Goal: Task Accomplishment & Management: Complete application form

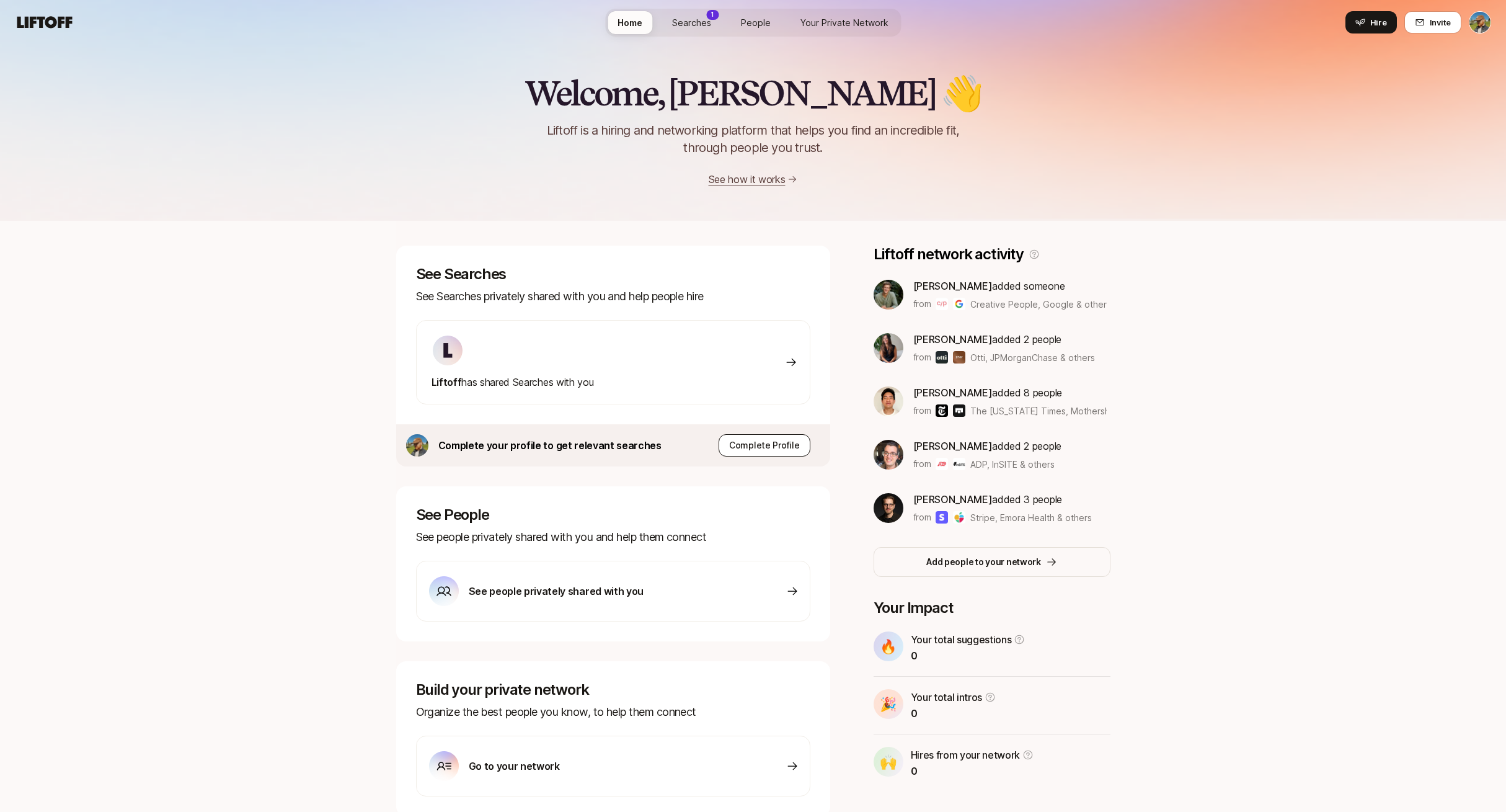
click at [799, 445] on p "Complete Profile" at bounding box center [764, 445] width 70 height 14
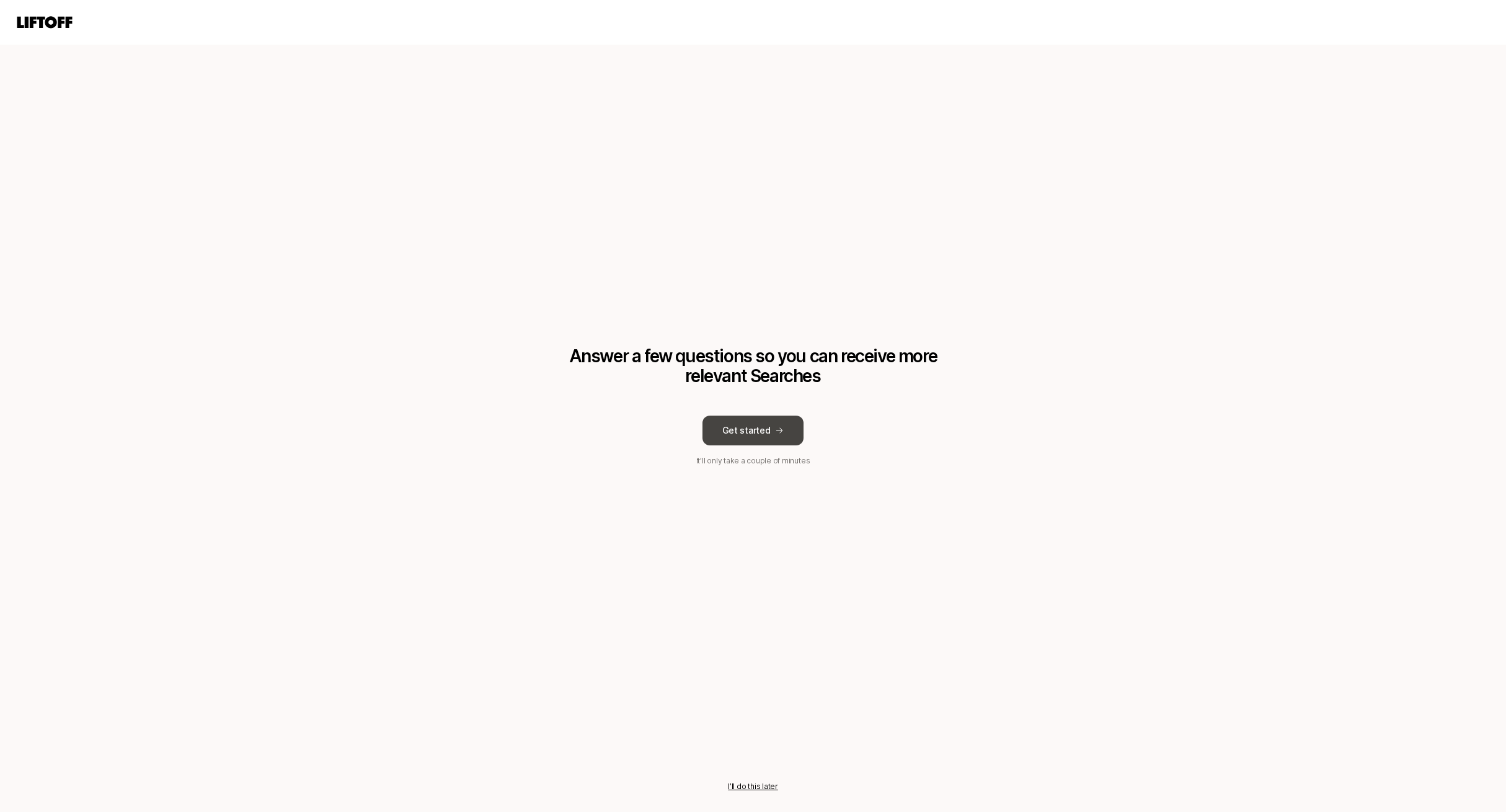
click at [766, 430] on button "Get started" at bounding box center [753, 430] width 102 height 30
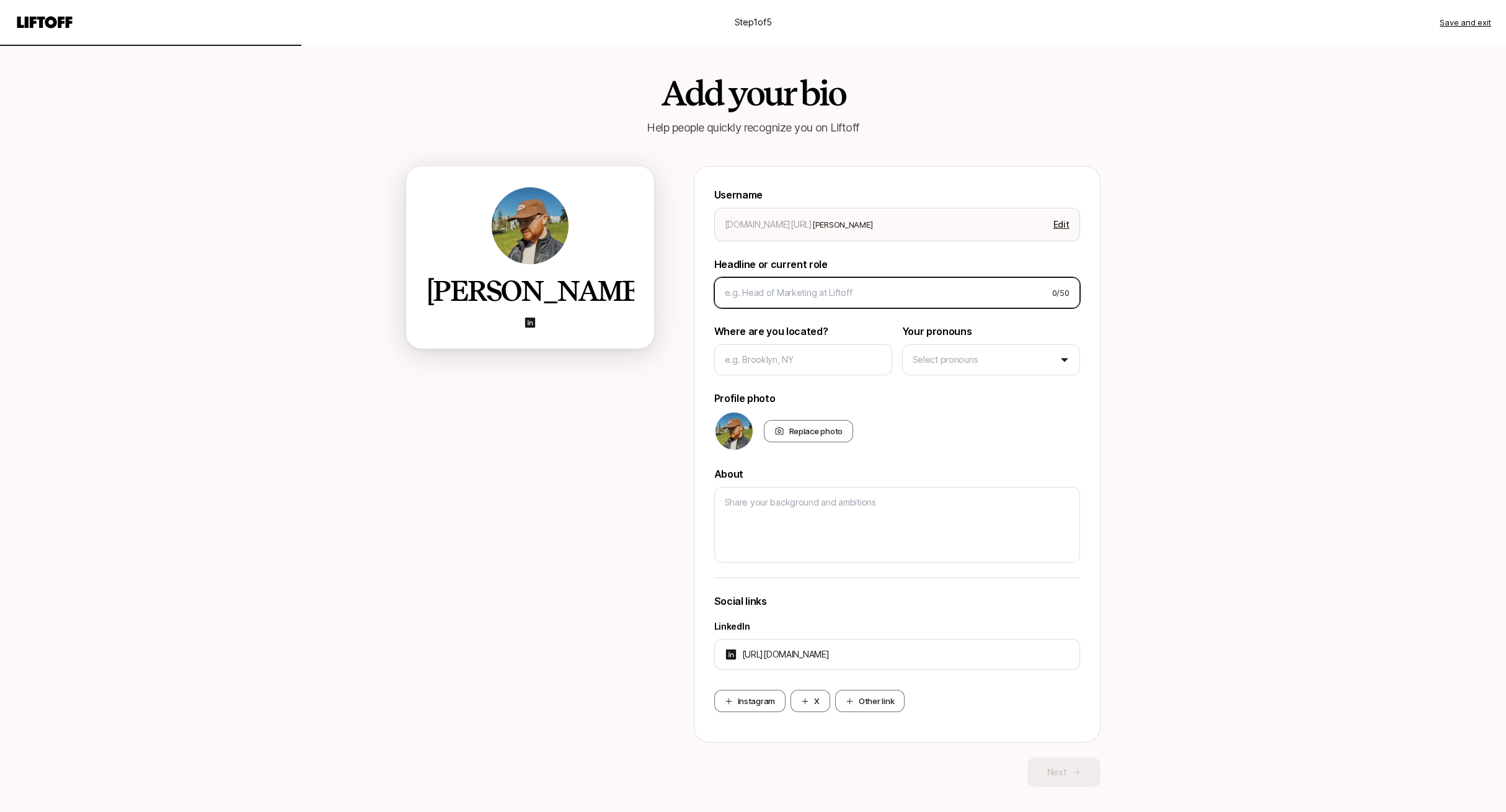
click at [867, 290] on input at bounding box center [883, 293] width 317 height 14
type textarea "x"
type input "P"
type textarea "x"
type input "Pr"
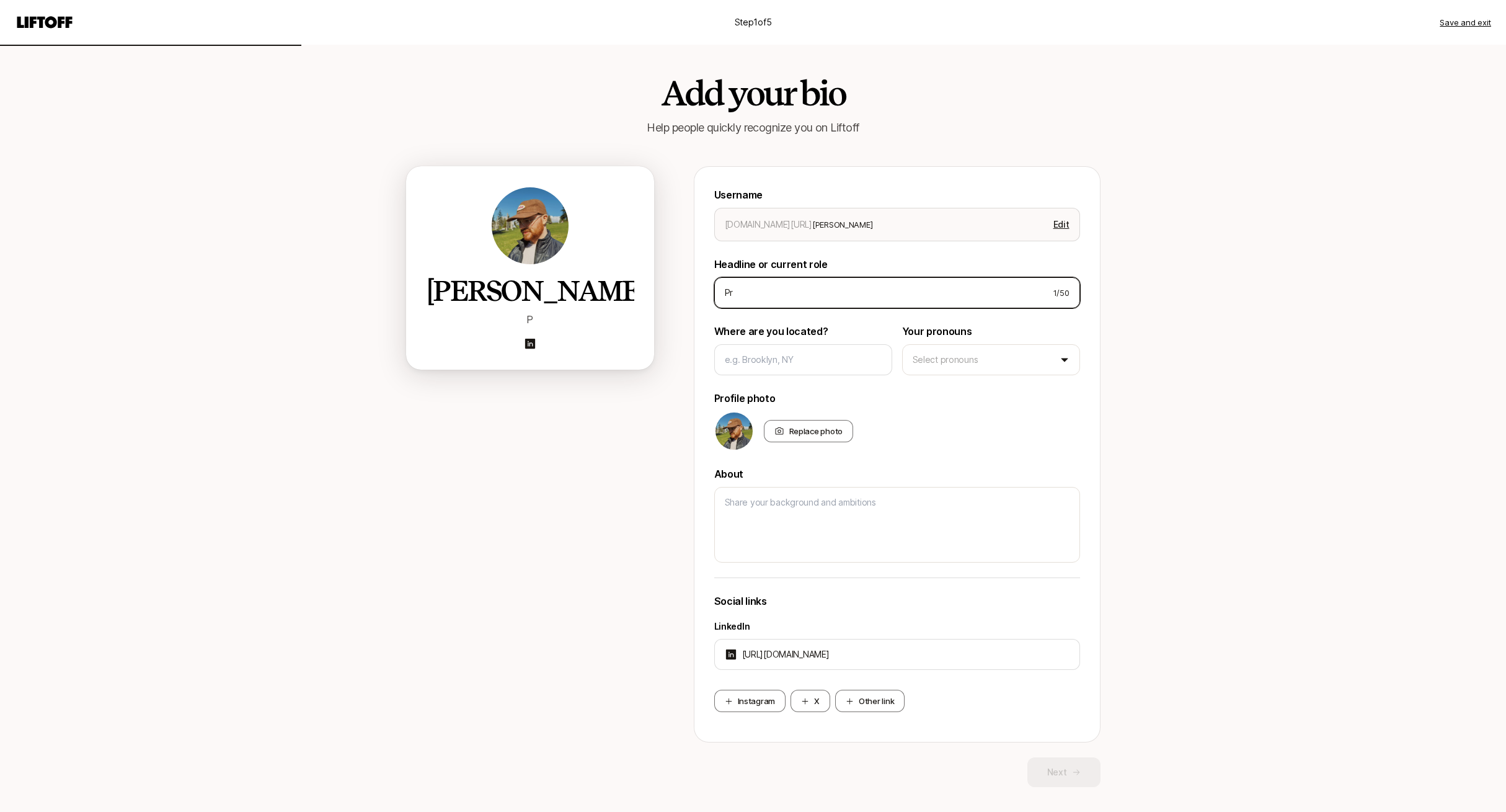
type textarea "x"
type input "Pro"
type textarea "x"
type input "Prod"
type textarea "x"
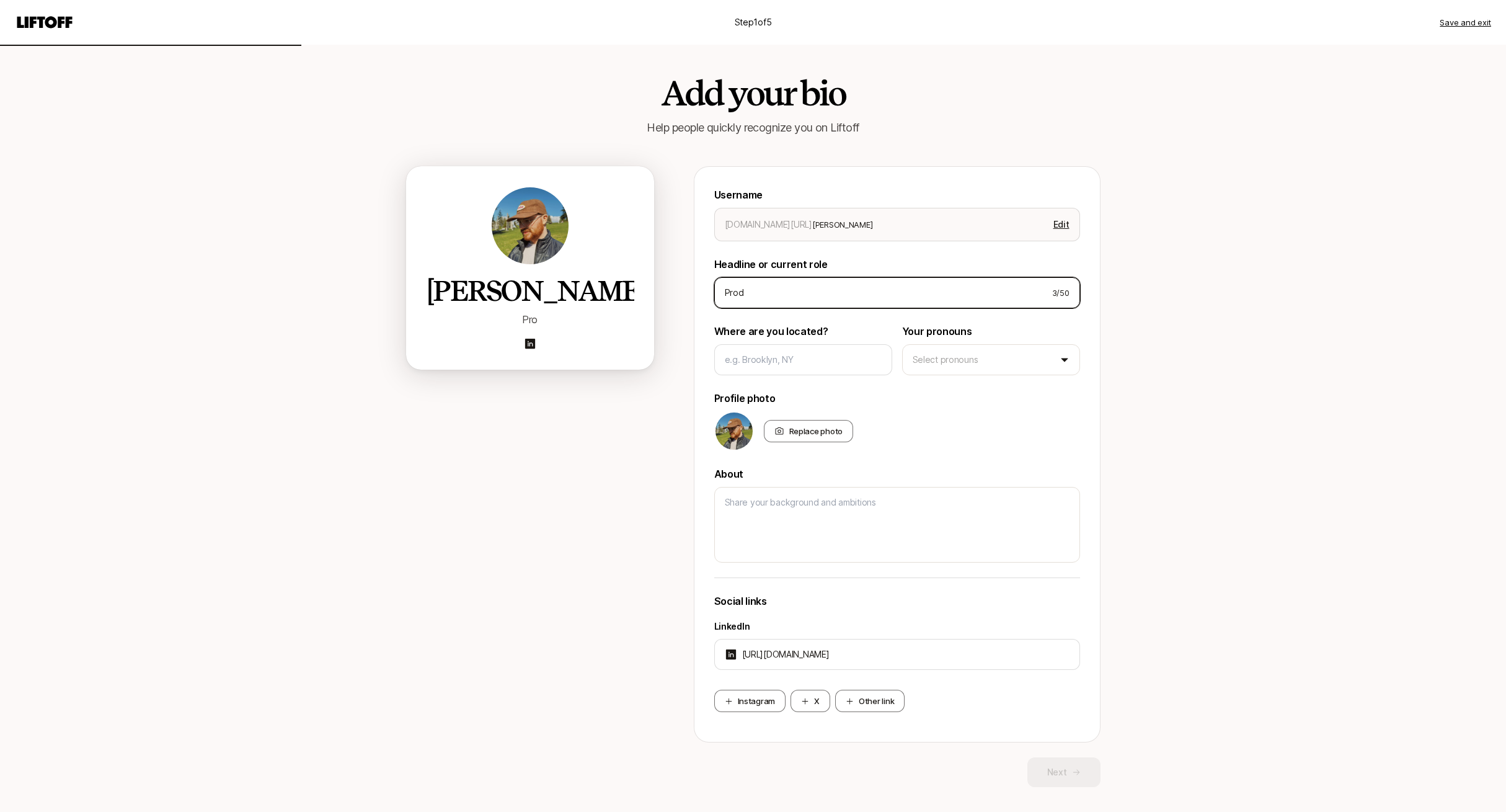
type input "Produ"
type textarea "x"
type input "Produc"
type textarea "x"
type input "Product"
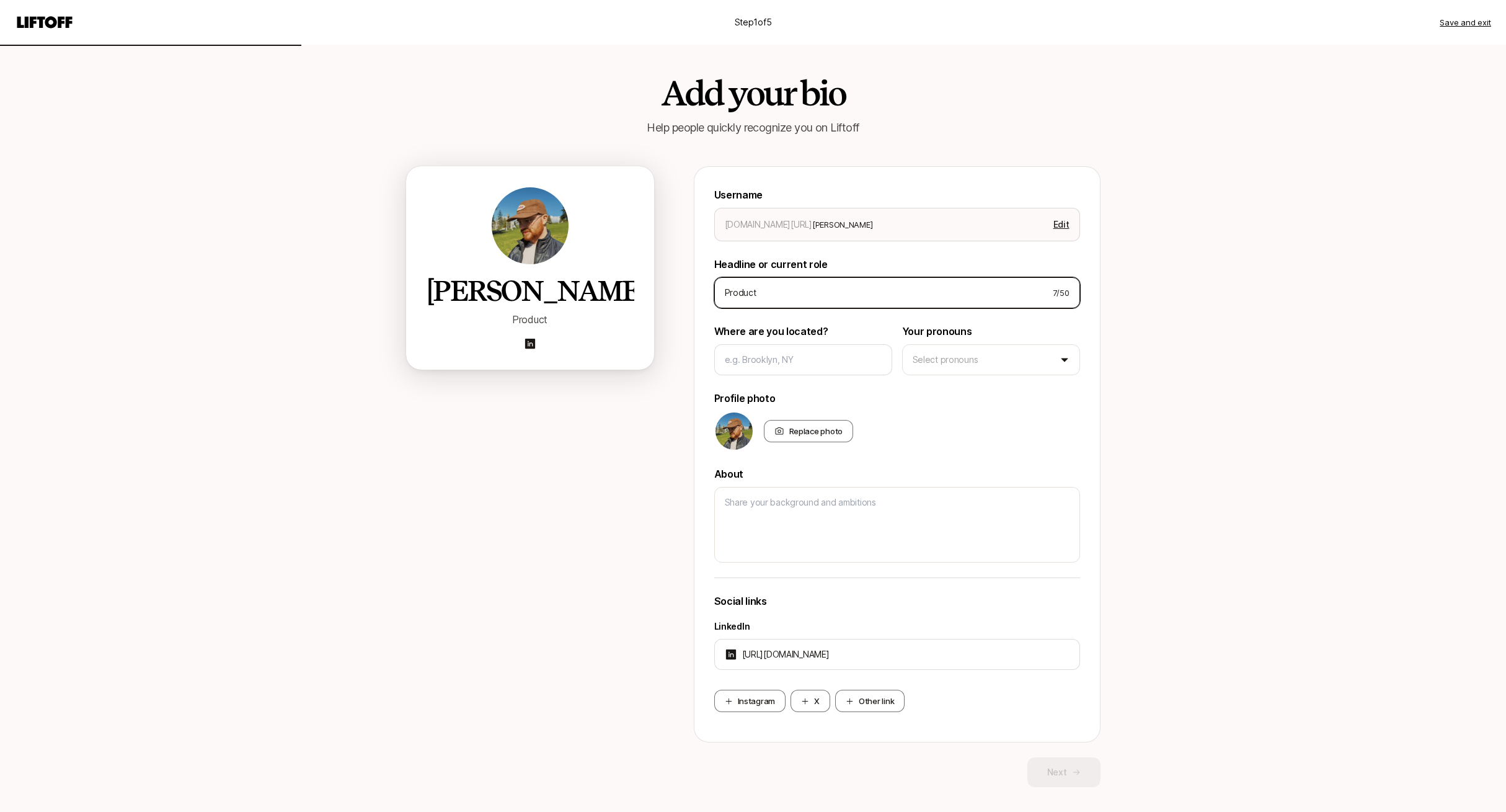
type textarea "x"
type input "Product"
type textarea "x"
type input "Product &"
type textarea "x"
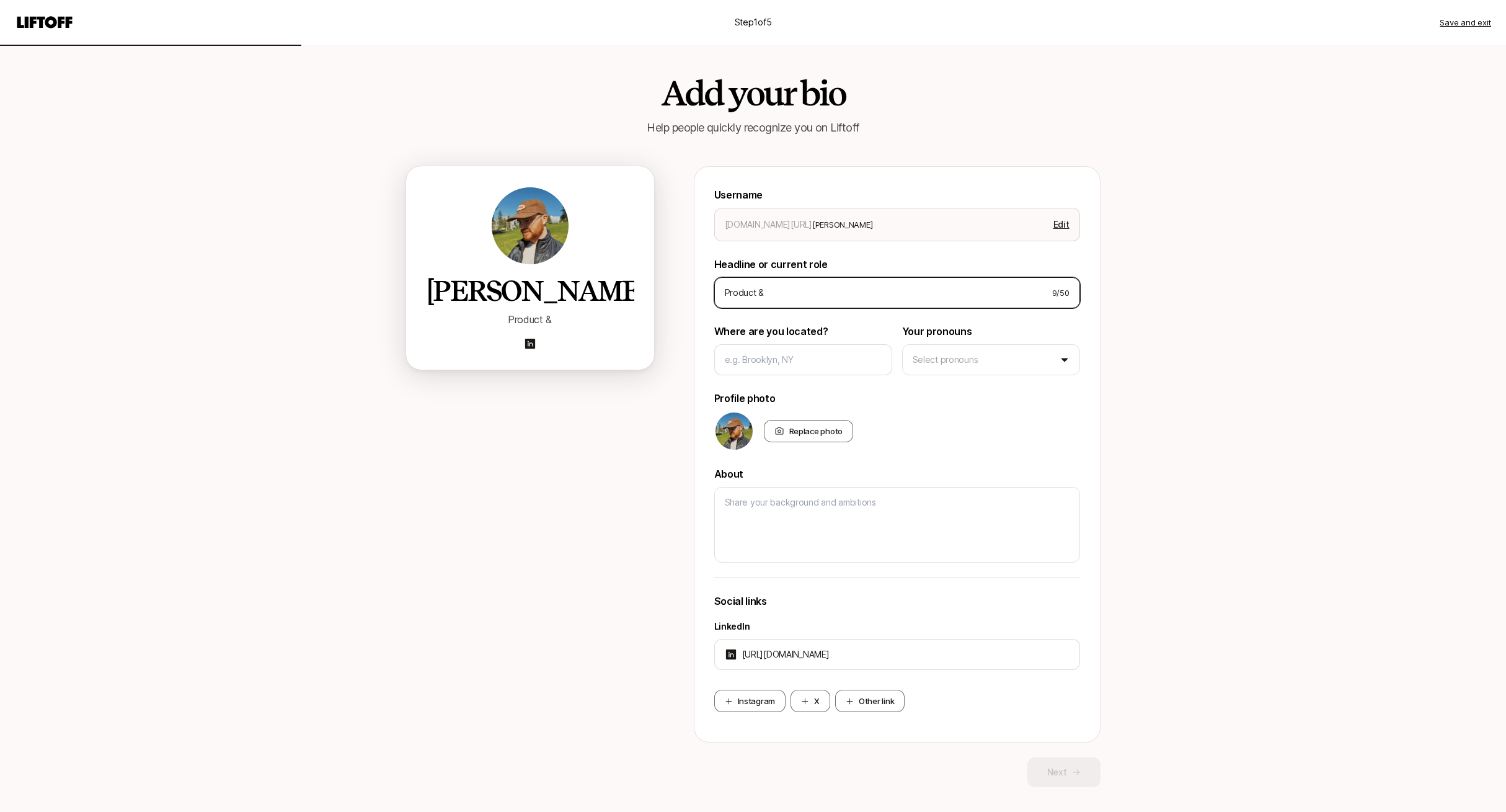
type input "Product &"
type textarea "x"
type input "Product &"
type textarea "x"
type input "Product"
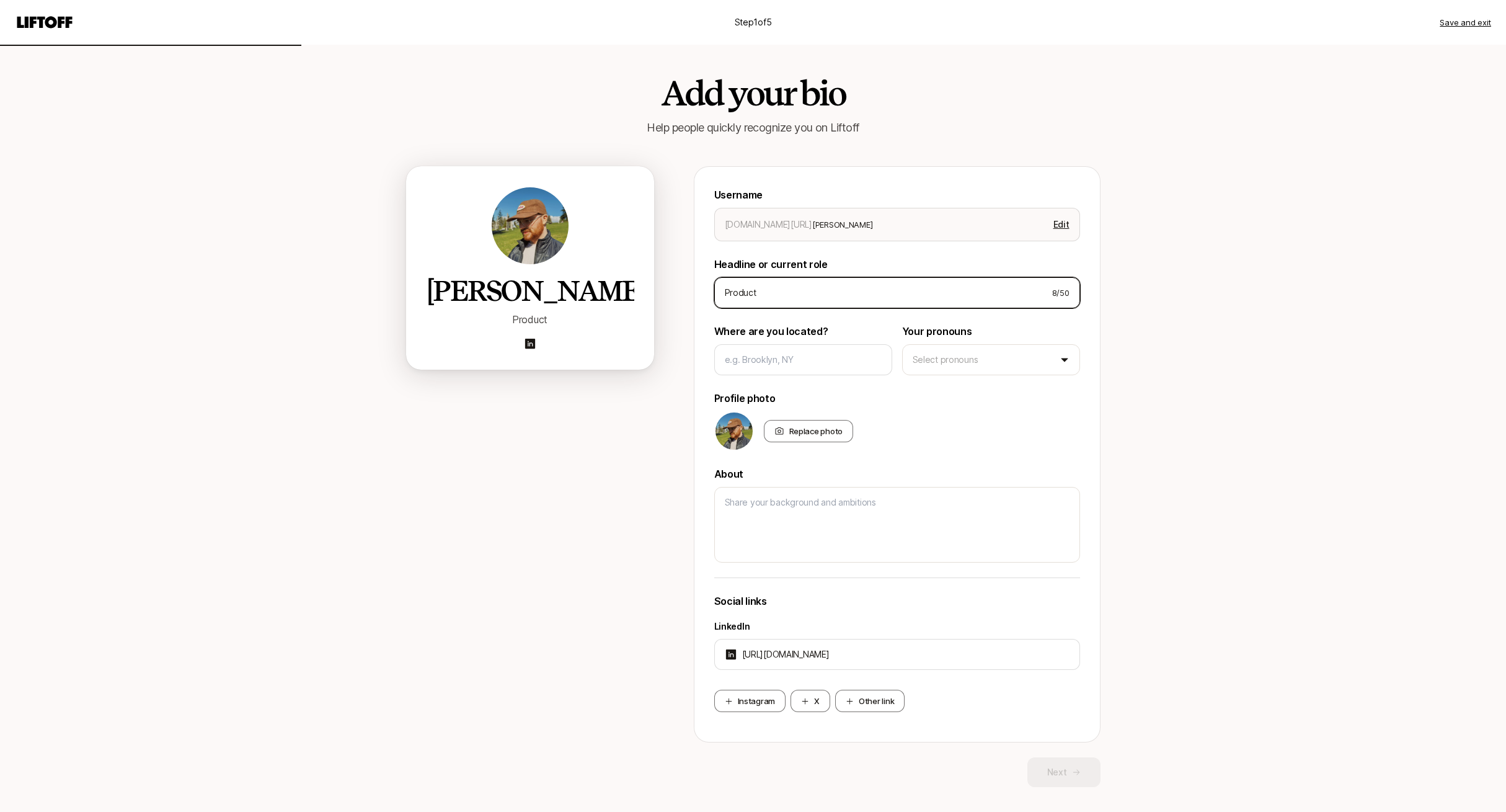
type textarea "x"
type input "Product a"
type textarea "x"
type input "Product an"
type textarea "x"
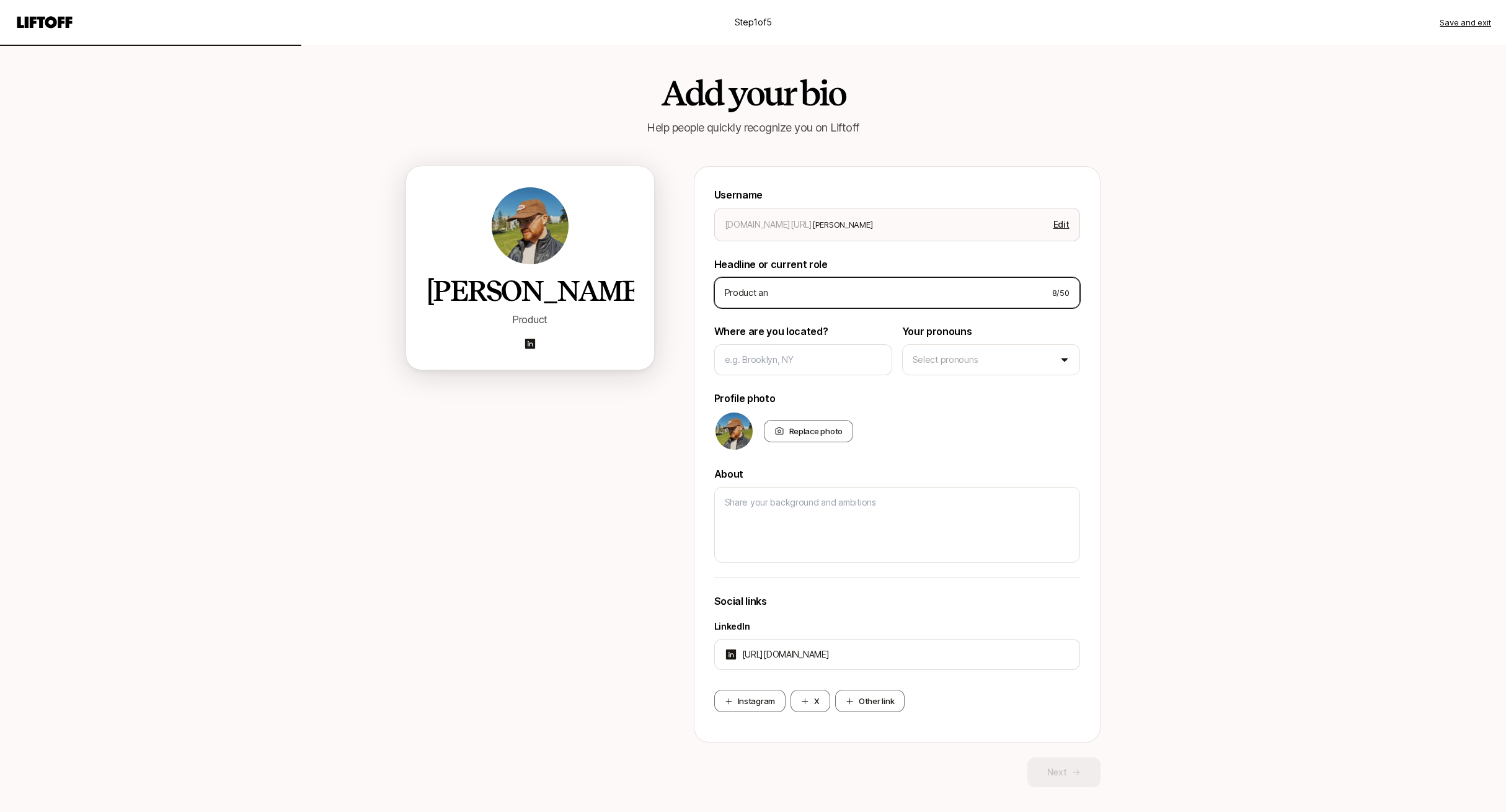
type input "Product and"
type textarea "x"
type input "Product and"
type textarea "x"
type input "Product and b"
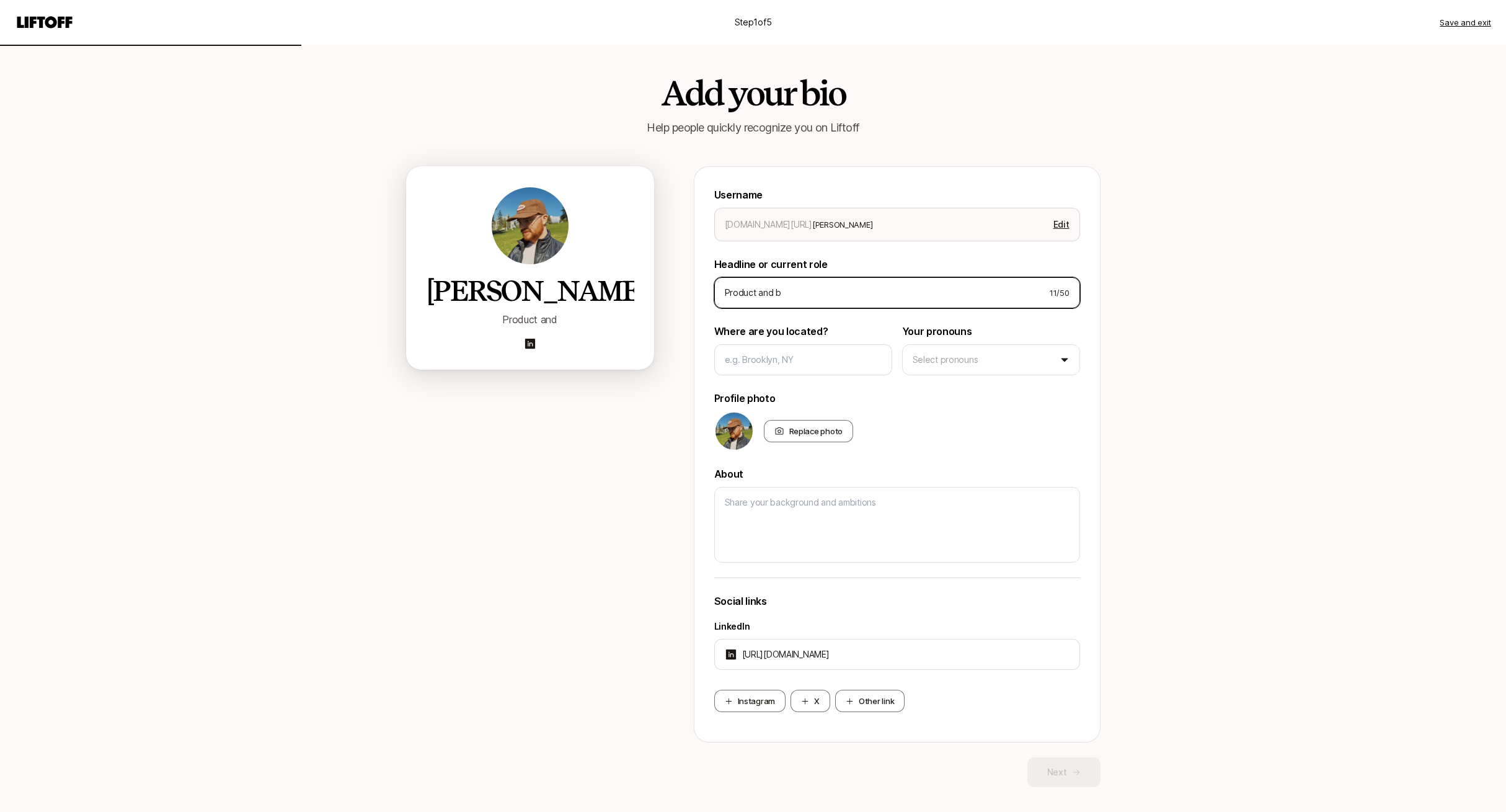
type textarea "x"
type input "Product and br"
type textarea "x"
type input "Product and b"
type textarea "x"
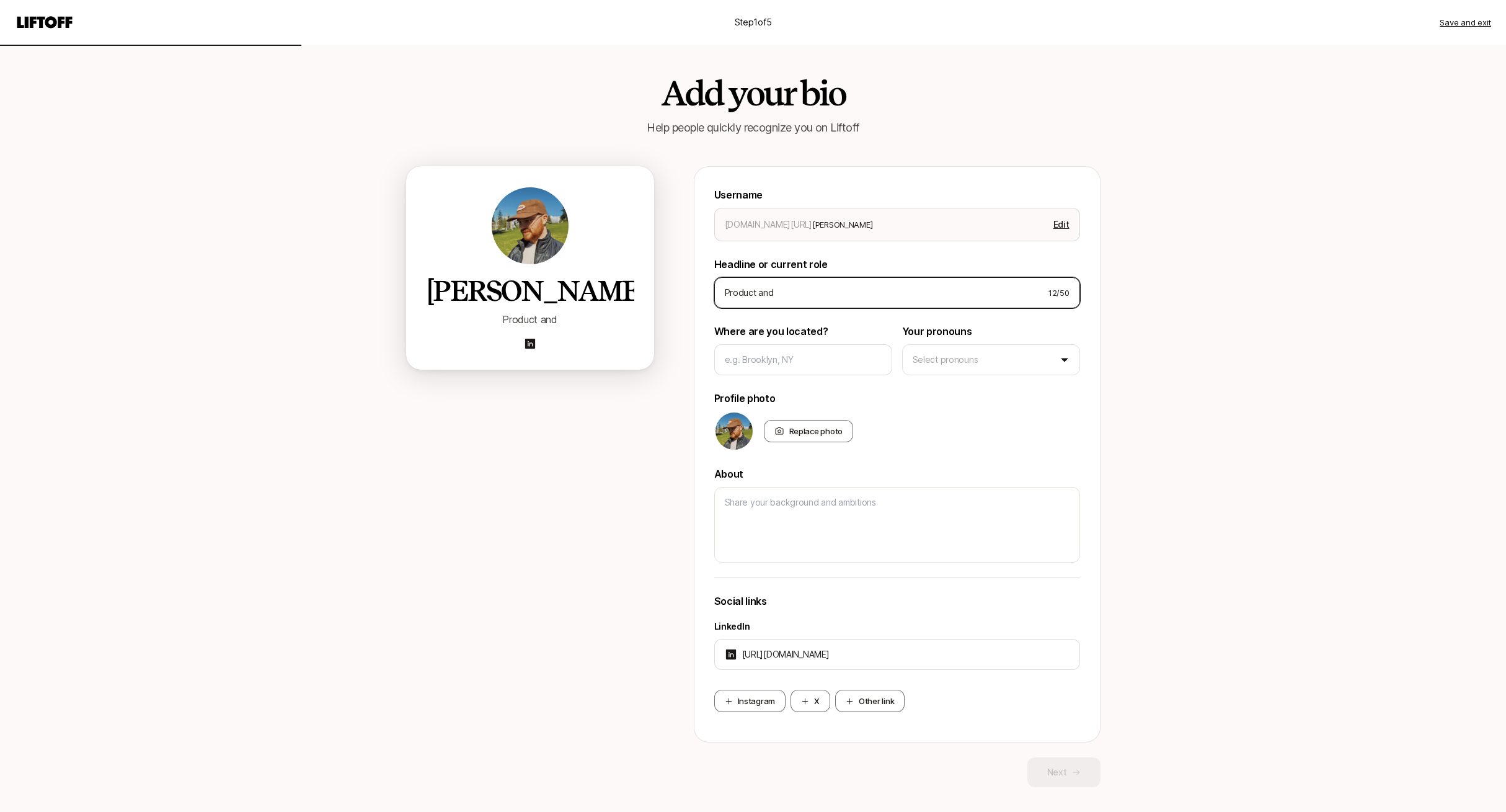
type input "Product and B"
type textarea "x"
type input "Product and Br"
type textarea "x"
type input "Product and Bran"
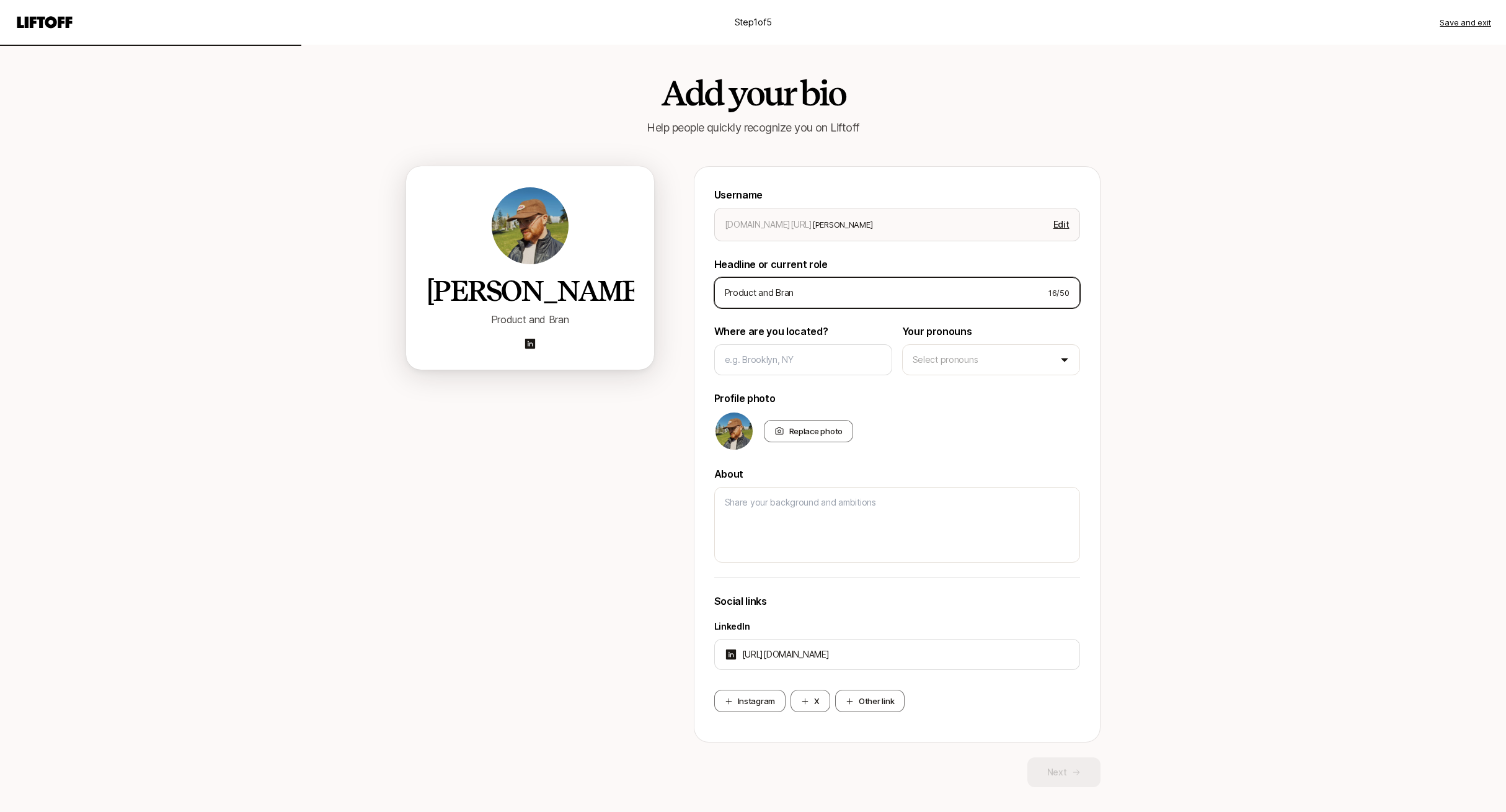
type textarea "x"
type input "Product and Brand"
type textarea "x"
type input "Product and Brand"
type textarea "x"
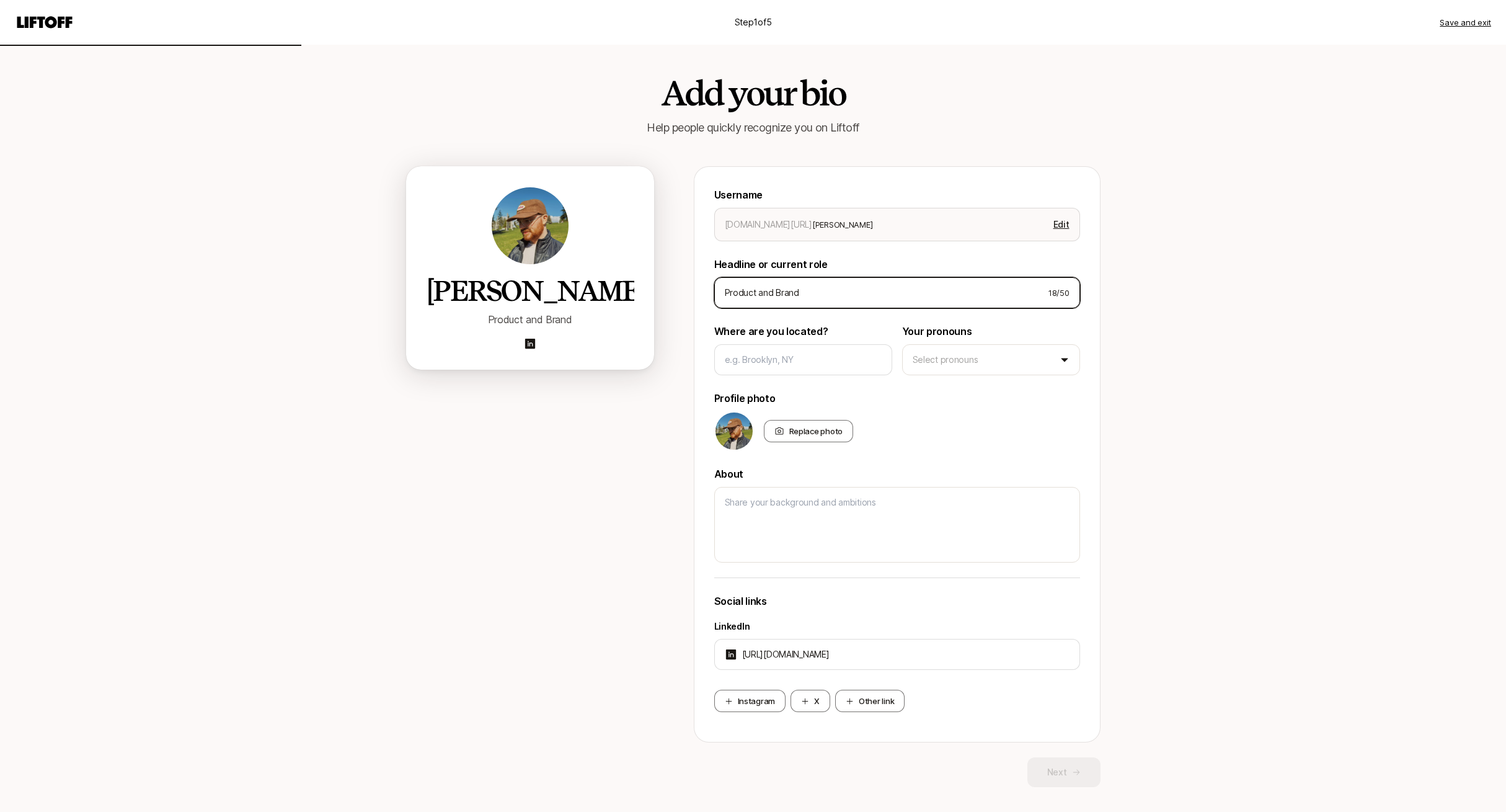
type input "Product and Brand D"
type textarea "x"
type input "Product and Brand De"
type textarea "x"
type input "Product and Brand Desi"
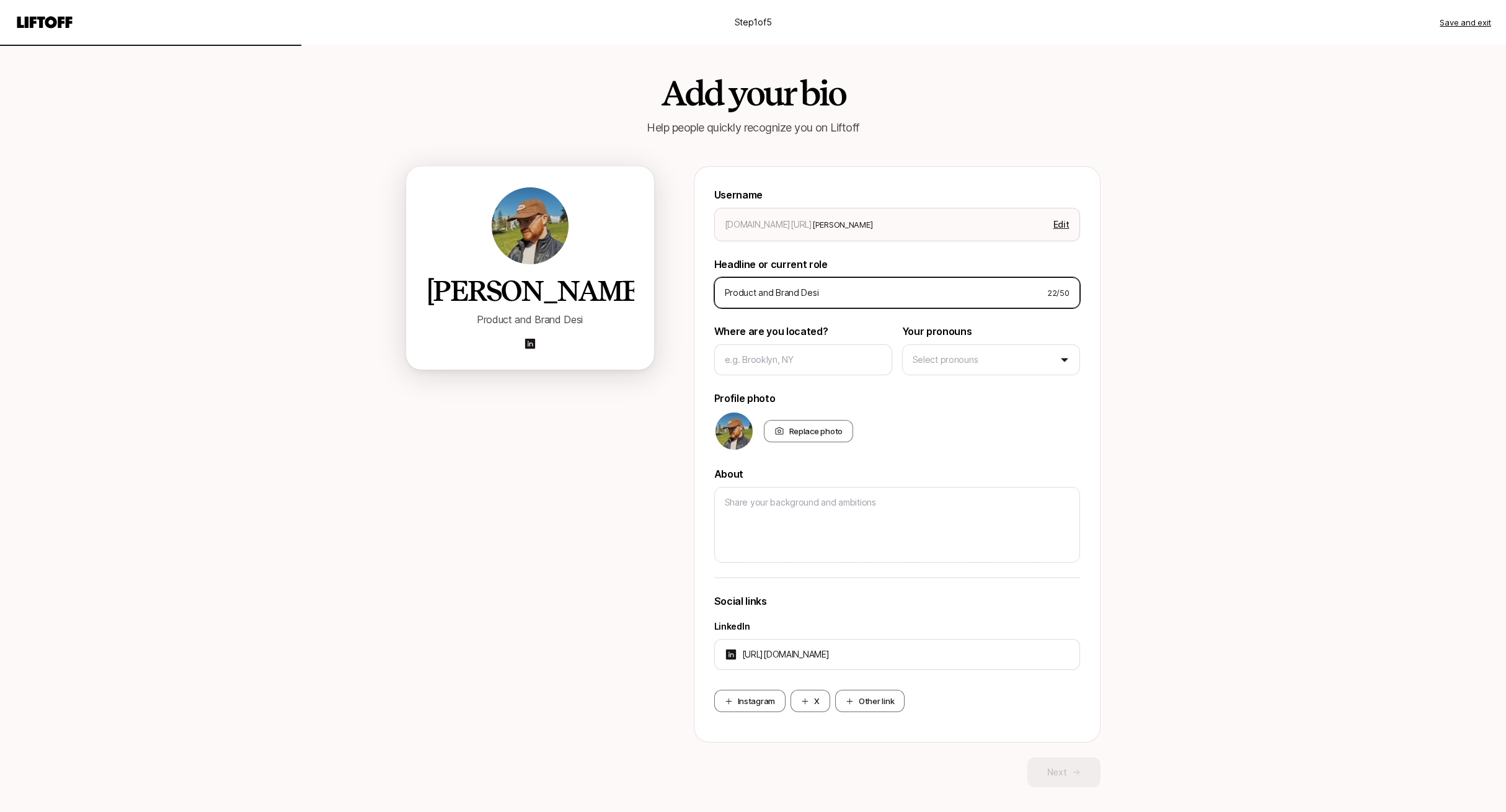
type textarea "x"
type input "Product and Brand Design"
type textarea "x"
type input "Product and Brand Designe"
type textarea "x"
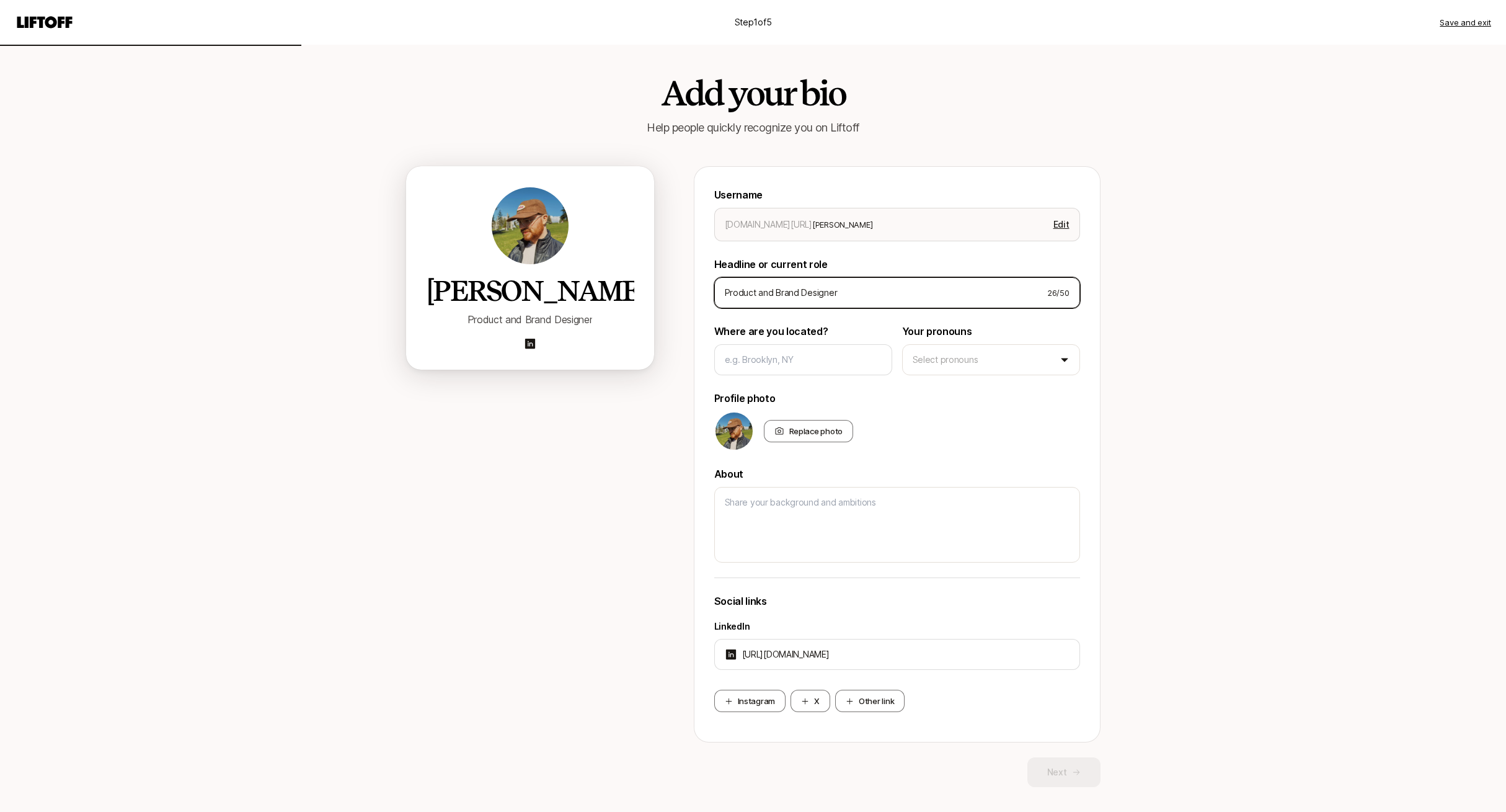
type input "Product and Brand Designer"
click at [843, 296] on input "Product and Brand Designer" at bounding box center [881, 293] width 313 height 14
click at [1260, 282] on div "Step 1 of 5 Save and exit Add your bio Help people quickly recognize you on Lif…" at bounding box center [753, 418] width 1506 height 836
click at [853, 357] on input at bounding box center [803, 359] width 157 height 14
type textarea "x"
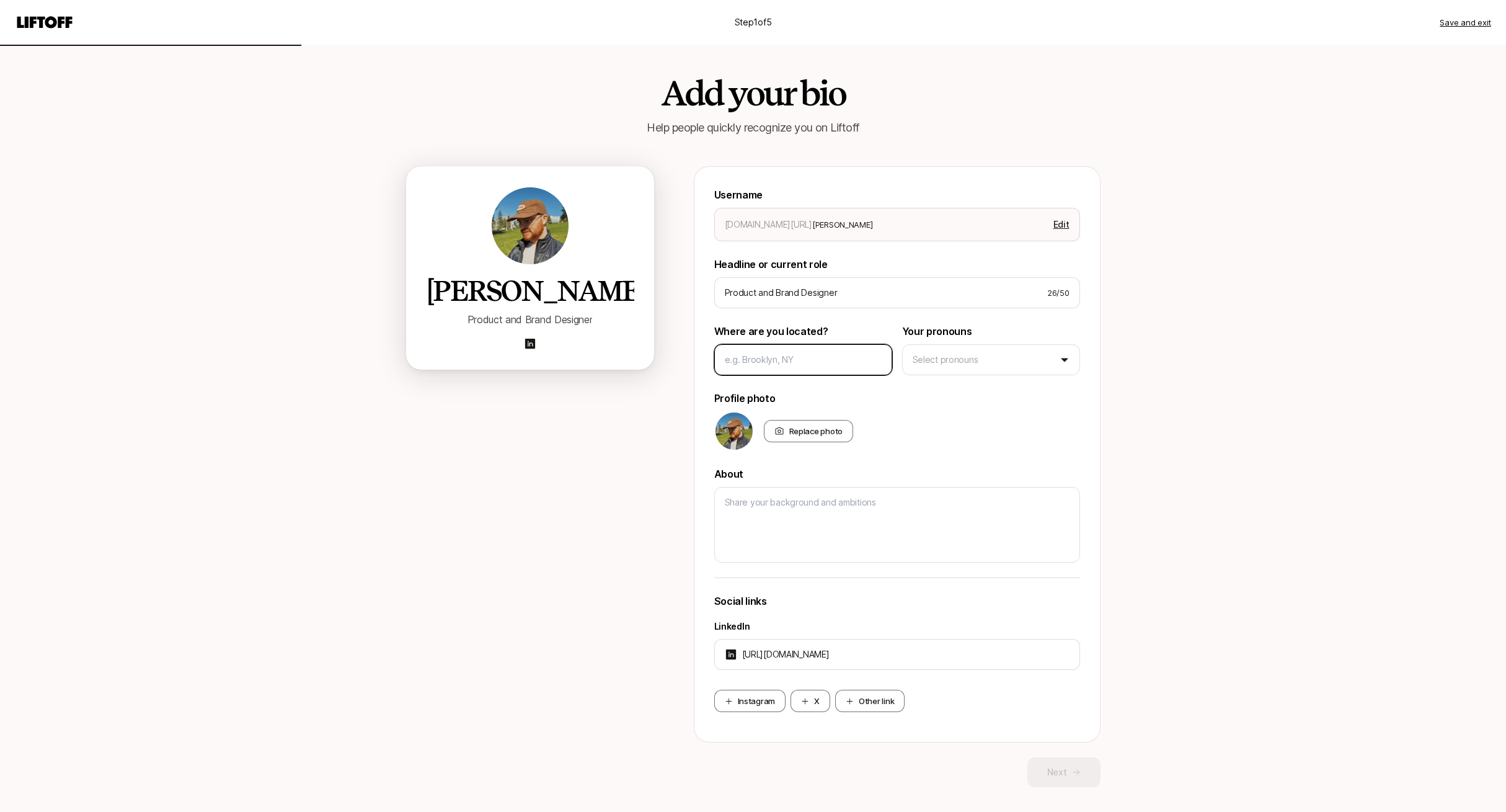
type input "C"
type textarea "x"
type input "Ca"
type textarea "x"
type input "Ca"
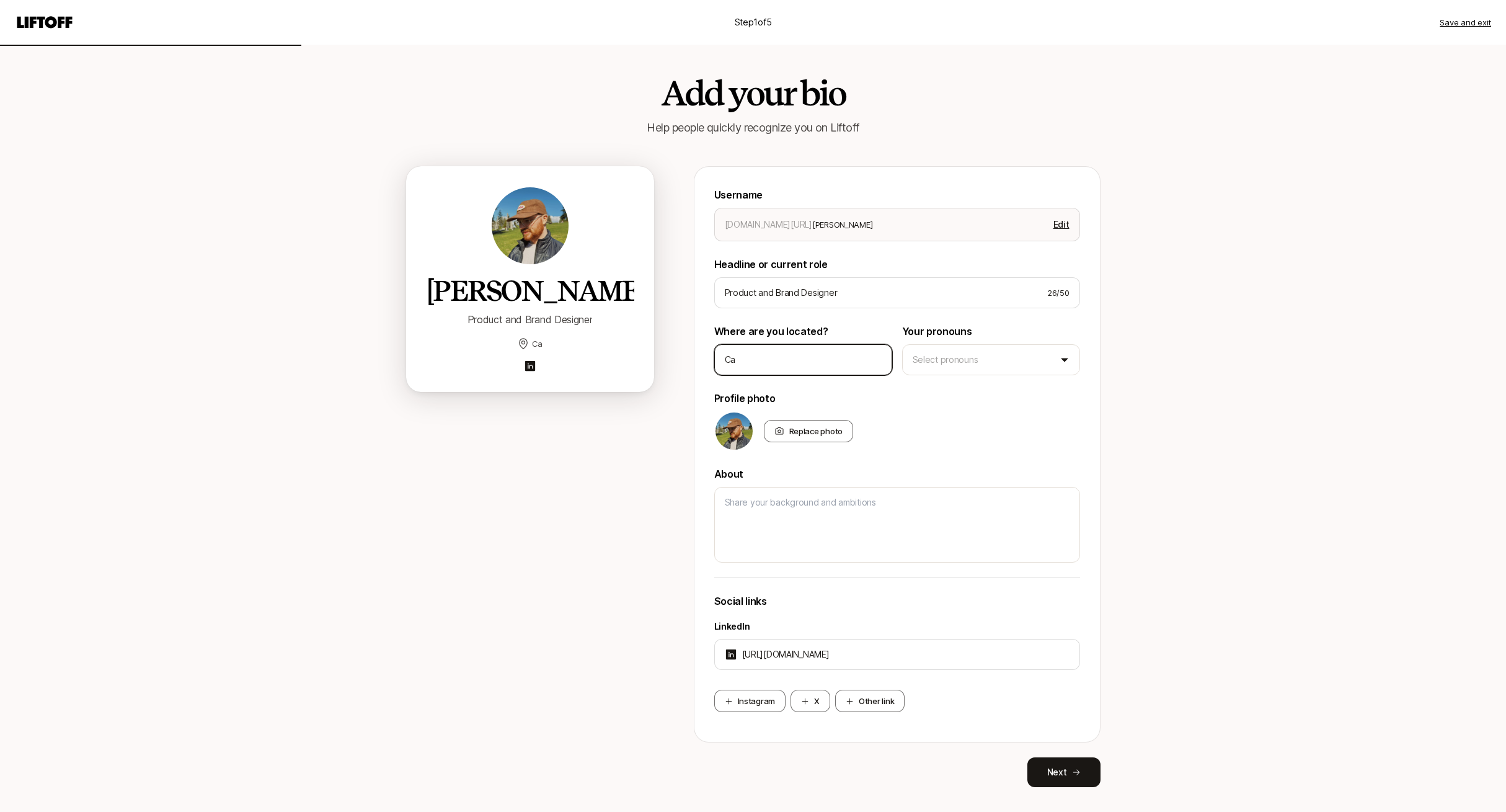
type textarea "x"
type input "Ca"
type textarea "x"
type input "Can"
type textarea "x"
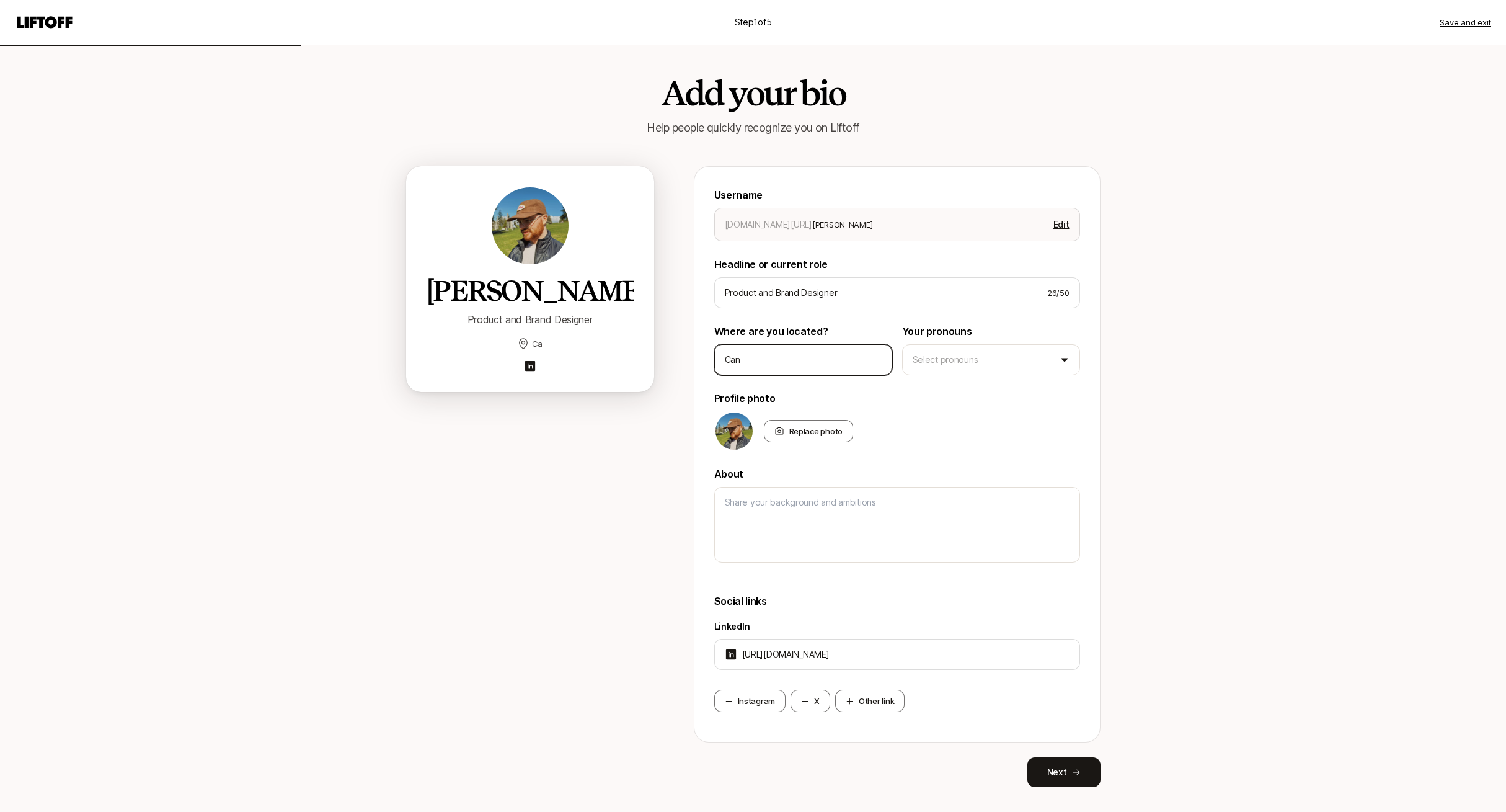
type input "Cana"
type textarea "x"
type input "Canad"
type textarea "x"
type input "[GEOGRAPHIC_DATA]"
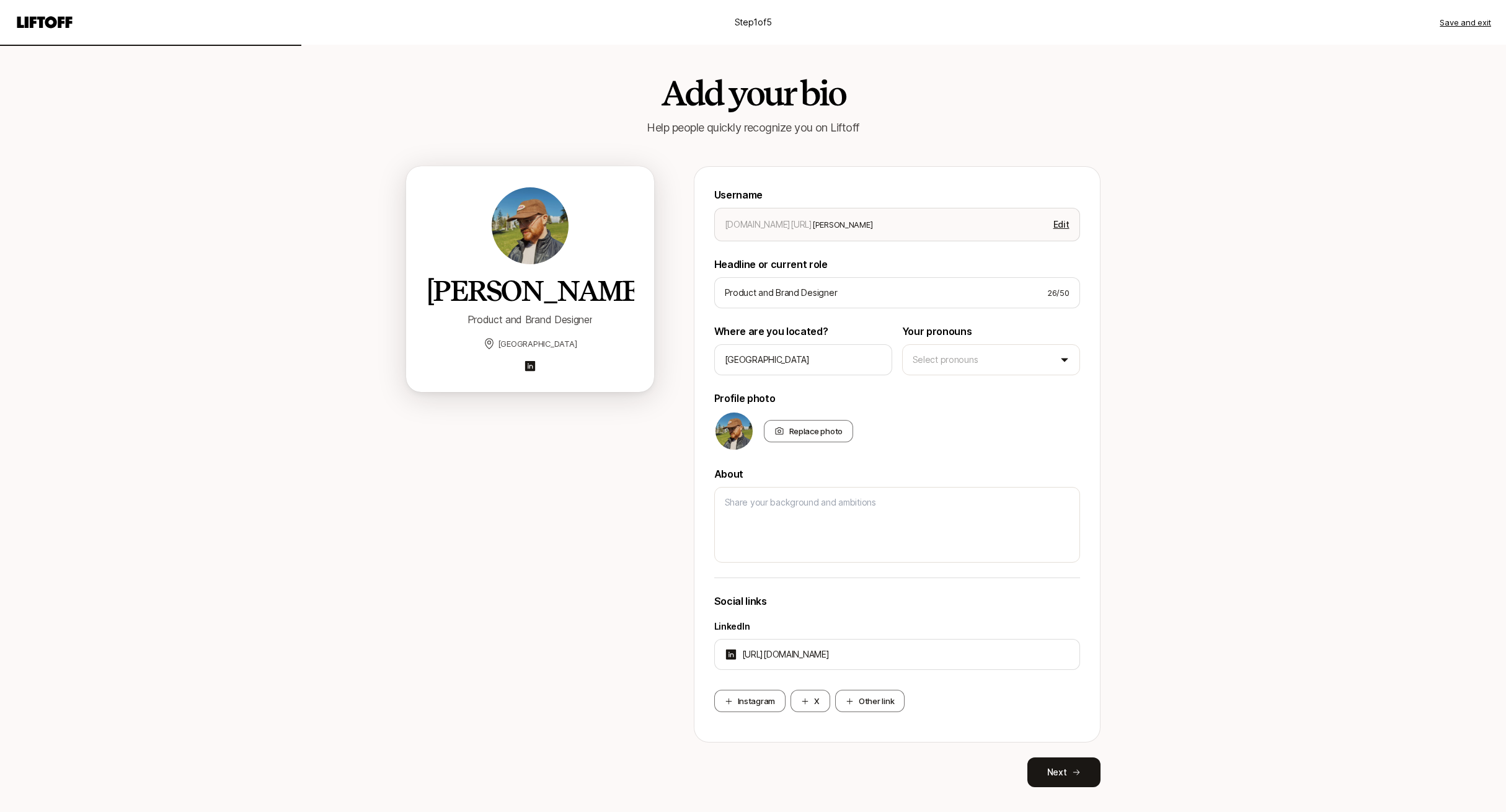
click at [1219, 370] on div "Step 1 of 5 Save and exit Add your bio Help people quickly recognize you on Lif…" at bounding box center [753, 418] width 1506 height 836
click at [1032, 371] on html "Step 1 of 5 Save and exit Add your bio Help people quickly recognize you on Lif…" at bounding box center [753, 406] width 1506 height 812
click at [1166, 388] on div "Step 1 of 5 Save and exit Add your bio Help people quickly recognize you on Lif…" at bounding box center [753, 418] width 1506 height 836
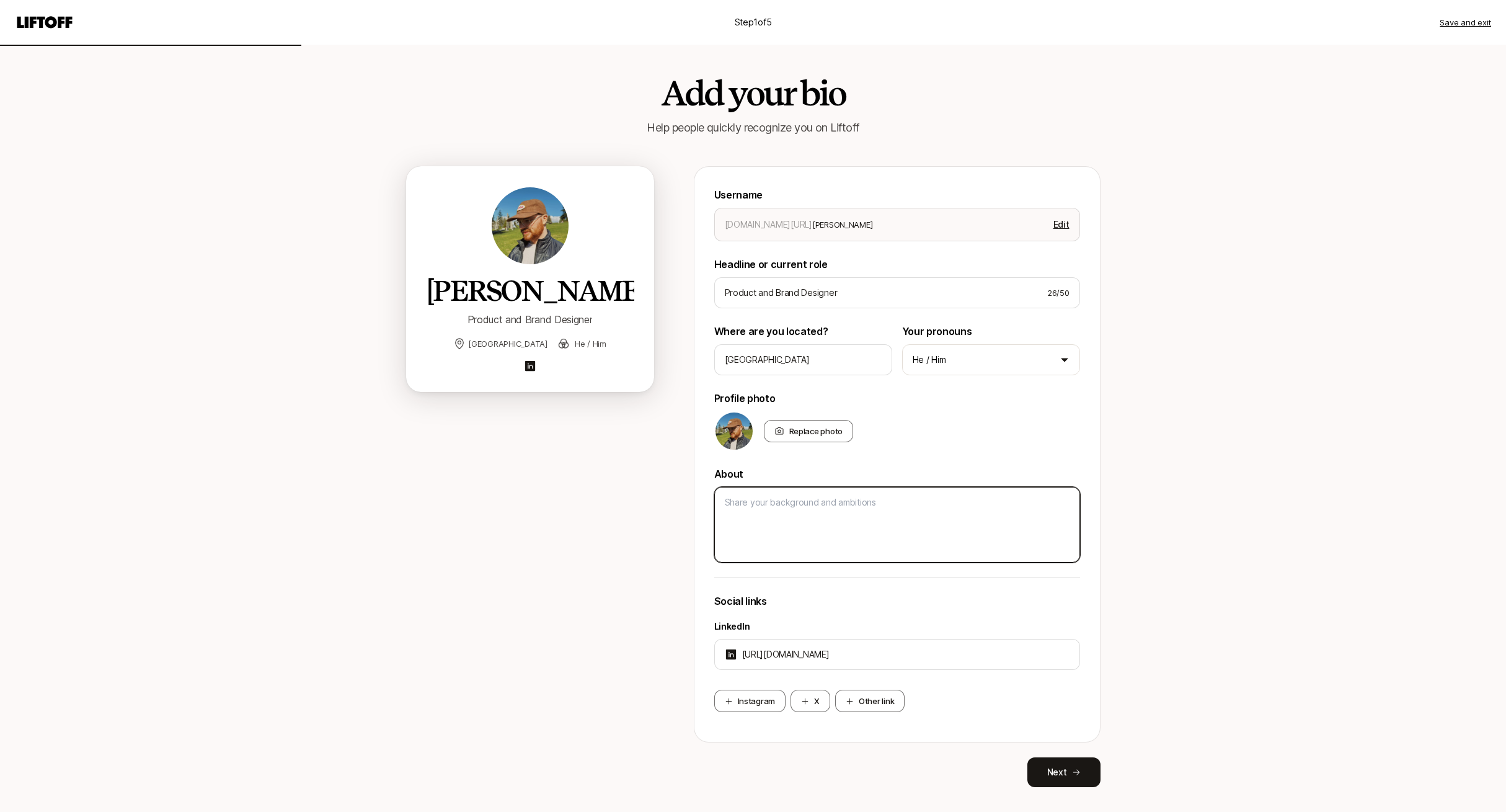
click at [879, 509] on textarea at bounding box center [897, 525] width 366 height 76
paste textarea "A Designer with a focus on crafting brand and experience. Building companies an…"
type textarea "x"
type textarea "A Designer with a focus on crafting brand and experience. Building companies an…"
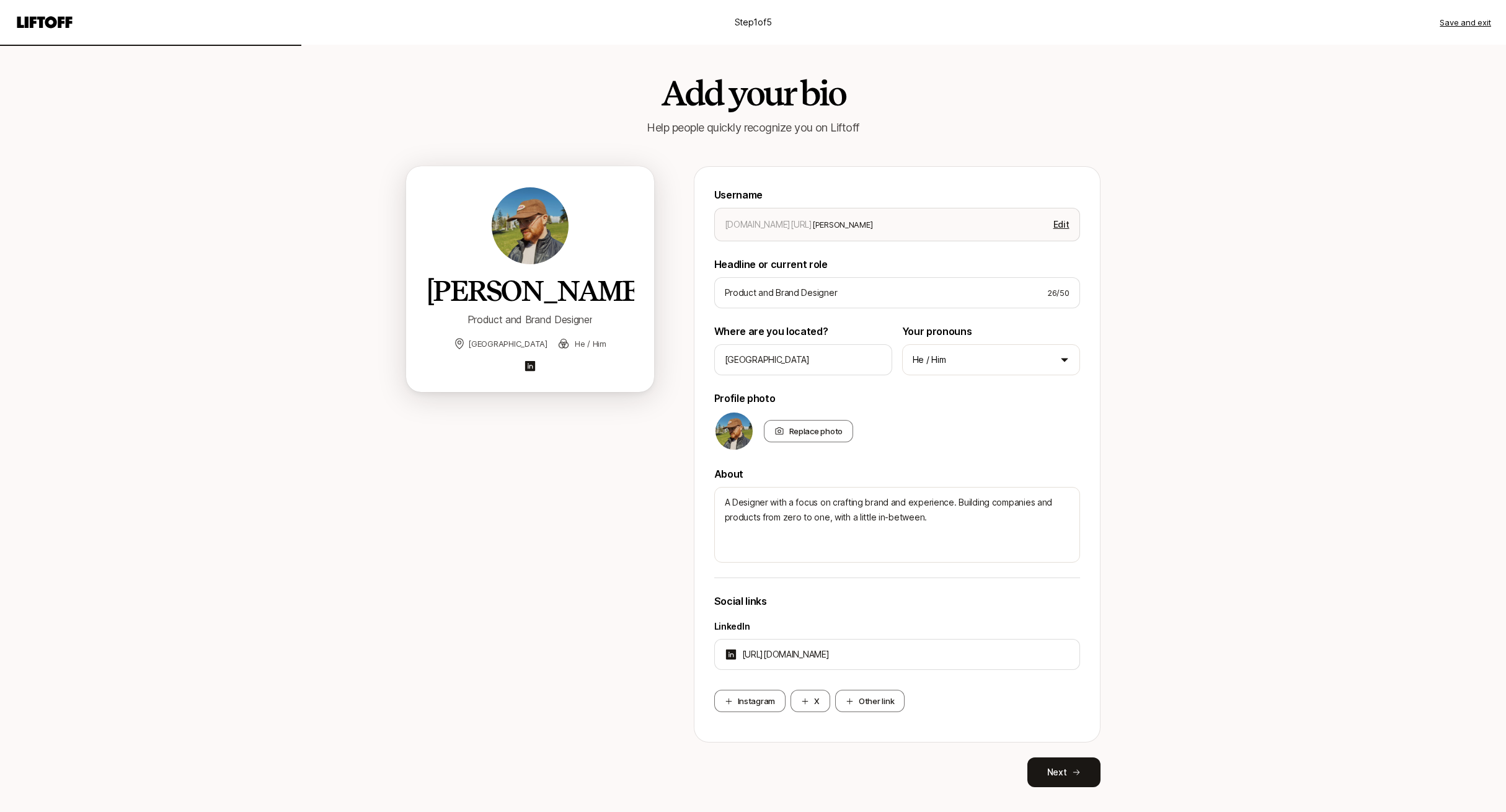
click at [359, 501] on div "Step 1 of 5 Save and exit Add your bio Help people quickly recognize you on Lif…" at bounding box center [753, 418] width 1506 height 836
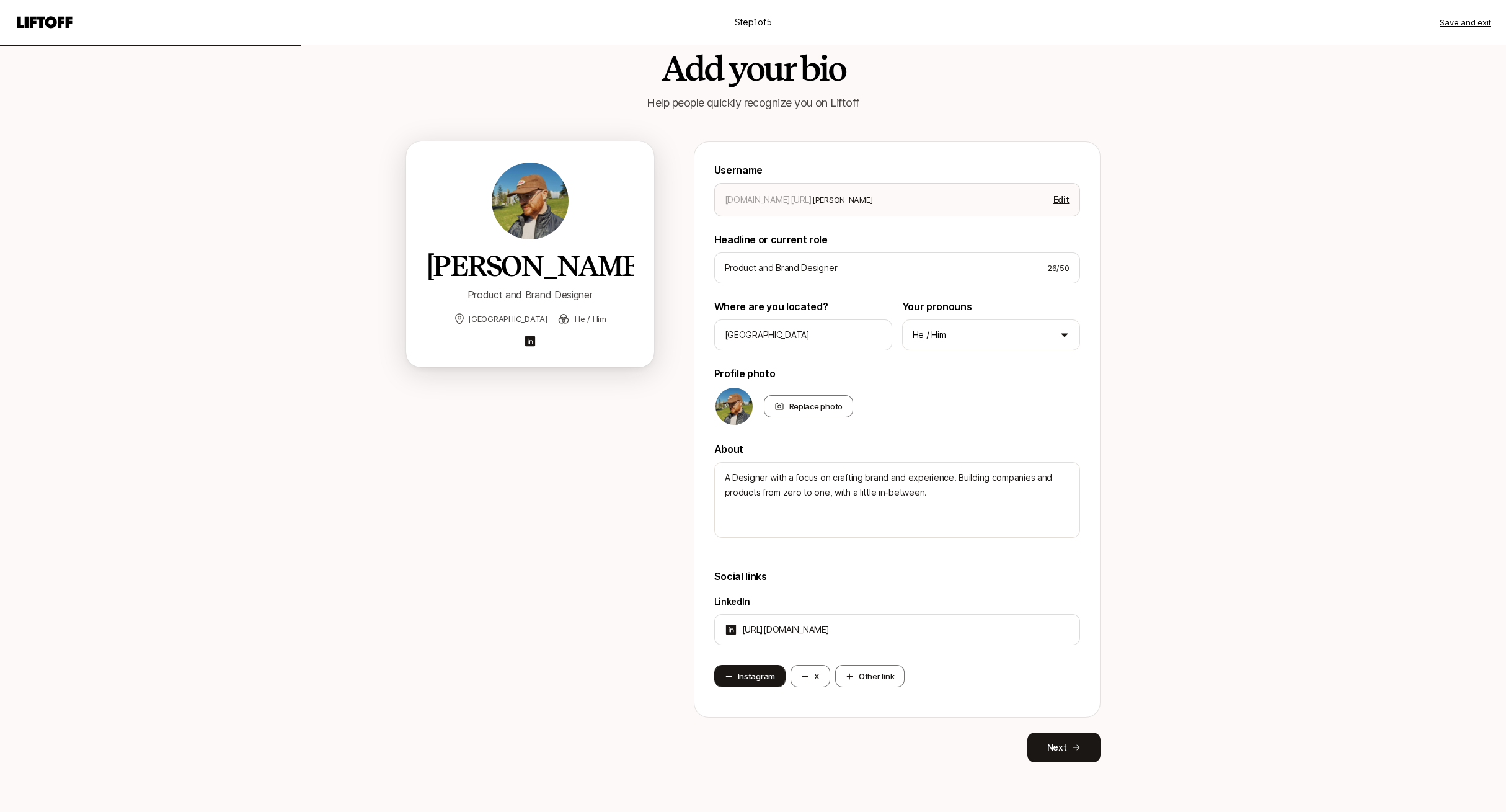
click at [745, 676] on button "Instagram" at bounding box center [751, 676] width 72 height 23
click at [842, 677] on div at bounding box center [897, 690] width 366 height 31
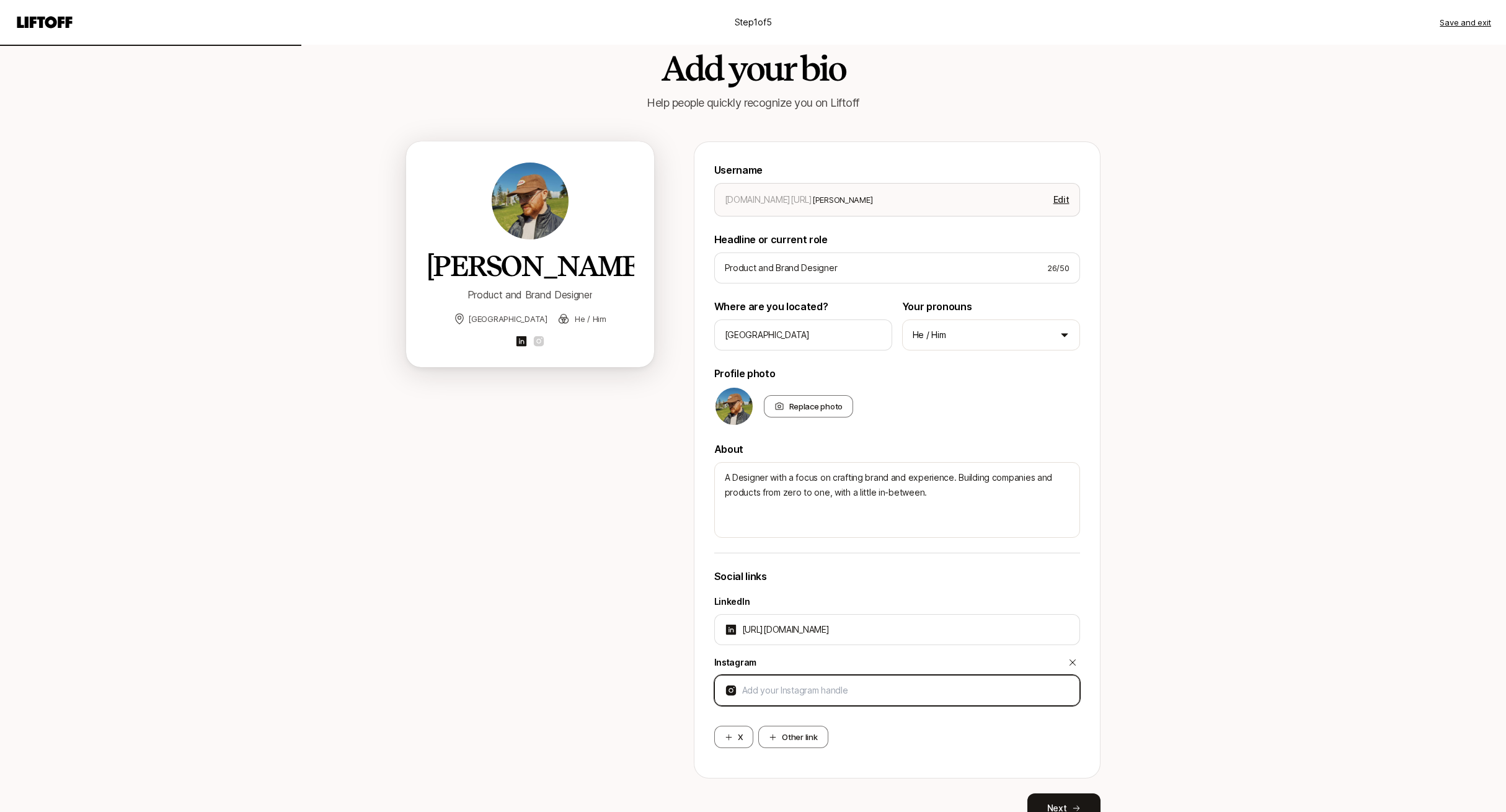
click at [890, 683] on input at bounding box center [906, 690] width 327 height 14
type textarea "x"
type input "[URL][DOMAIN_NAME]"
type textarea "x"
type input "[URL][DOMAIN_NAME]"
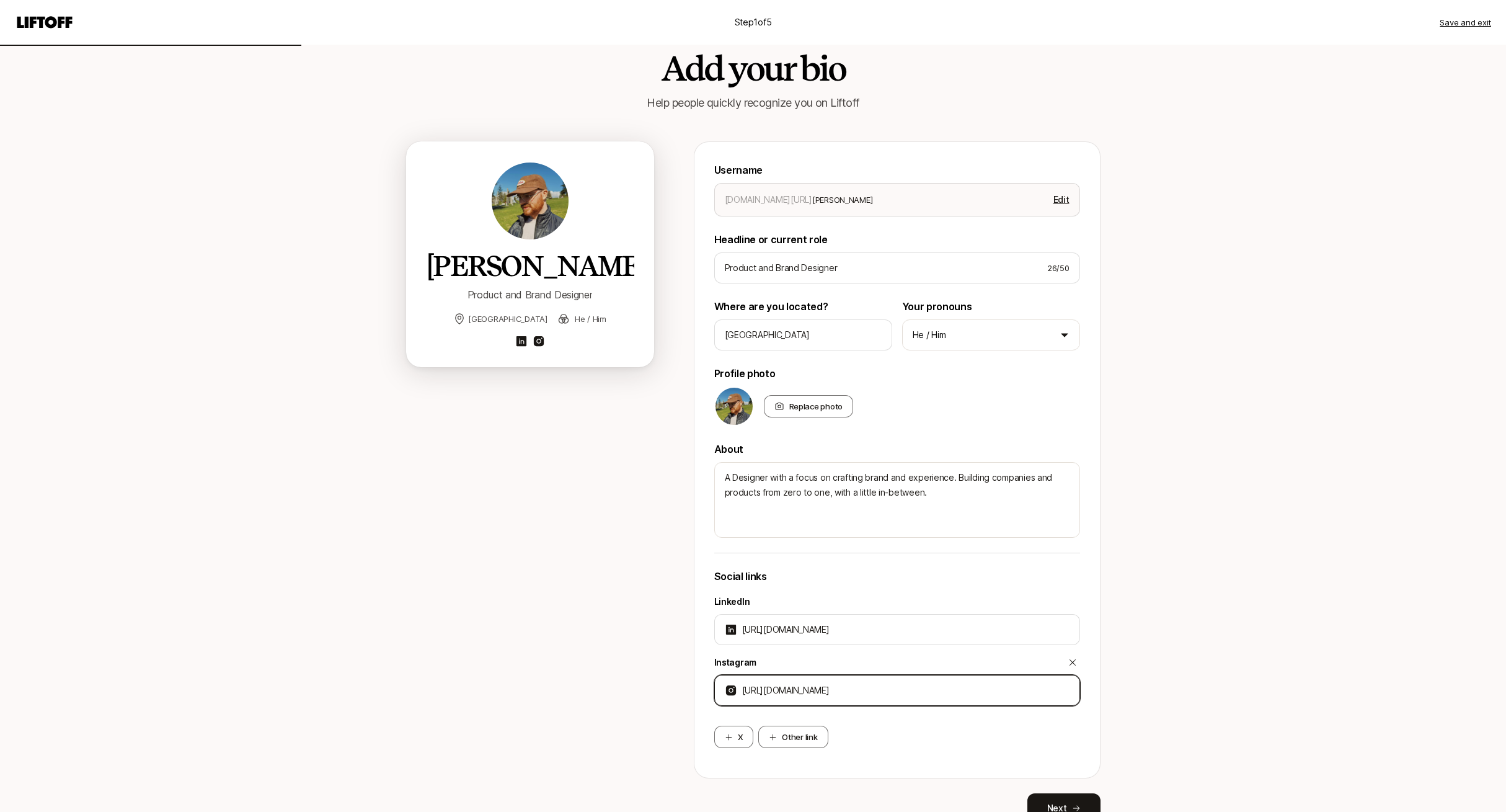
type textarea "x"
type input "[URL][DOMAIN_NAME]"
type textarea "x"
type input "[URL][DOMAIN_NAME]"
type textarea "x"
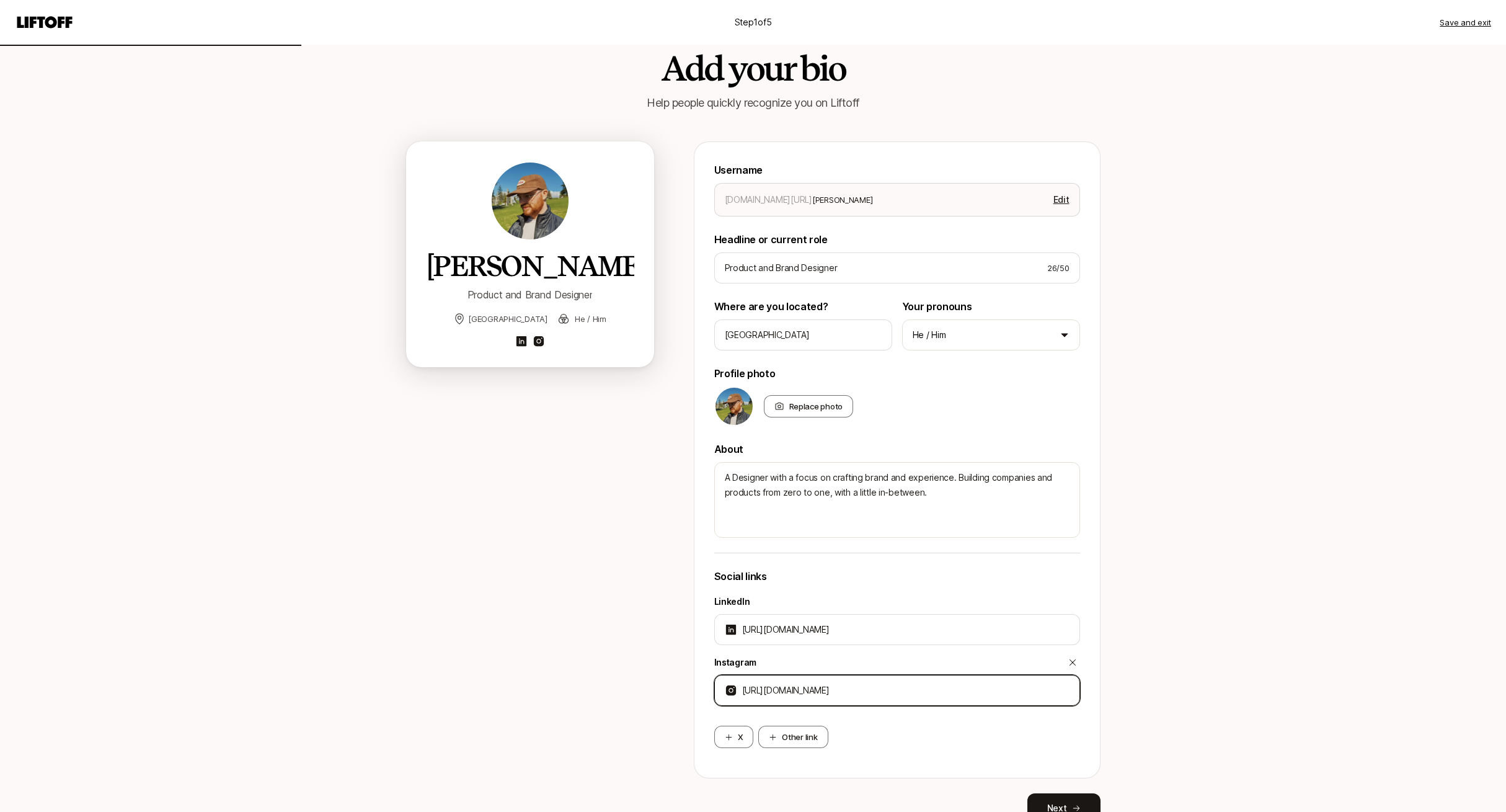
type input "[URL][DOMAIN_NAME]"
type textarea "x"
type input "[URL][DOMAIN_NAME]"
type textarea "x"
type input "[URL][DOMAIN_NAME]"
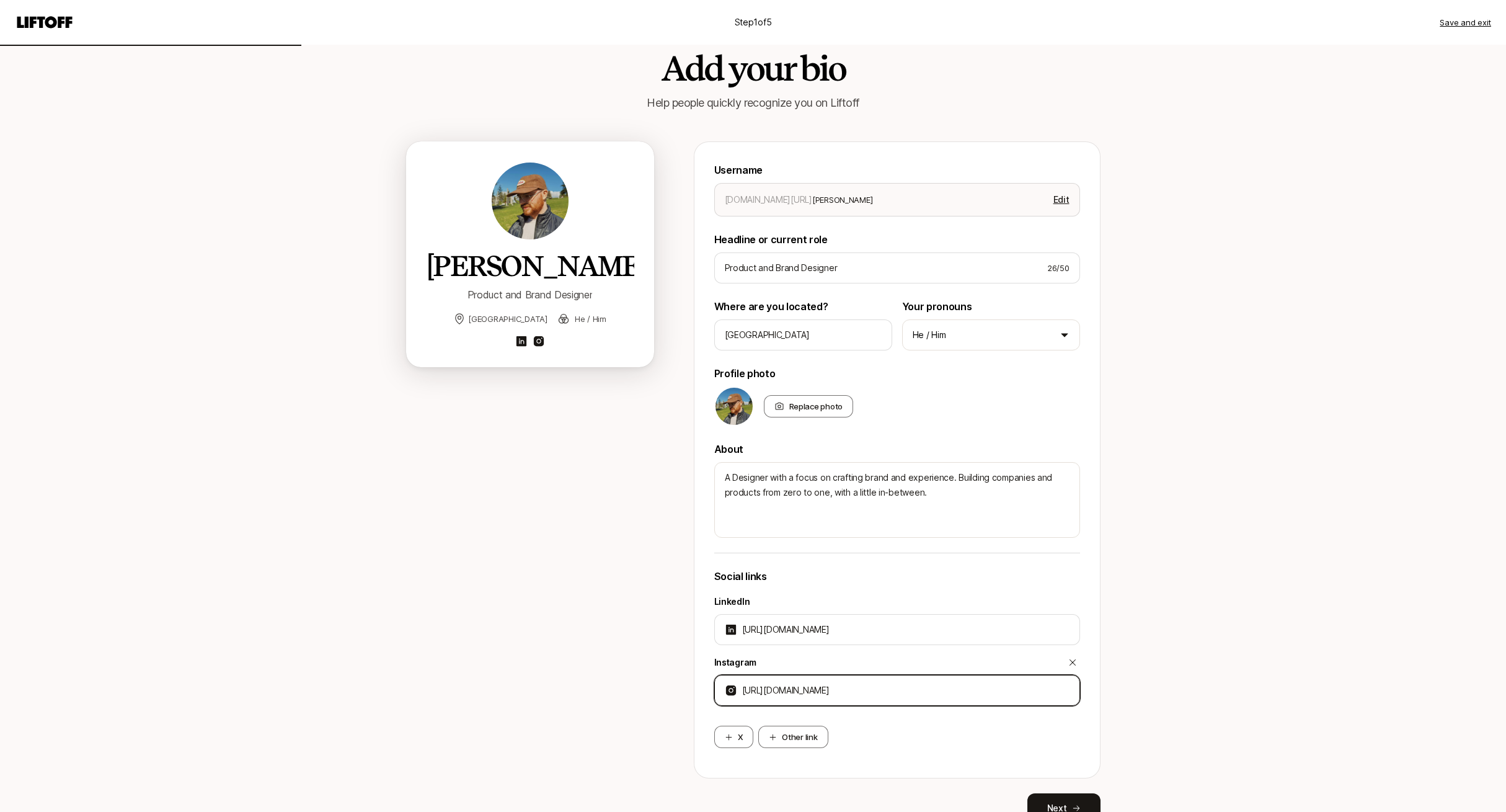
type textarea "x"
type input "[URL][DOMAIN_NAME]"
type textarea "x"
type input "[URL][DOMAIN_NAME]"
type textarea "x"
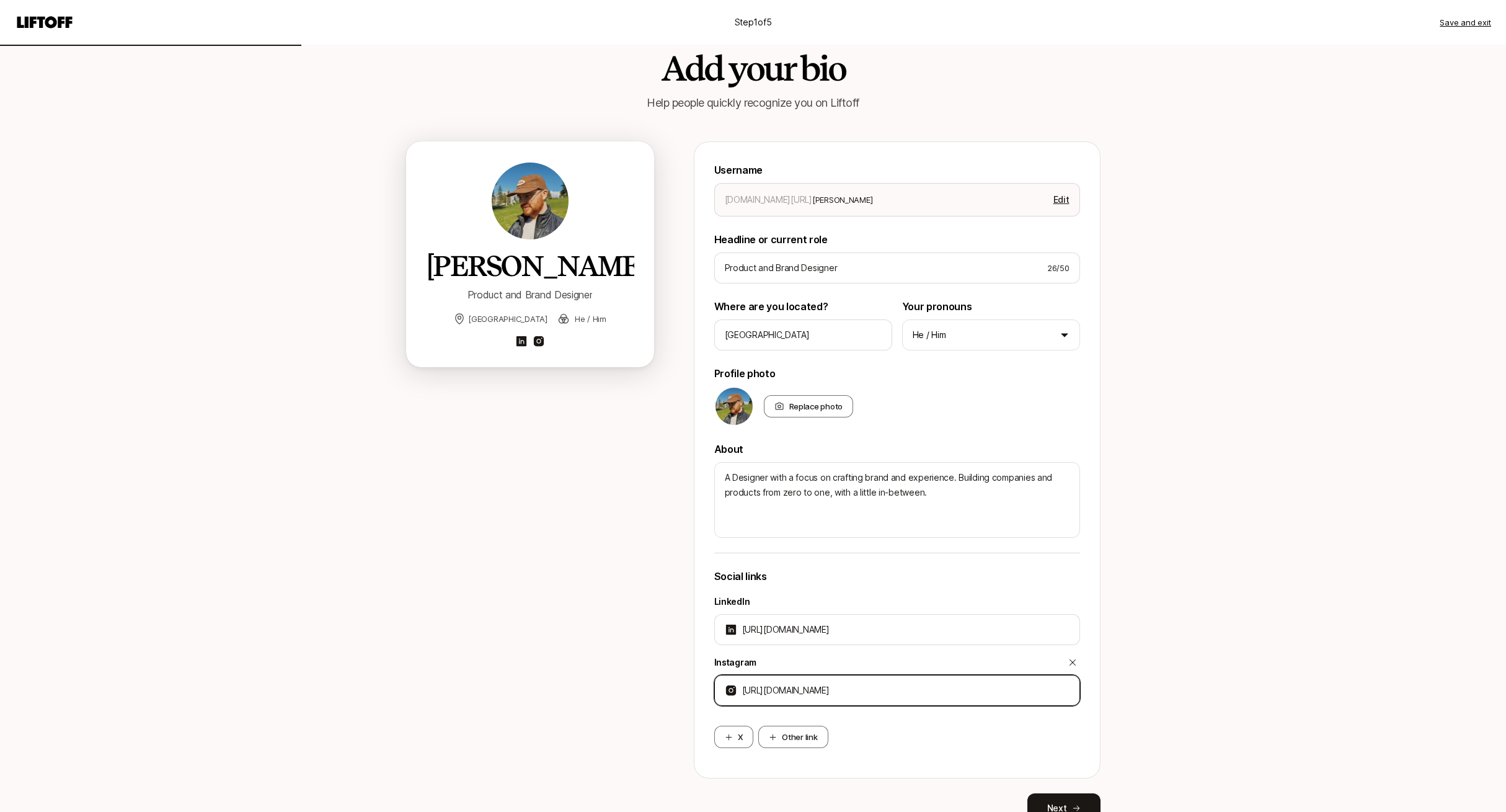
type input "[URL][DOMAIN_NAME][PERSON_NAME]"
type textarea "x"
type input "[URL][DOMAIN_NAME][PERSON_NAME]"
type textarea "x"
type input "[URL][DOMAIN_NAME]"
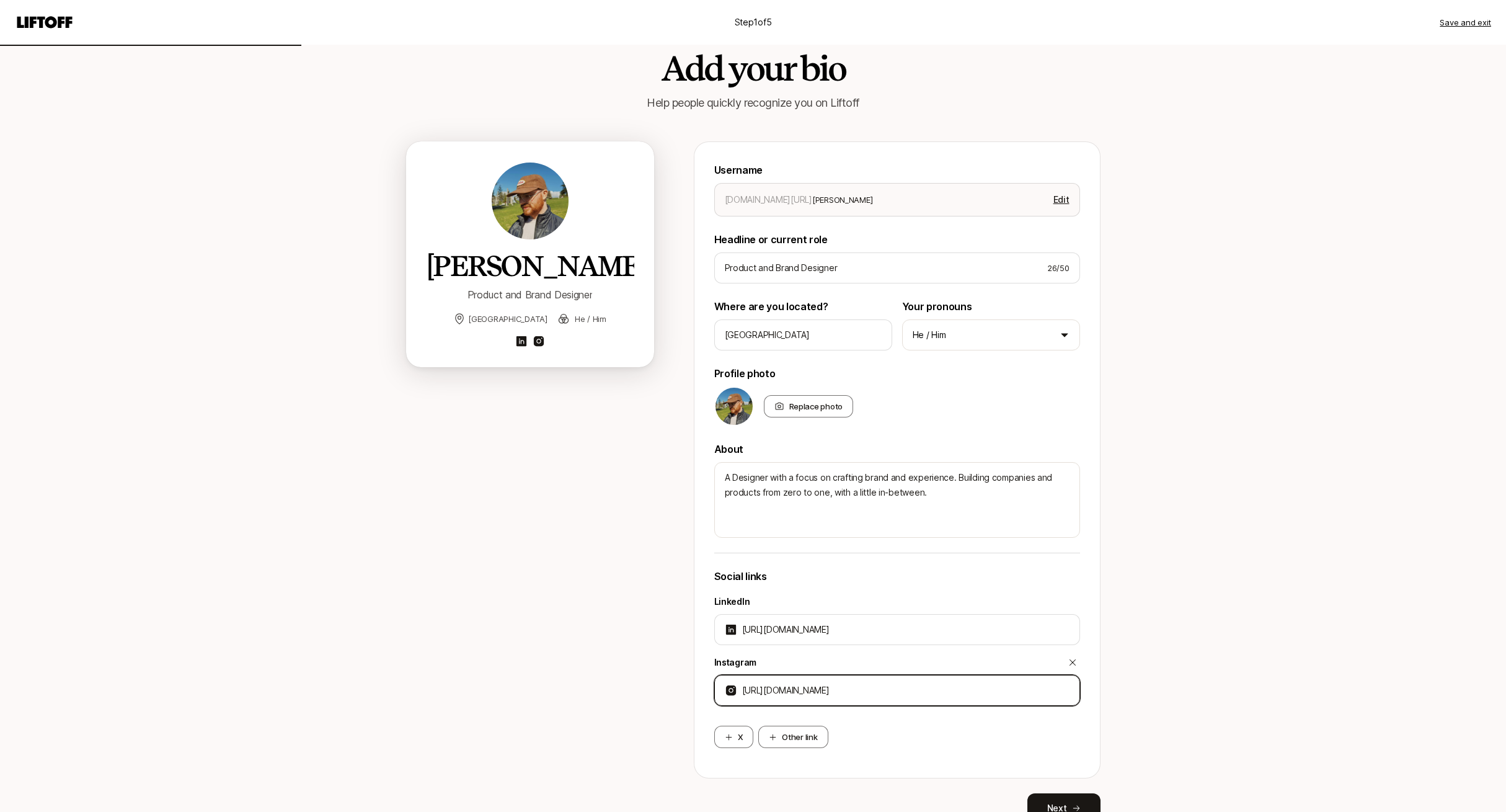
type textarea "x"
type input "[URL][DOMAIN_NAME]"
type textarea "x"
type input "[URL][DOMAIN_NAME]"
type textarea "x"
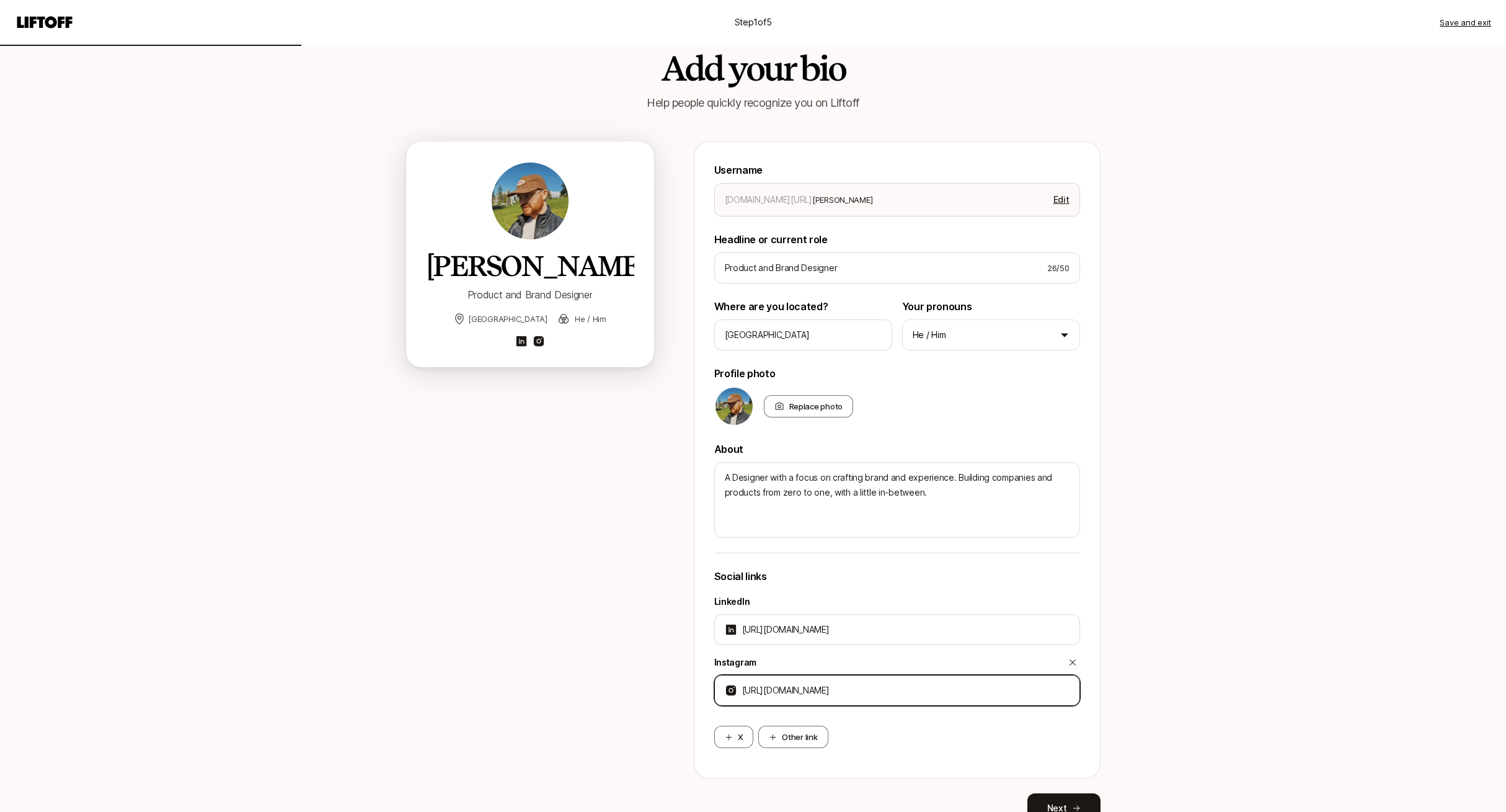
type input "[URL][DOMAIN_NAME]"
type textarea "x"
type input "[URL][DOMAIN_NAME]"
drag, startPoint x: 96, startPoint y: 470, endPoint x: 61, endPoint y: 460, distance: 36.4
click at [92, 468] on div "Step 1 of 5 Save and exit Add your bio Help people quickly recognize you on Lif…" at bounding box center [753, 424] width 1506 height 897
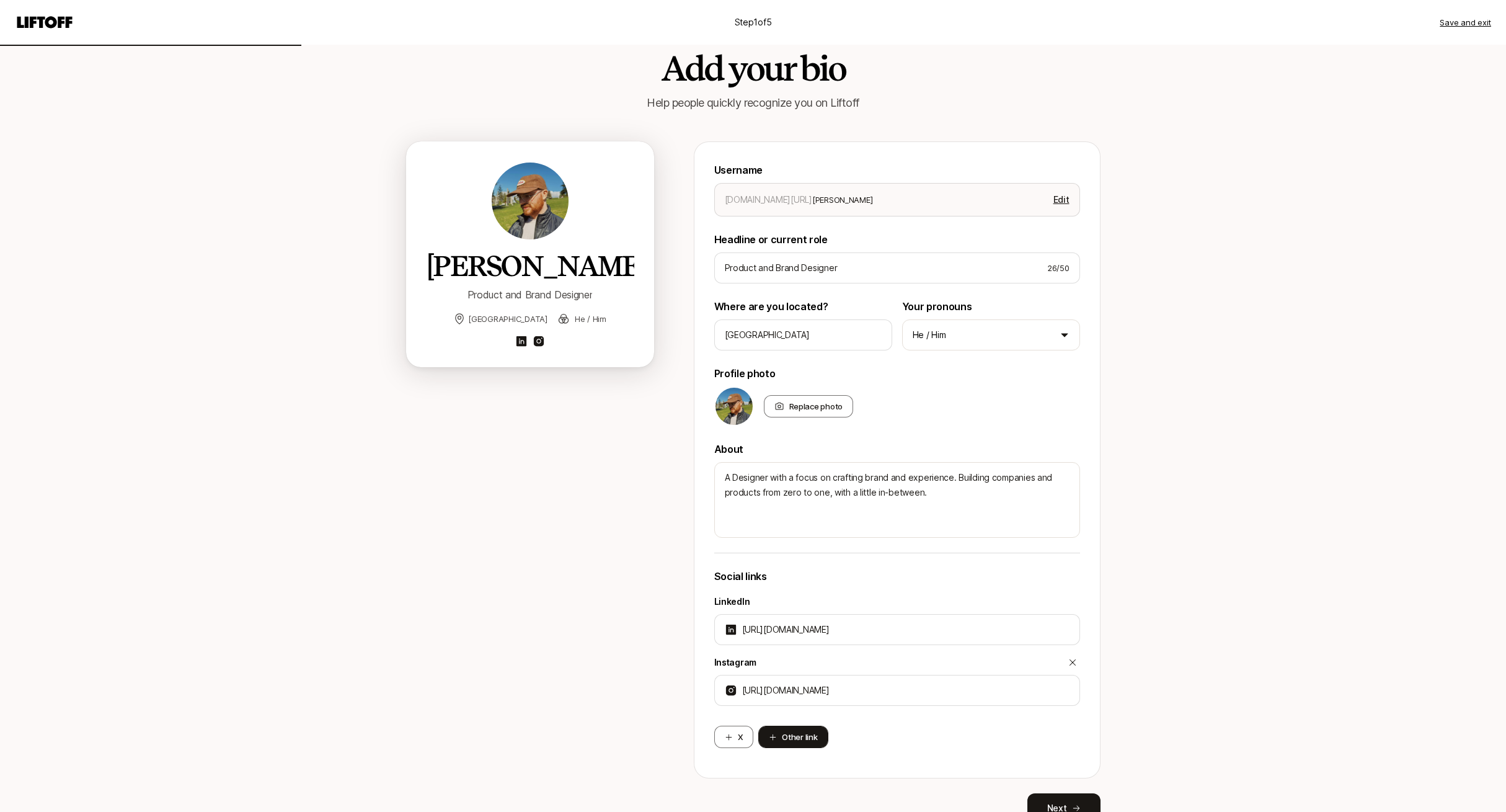
click at [800, 732] on button "Other link" at bounding box center [793, 736] width 70 height 23
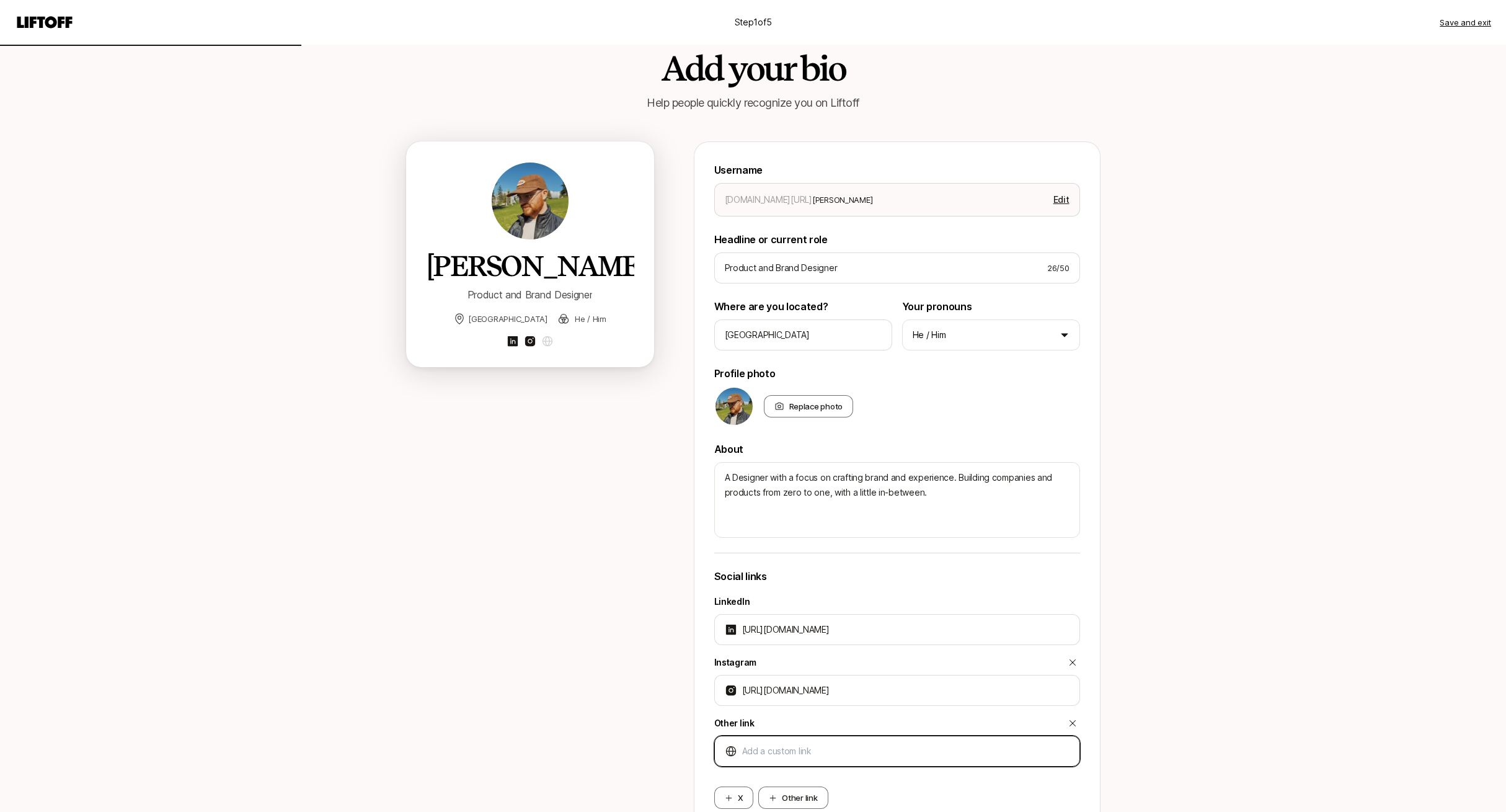
click at [830, 747] on input at bounding box center [906, 751] width 327 height 14
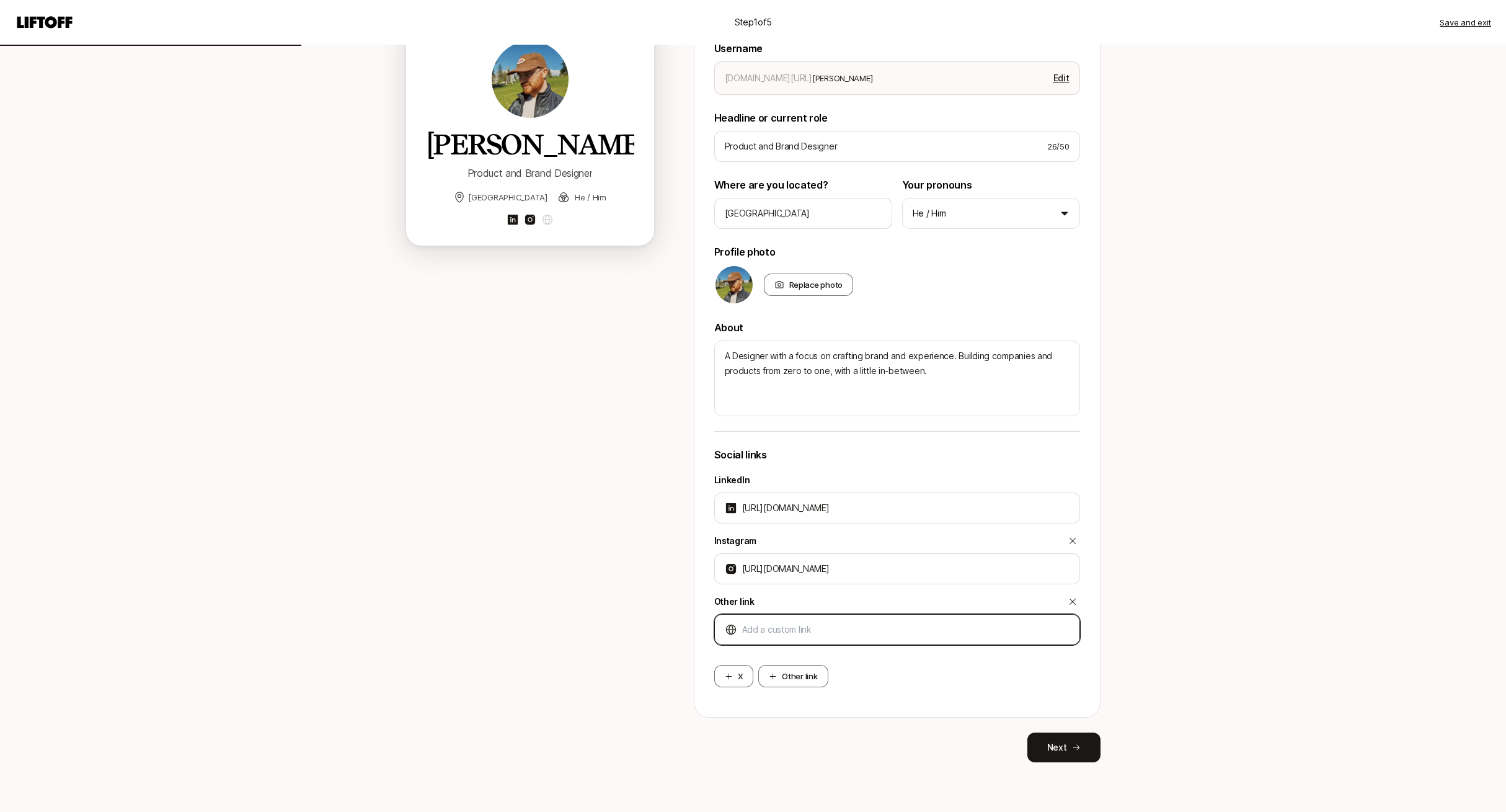
type textarea "x"
type input "[URL]"
type textarea "x"
type input "[URL]"
type textarea "x"
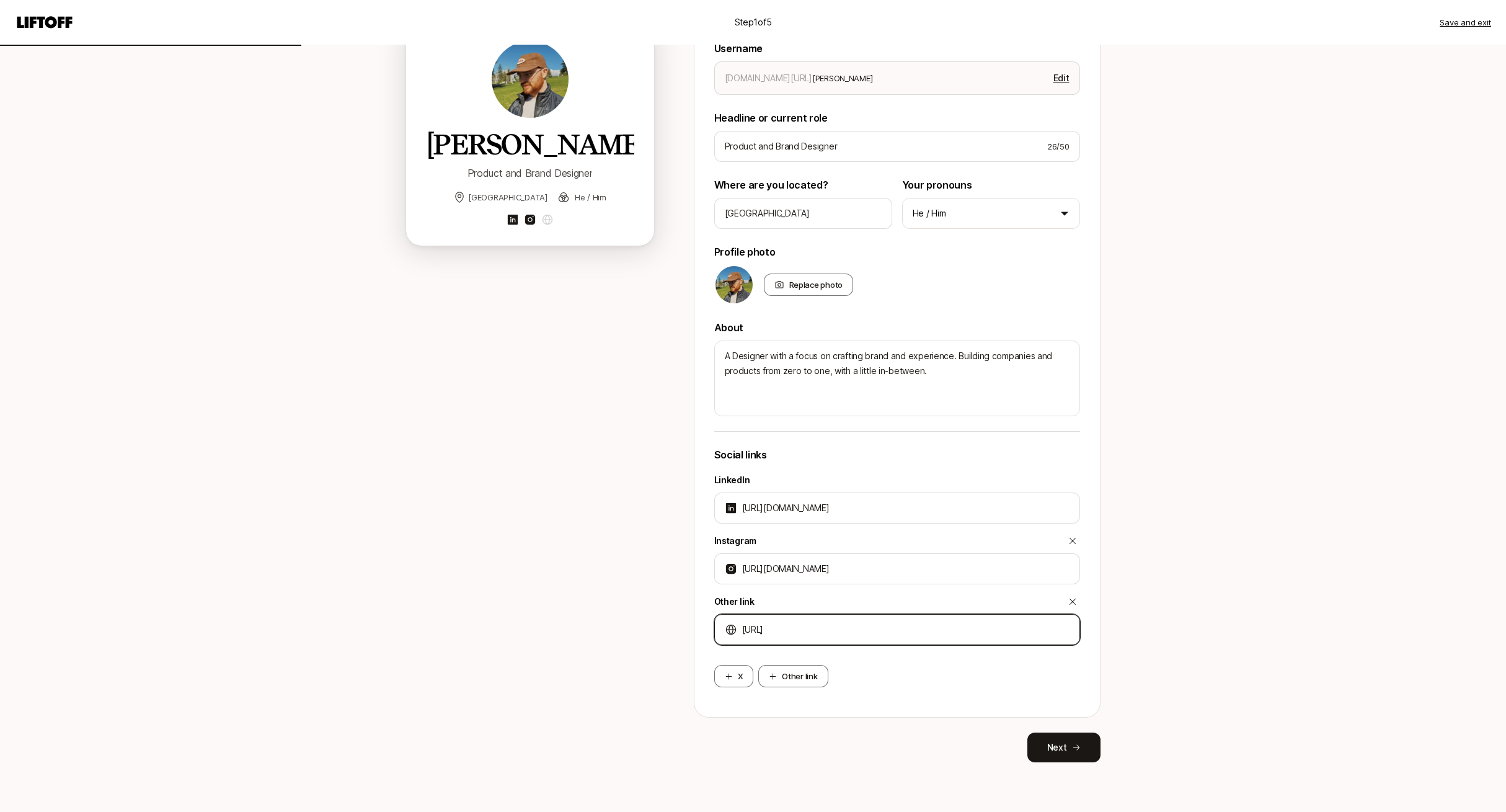
type input "[URL]"
type textarea "x"
type input "[URL]"
type textarea "x"
type input "[URL]"
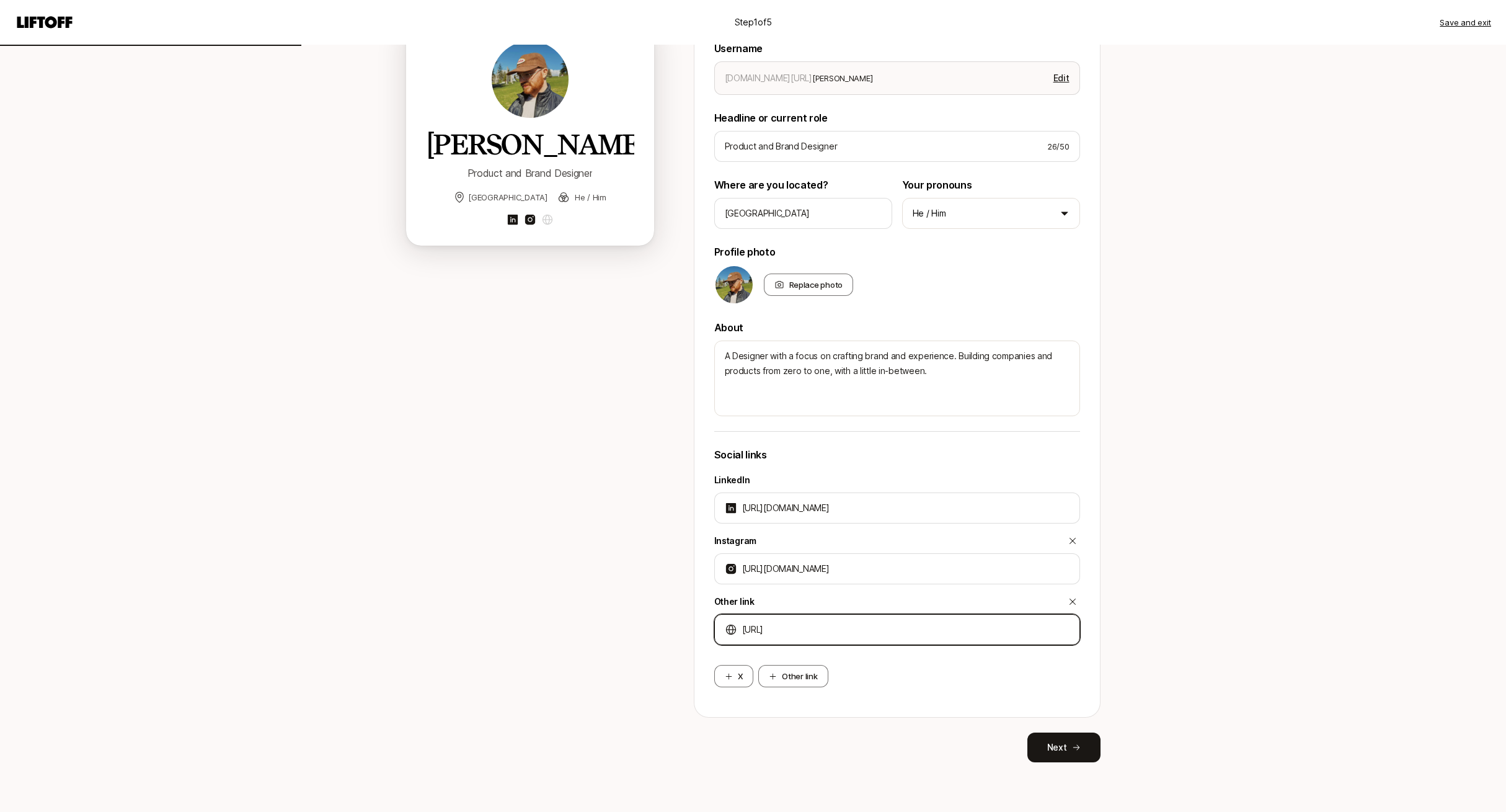
type textarea "x"
type input "[URL]"
type textarea "x"
type input "[URL]"
type textarea "x"
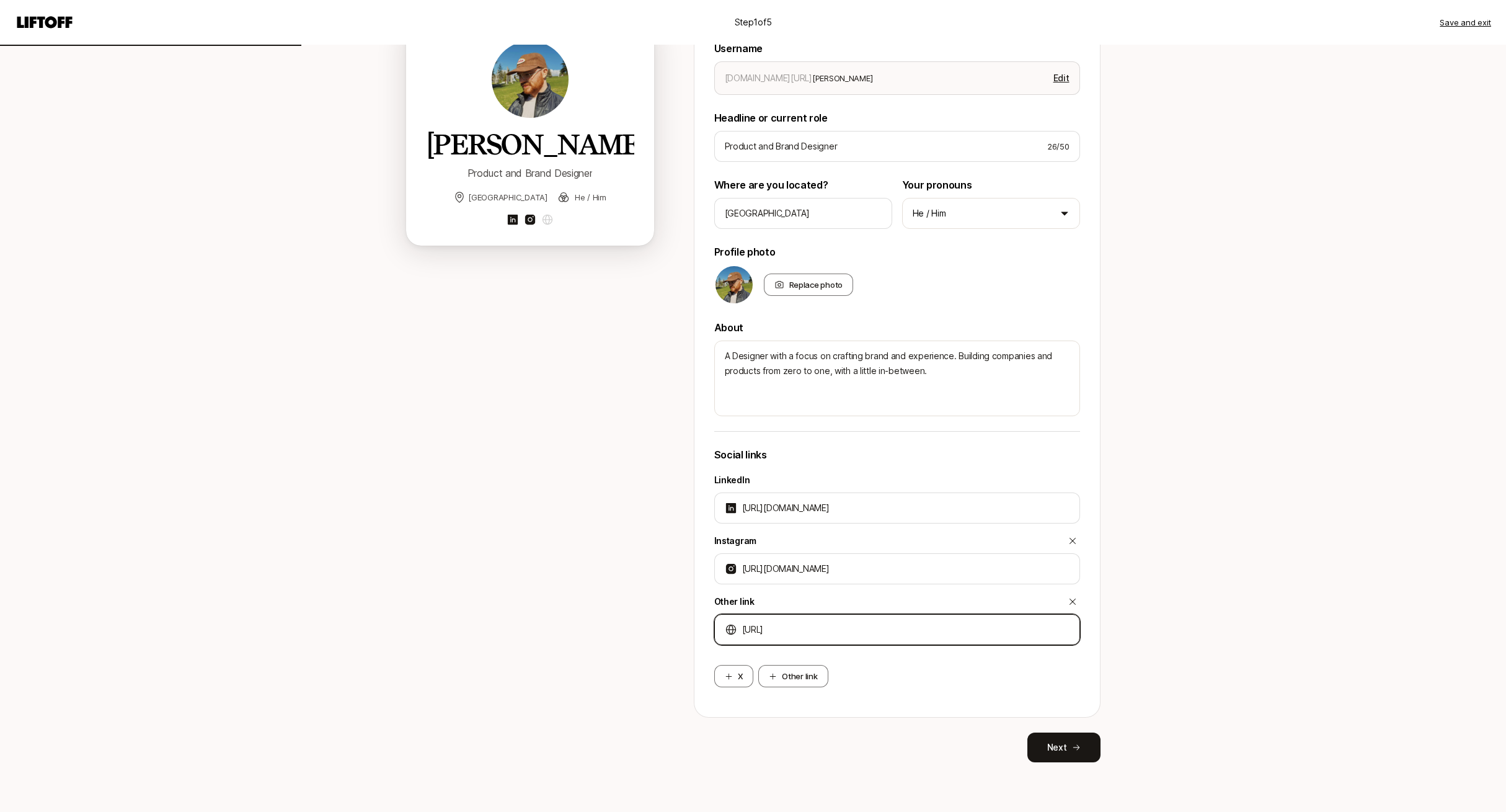
type input "[URL]."
type textarea "x"
type input "[URL]"
type textarea "x"
type input "[URL][DOMAIN_NAME]"
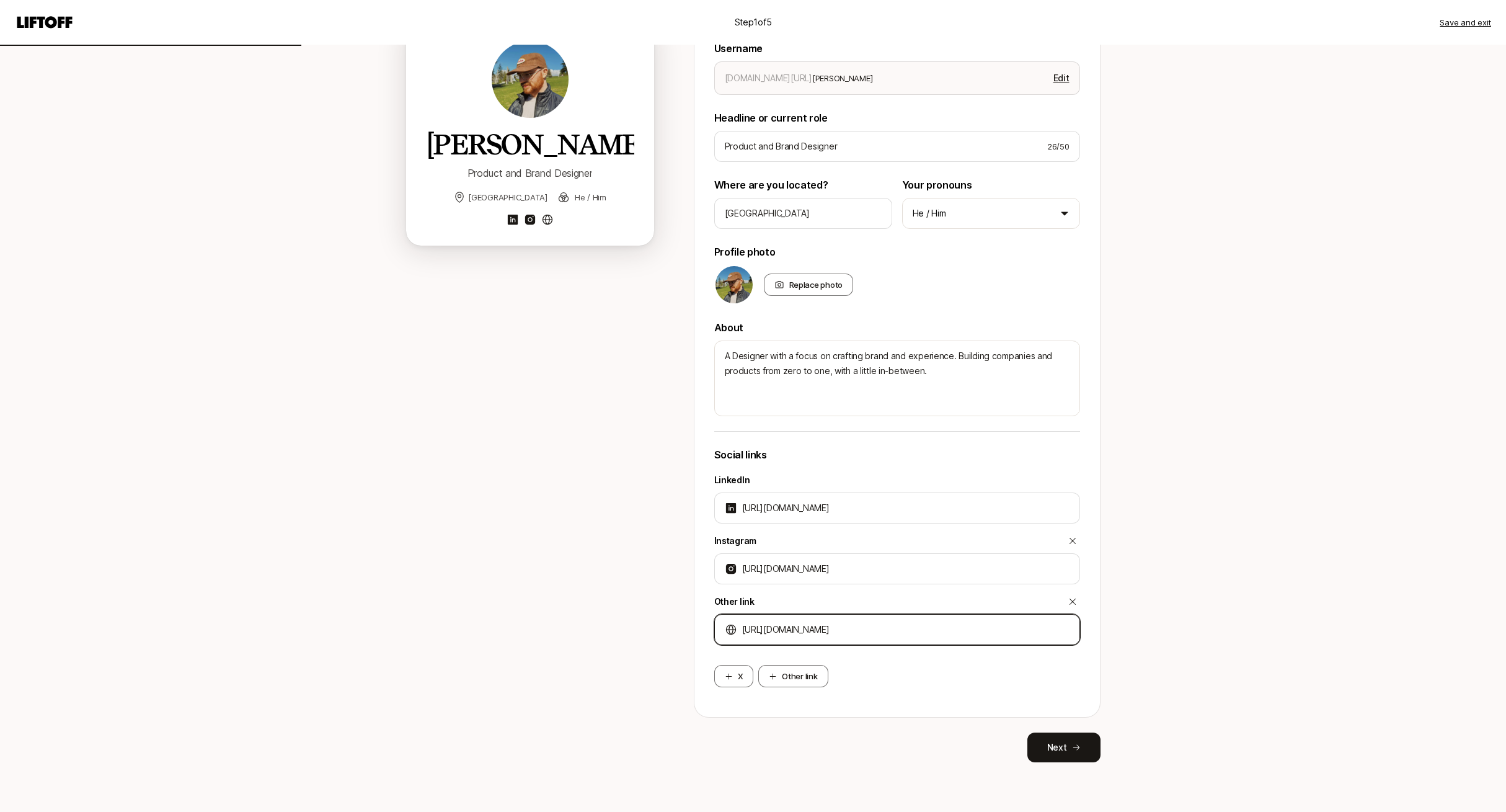
type textarea "x"
type input "[URL][DOMAIN_NAME]"
click at [435, 708] on div "[PERSON_NAME] Product and Brand Designer [GEOGRAPHIC_DATA] He / Him" at bounding box center [530, 391] width 248 height 742
click at [809, 667] on button "Other link" at bounding box center [793, 676] width 70 height 23
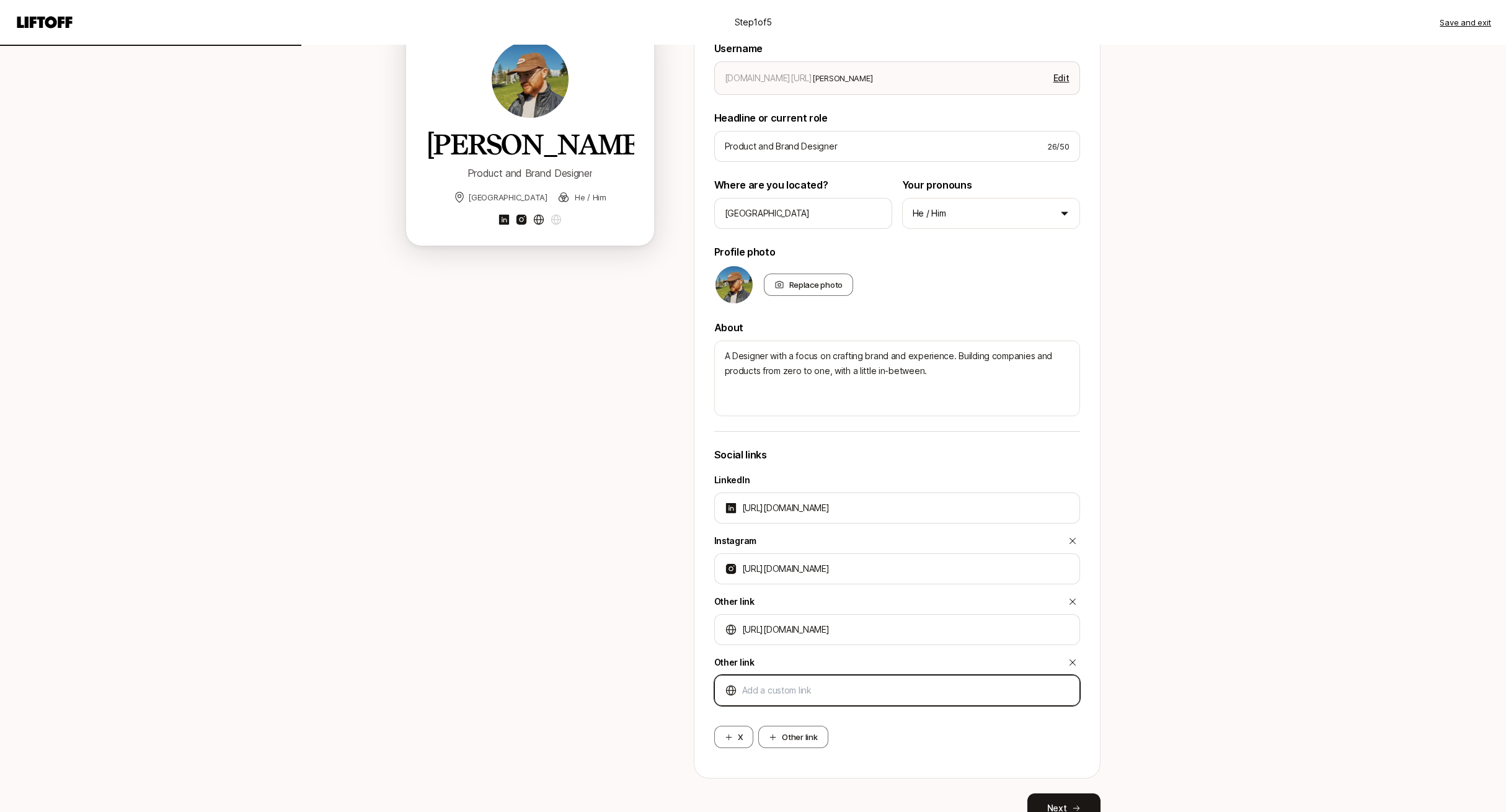
click at [798, 688] on input at bounding box center [906, 690] width 327 height 14
type textarea "x"
type input "[URL]"
type textarea "x"
type input "[URL]"
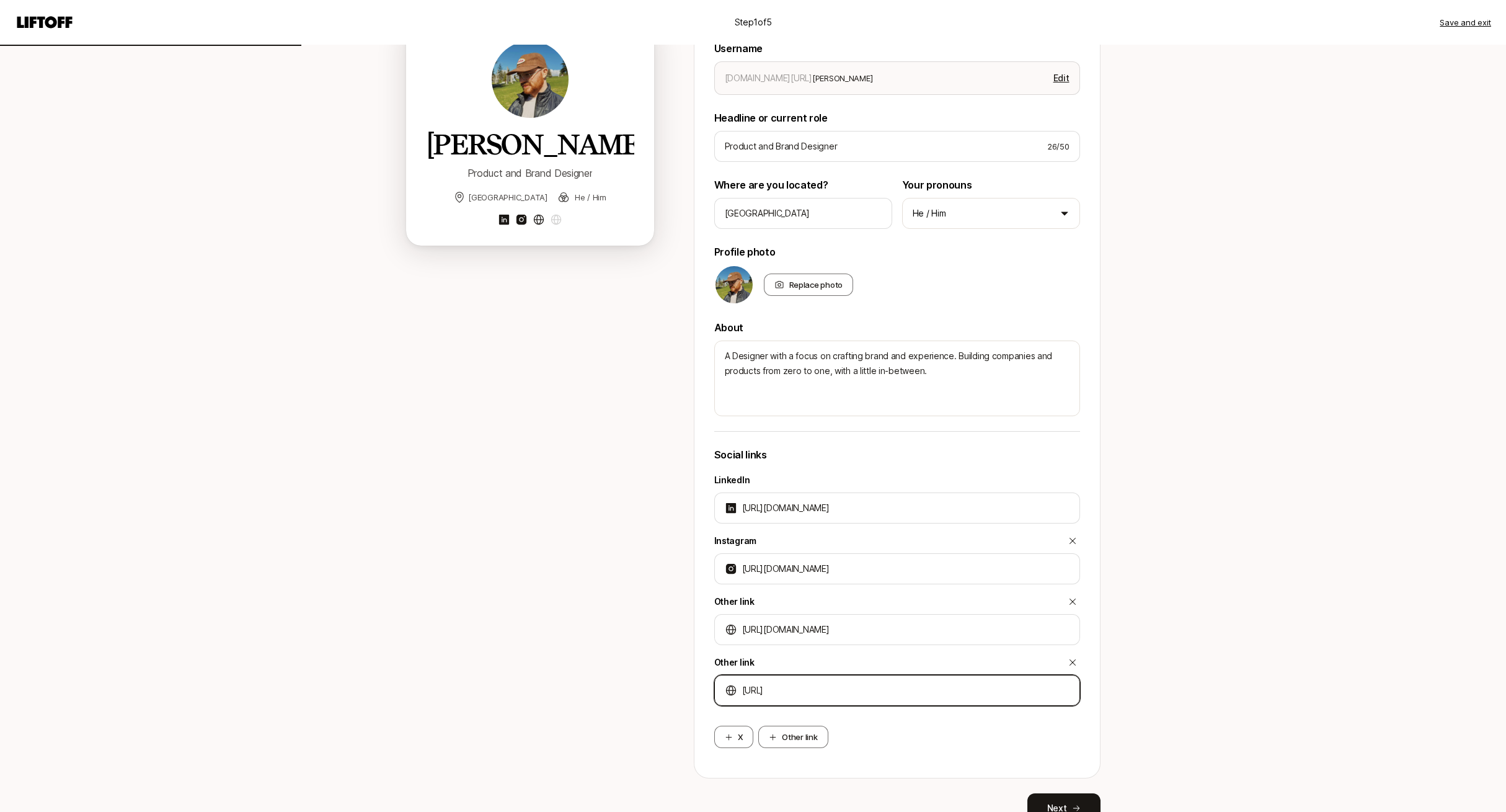
type textarea "x"
type input "[URL]"
type textarea "x"
type input "[URL]"
type textarea "x"
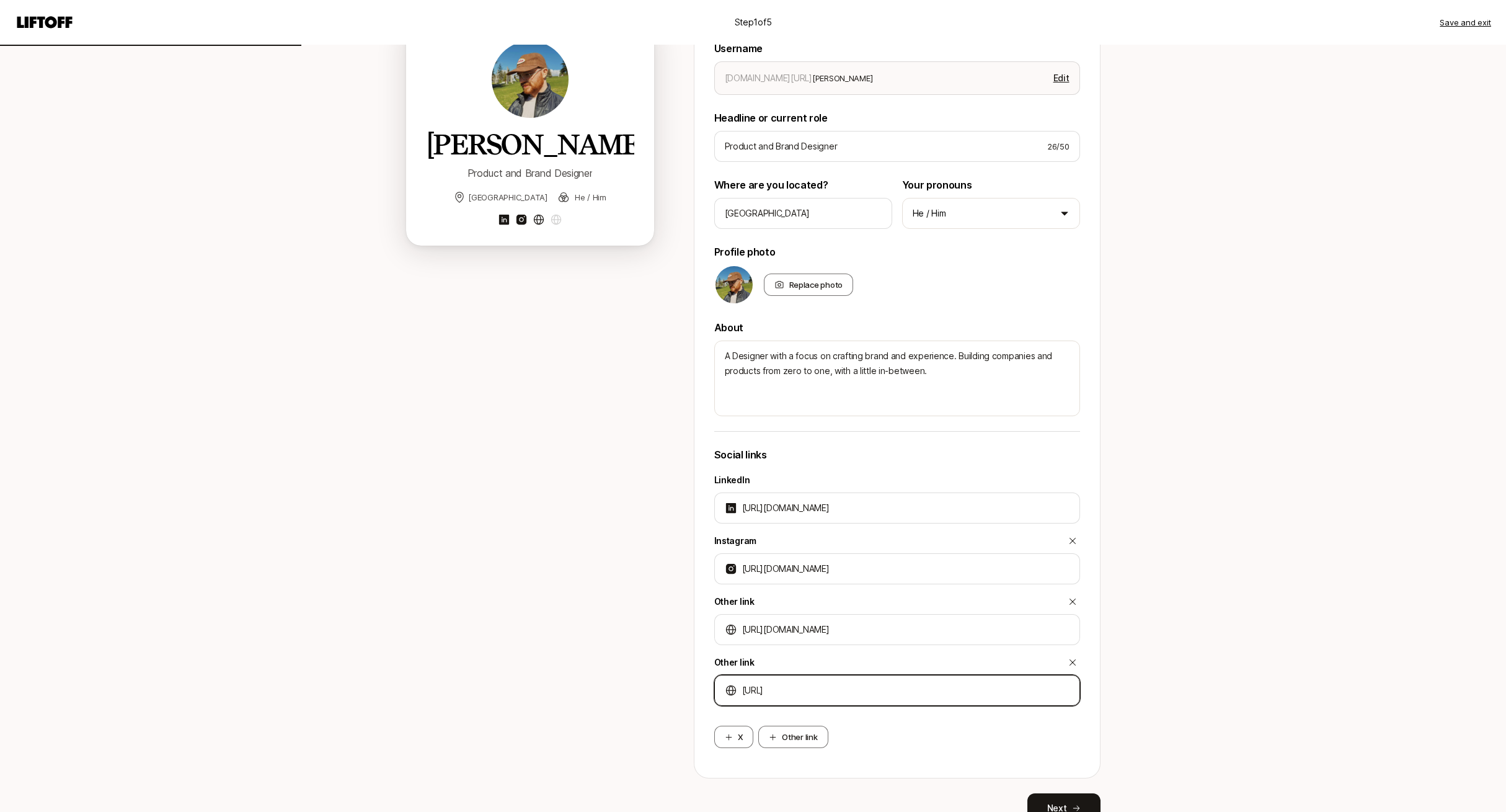
type input "[URL]"
type textarea "x"
type input "[URL]"
type textarea "x"
type input "[URL]."
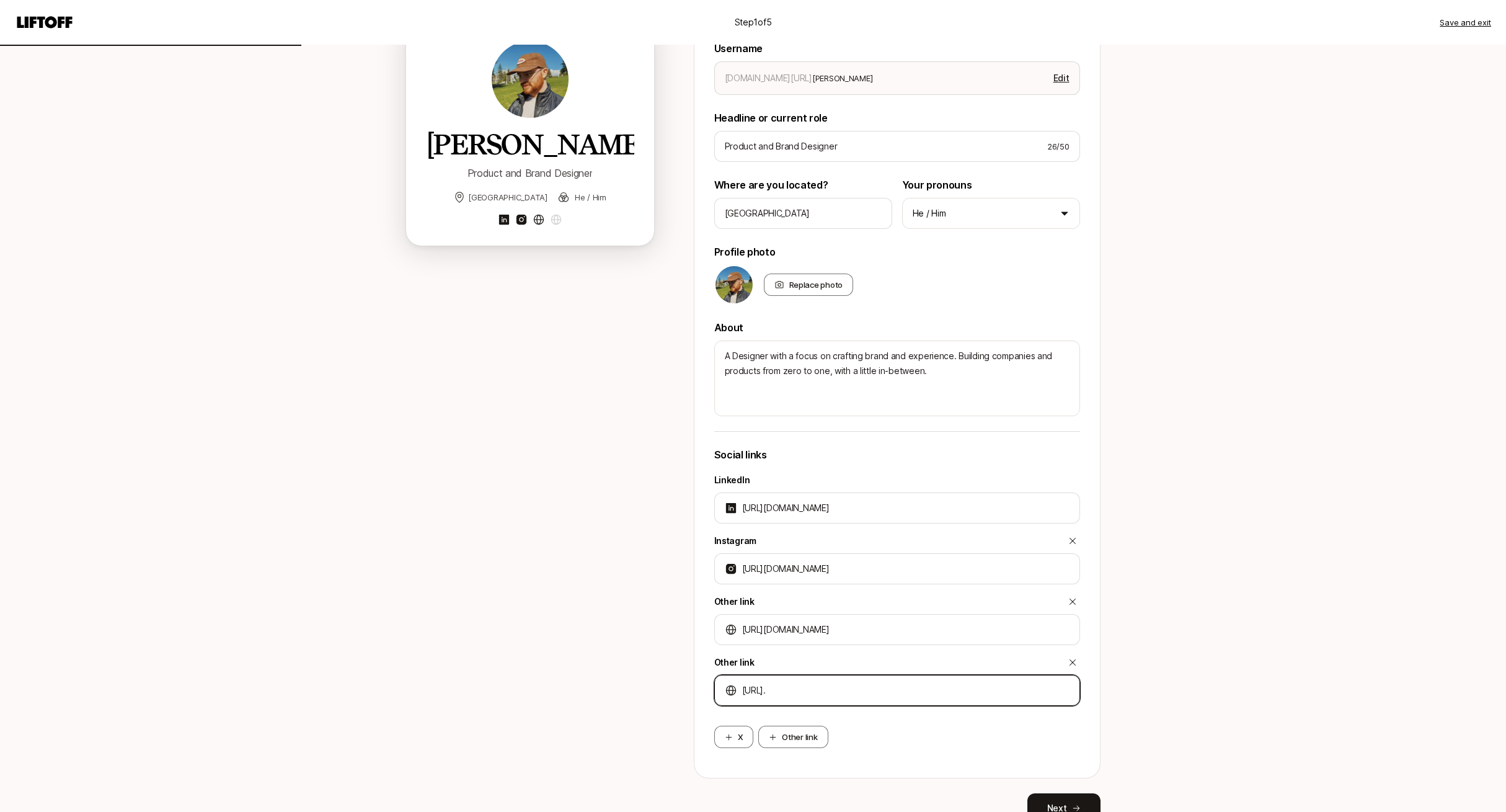
type textarea "x"
type input "[URL]"
type textarea "x"
type input "[URL]."
type textarea "x"
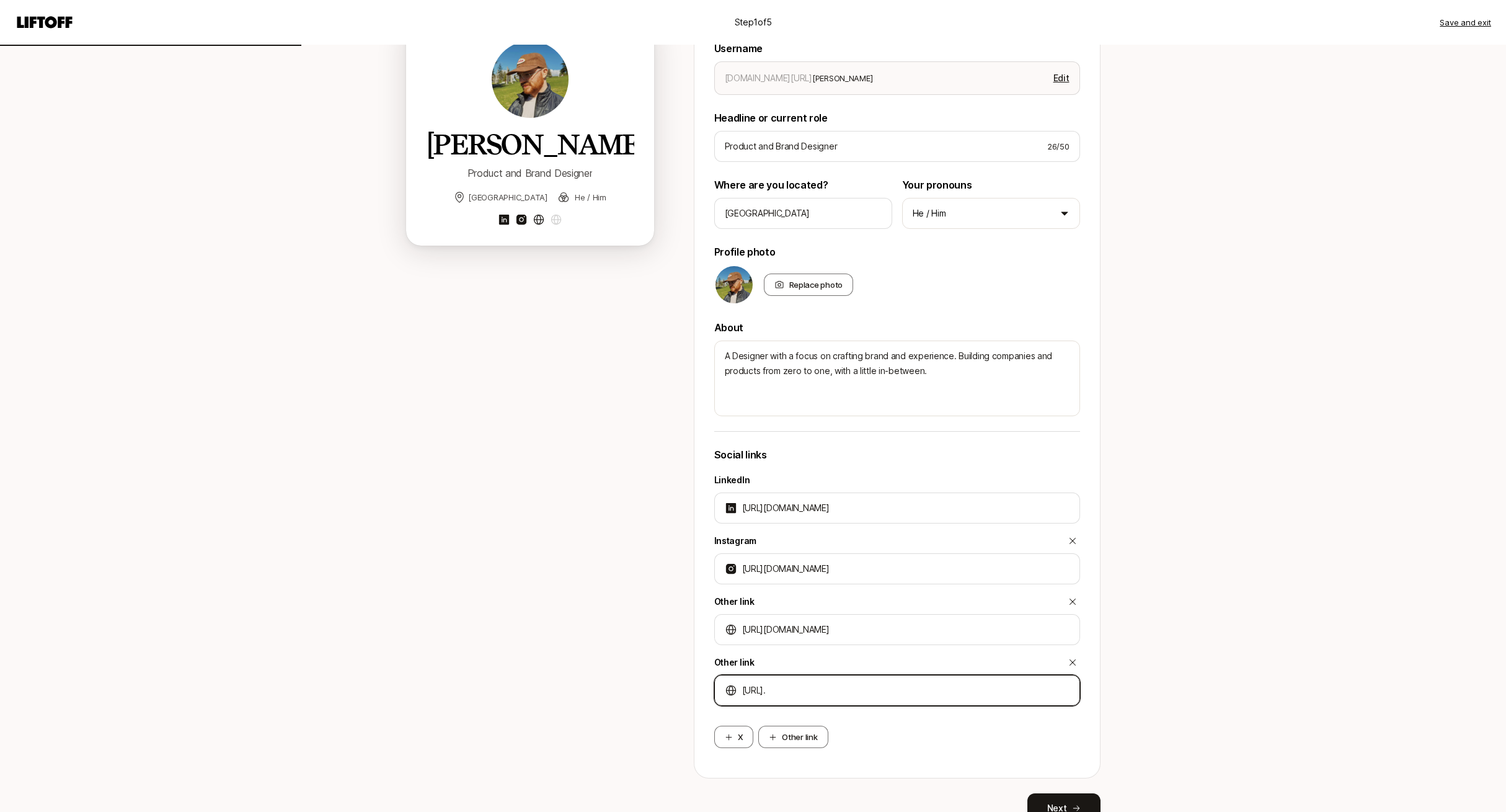
type input "[URL]"
type textarea "x"
type input "[URL]"
type textarea "x"
type input "[URL][DOMAIN_NAME]"
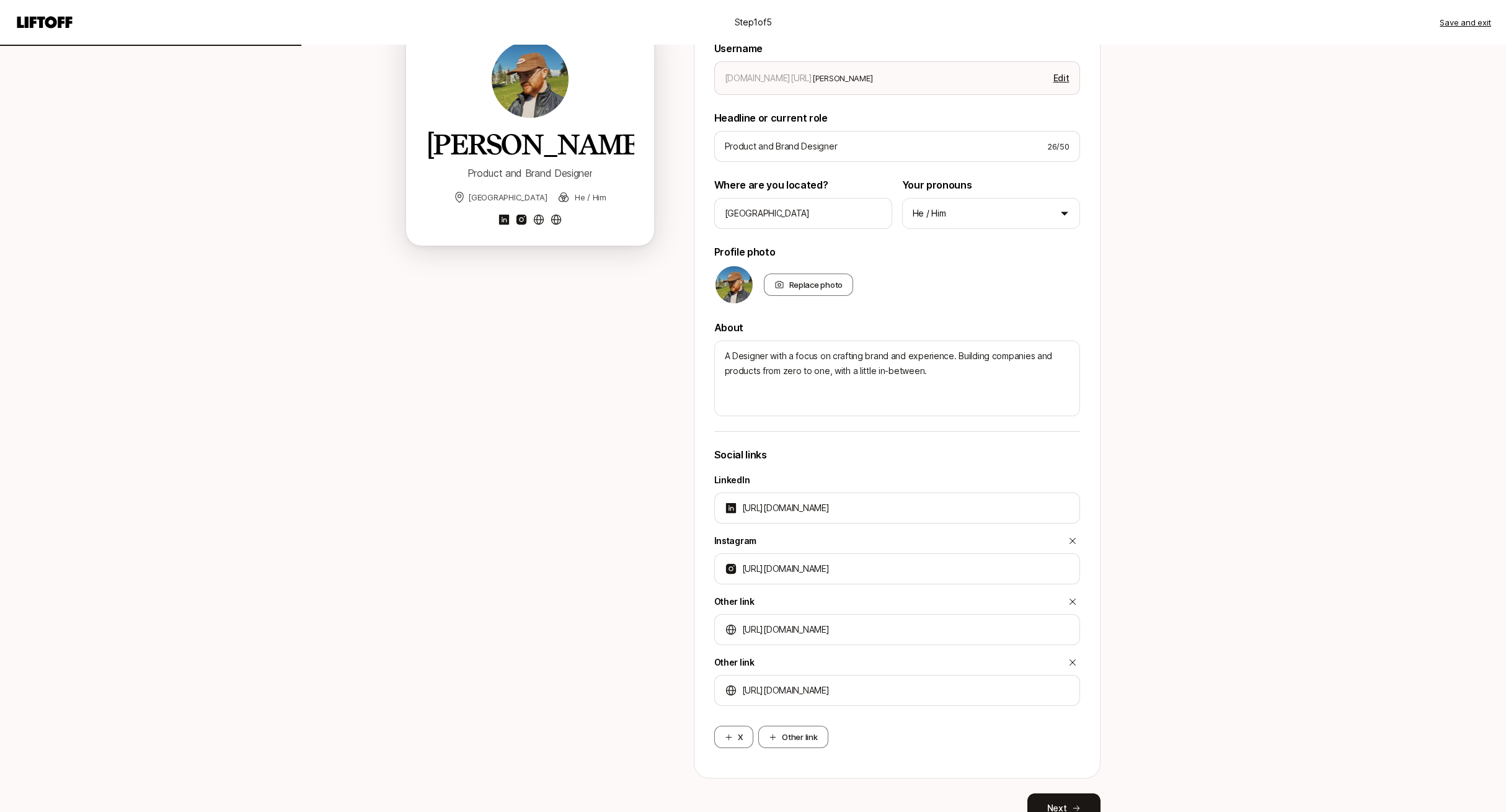
type textarea "x"
click at [700, 669] on div "Username [DOMAIN_NAME][URL] [PERSON_NAME] Edit Headline or current role Product…" at bounding box center [897, 399] width 407 height 759
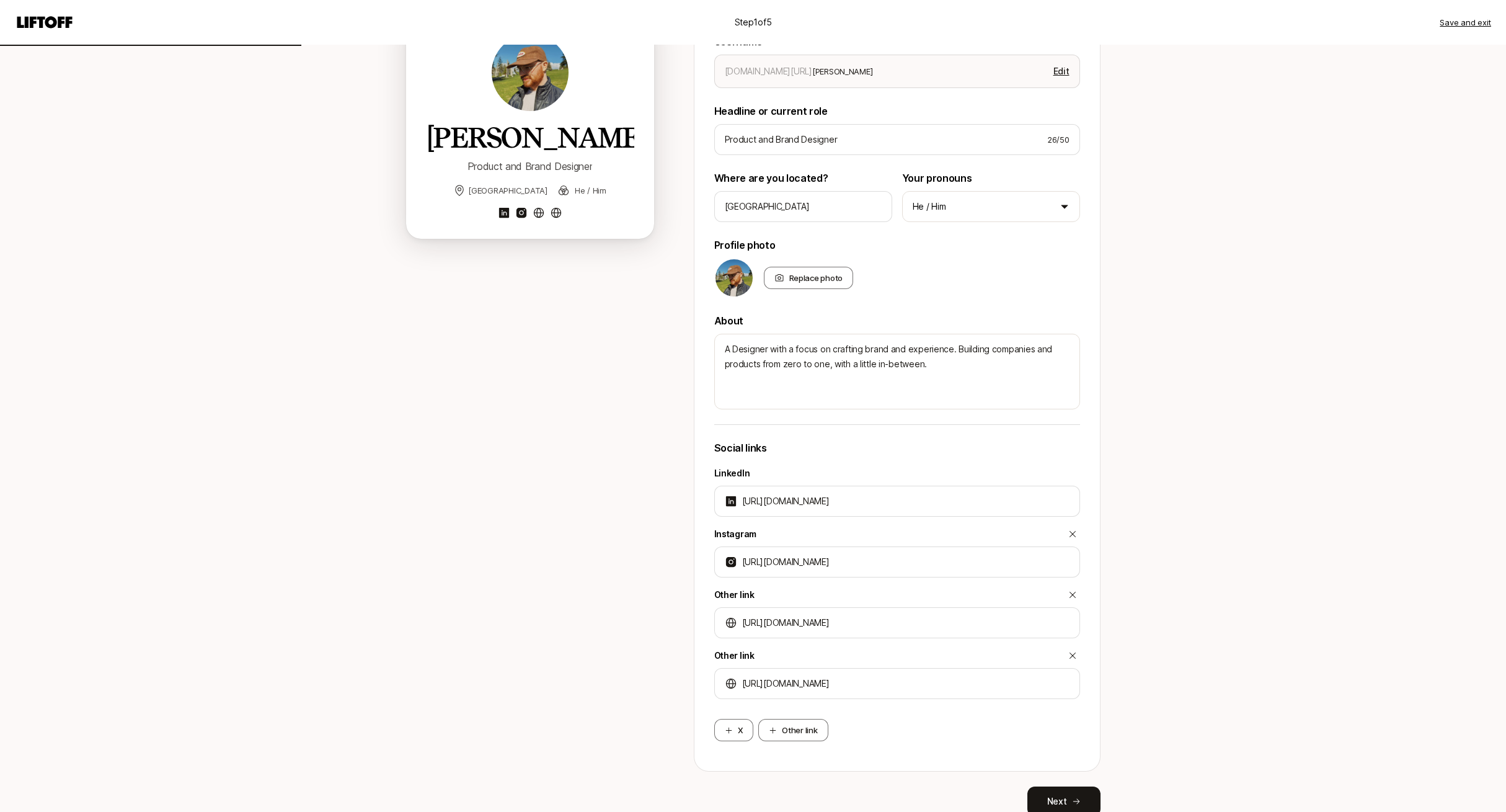
scroll to position [157, 0]
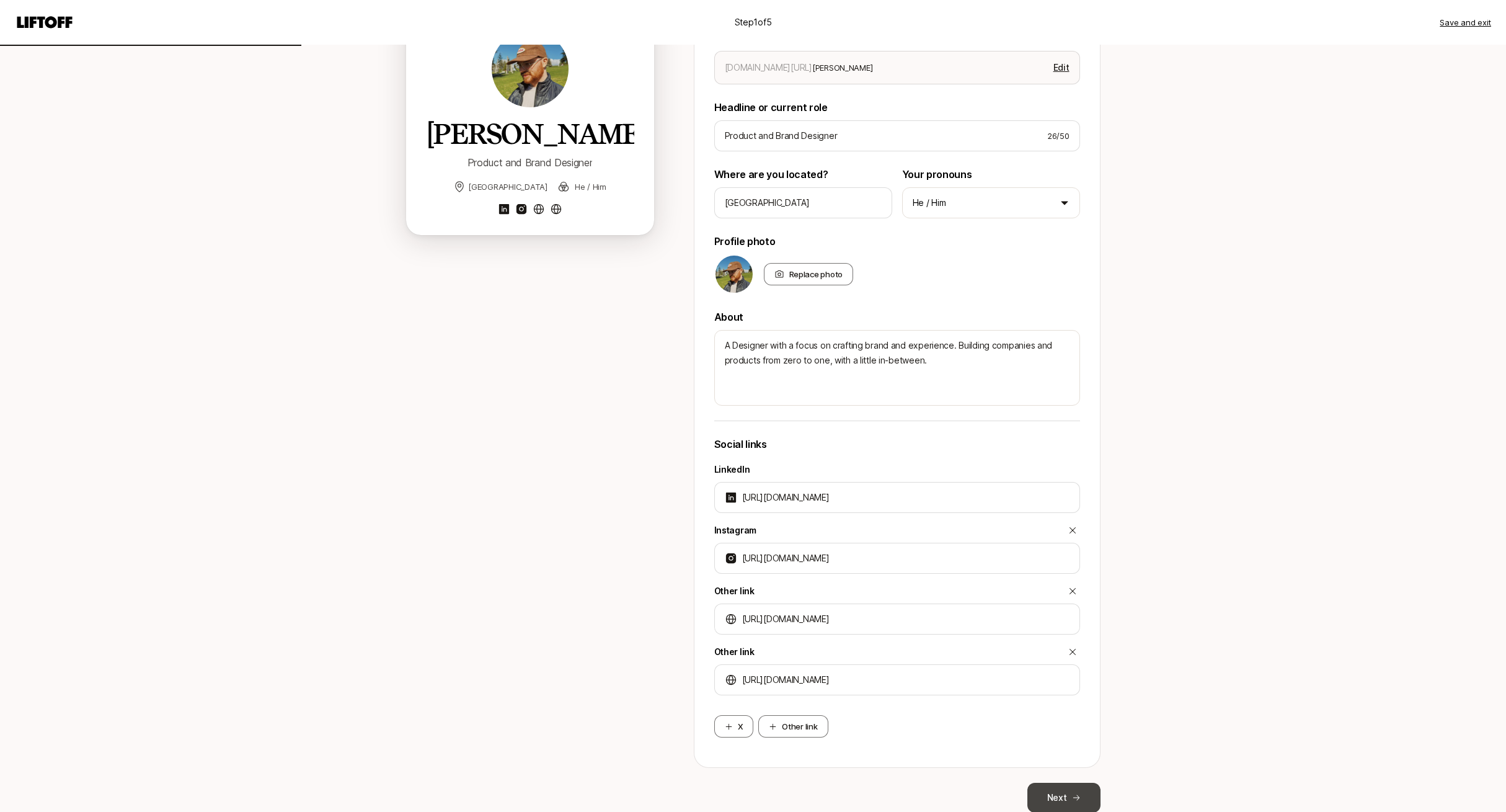
click at [1064, 798] on button "Next" at bounding box center [1063, 797] width 73 height 30
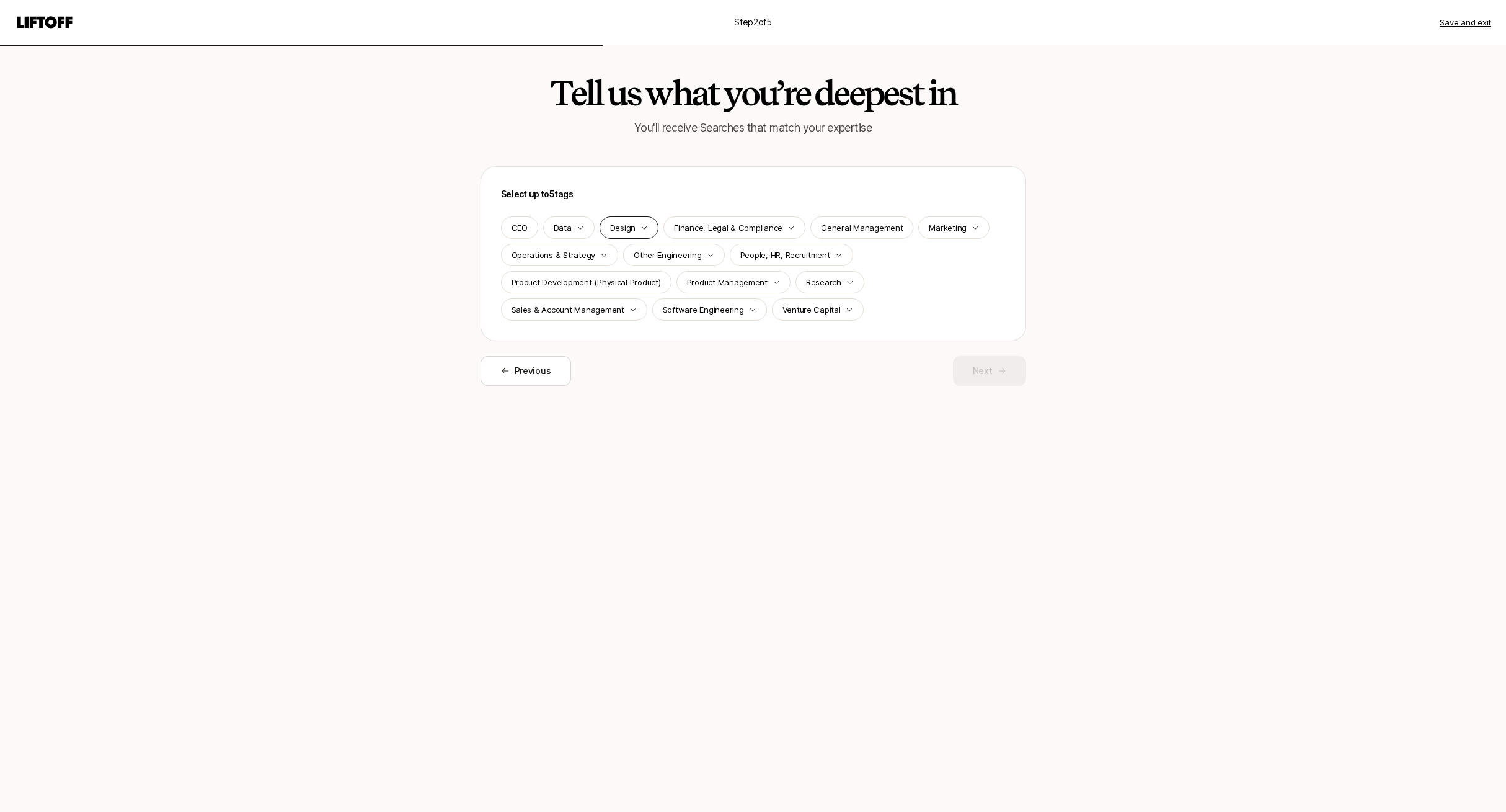
click at [628, 223] on p "Design" at bounding box center [622, 228] width 25 height 13
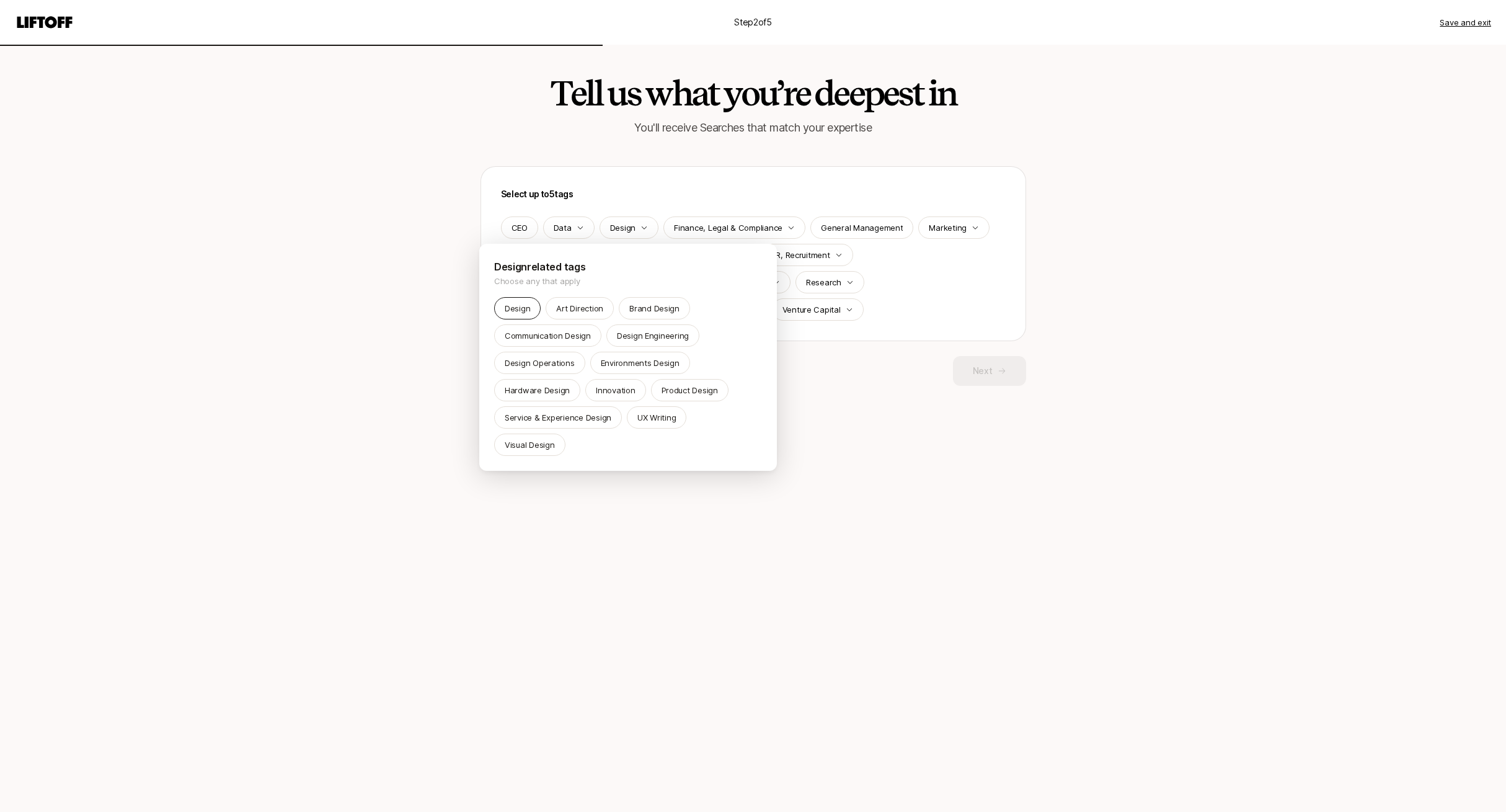
click at [524, 308] on p "Design" at bounding box center [518, 308] width 25 height 13
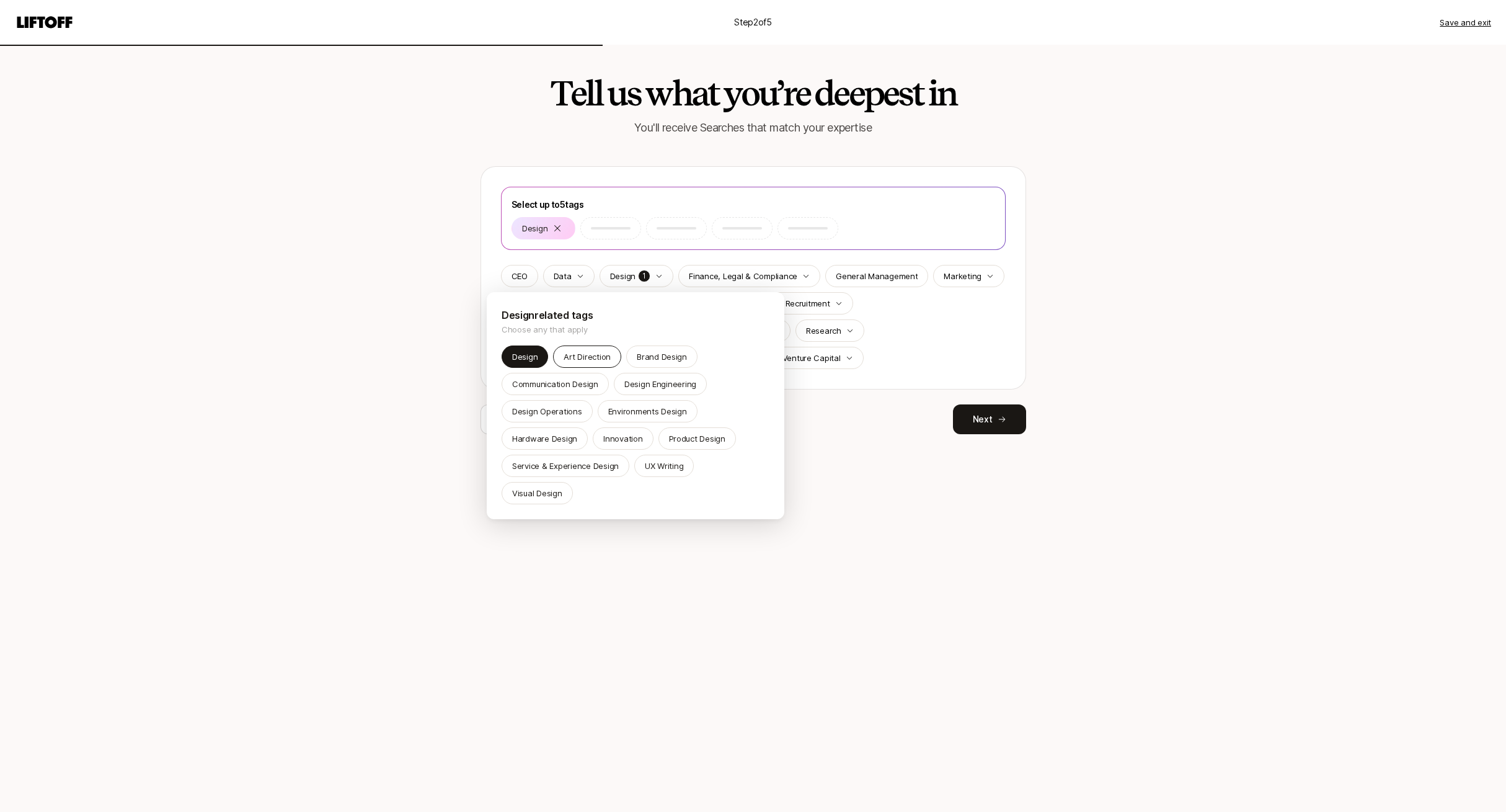
click at [599, 364] on div "Art Direction" at bounding box center [587, 356] width 69 height 23
click at [640, 357] on p "Brand Design" at bounding box center [662, 357] width 51 height 13
click at [557, 438] on p "Hardware Design" at bounding box center [545, 438] width 65 height 13
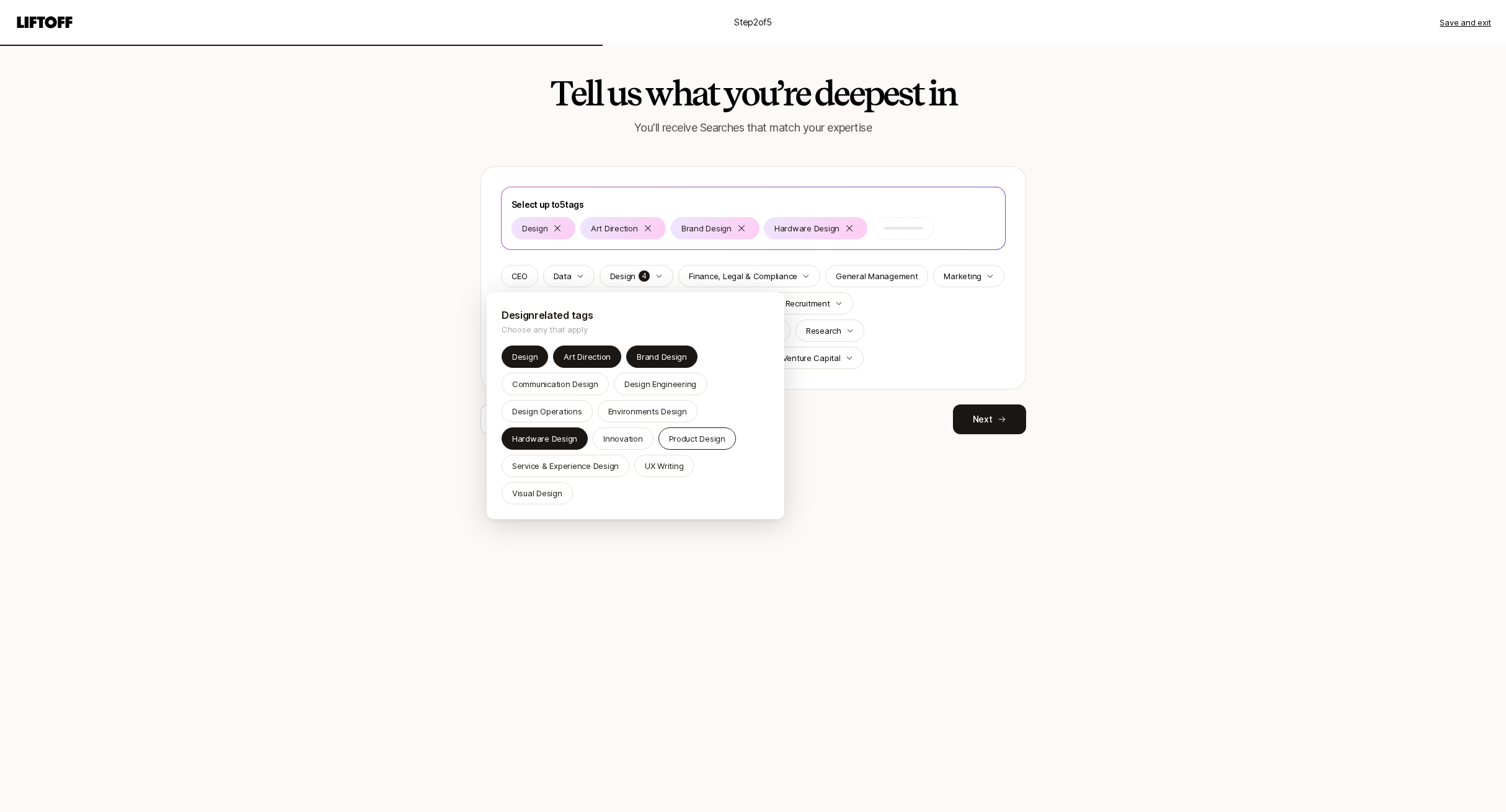
drag, startPoint x: 698, startPoint y: 440, endPoint x: 676, endPoint y: 442, distance: 22.1
click at [697, 440] on p "Product Design" at bounding box center [697, 438] width 56 height 13
click at [631, 440] on p "Innovation" at bounding box center [622, 438] width 39 height 13
click at [523, 350] on p "Design" at bounding box center [525, 357] width 25 height 13
click at [584, 353] on p "Art Direction" at bounding box center [587, 357] width 47 height 13
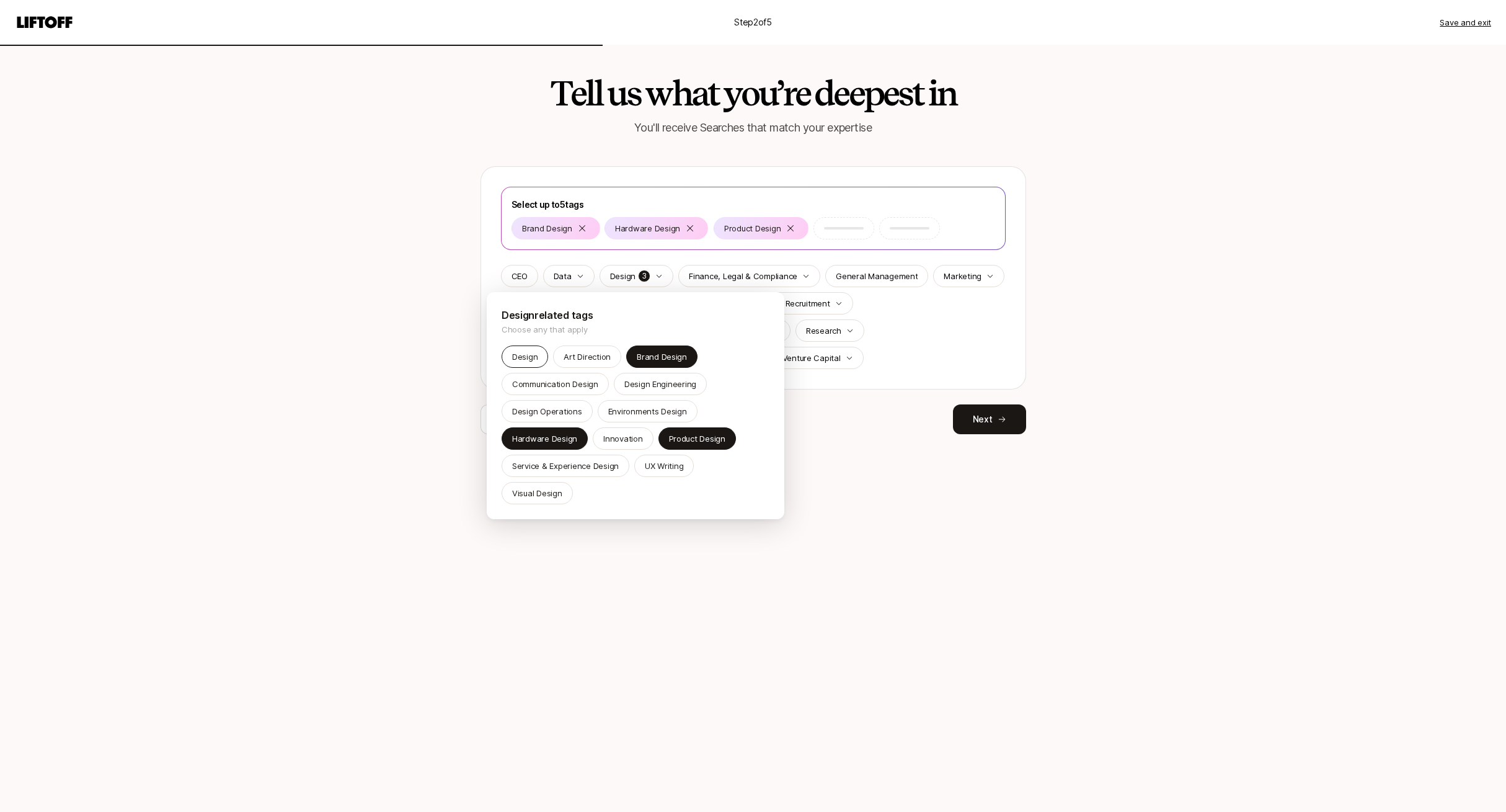
click at [514, 351] on p "Design" at bounding box center [525, 357] width 25 height 13
click at [613, 432] on div "Innovation" at bounding box center [622, 438] width 61 height 23
click at [862, 470] on html "Step 2 of 5 Save and exit Tell us what you’re deepest in You'll receive Searche…" at bounding box center [753, 406] width 1506 height 812
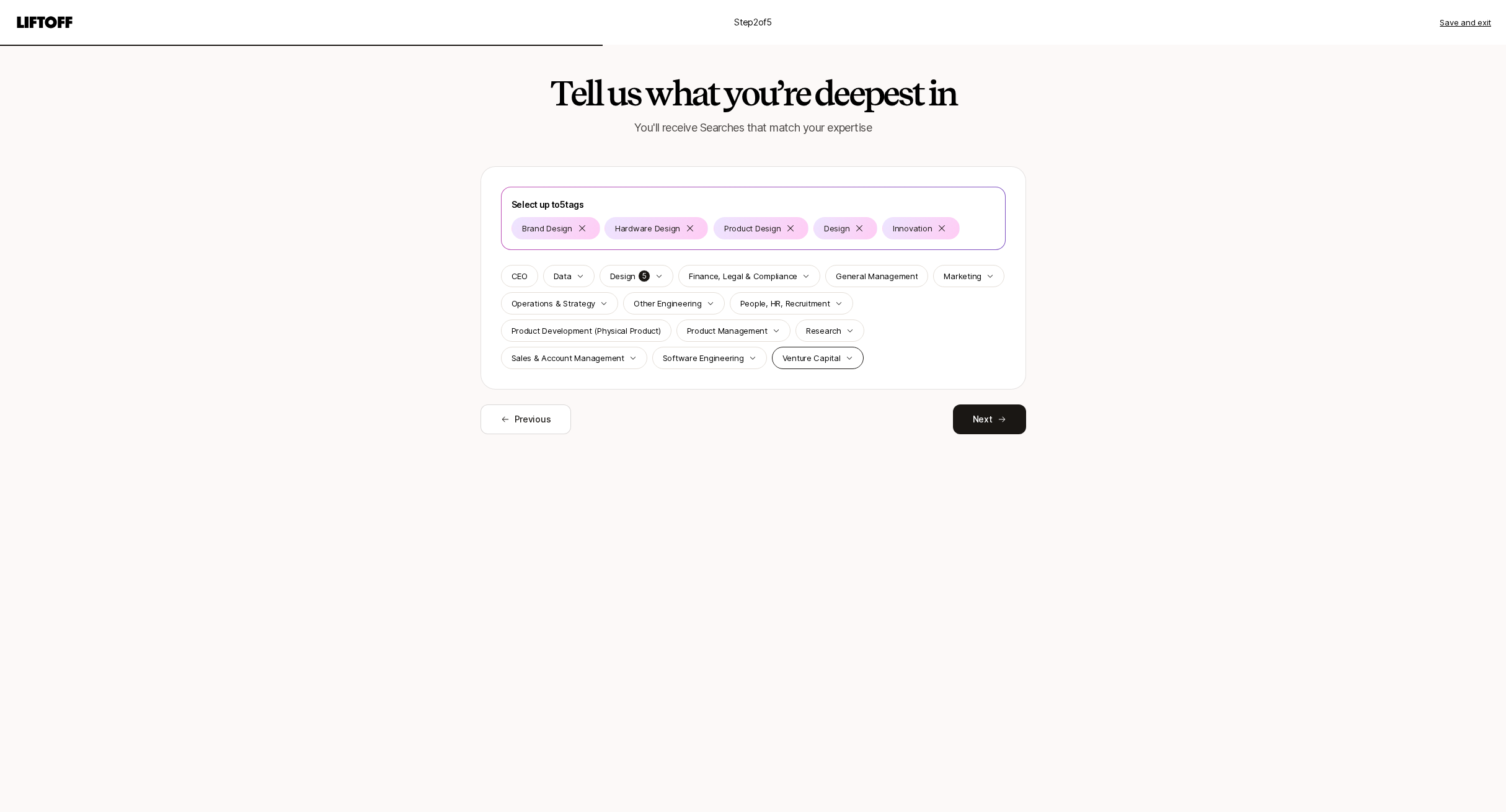
click at [809, 359] on p "Venture Capital" at bounding box center [811, 358] width 59 height 13
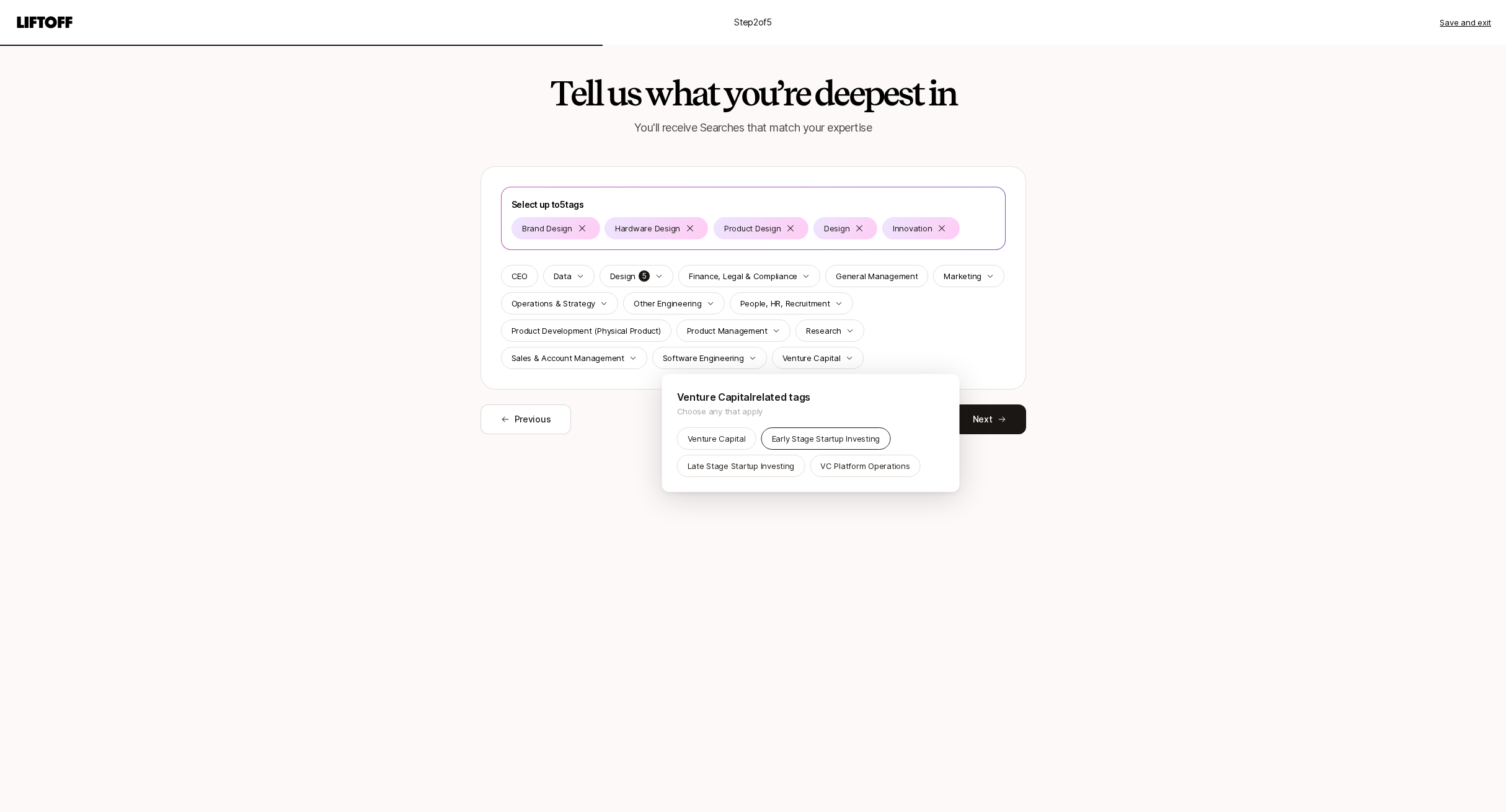
click at [839, 442] on p "Early Stage Startup Investing" at bounding box center [826, 438] width 108 height 13
click at [810, 444] on p "Early Stage Startup Investing" at bounding box center [826, 438] width 108 height 13
click at [610, 437] on html "Step 2 of 5 Save and exit Tell us what you’re deepest in You'll receive Searche…" at bounding box center [753, 406] width 1506 height 812
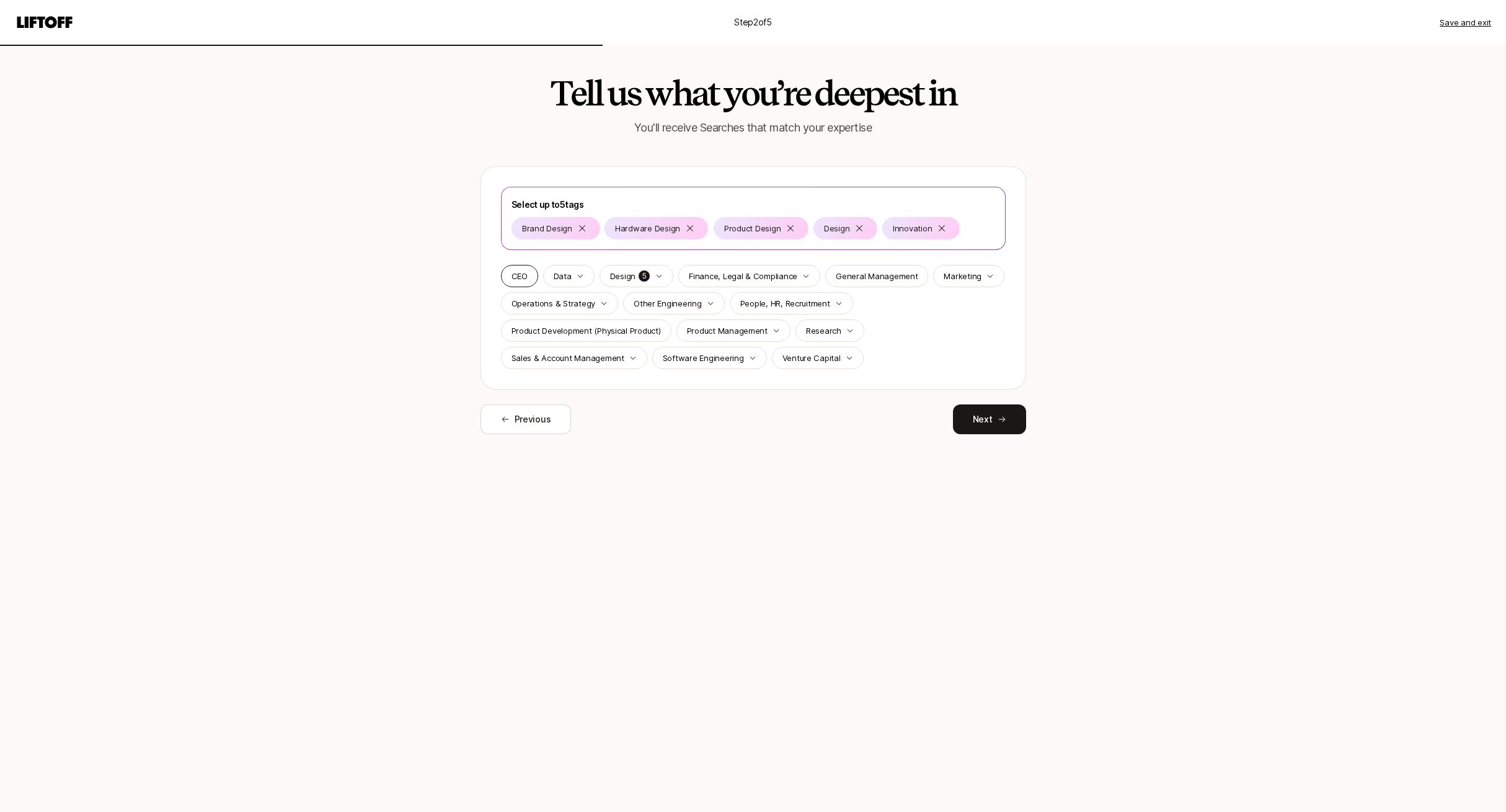
click at [525, 274] on p "CEO" at bounding box center [519, 276] width 16 height 13
click at [715, 361] on p "Software Engineering" at bounding box center [704, 358] width 81 height 13
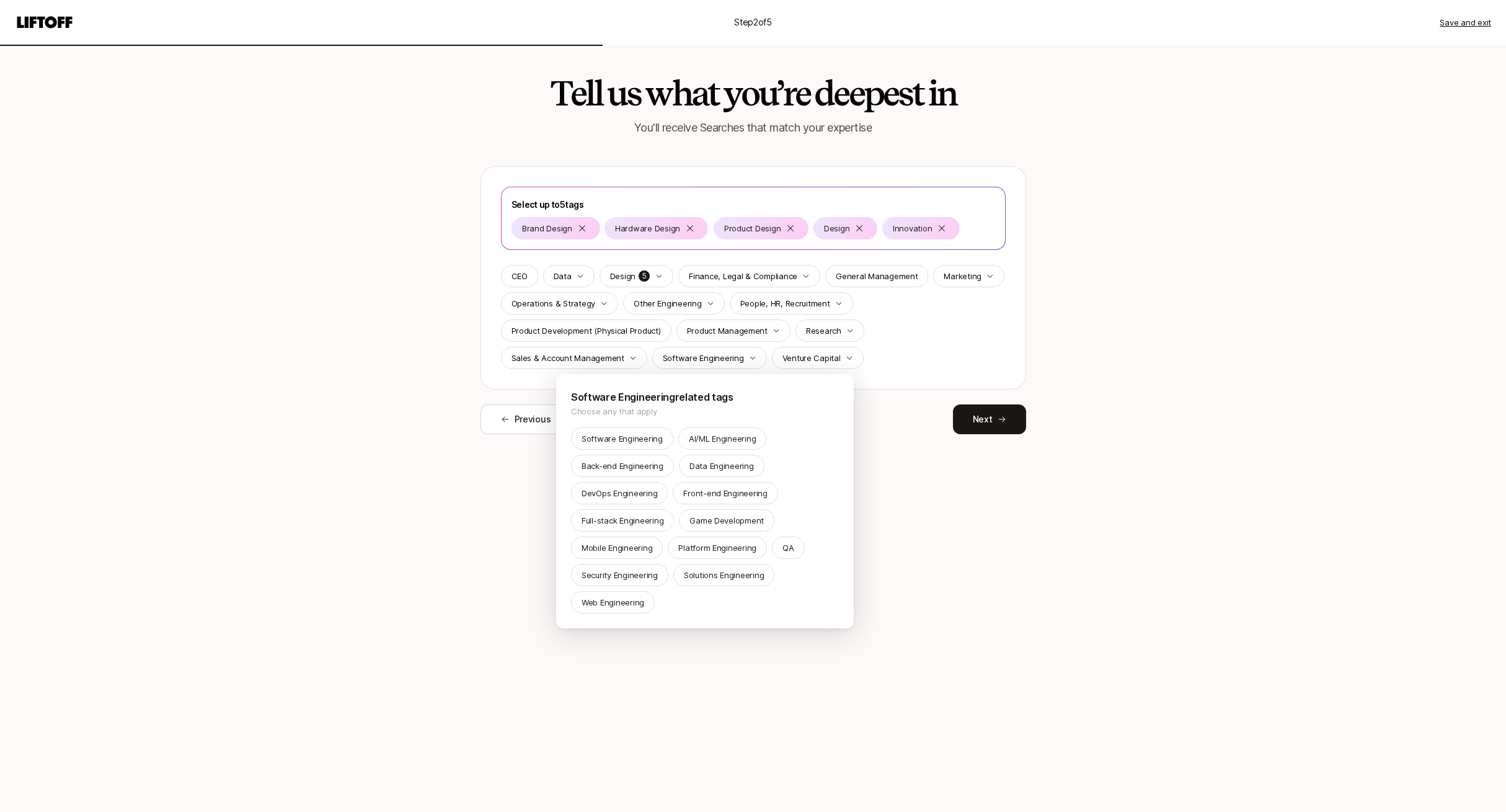
click at [847, 226] on html "Step 2 of 5 Save and exit Tell us what you’re deepest in You'll receive Searche…" at bounding box center [753, 406] width 1506 height 812
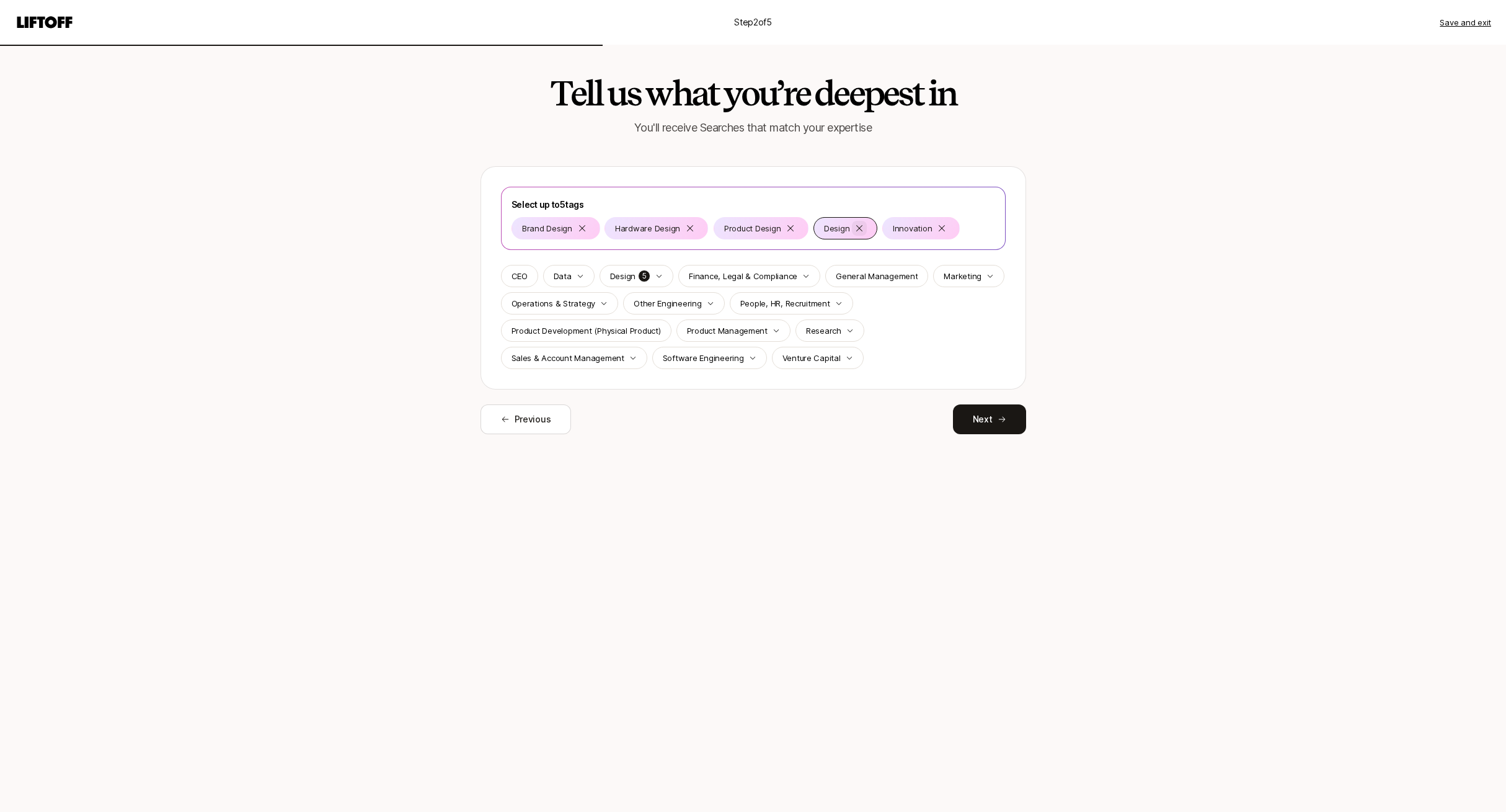
click at [856, 226] on icon at bounding box center [859, 228] width 10 height 10
click at [706, 358] on p "Software Engineering" at bounding box center [704, 358] width 81 height 13
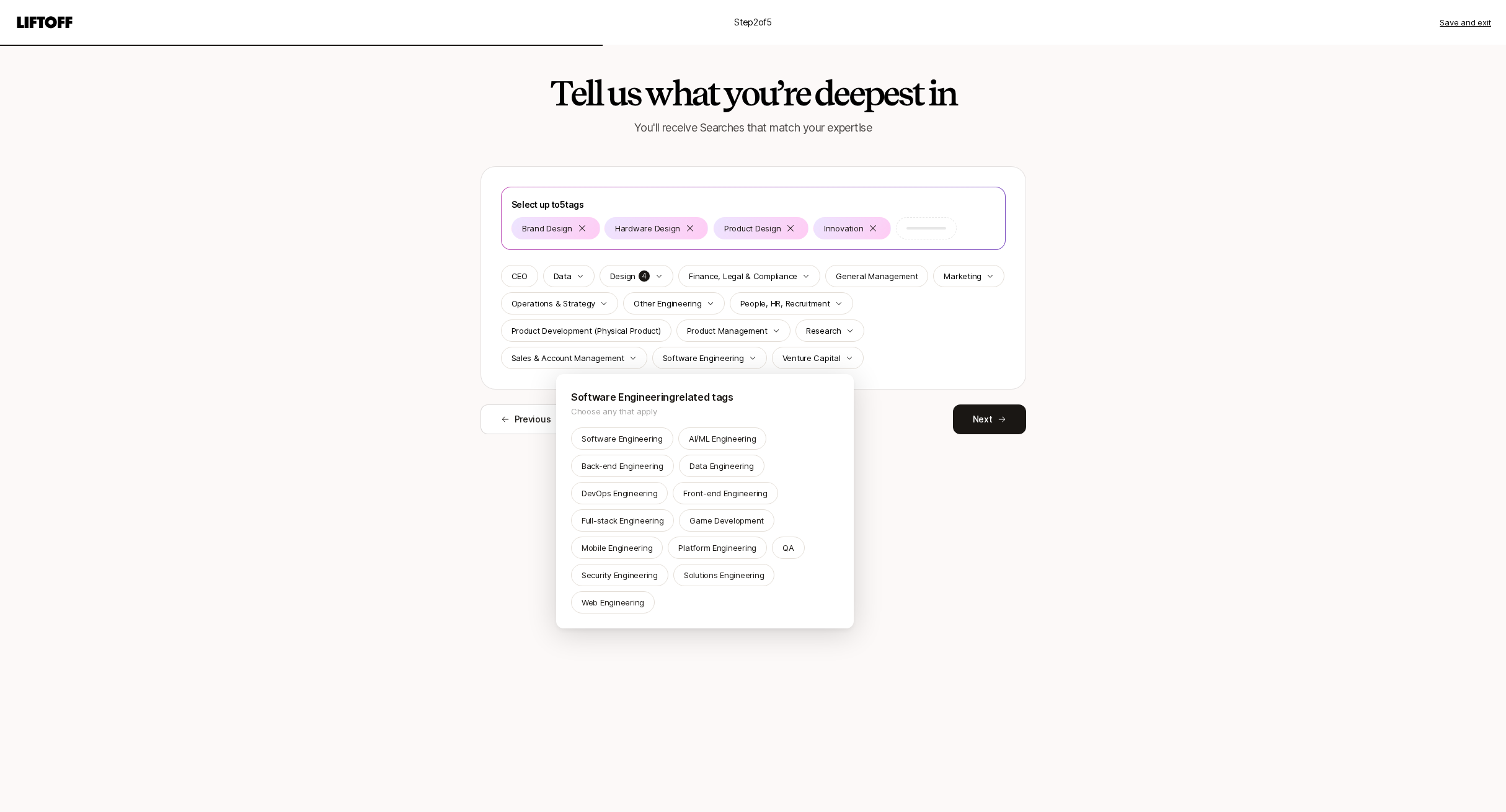
drag, startPoint x: 918, startPoint y: 566, endPoint x: 913, endPoint y: 556, distance: 11.2
click at [918, 566] on html "Step 2 of 5 Save and exit Tell us what you’re deepest in You'll receive Searche…" at bounding box center [753, 406] width 1506 height 812
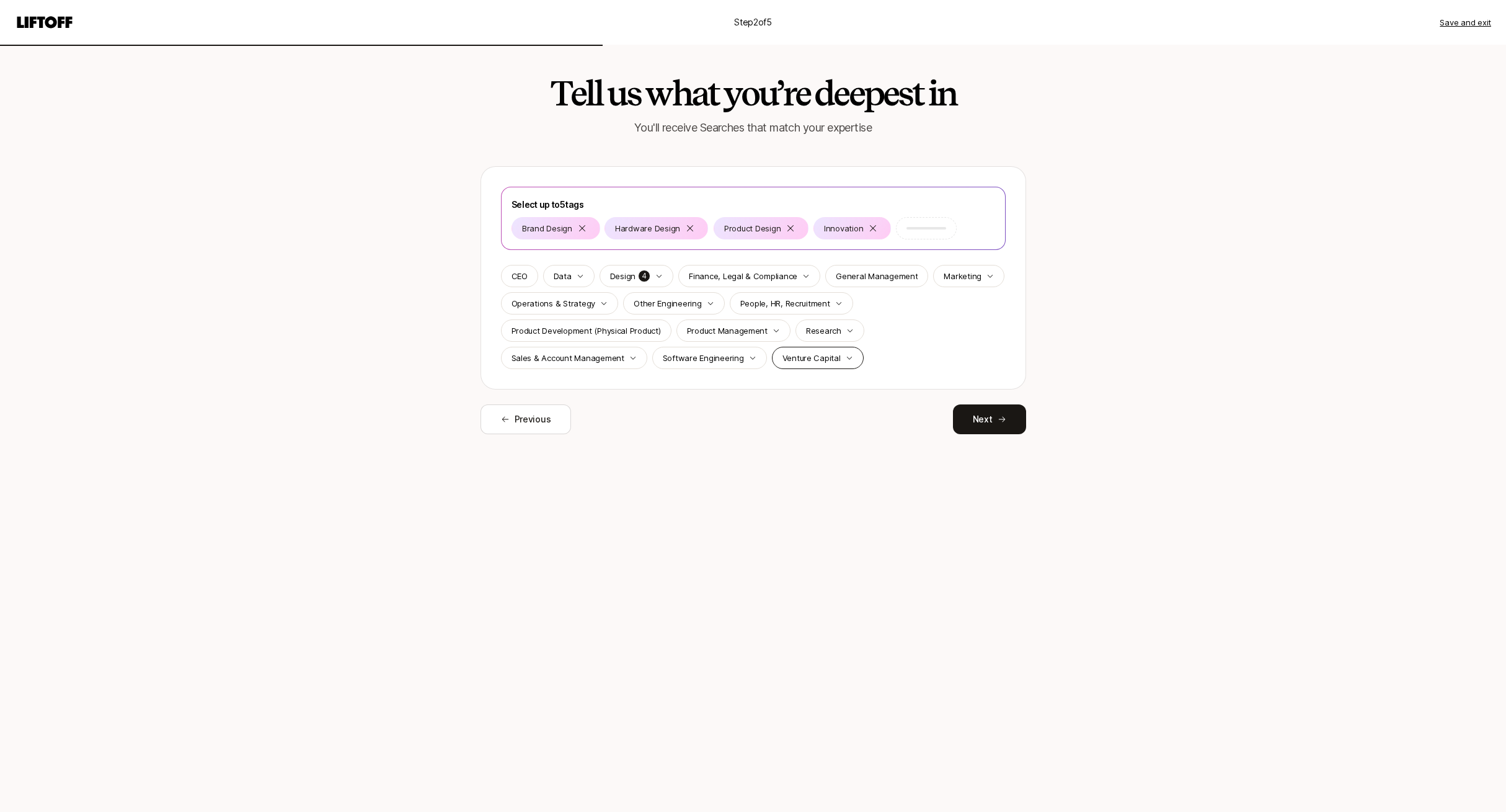
click at [828, 358] on p "Venture Capital" at bounding box center [811, 358] width 59 height 13
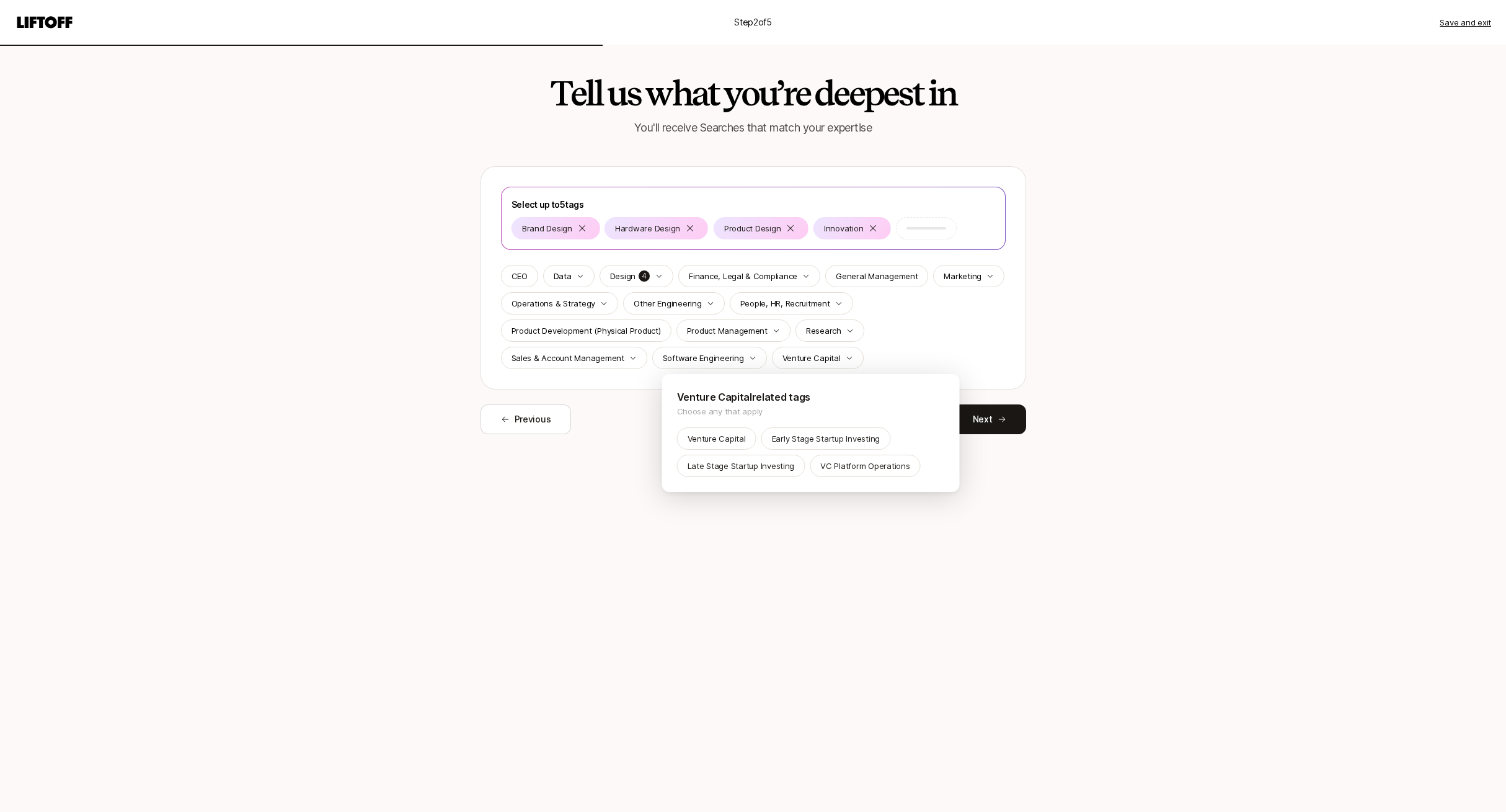
click at [1032, 639] on html "Step 2 of 5 Save and exit Tell us what you’re deepest in You'll receive Searche…" at bounding box center [753, 406] width 1506 height 812
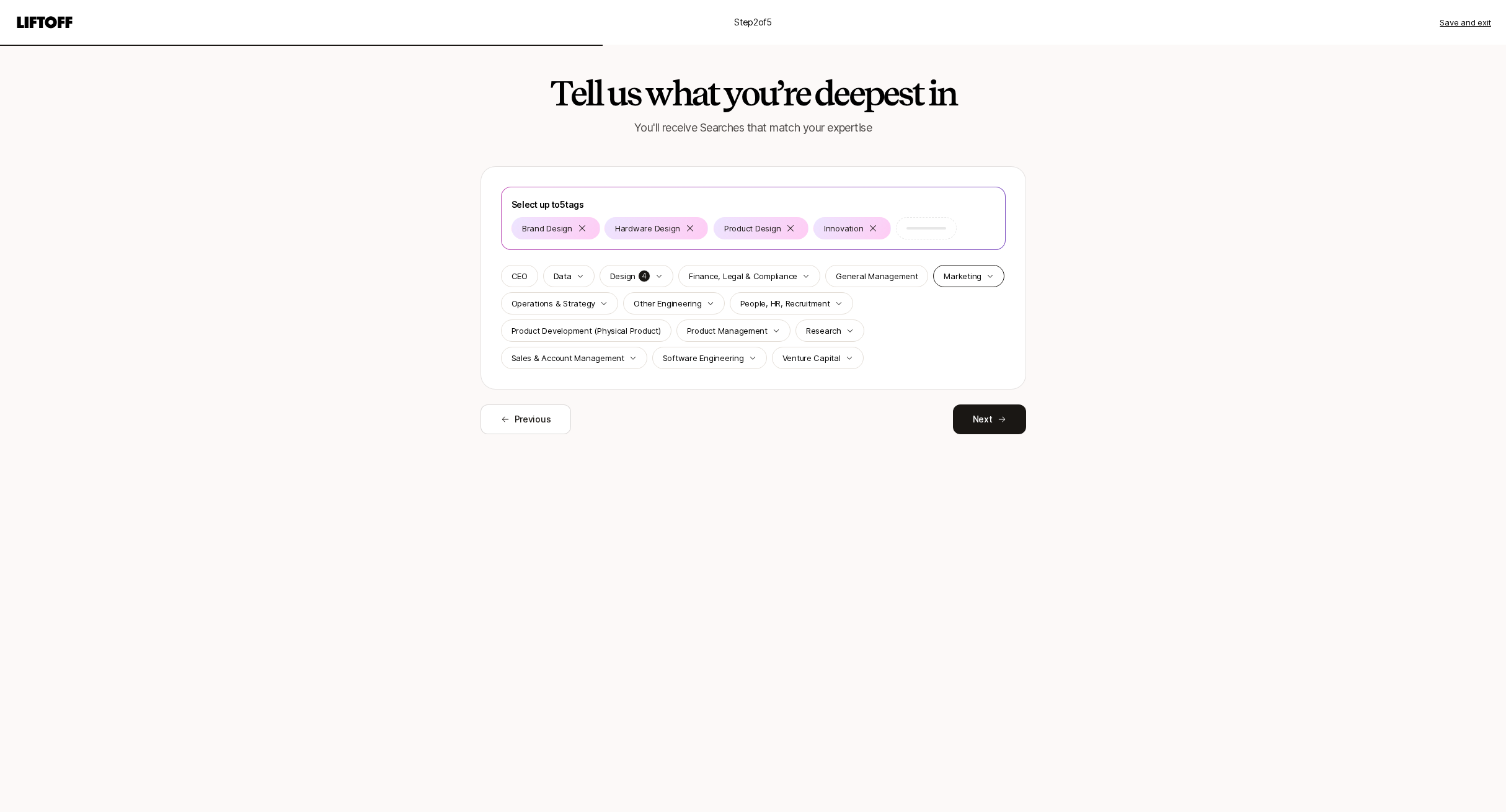
click at [962, 274] on p "Marketing" at bounding box center [963, 276] width 38 height 13
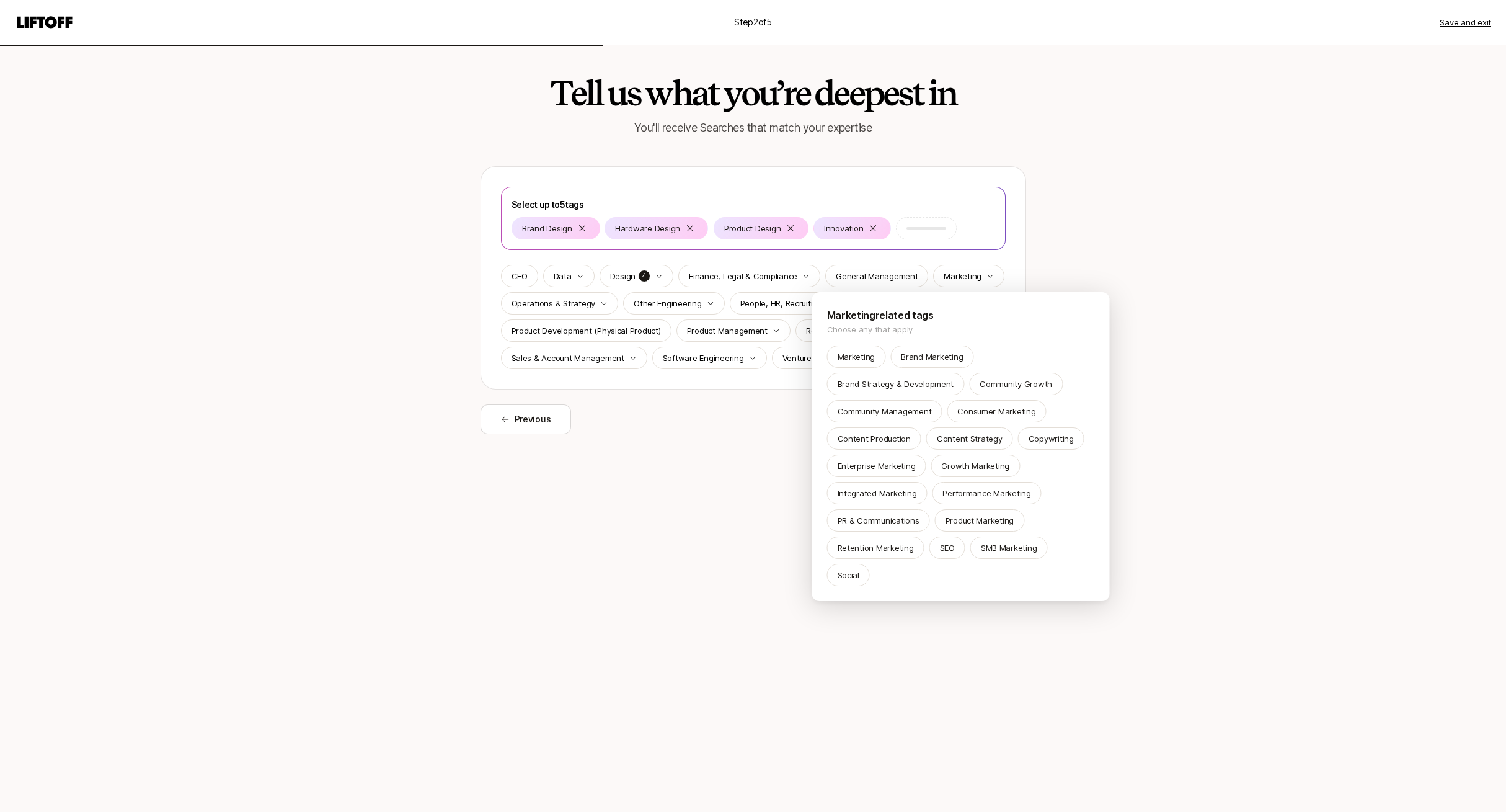
click at [1160, 277] on html "Step 2 of 5 Save and exit Tell us what you’re deepest in You'll receive Searche…" at bounding box center [753, 406] width 1506 height 812
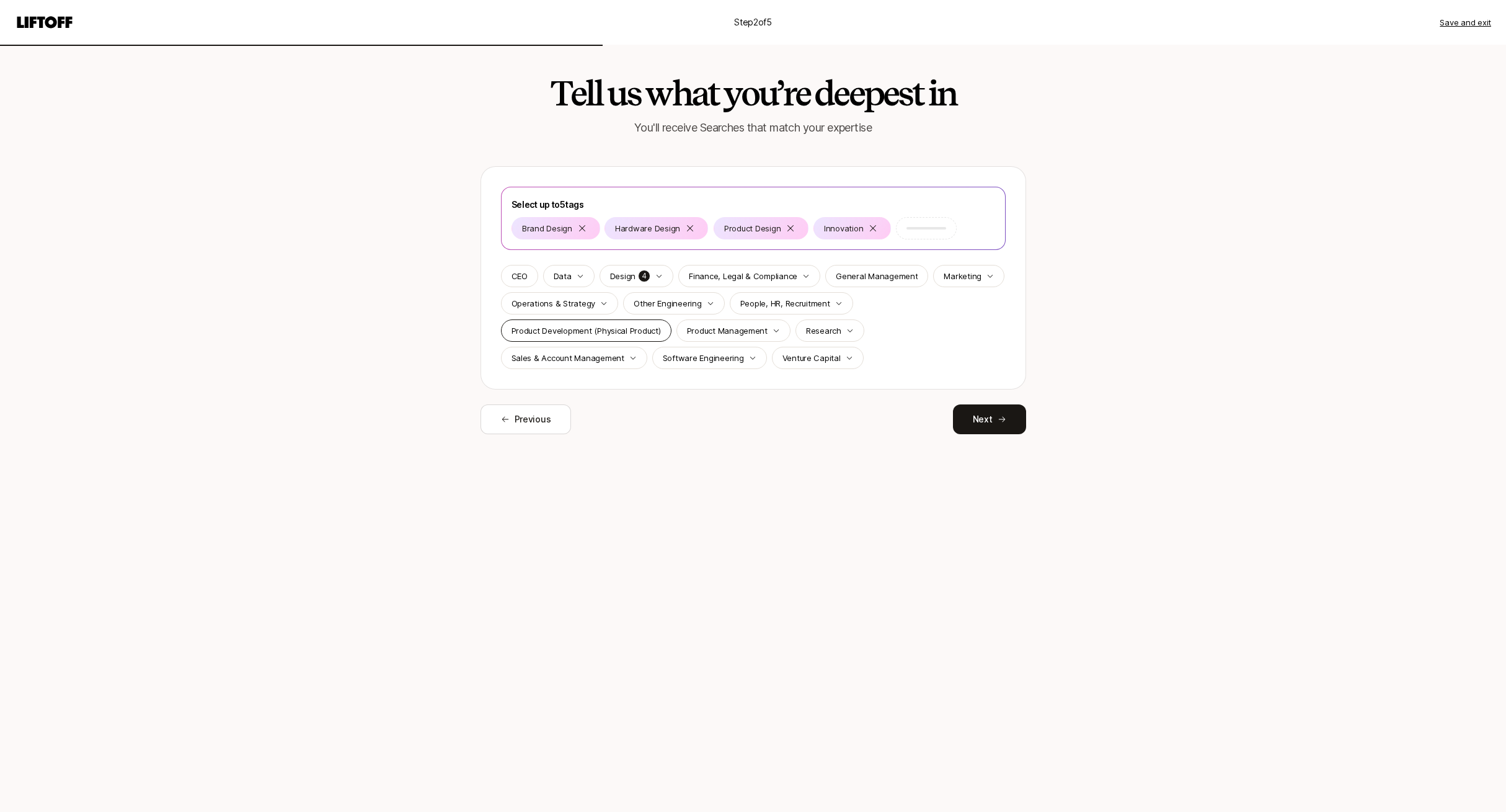
click at [591, 330] on p "Product Development (Physical Product)" at bounding box center [585, 331] width 149 height 13
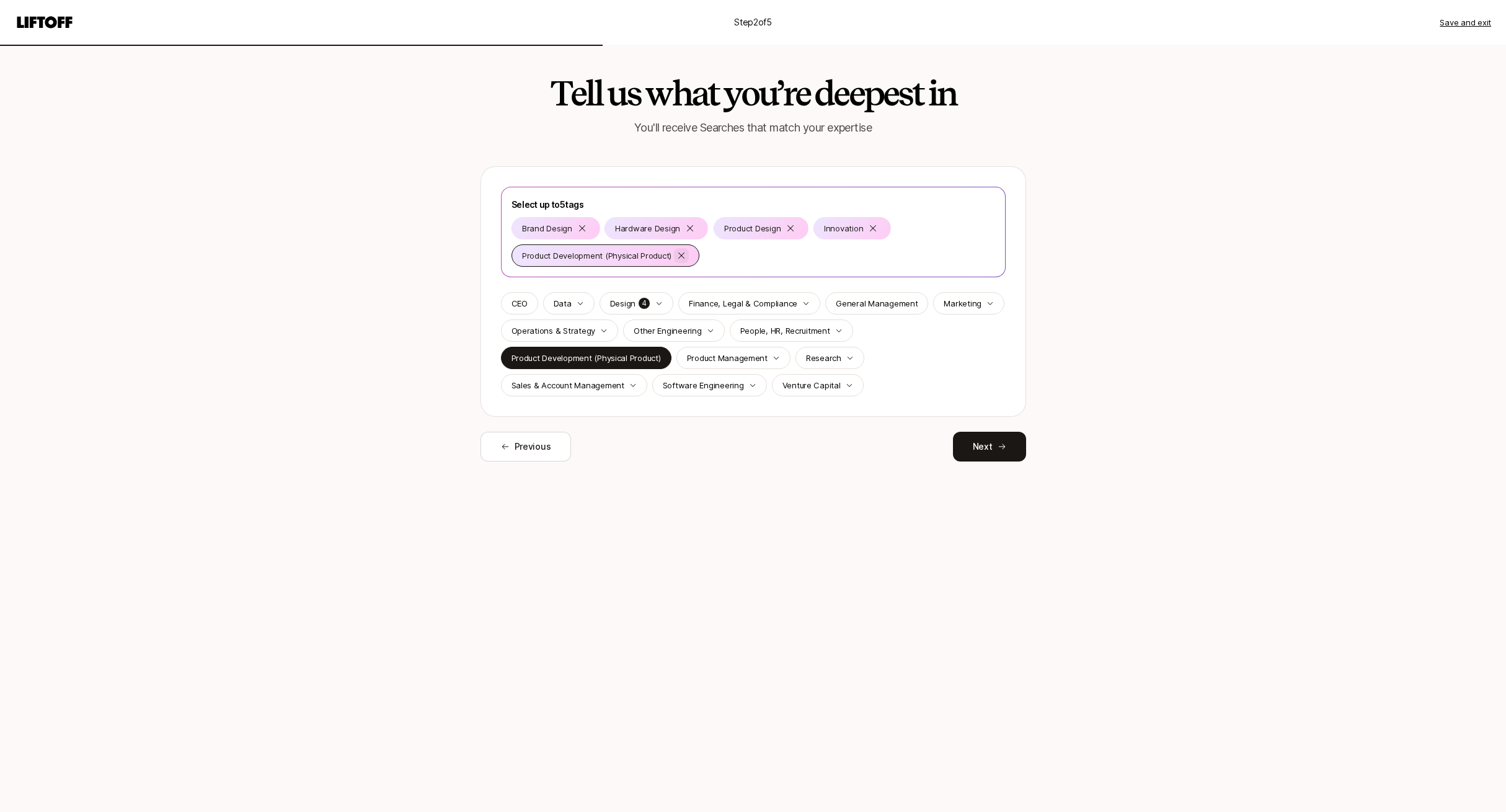
click at [684, 257] on icon at bounding box center [681, 255] width 10 height 10
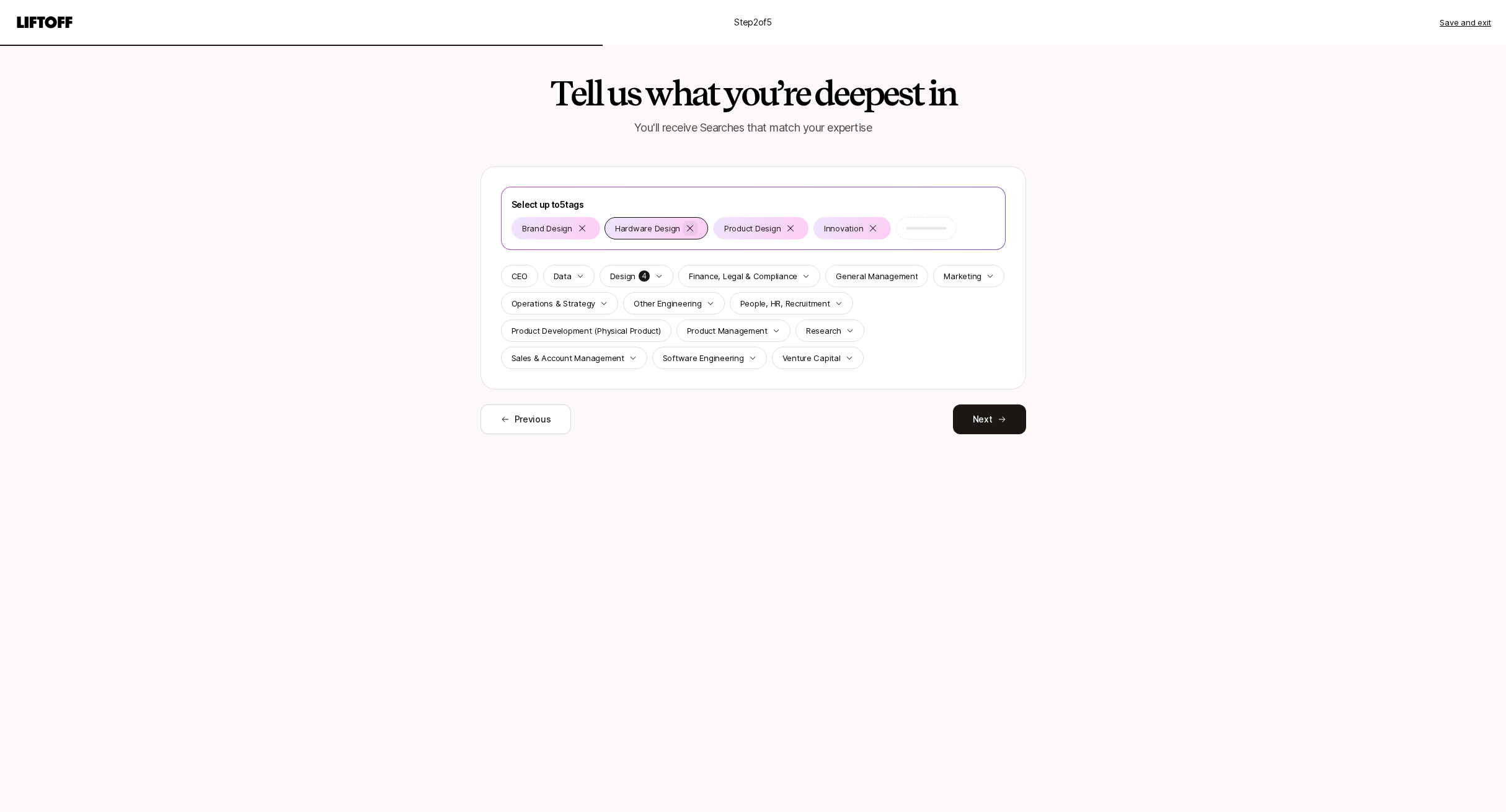
click at [686, 230] on icon at bounding box center [690, 228] width 10 height 10
click at [650, 274] on div "Design 3" at bounding box center [637, 275] width 74 height 23
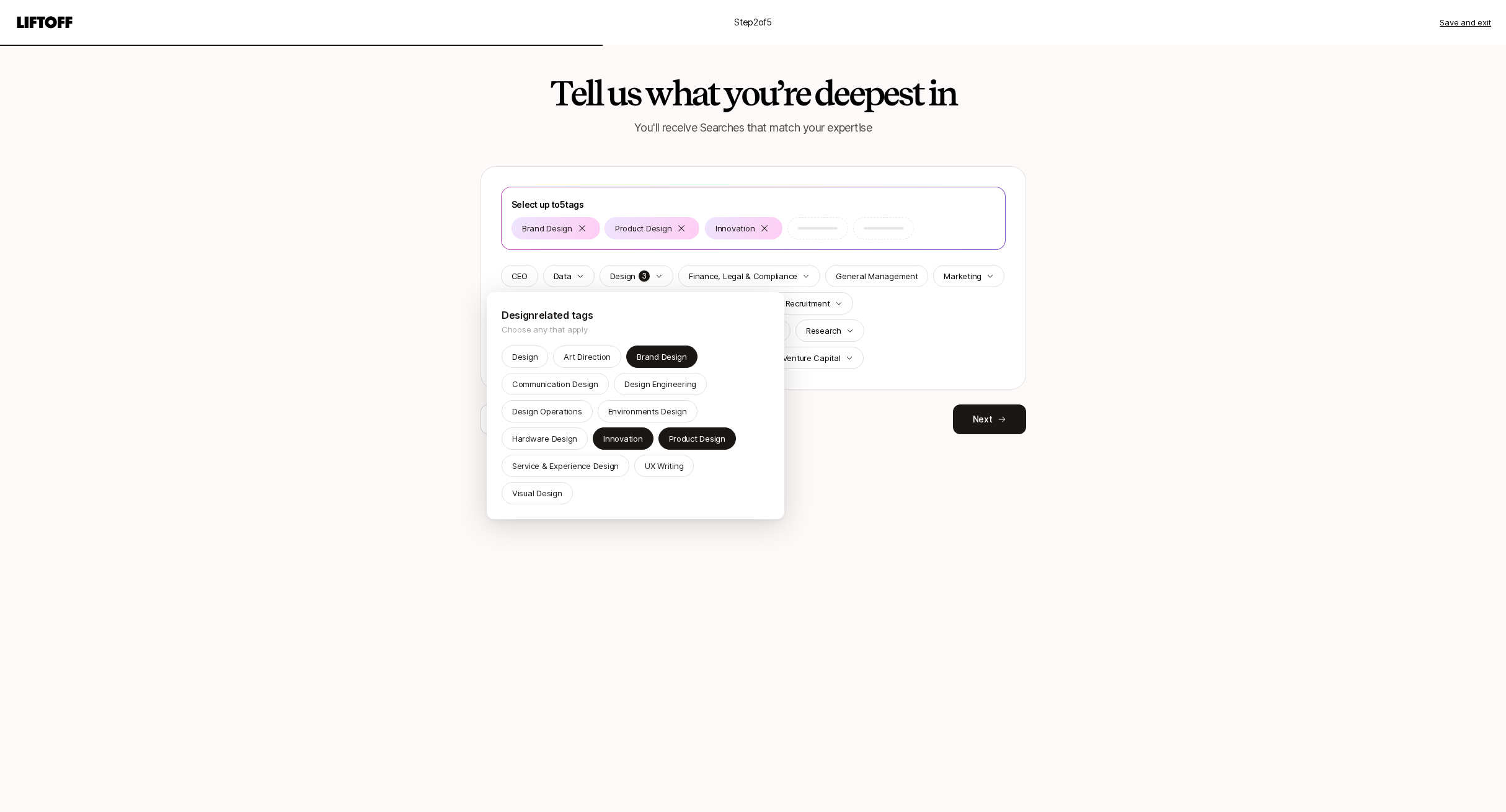
click at [393, 266] on html "Step 2 of 5 Save and exit Tell us what you’re deepest in You'll receive Searche…" at bounding box center [753, 406] width 1506 height 812
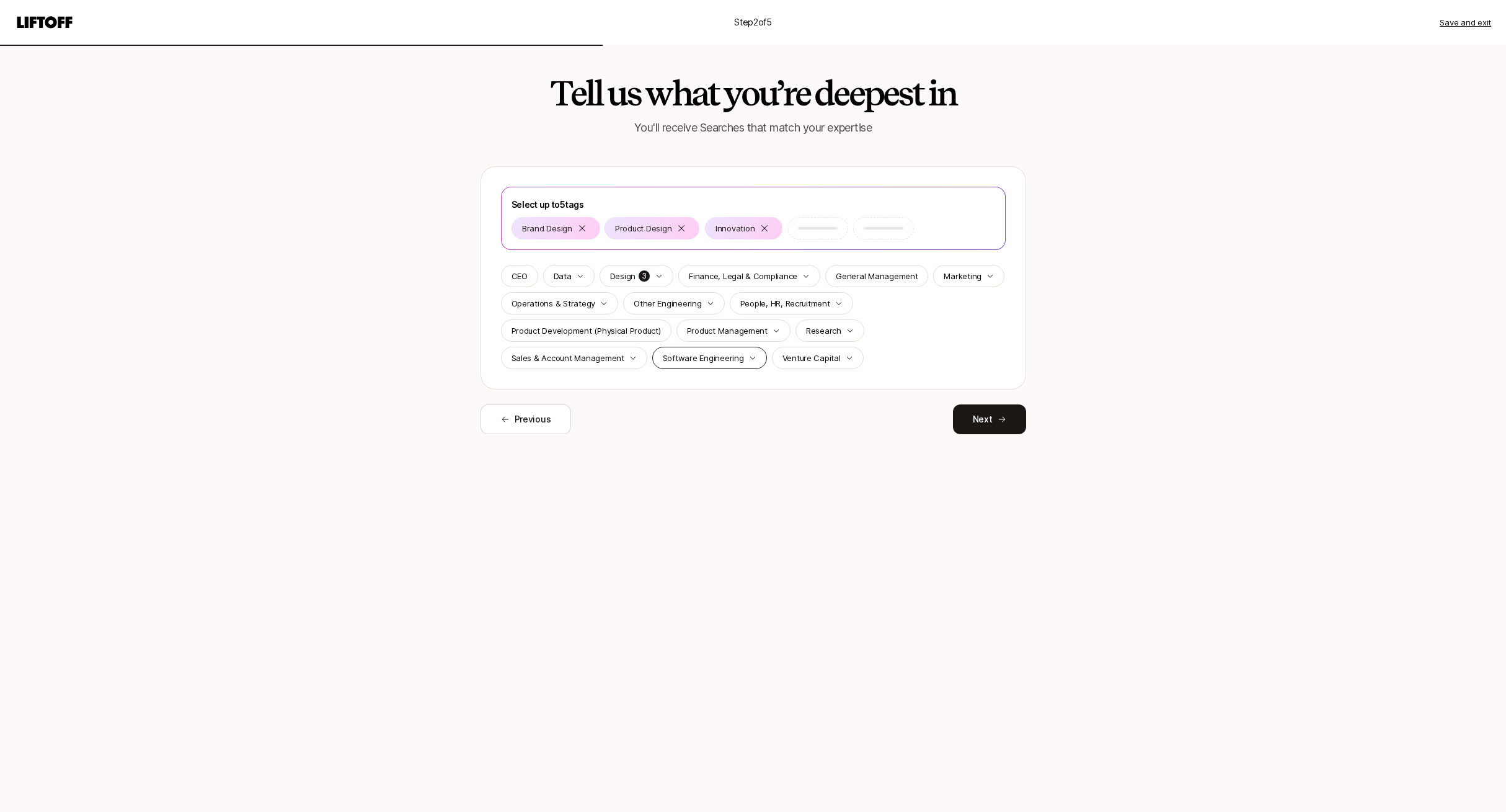
click at [732, 359] on p "Software Engineering" at bounding box center [704, 358] width 81 height 13
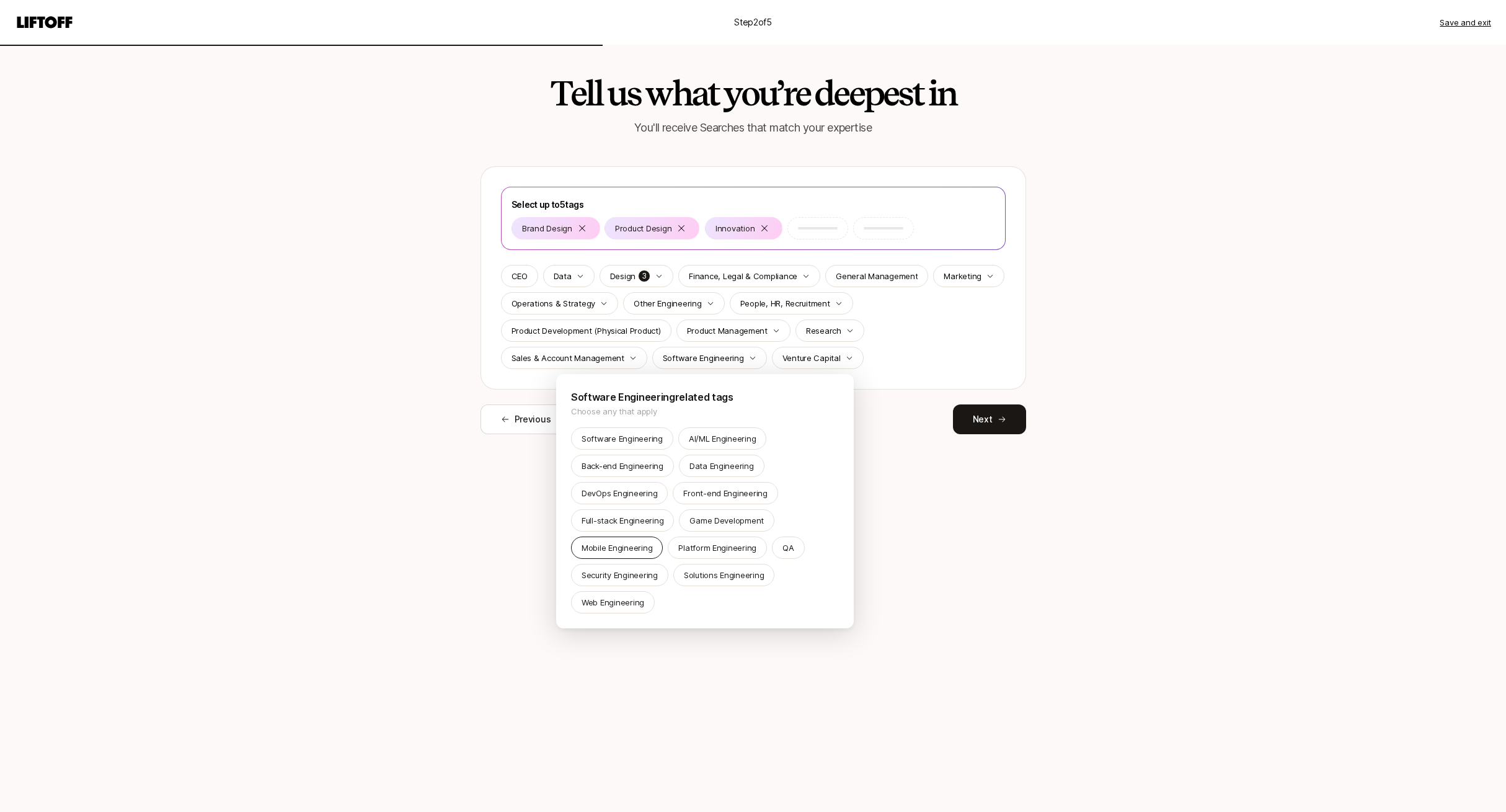
click at [634, 543] on p "Mobile Engineering" at bounding box center [617, 547] width 70 height 13
click at [641, 434] on p "Software Engineering" at bounding box center [630, 438] width 81 height 13
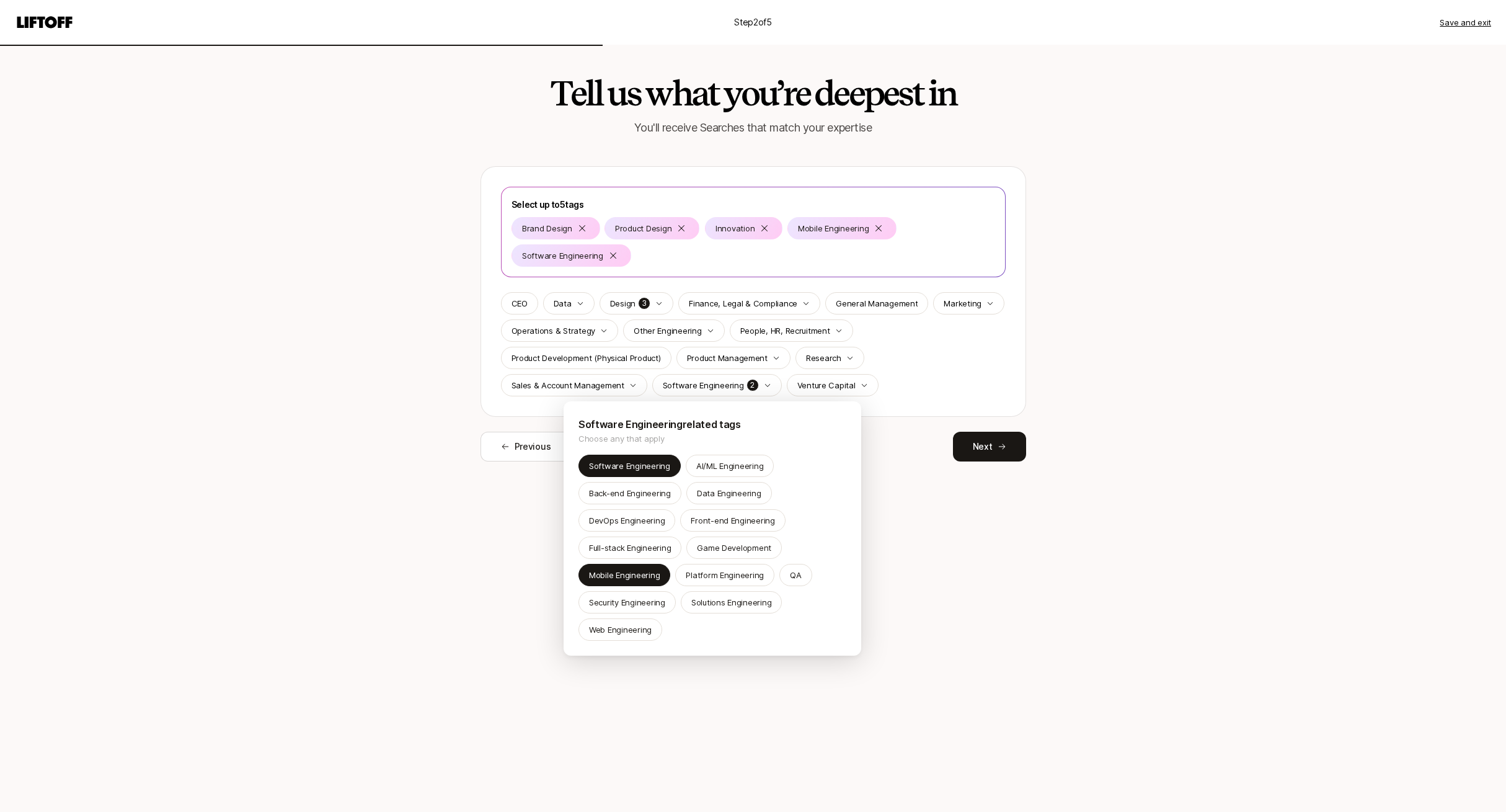
click at [327, 438] on html "Step 2 of 5 Save and exit Tell us what you’re deepest in You'll receive Searche…" at bounding box center [753, 406] width 1506 height 812
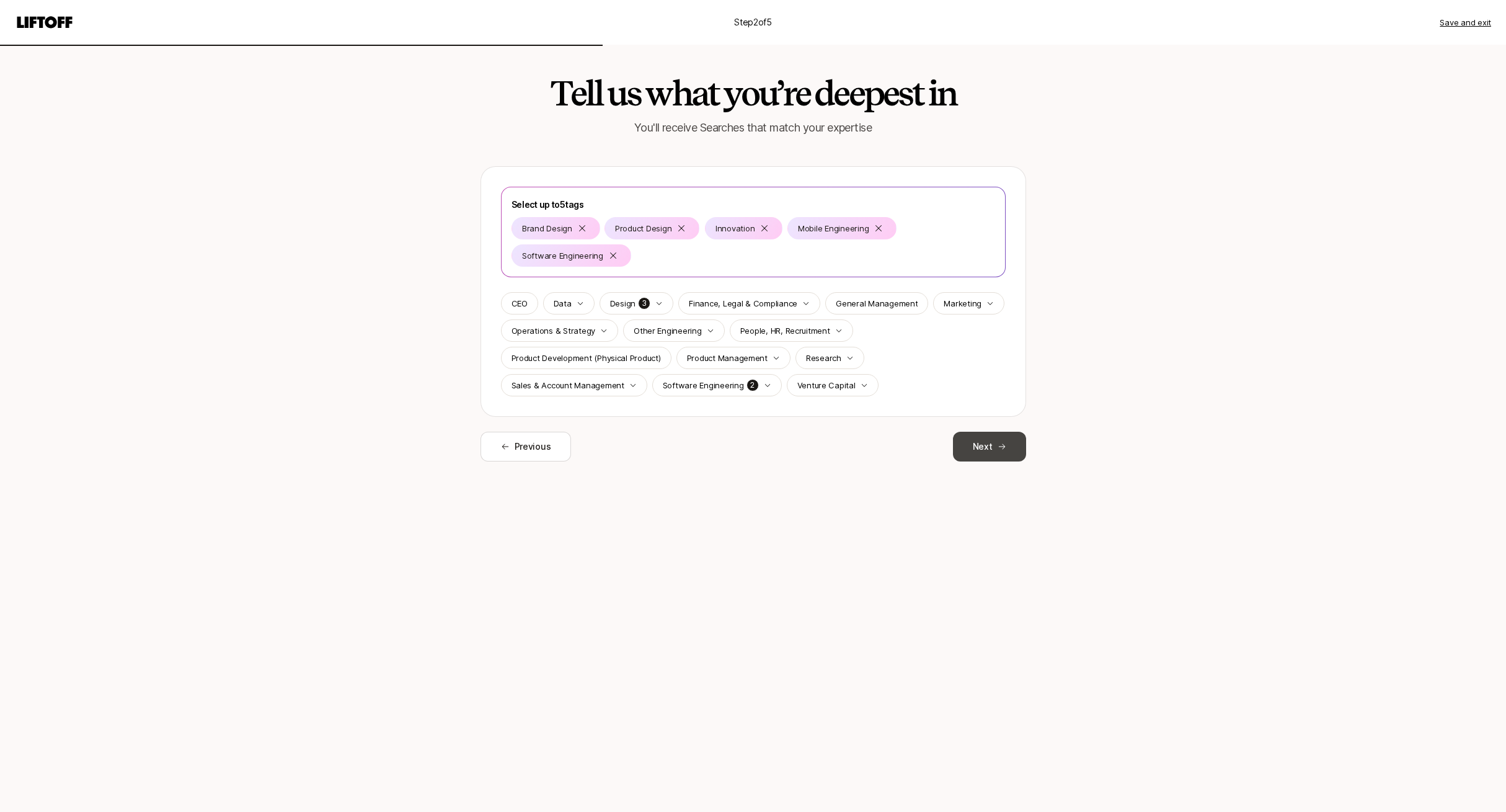
click at [1003, 444] on icon at bounding box center [1003, 446] width 9 height 9
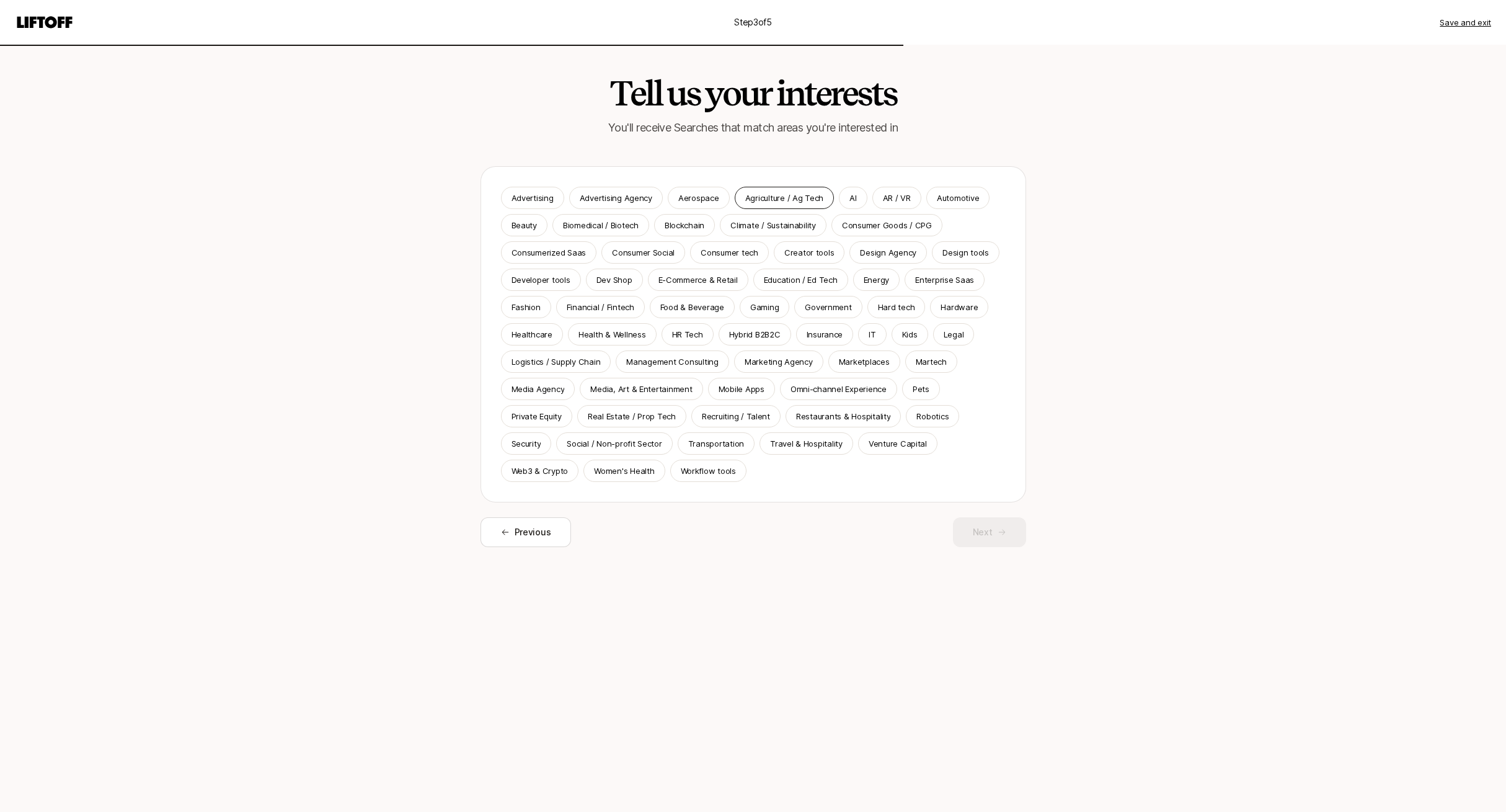
click at [762, 203] on p "Agriculture / Ag Tech" at bounding box center [784, 198] width 79 height 13
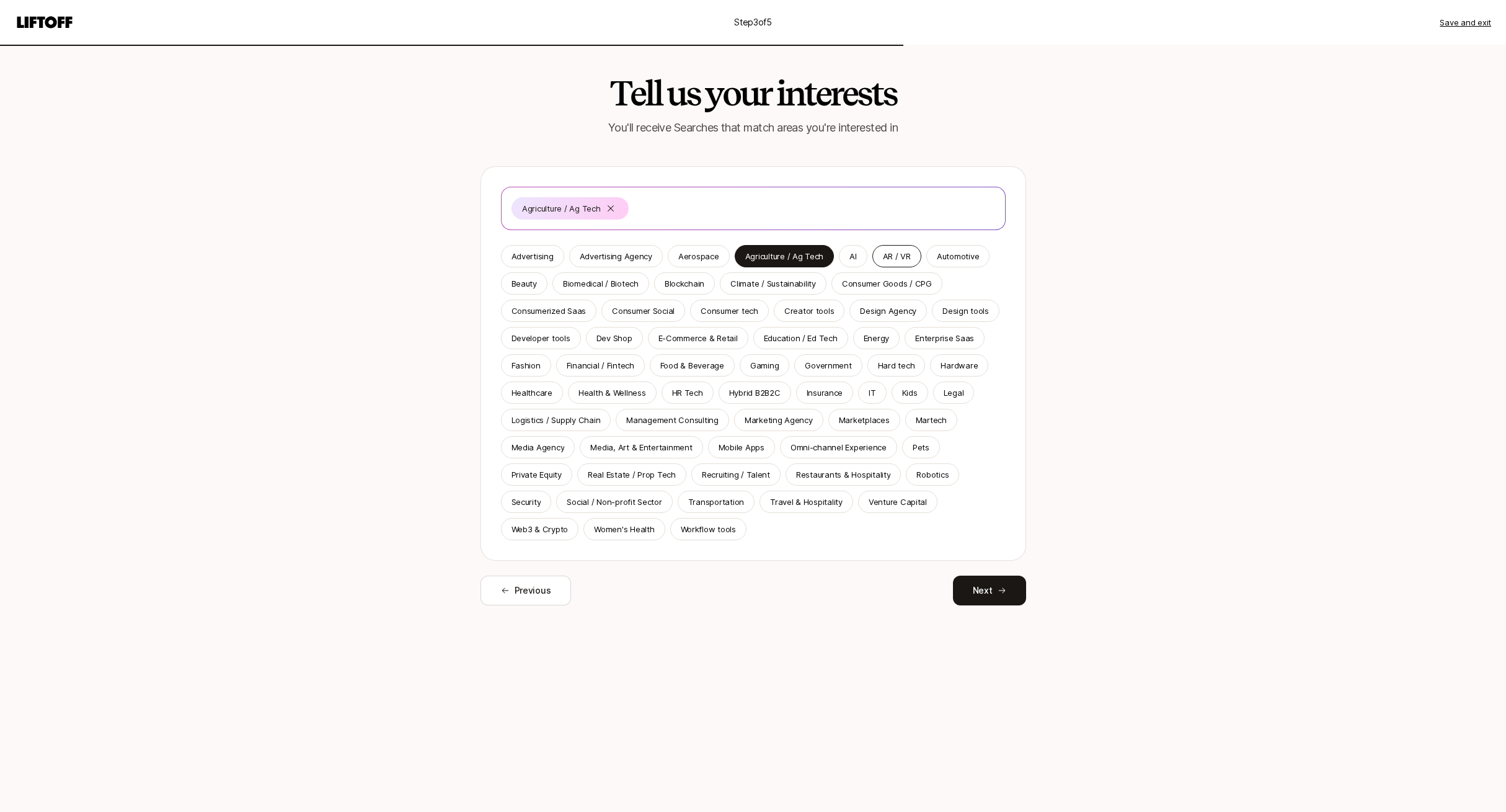
click at [899, 254] on p "AR / VR" at bounding box center [897, 257] width 28 height 13
click at [949, 255] on p "Automotive" at bounding box center [958, 257] width 42 height 13
click at [594, 283] on p "Biomedical / Biotech" at bounding box center [601, 284] width 76 height 13
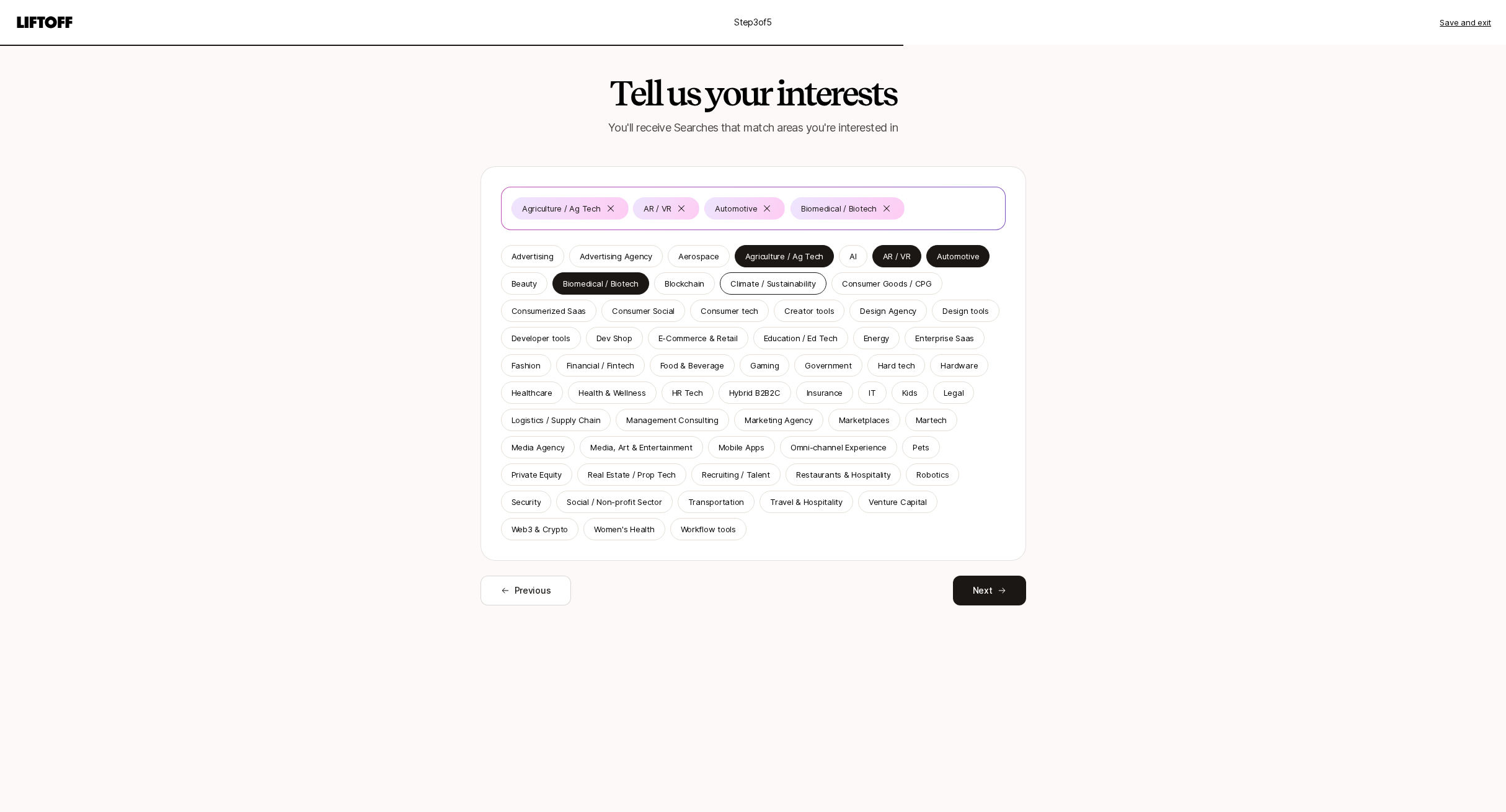
click at [761, 282] on p "Climate / Sustainability" at bounding box center [773, 284] width 86 height 13
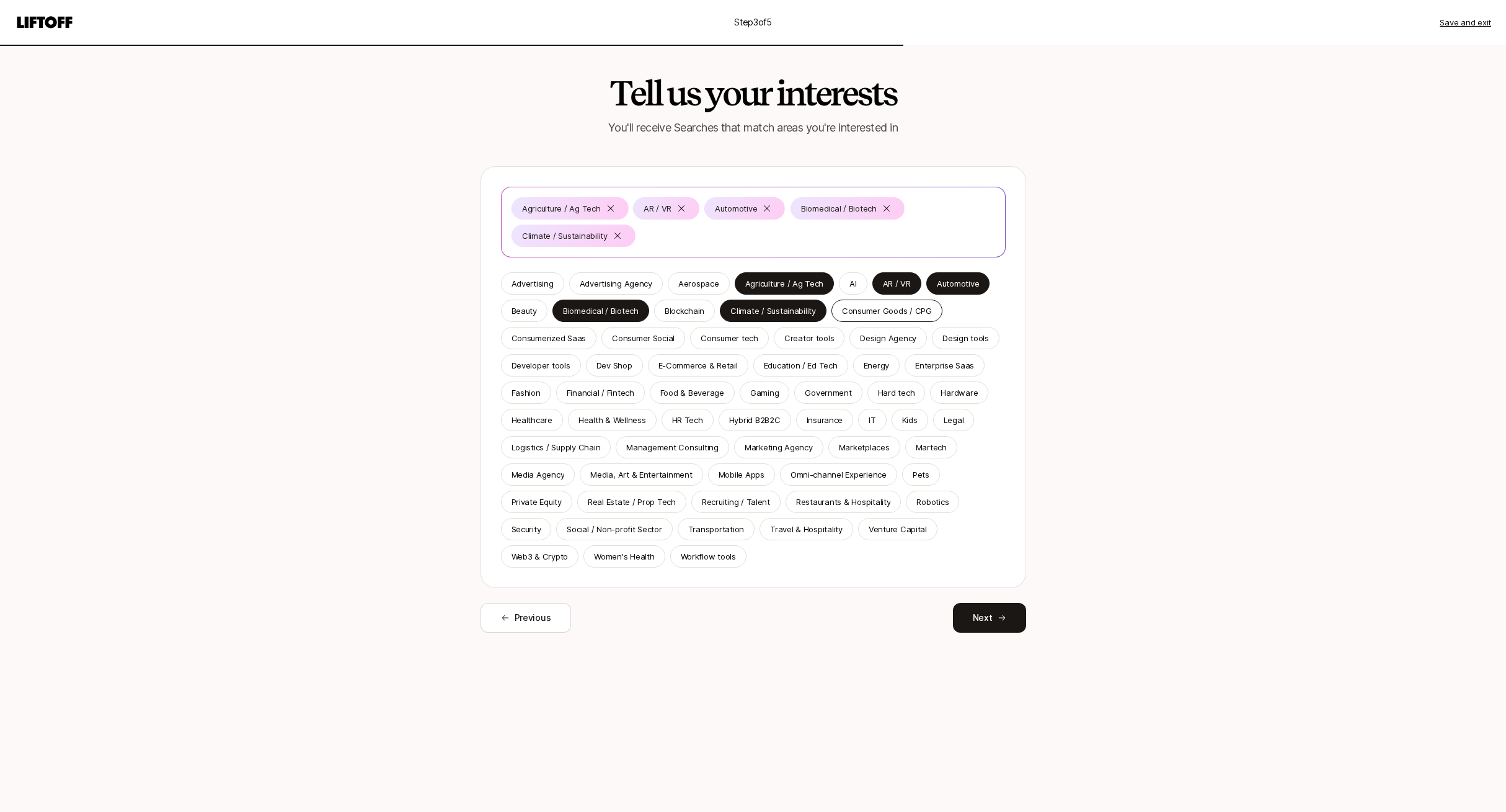
click at [896, 313] on p "Consumer Goods / CPG" at bounding box center [887, 311] width 90 height 13
click at [957, 333] on p "Design tools" at bounding box center [965, 338] width 46 height 13
click at [727, 336] on p "Consumer tech" at bounding box center [730, 338] width 58 height 13
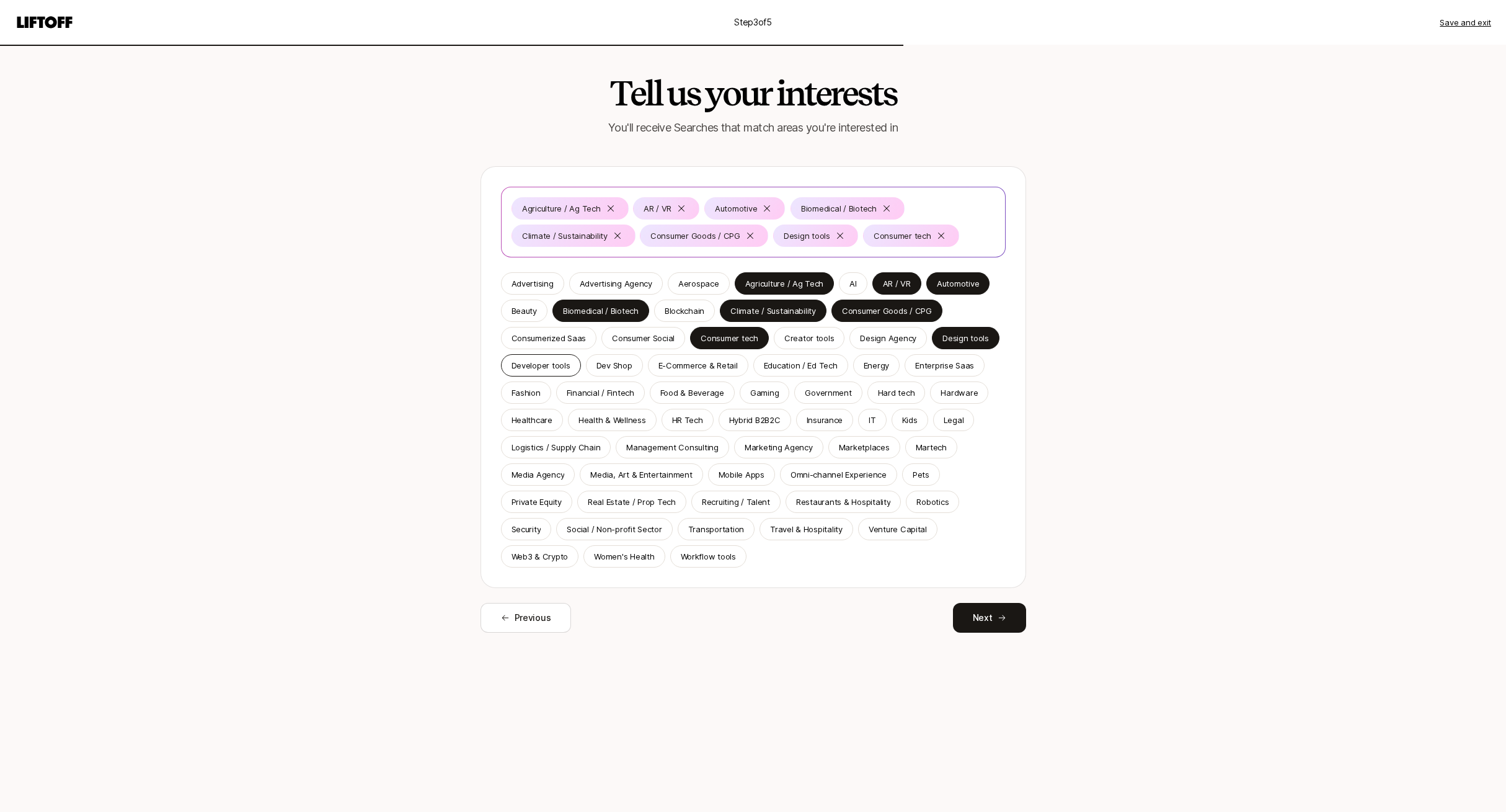
click at [569, 357] on div "Developer tools" at bounding box center [541, 365] width 80 height 23
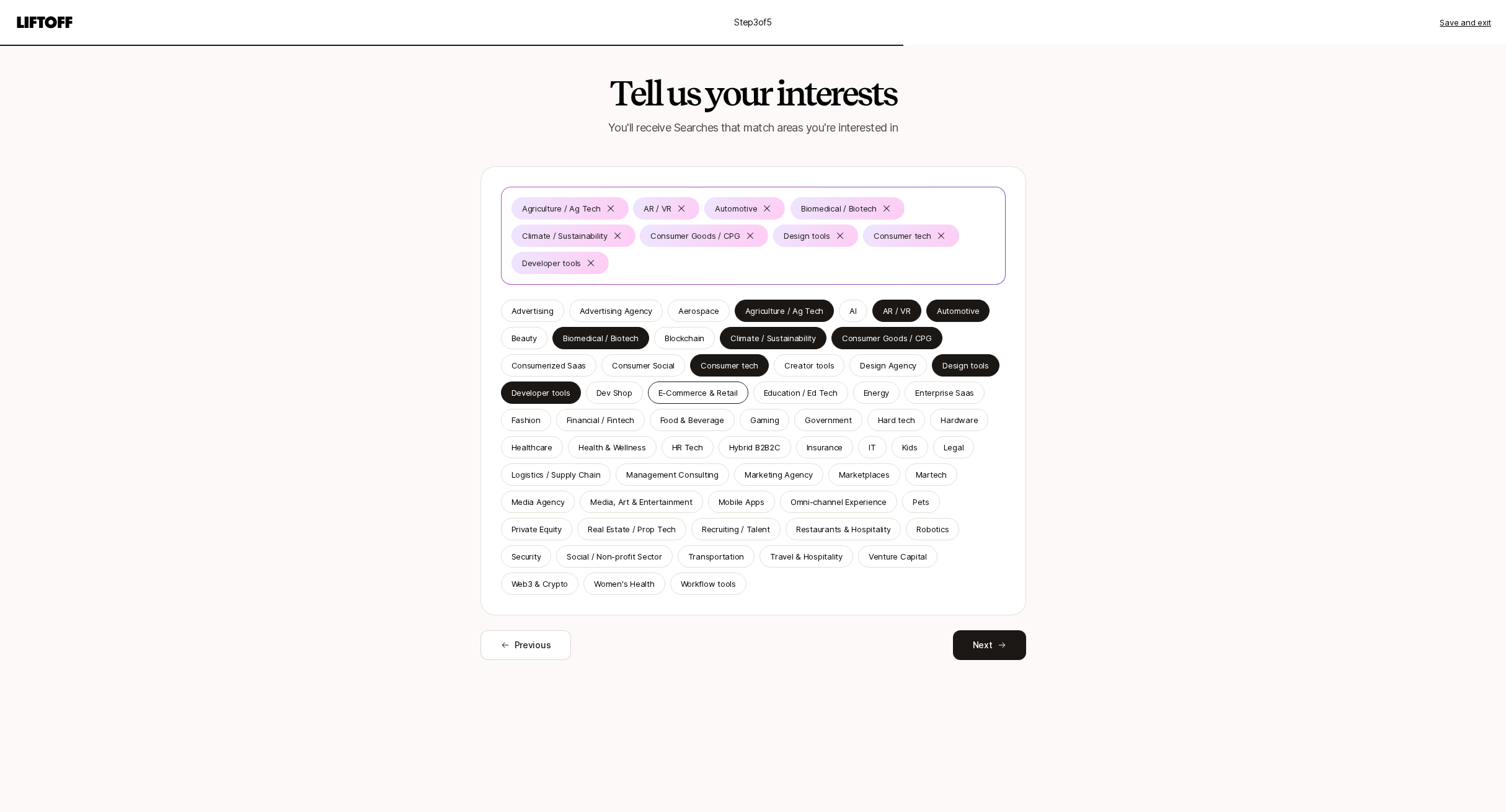
click at [709, 395] on p "E-Commerce & Retail" at bounding box center [698, 393] width 80 height 13
click at [869, 394] on p "Energy" at bounding box center [876, 393] width 25 height 13
click at [959, 421] on p "Hardware" at bounding box center [959, 420] width 37 height 13
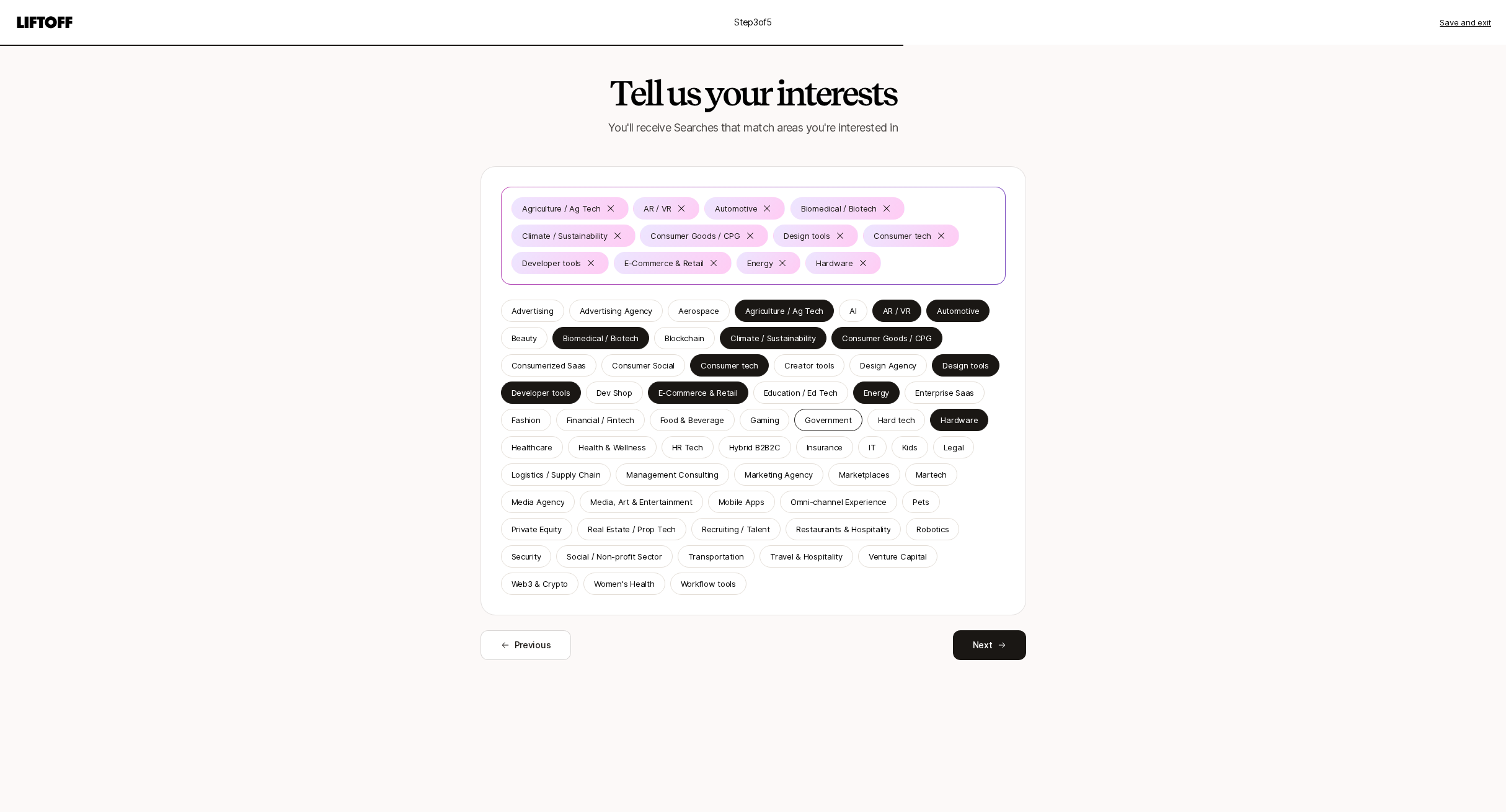
click at [810, 416] on p "Government" at bounding box center [828, 420] width 46 height 13
click at [617, 420] on p "Financial / Fintech" at bounding box center [600, 420] width 68 height 13
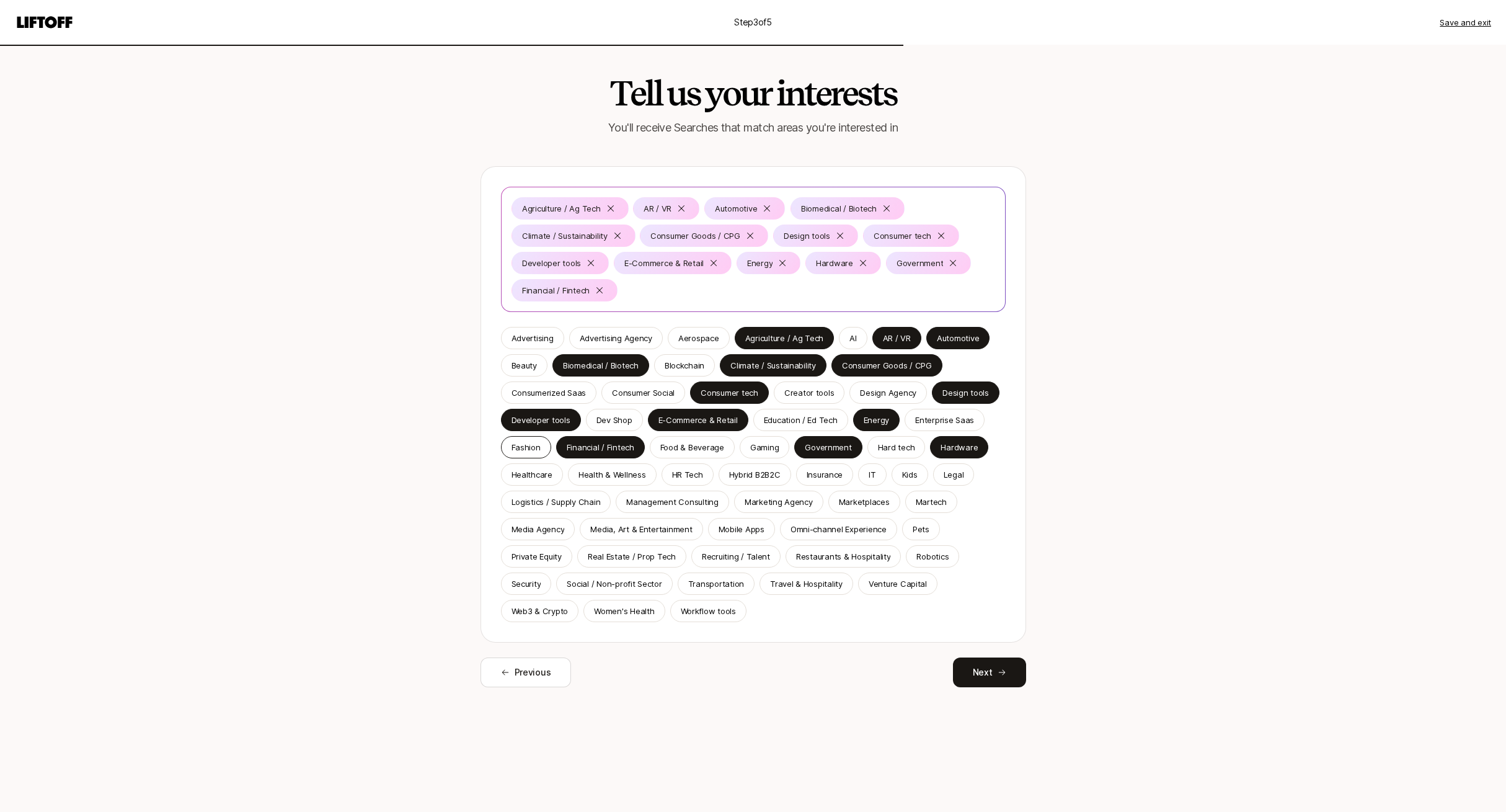
click at [528, 448] on p "Fashion" at bounding box center [526, 447] width 29 height 13
click at [541, 475] on p "Healthcare" at bounding box center [531, 474] width 41 height 13
click at [596, 470] on p "Health & Wellness" at bounding box center [612, 474] width 68 height 13
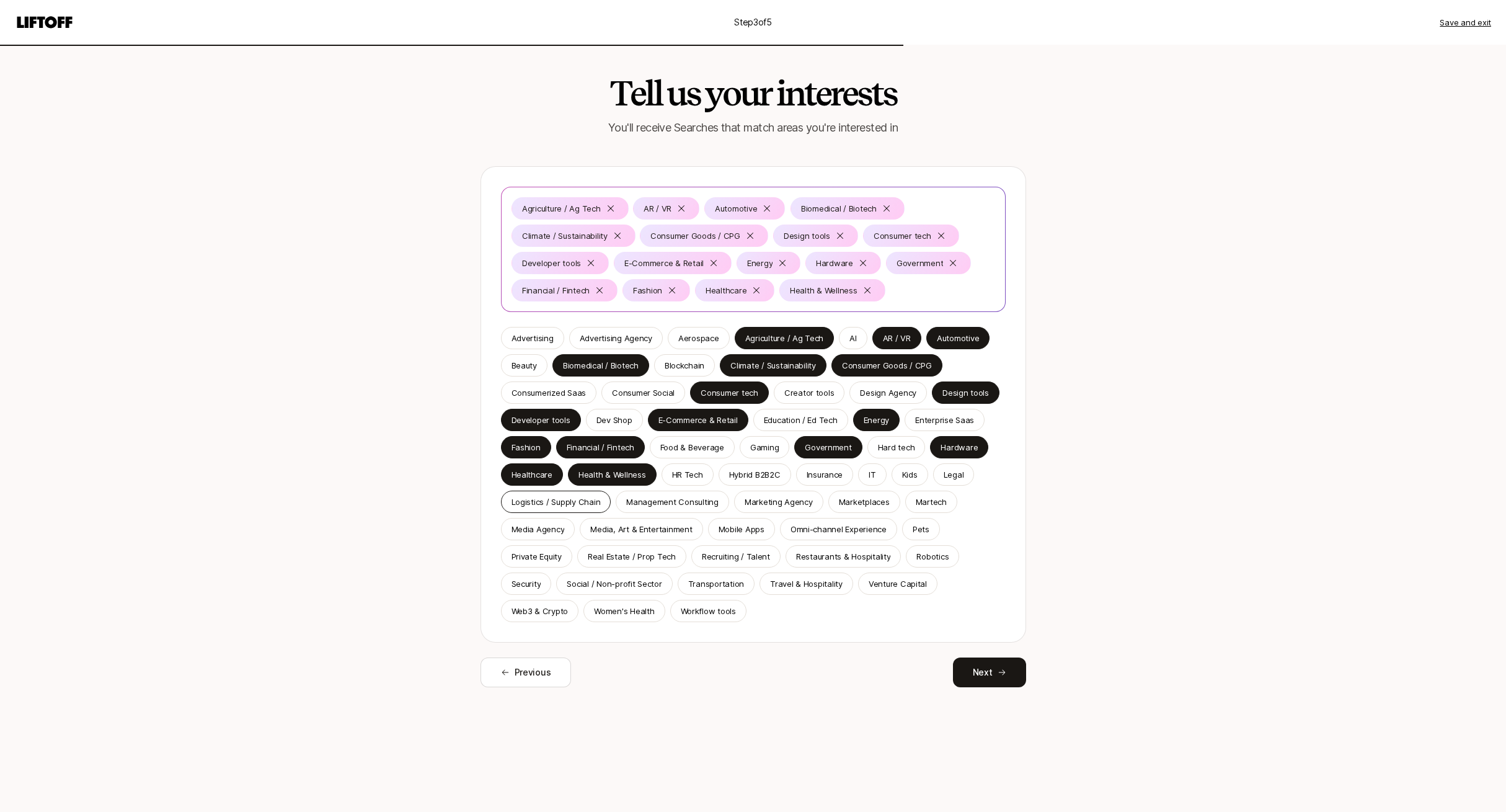
click at [583, 500] on p "Logistics / Supply Chain" at bounding box center [556, 501] width 89 height 13
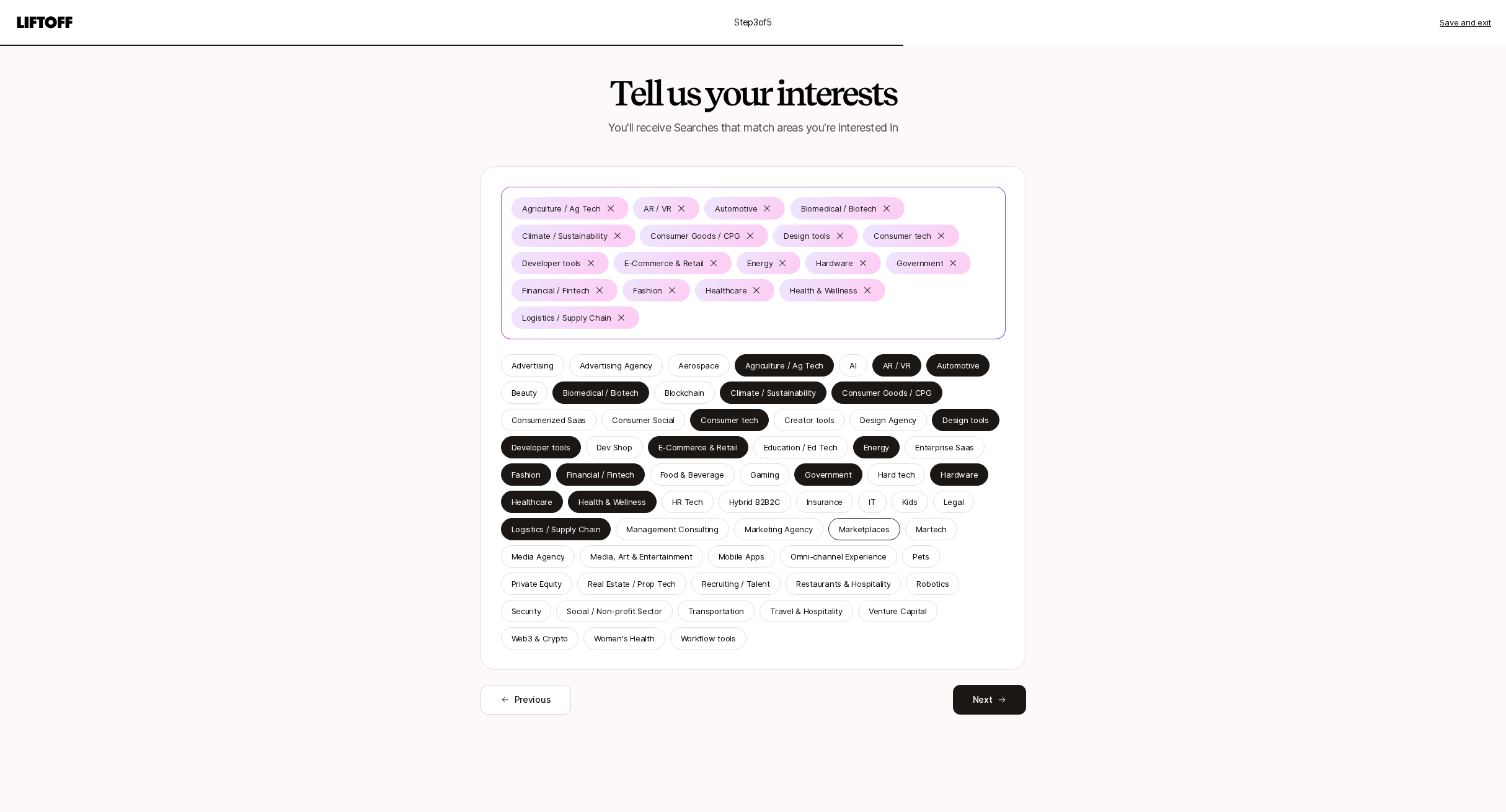
click at [856, 532] on p "Marketplaces" at bounding box center [865, 529] width 51 height 13
drag, startPoint x: 905, startPoint y: 549, endPoint x: 781, endPoint y: 549, distance: 124.0
click at [905, 549] on div "Pets" at bounding box center [921, 555] width 38 height 23
click at [760, 549] on div "Mobile Apps" at bounding box center [742, 555] width 67 height 23
click at [529, 584] on p "Private Equity" at bounding box center [537, 583] width 51 height 13
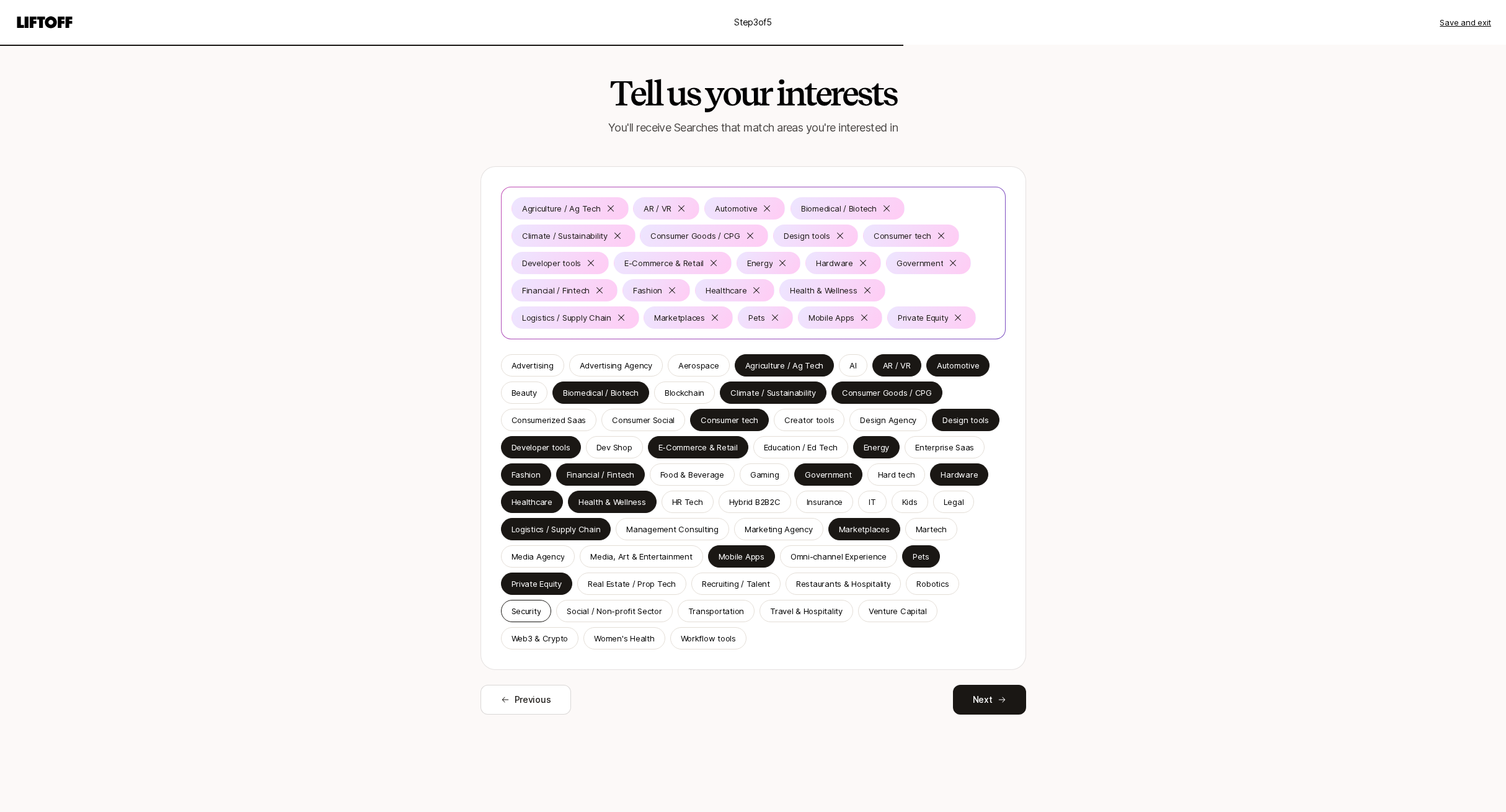
click at [535, 613] on p "Security" at bounding box center [526, 611] width 30 height 13
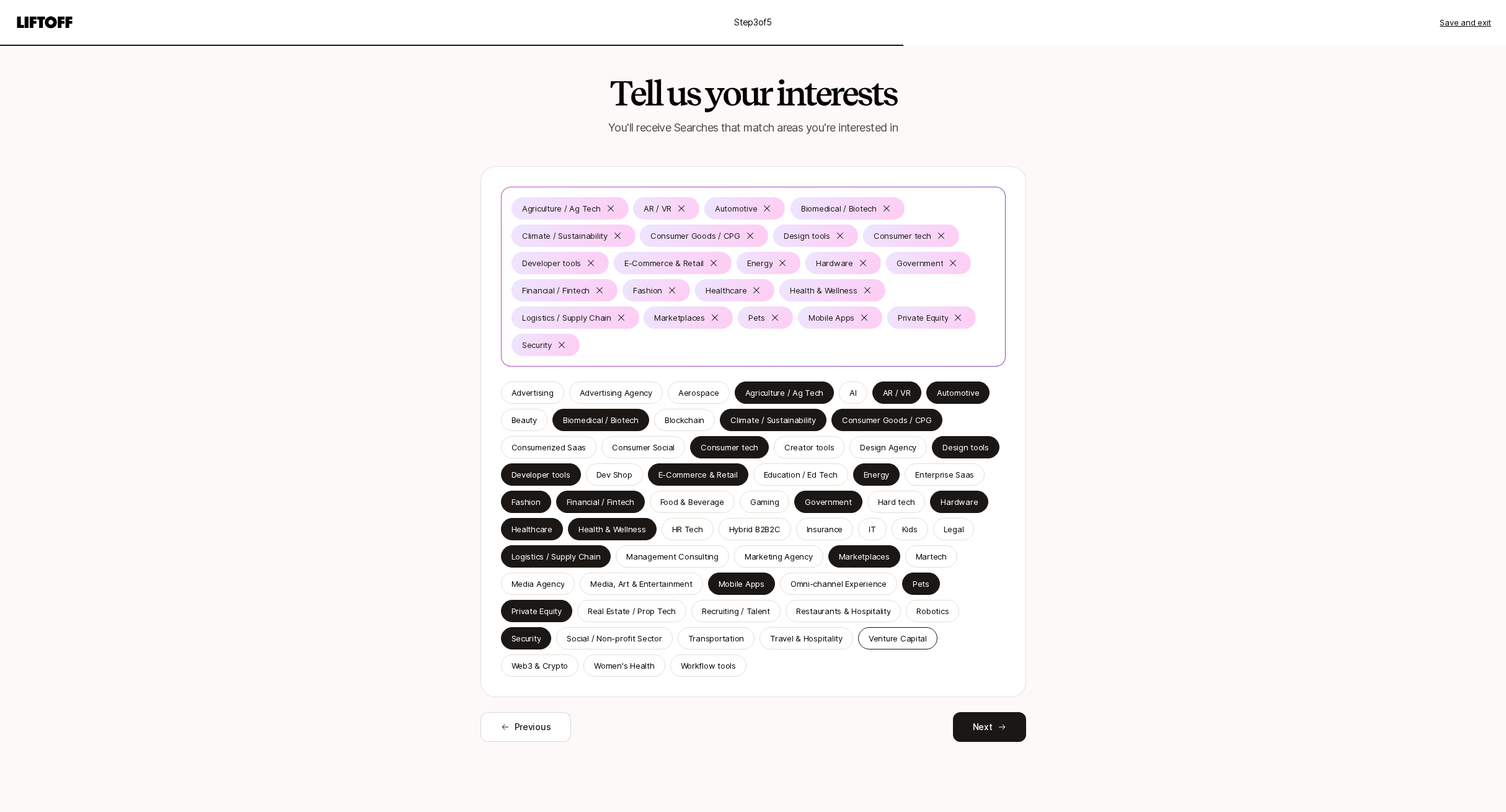
click at [888, 640] on p "Venture Capital" at bounding box center [898, 639] width 59 height 13
click at [709, 671] on div "Workflow tools" at bounding box center [708, 665] width 76 height 23
click at [646, 663] on p "Women's Health" at bounding box center [624, 666] width 61 height 13
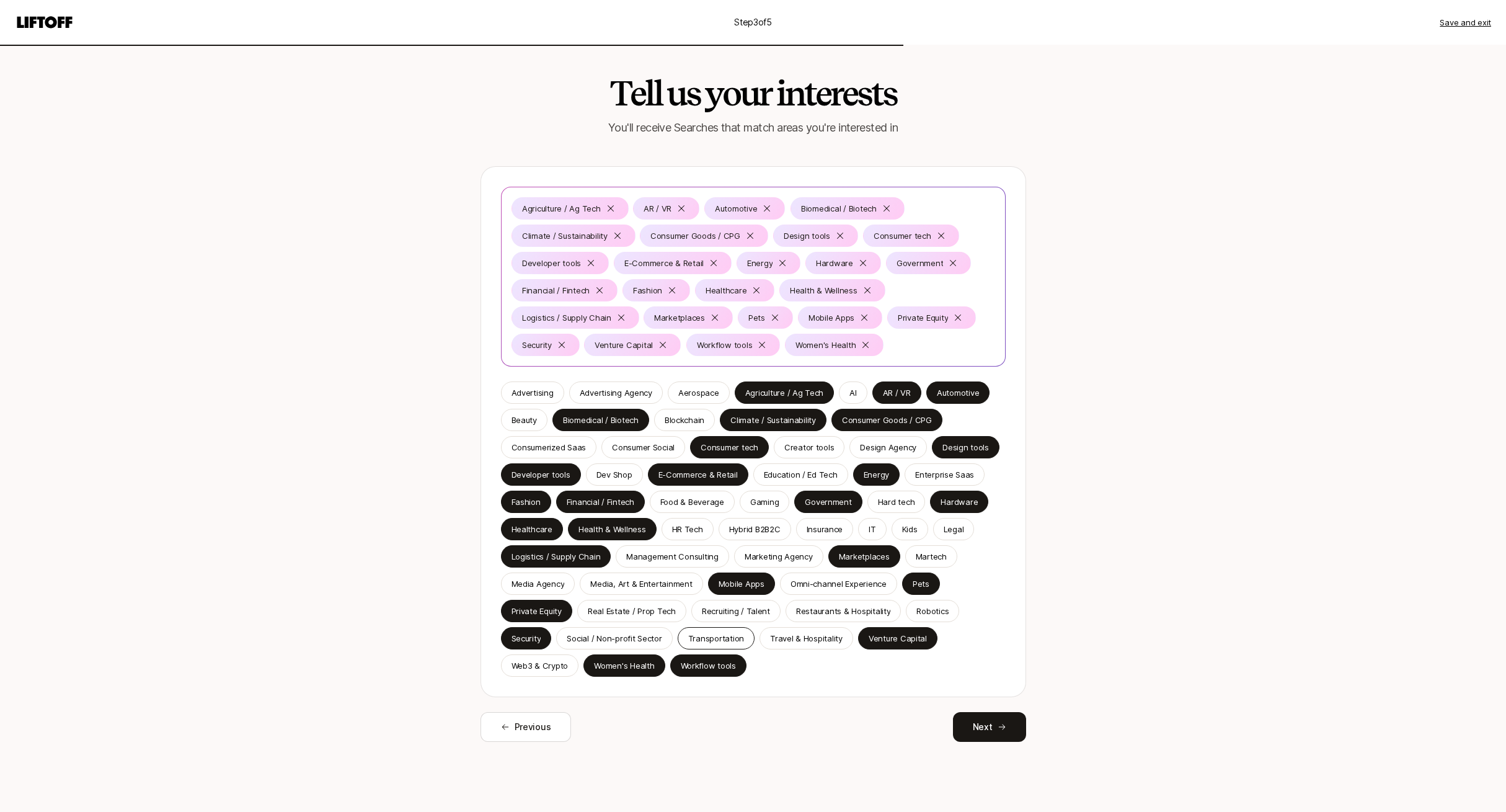
click at [723, 639] on p "Transportation" at bounding box center [716, 639] width 56 height 13
click at [626, 602] on div "Real Estate / Prop Tech" at bounding box center [631, 611] width 109 height 23
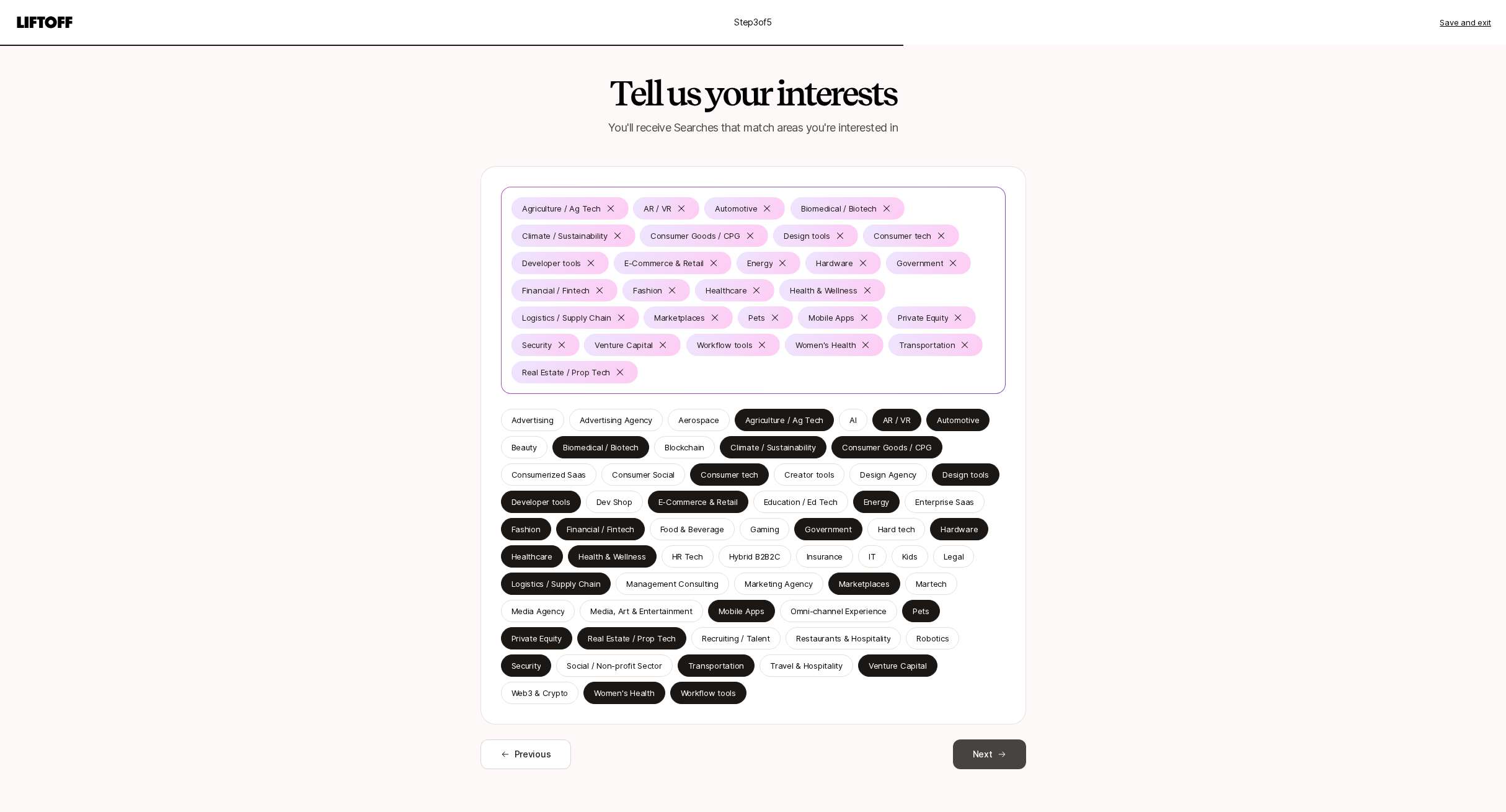
click at [983, 751] on button "Next" at bounding box center [989, 753] width 73 height 30
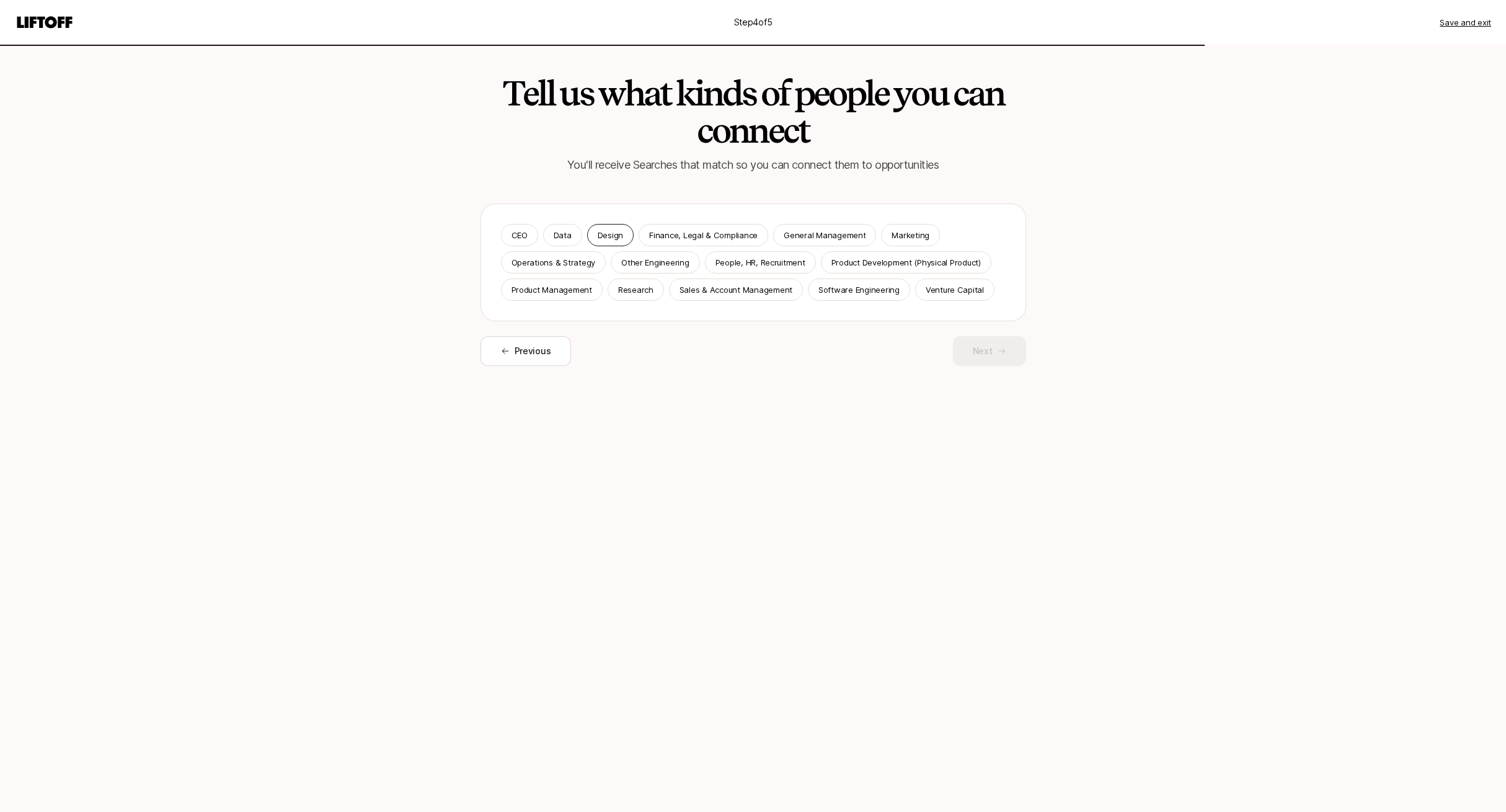
click at [602, 233] on p "Design" at bounding box center [611, 235] width 25 height 13
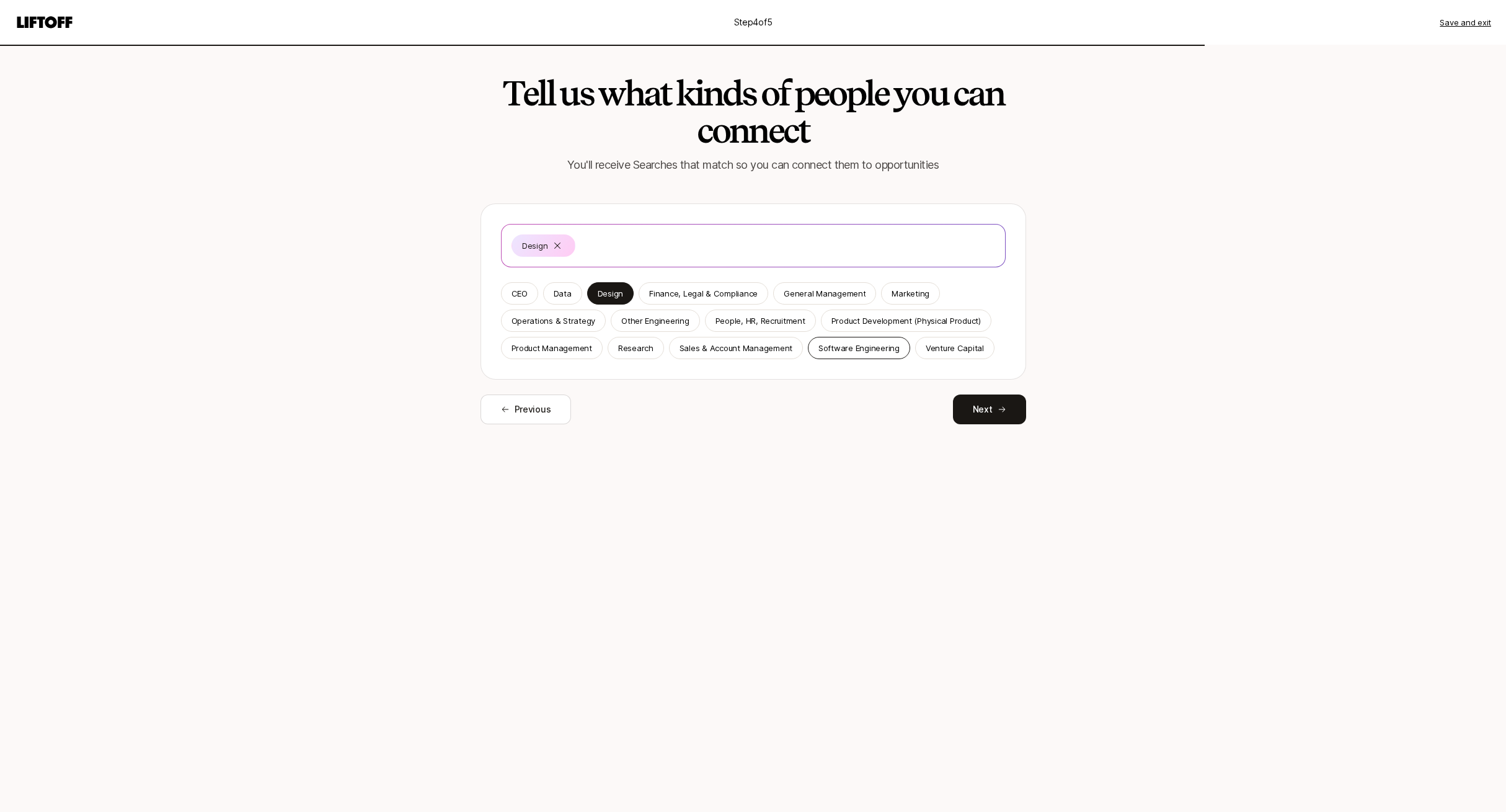
click at [854, 345] on p "Software Engineering" at bounding box center [859, 348] width 81 height 13
click at [950, 346] on p "Venture Capital" at bounding box center [955, 348] width 59 height 13
click at [547, 405] on span "Previous" at bounding box center [533, 409] width 37 height 14
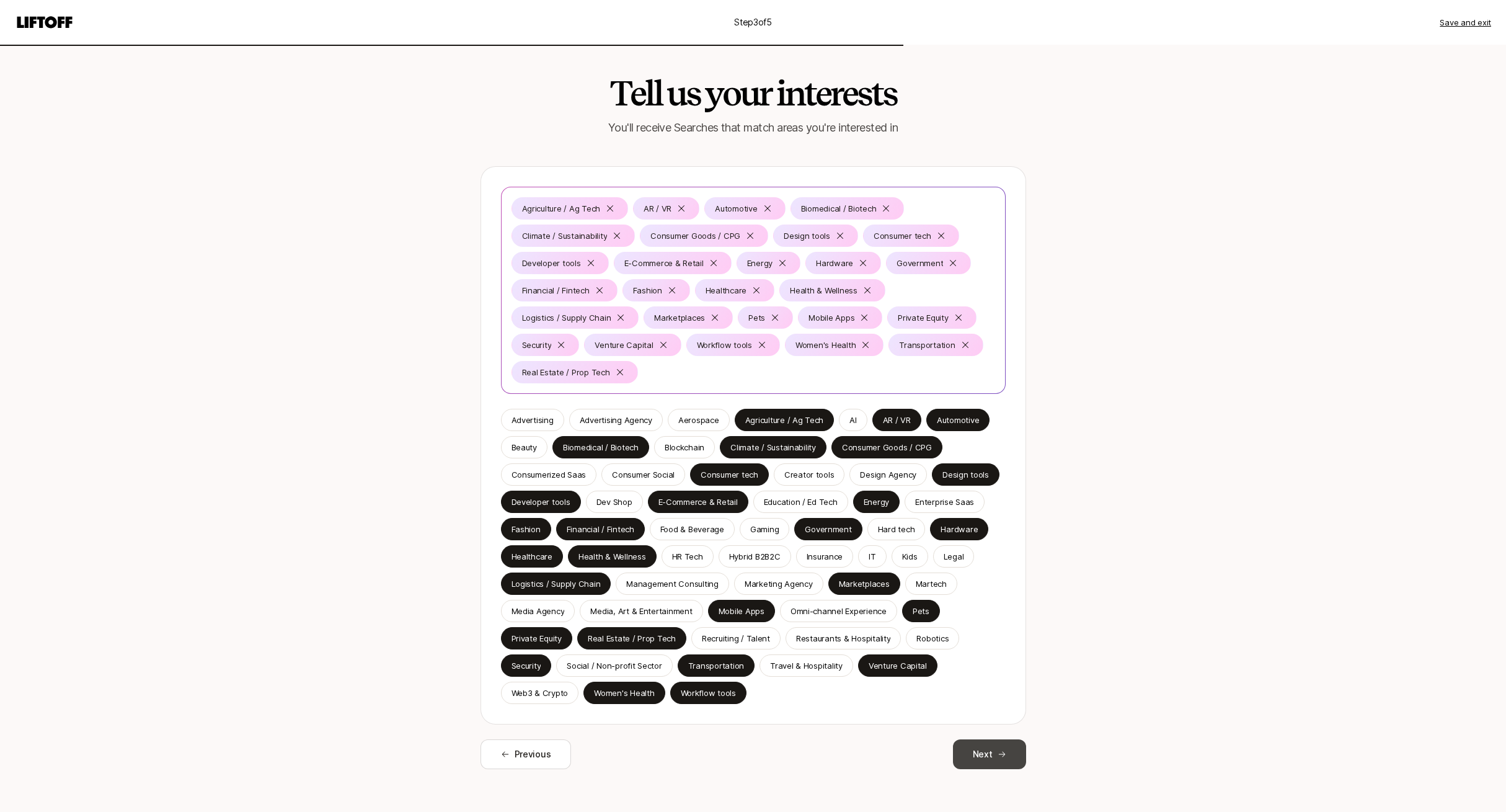
click at [1003, 756] on icon at bounding box center [1003, 754] width 9 height 9
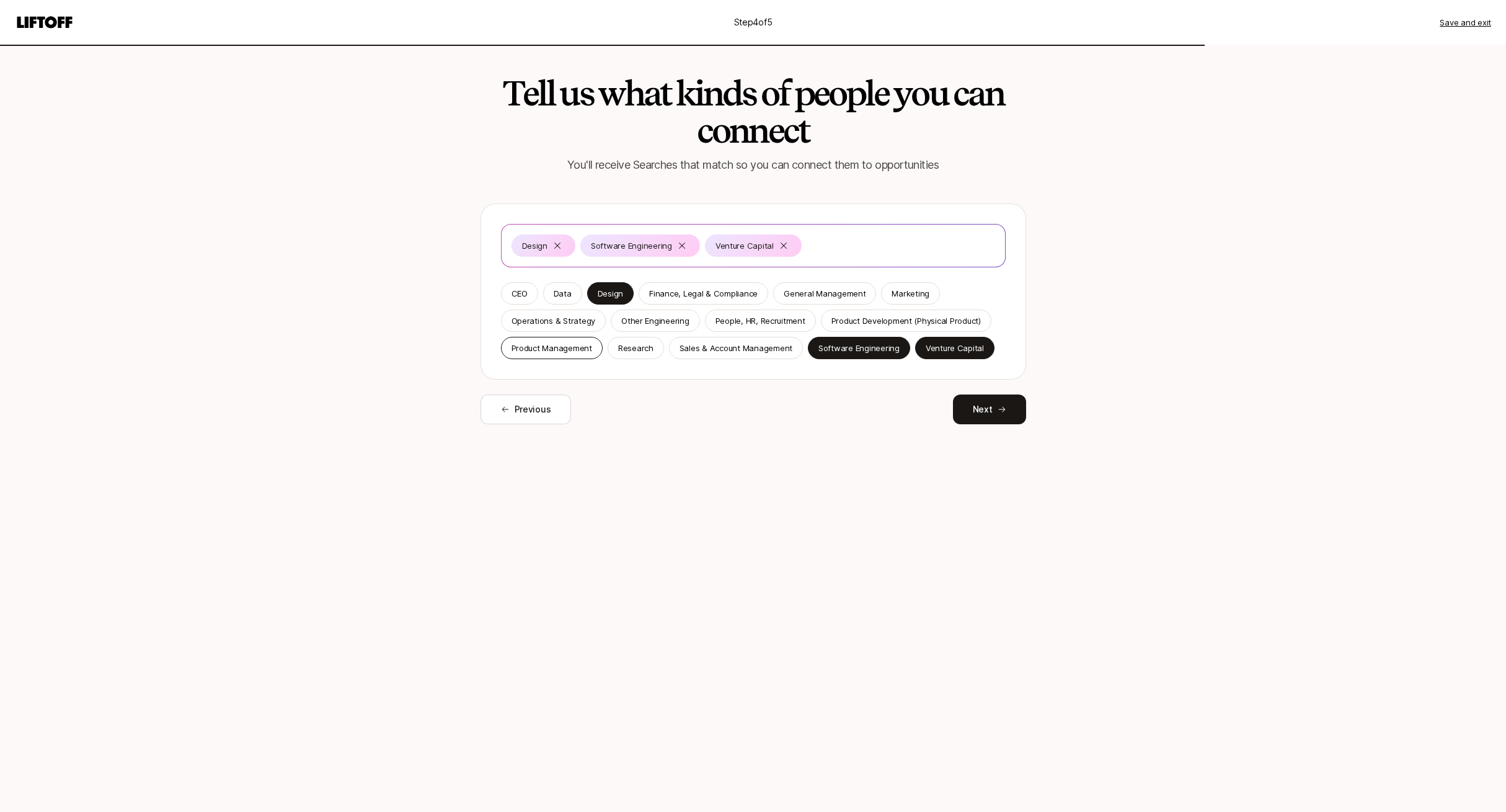
click at [516, 342] on p "Product Management" at bounding box center [551, 348] width 80 height 13
click at [561, 325] on p "Operations & Strategy" at bounding box center [553, 321] width 84 height 13
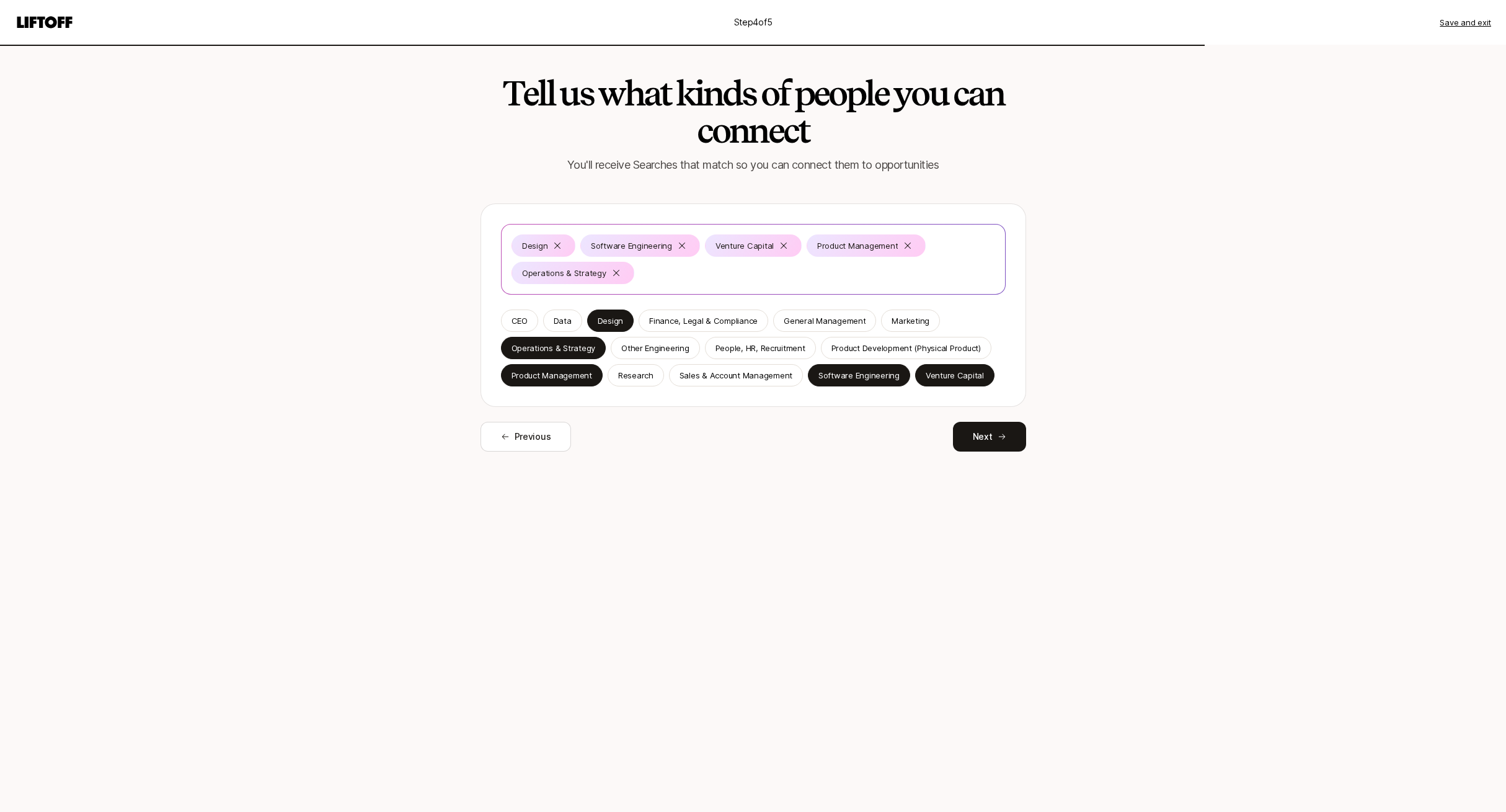
drag, startPoint x: 910, startPoint y: 314, endPoint x: 1004, endPoint y: 315, distance: 94.0
click at [912, 314] on p "Marketing" at bounding box center [911, 321] width 38 height 13
click at [618, 377] on p "Research" at bounding box center [635, 375] width 35 height 13
click at [983, 434] on button "Next" at bounding box center [989, 436] width 73 height 30
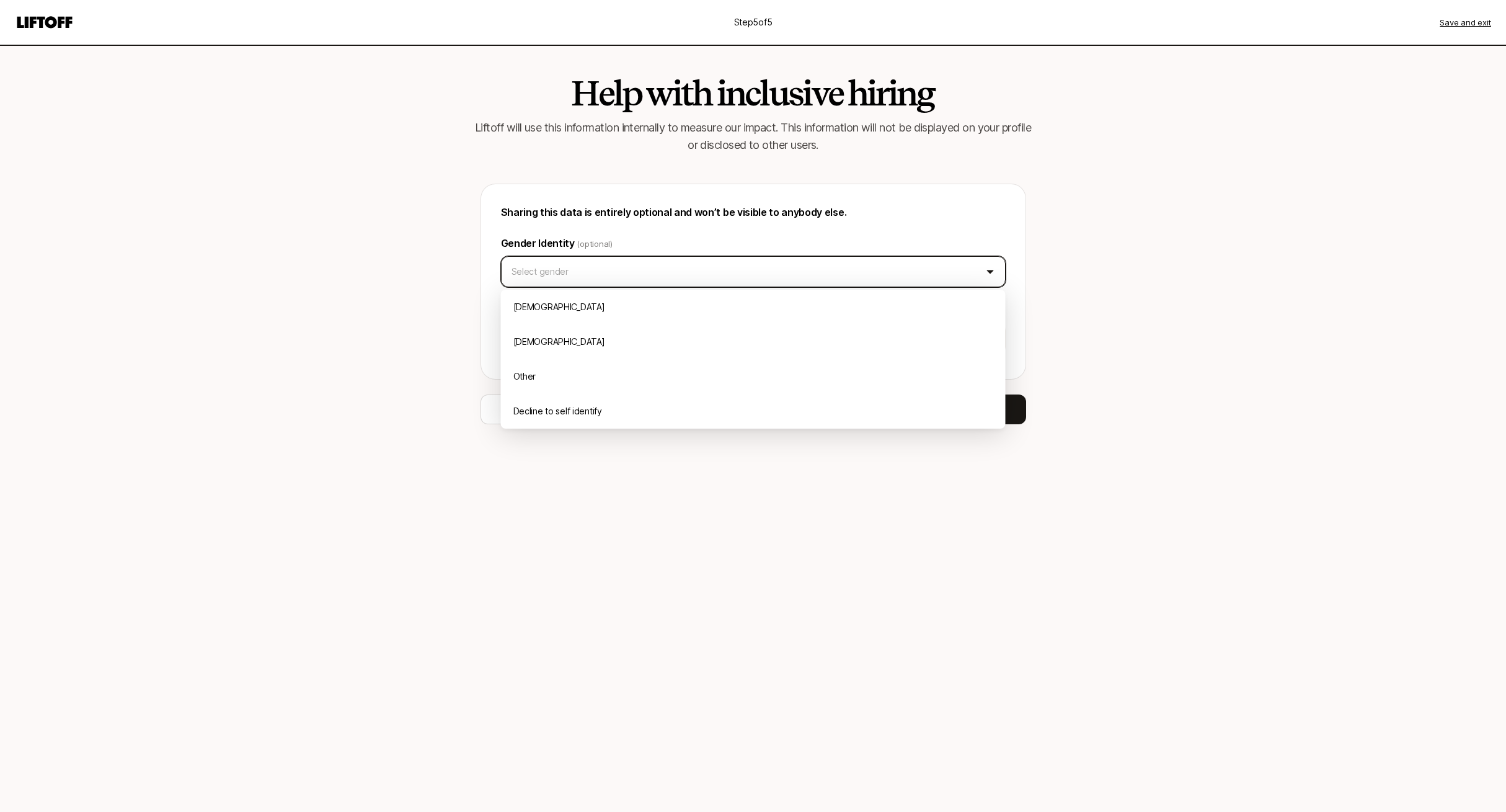
click at [602, 270] on html "Step 5 of 5 Save and exit Help with inclusive hiring Liftoff will use this info…" at bounding box center [753, 406] width 1506 height 812
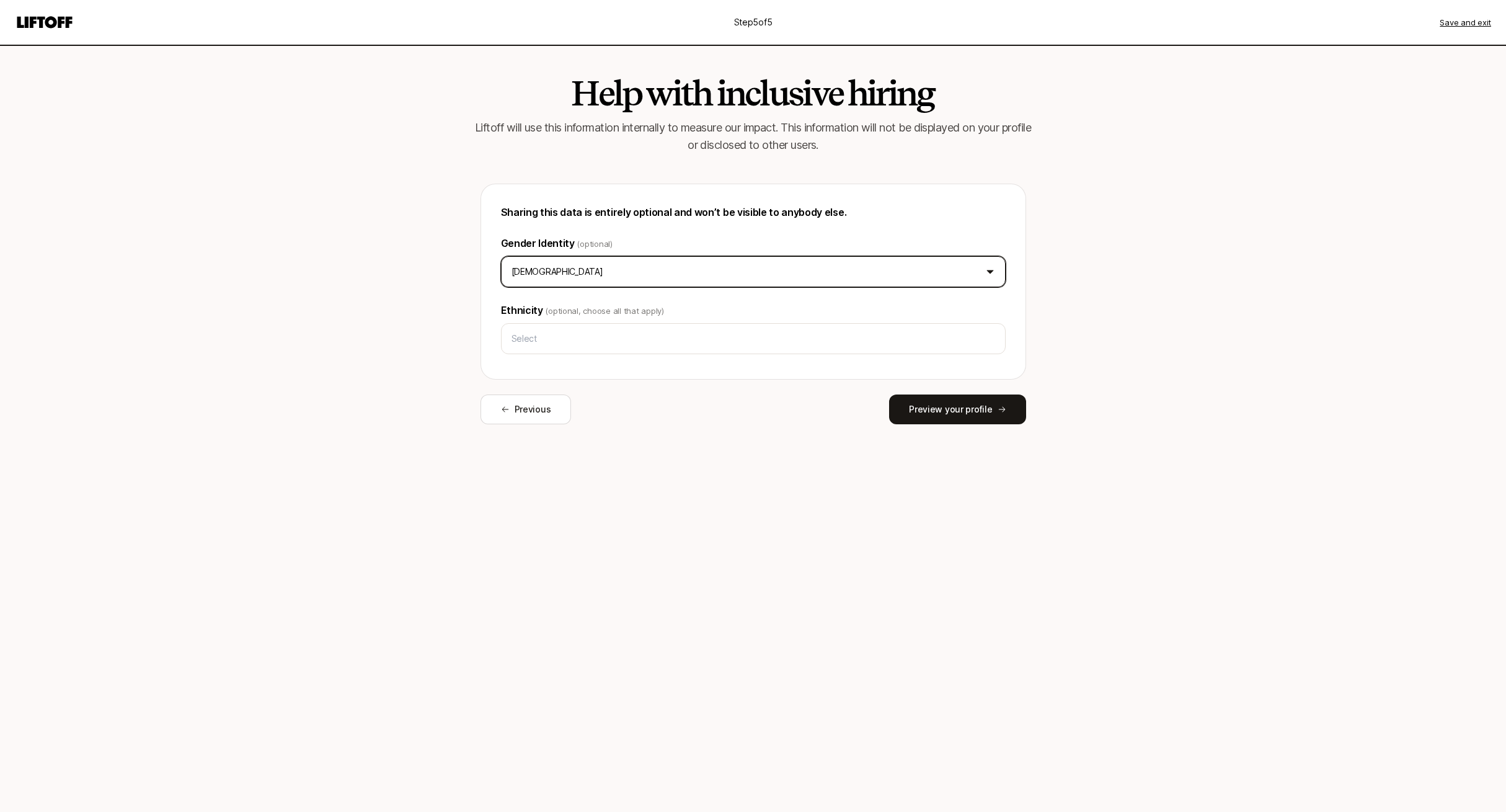
click at [629, 266] on html "Step 5 of 5 Save and exit Help with inclusive hiring Liftoff will use this info…" at bounding box center [753, 406] width 1506 height 812
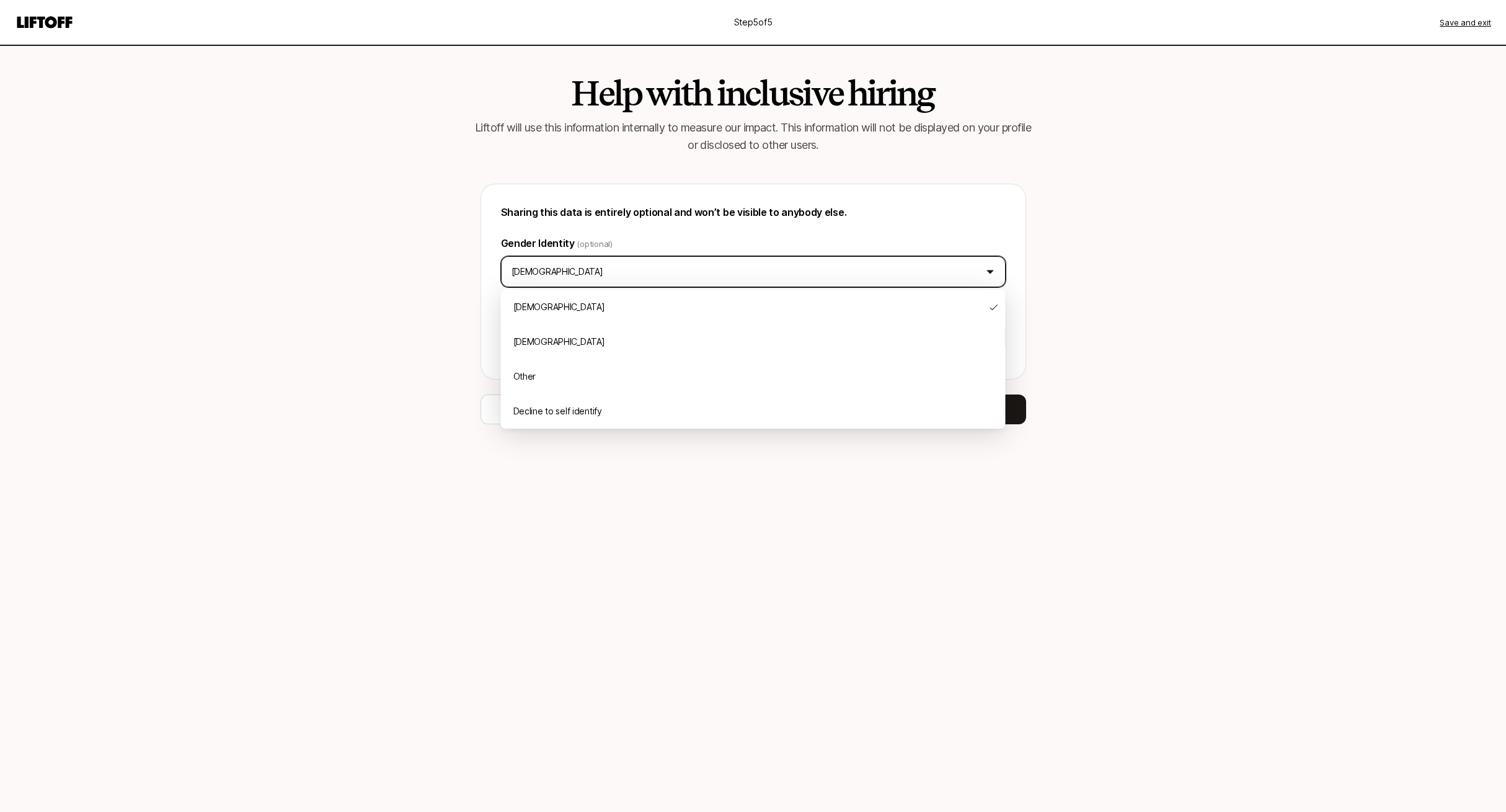
click at [376, 259] on html "Step 5 of 5 Save and exit Help with inclusive hiring Liftoff will use this info…" at bounding box center [753, 406] width 1506 height 812
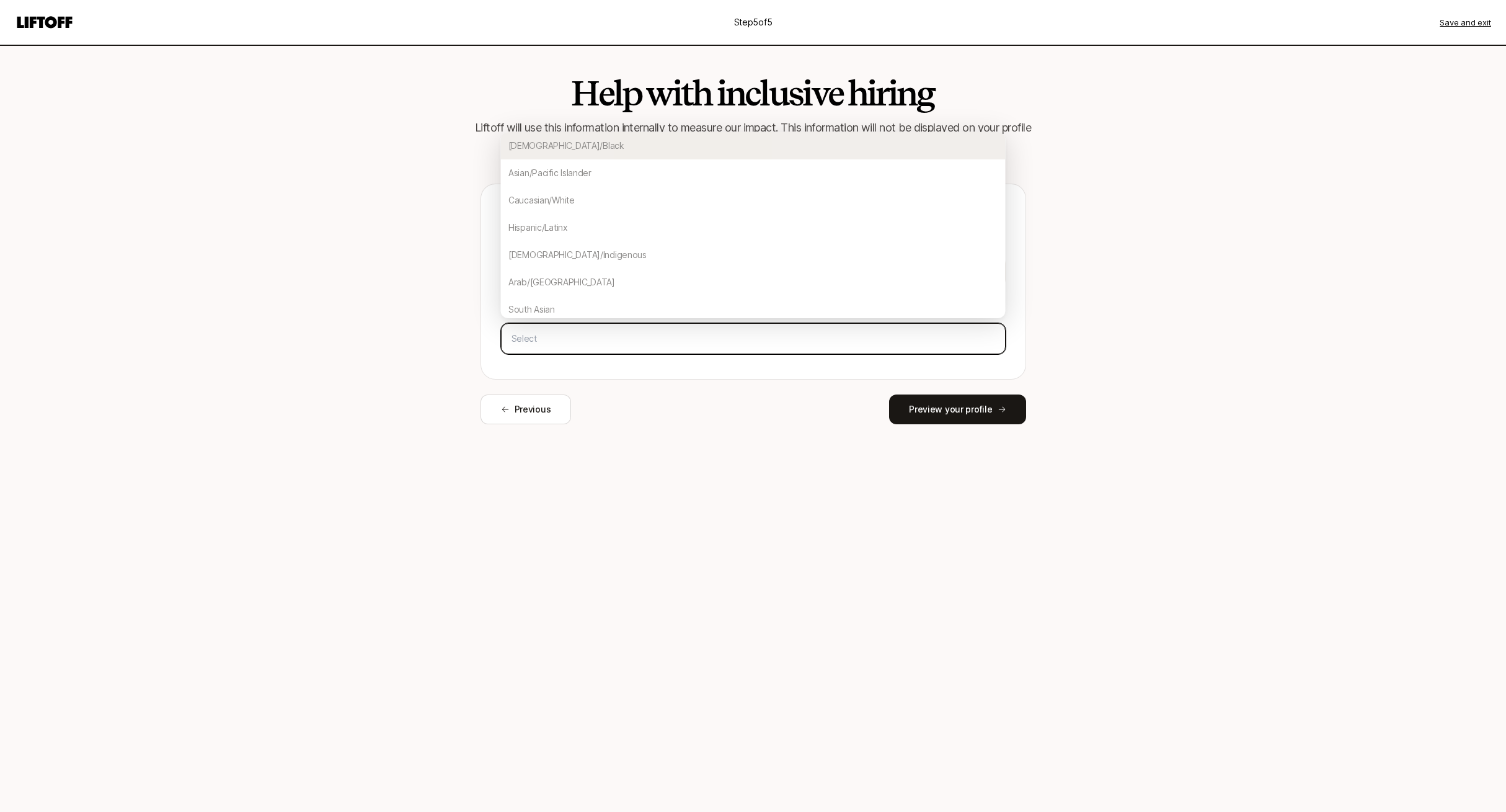
click at [590, 336] on input "text" at bounding box center [753, 338] width 493 height 23
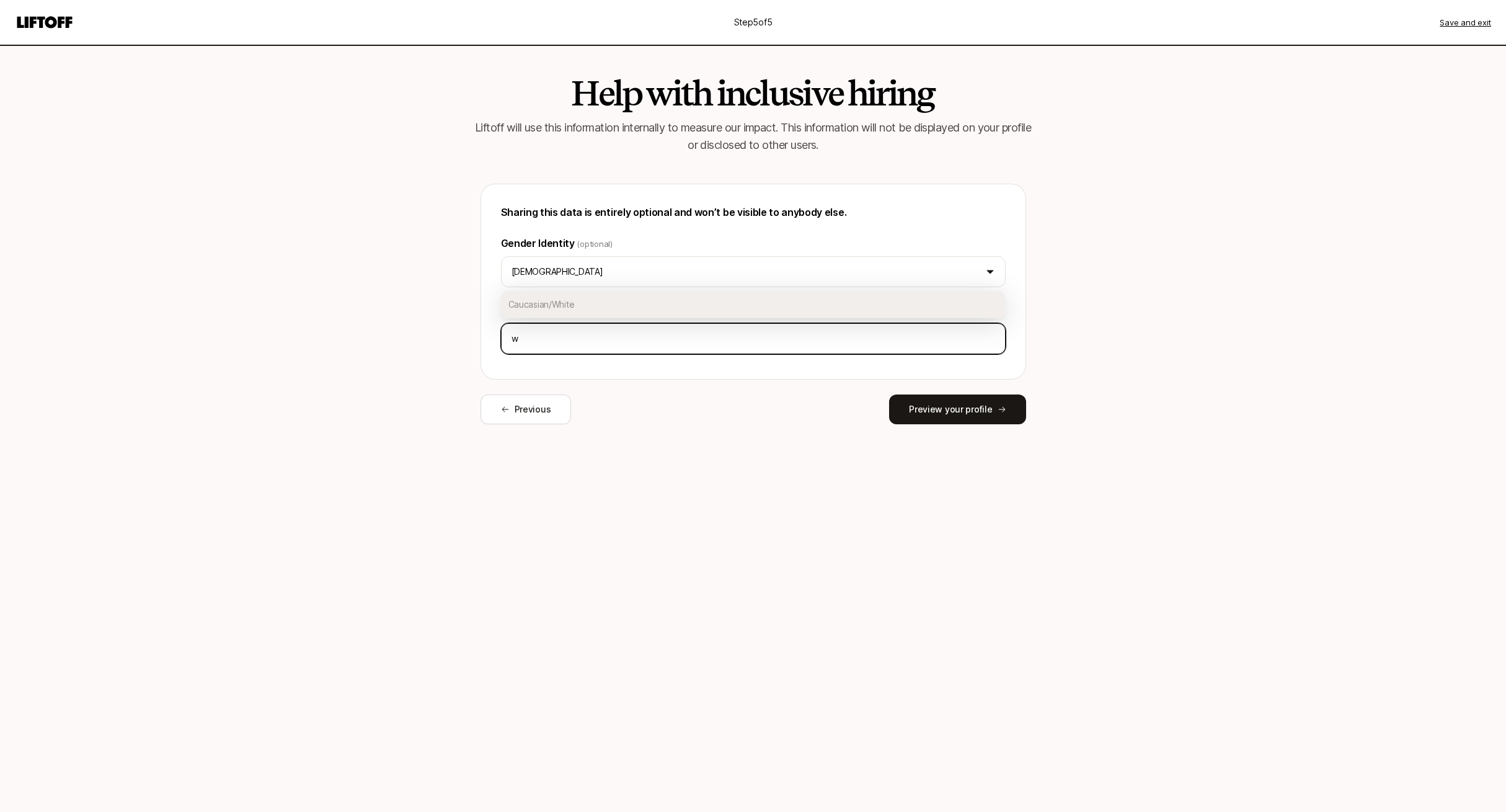
type input "wh"
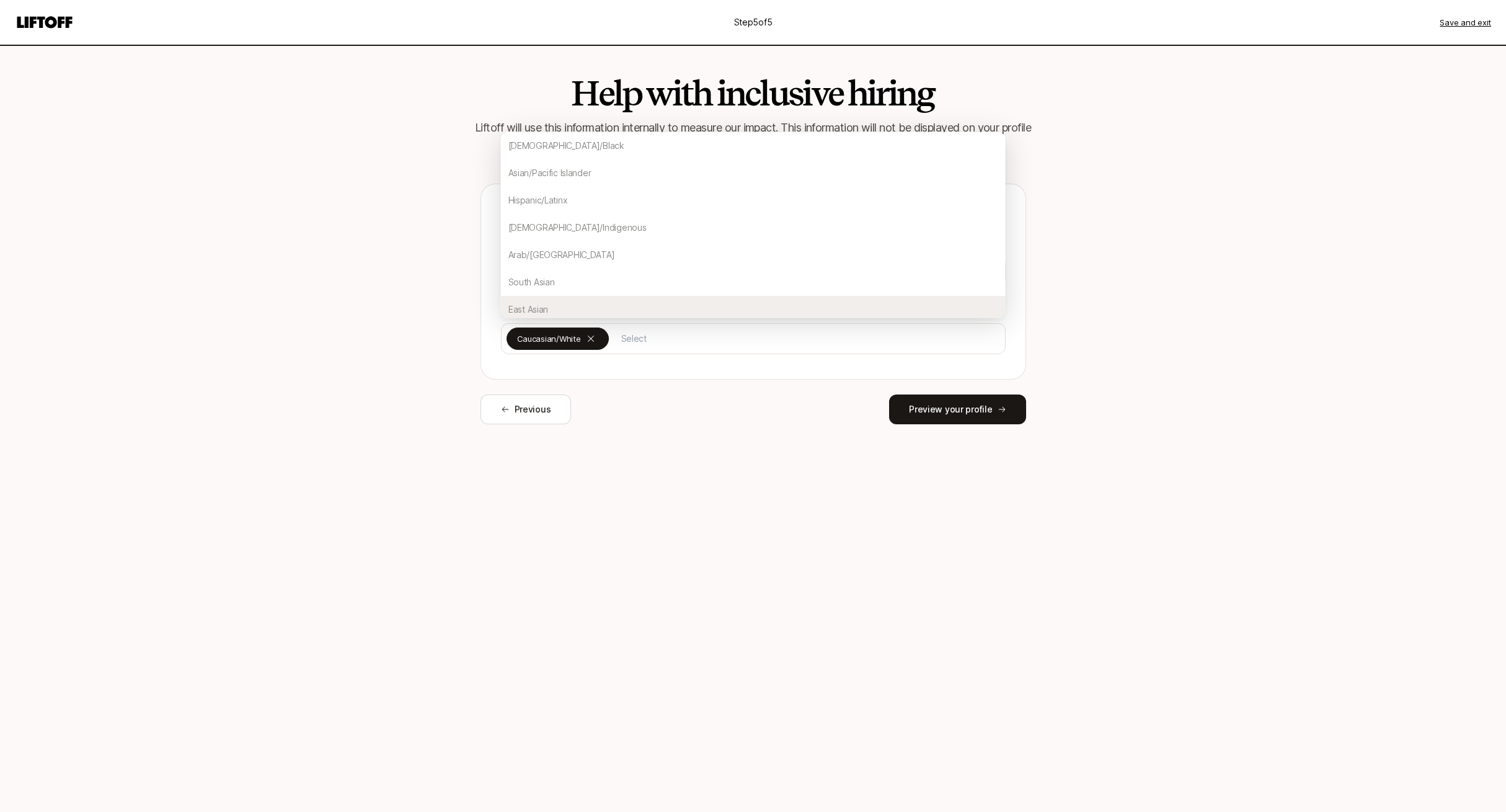
click at [838, 527] on div "Help with inclusive hiring Liftoff will use this information internally to meas…" at bounding box center [753, 427] width 715 height 767
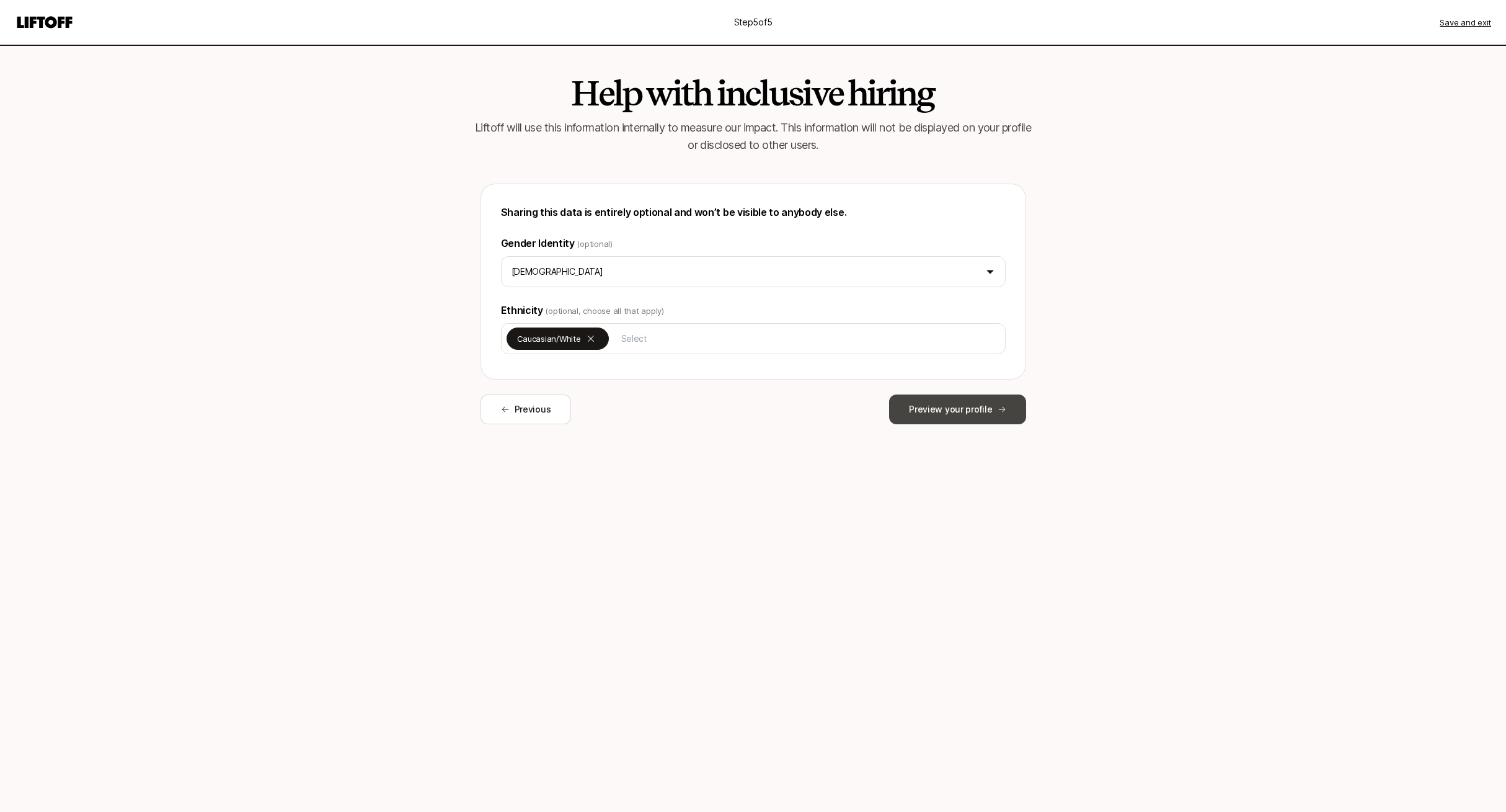
click at [932, 407] on button "Preview your profile" at bounding box center [957, 409] width 136 height 30
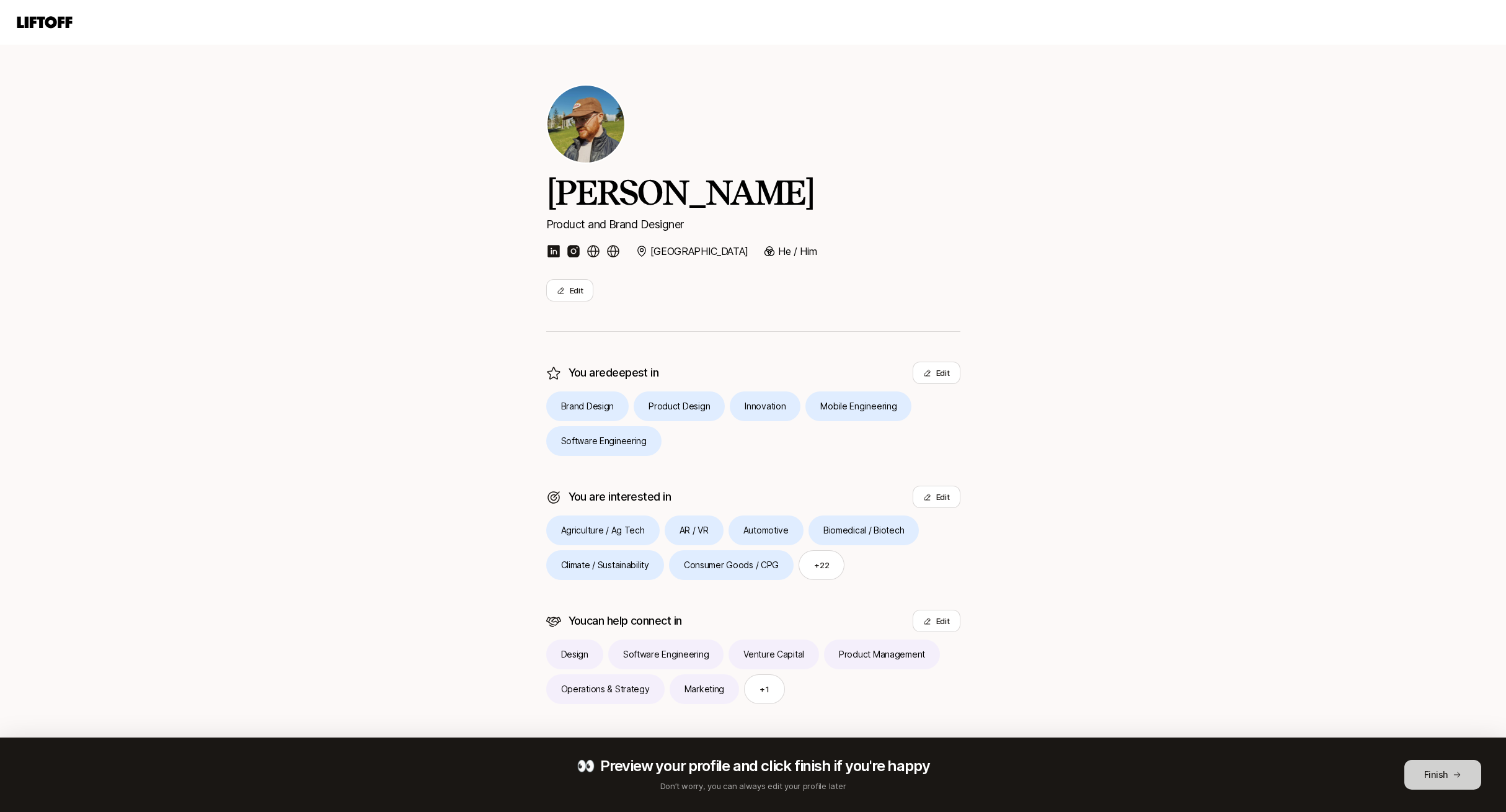
click at [1435, 766] on button "Finish" at bounding box center [1443, 774] width 77 height 30
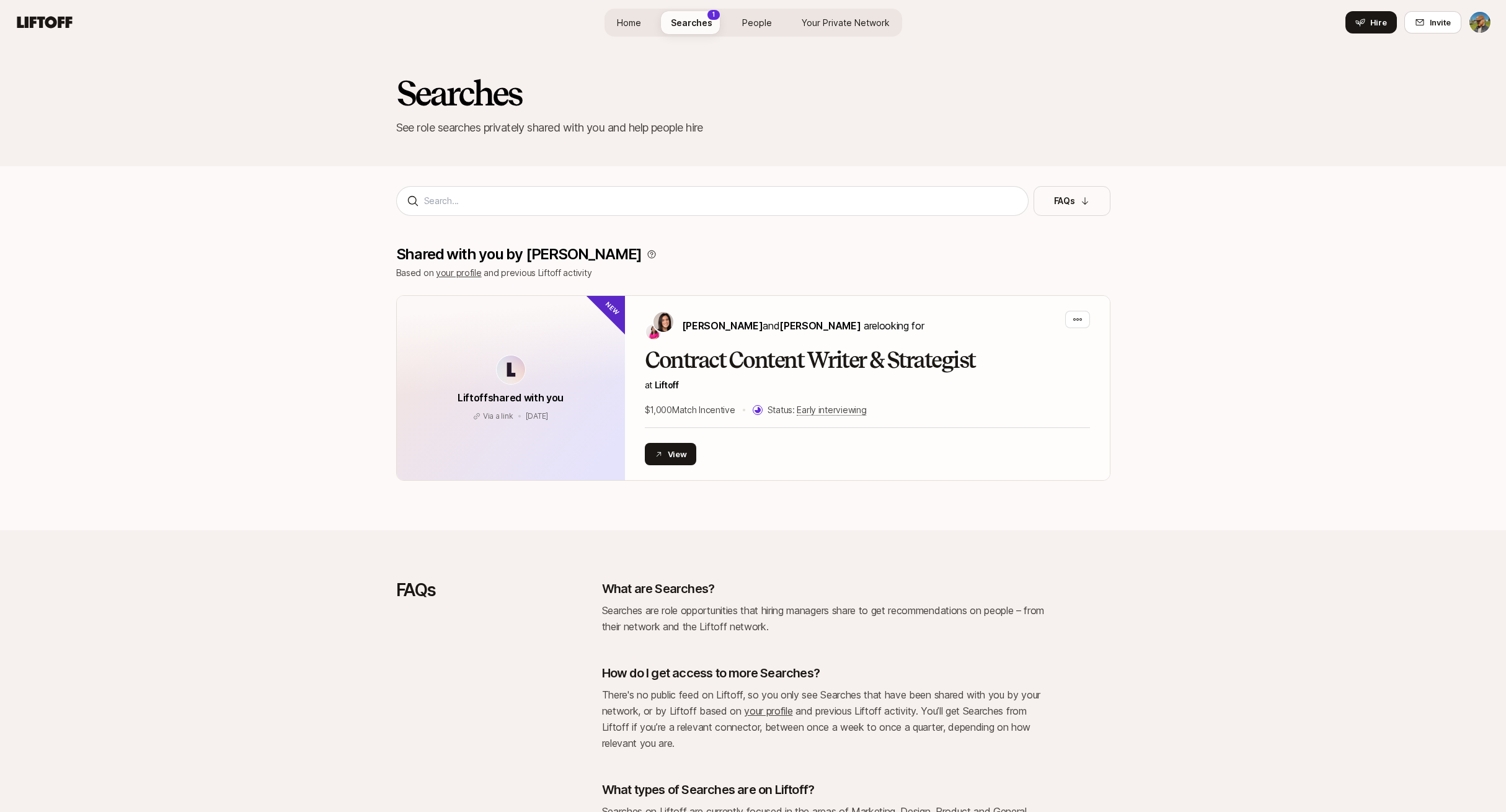
click at [775, 19] on link "People" at bounding box center [757, 22] width 50 height 23
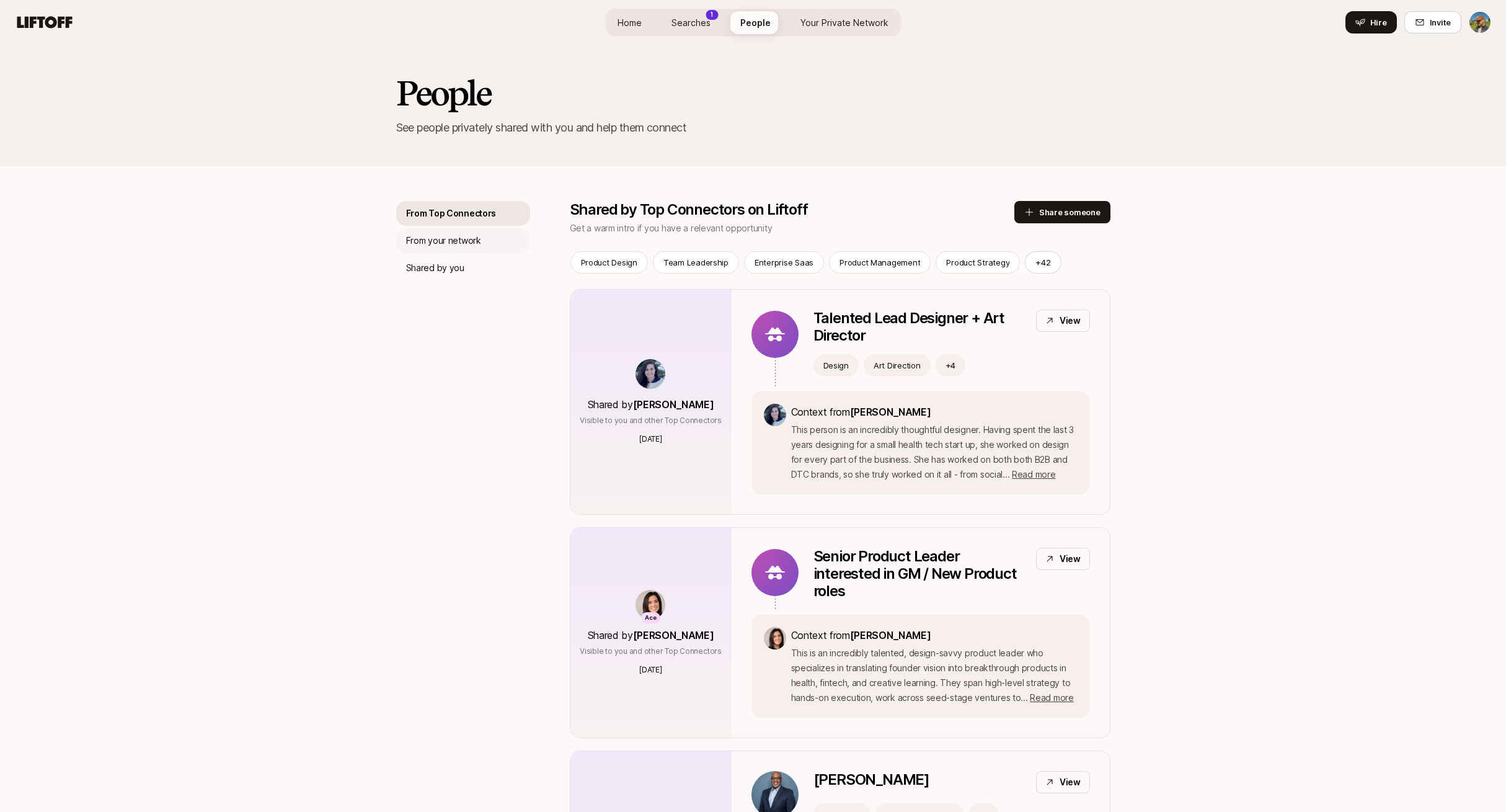
click at [426, 243] on p "From your network" at bounding box center [444, 240] width 75 height 14
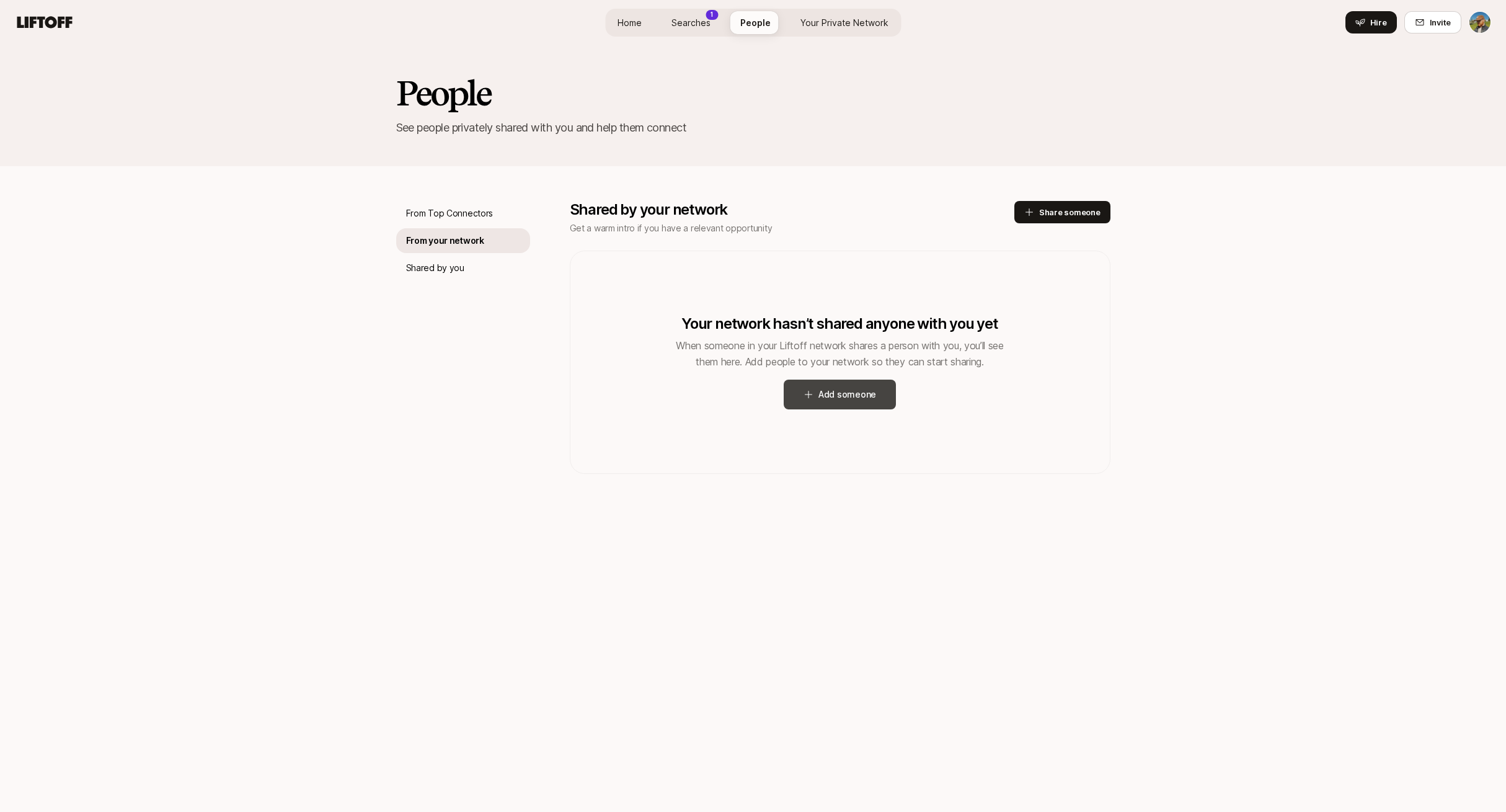
click at [837, 395] on button "Add someone" at bounding box center [840, 394] width 112 height 30
click at [472, 215] on p "From Top Connectors" at bounding box center [450, 213] width 88 height 14
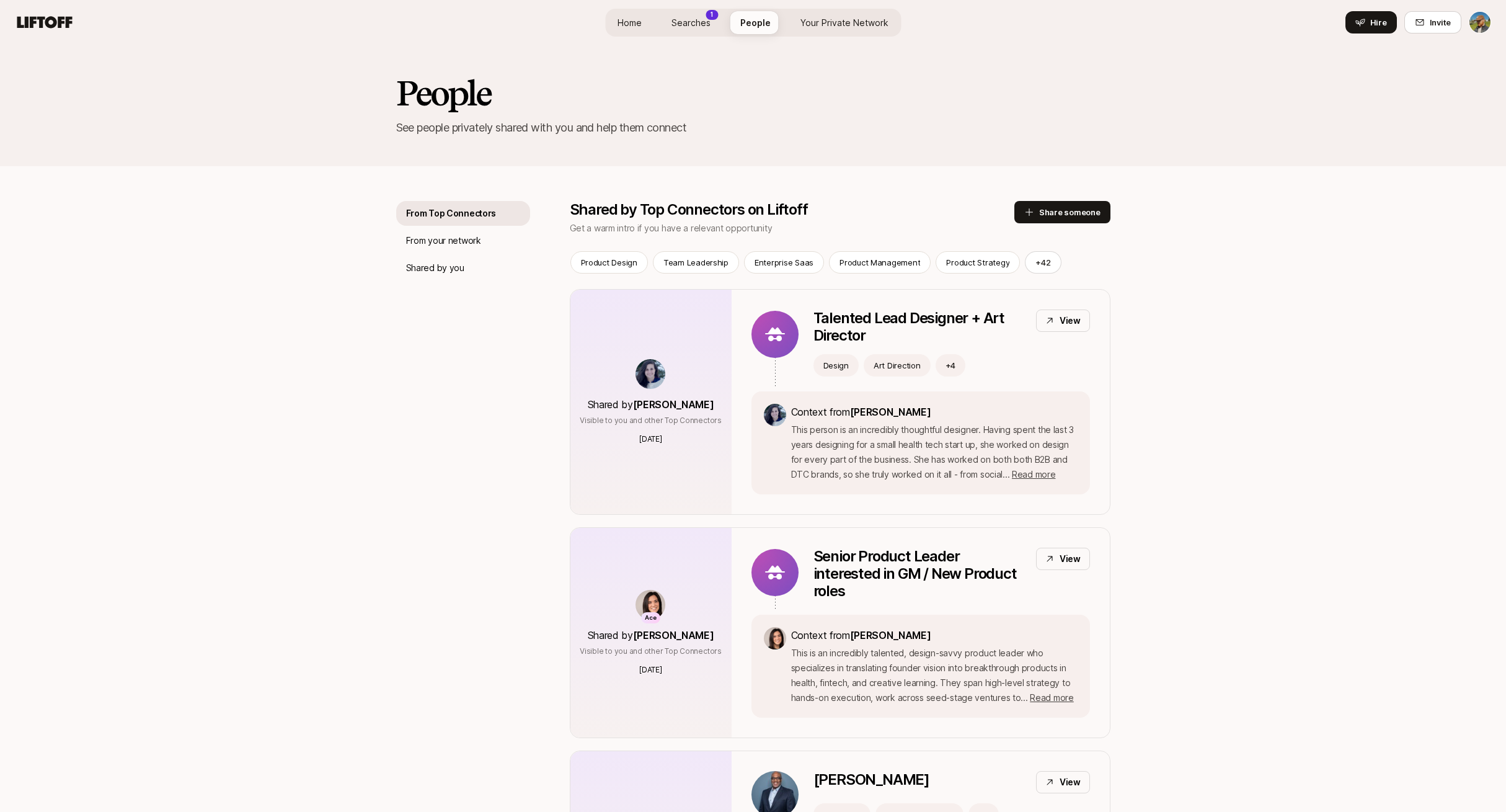
click at [847, 27] on span "Your Private Network" at bounding box center [844, 23] width 88 height 13
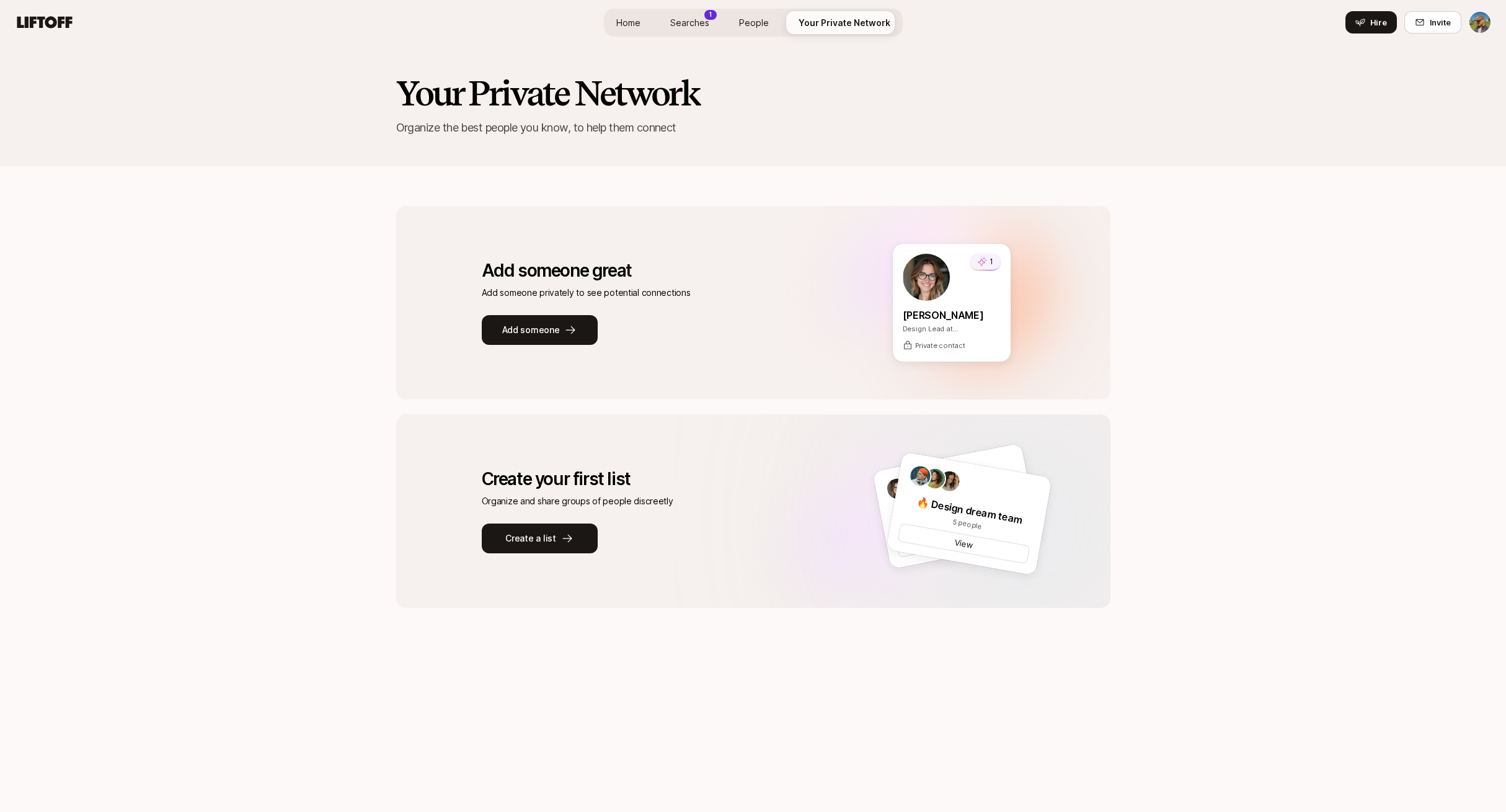
click at [631, 18] on span "Home" at bounding box center [628, 23] width 24 height 13
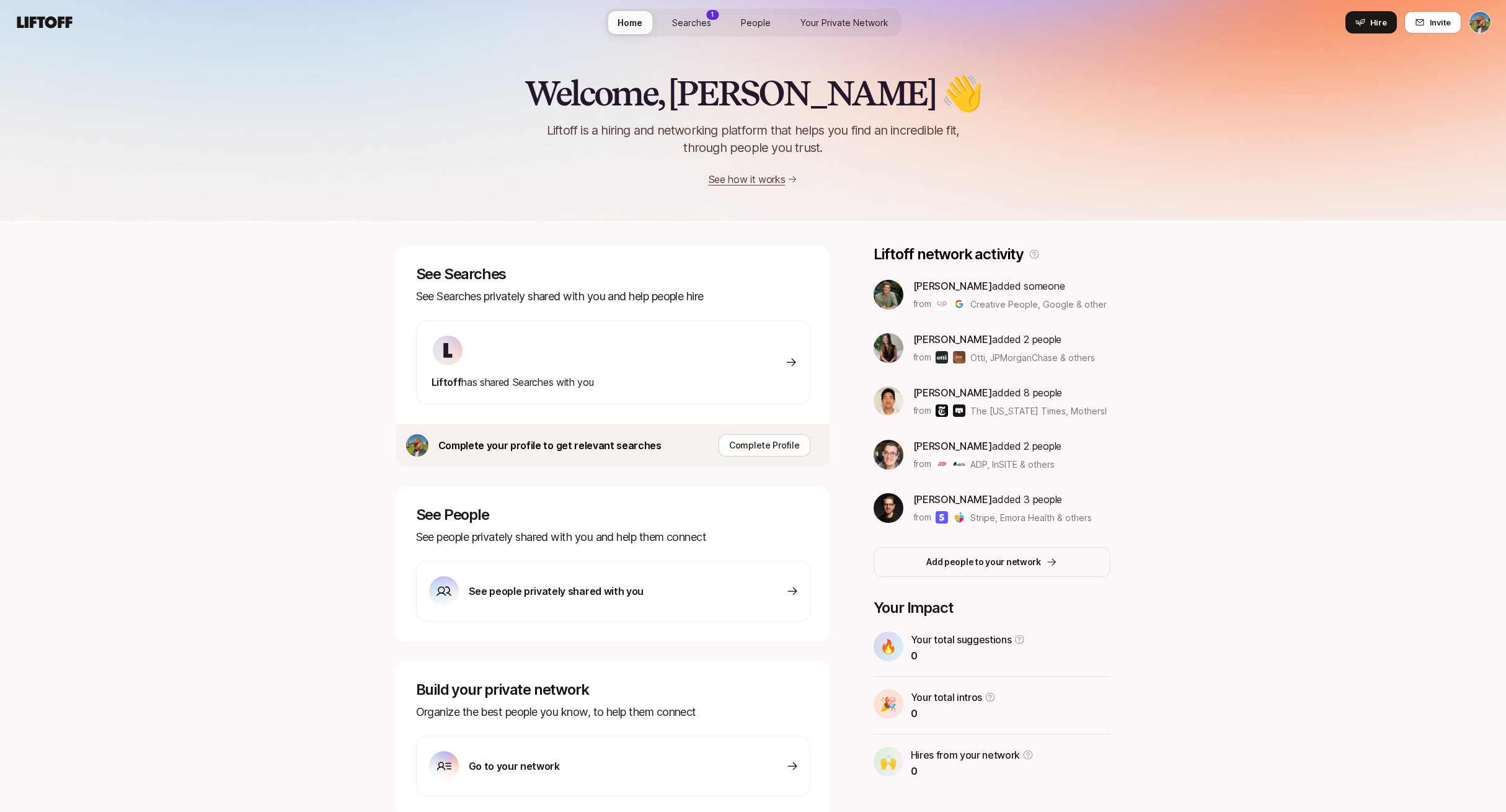
click at [699, 19] on span "Searches" at bounding box center [691, 23] width 39 height 13
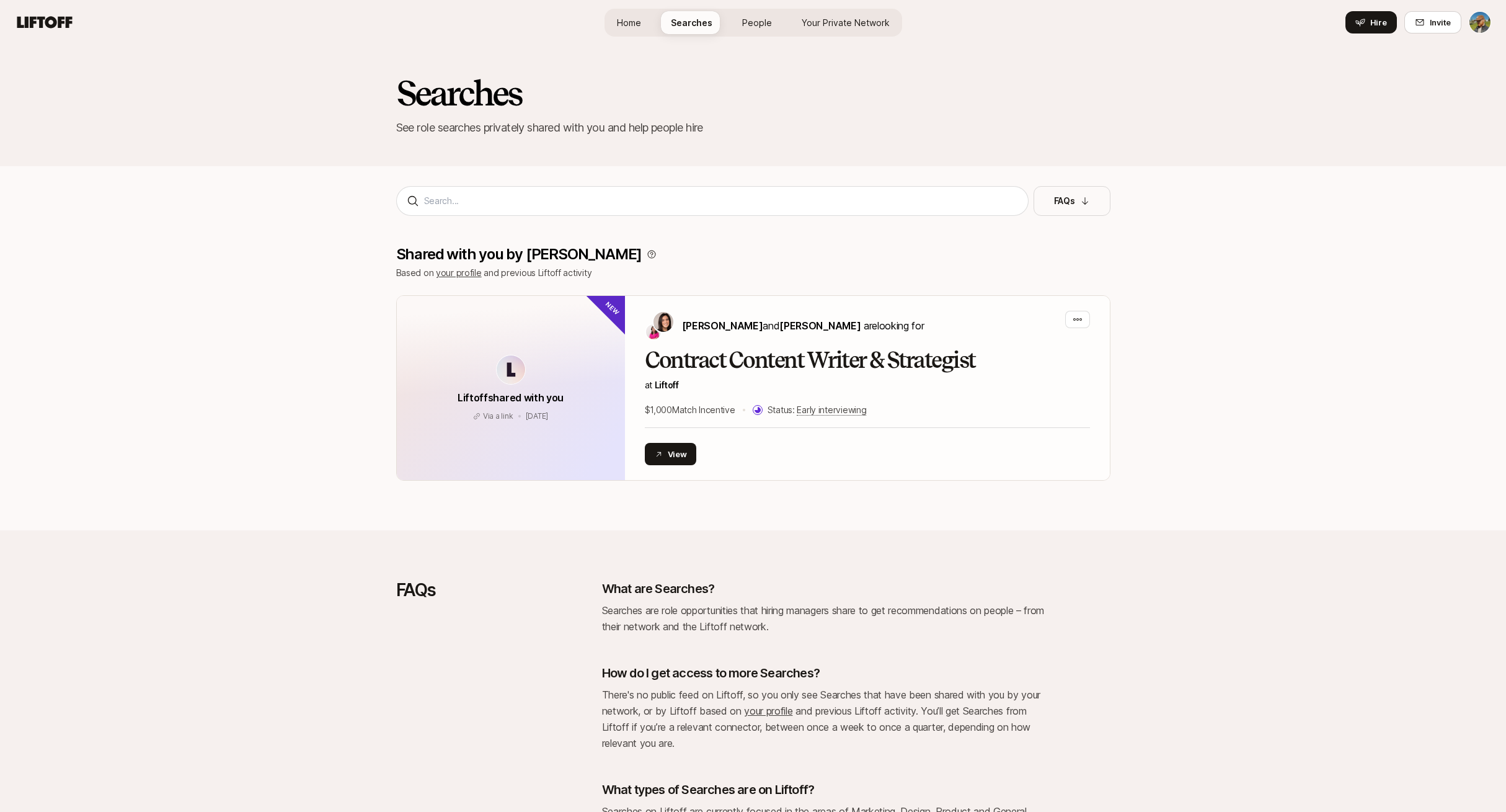
click at [638, 28] on span "Home" at bounding box center [629, 23] width 24 height 13
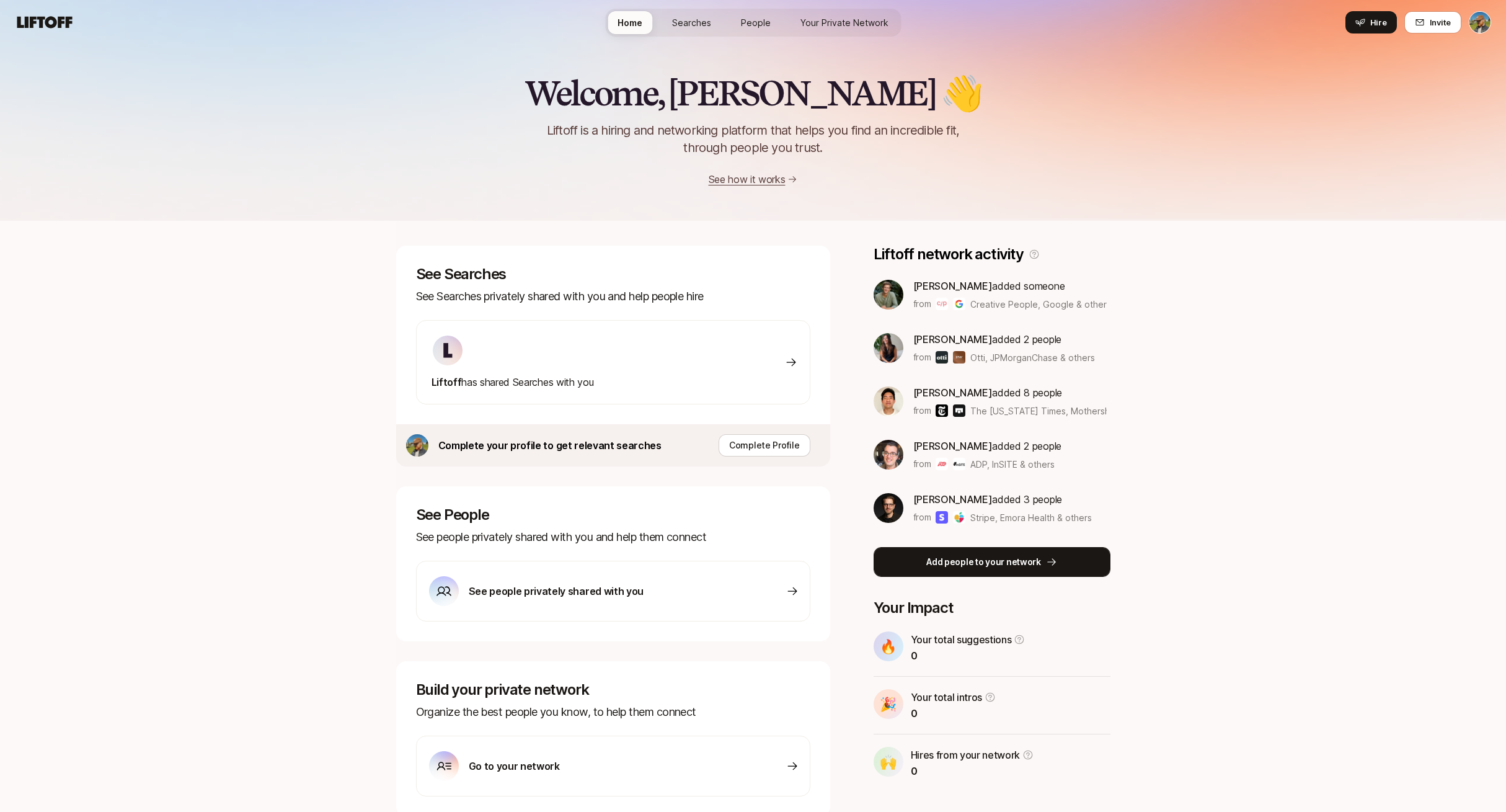
click at [1011, 566] on p "Add people to your network" at bounding box center [984, 562] width 115 height 14
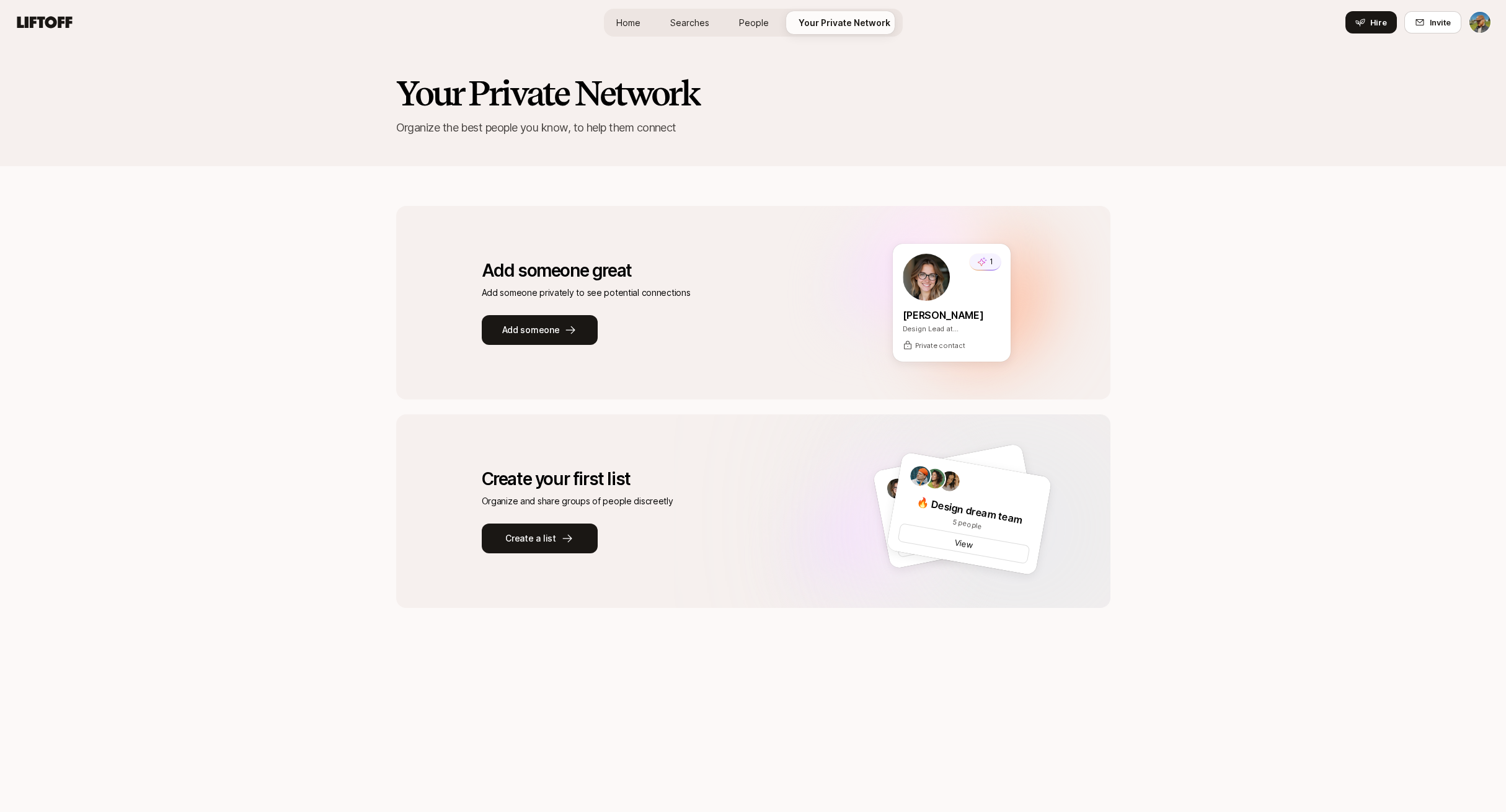
click at [756, 23] on span "People" at bounding box center [753, 23] width 30 height 13
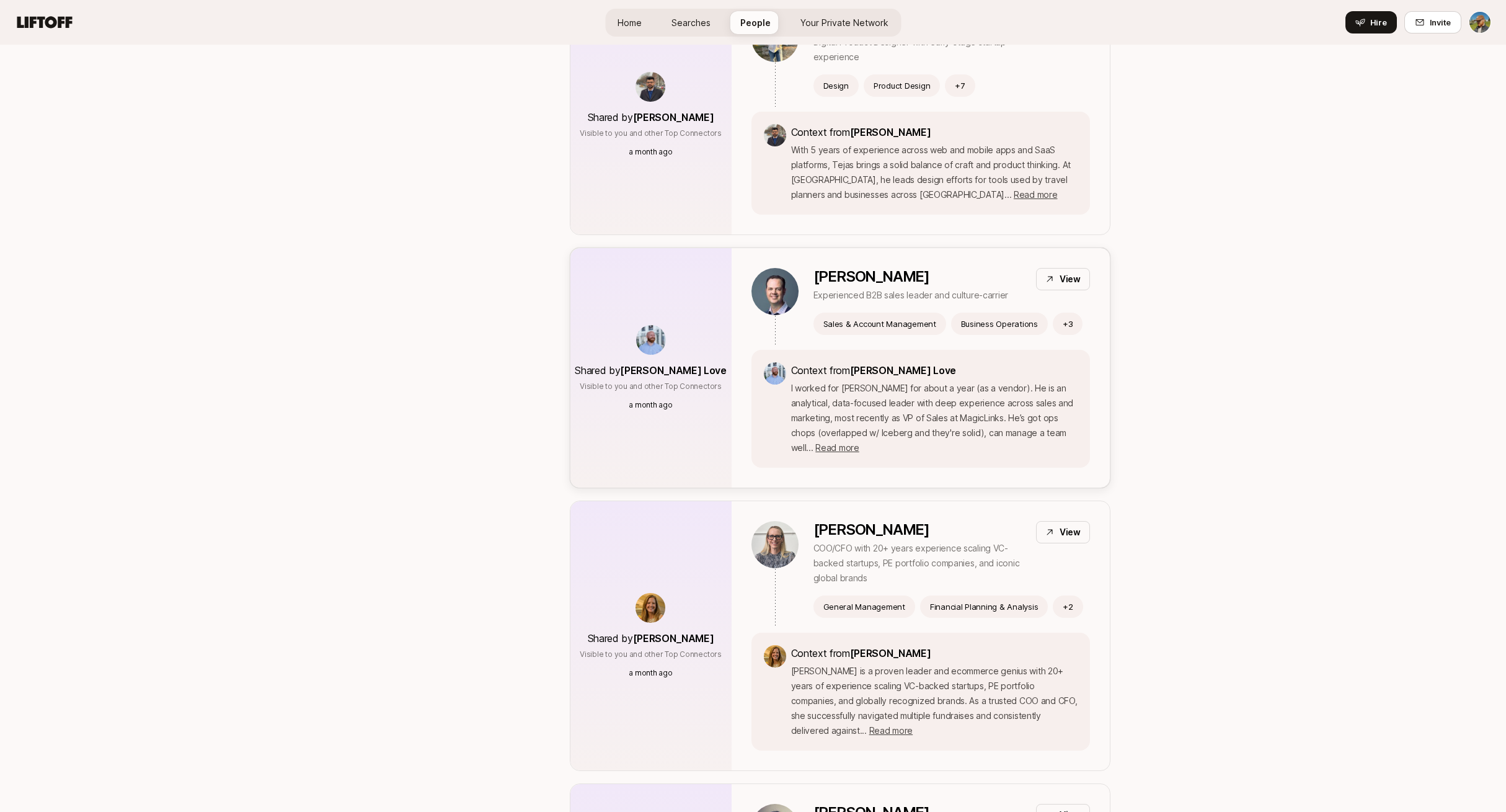
scroll to position [1772, 0]
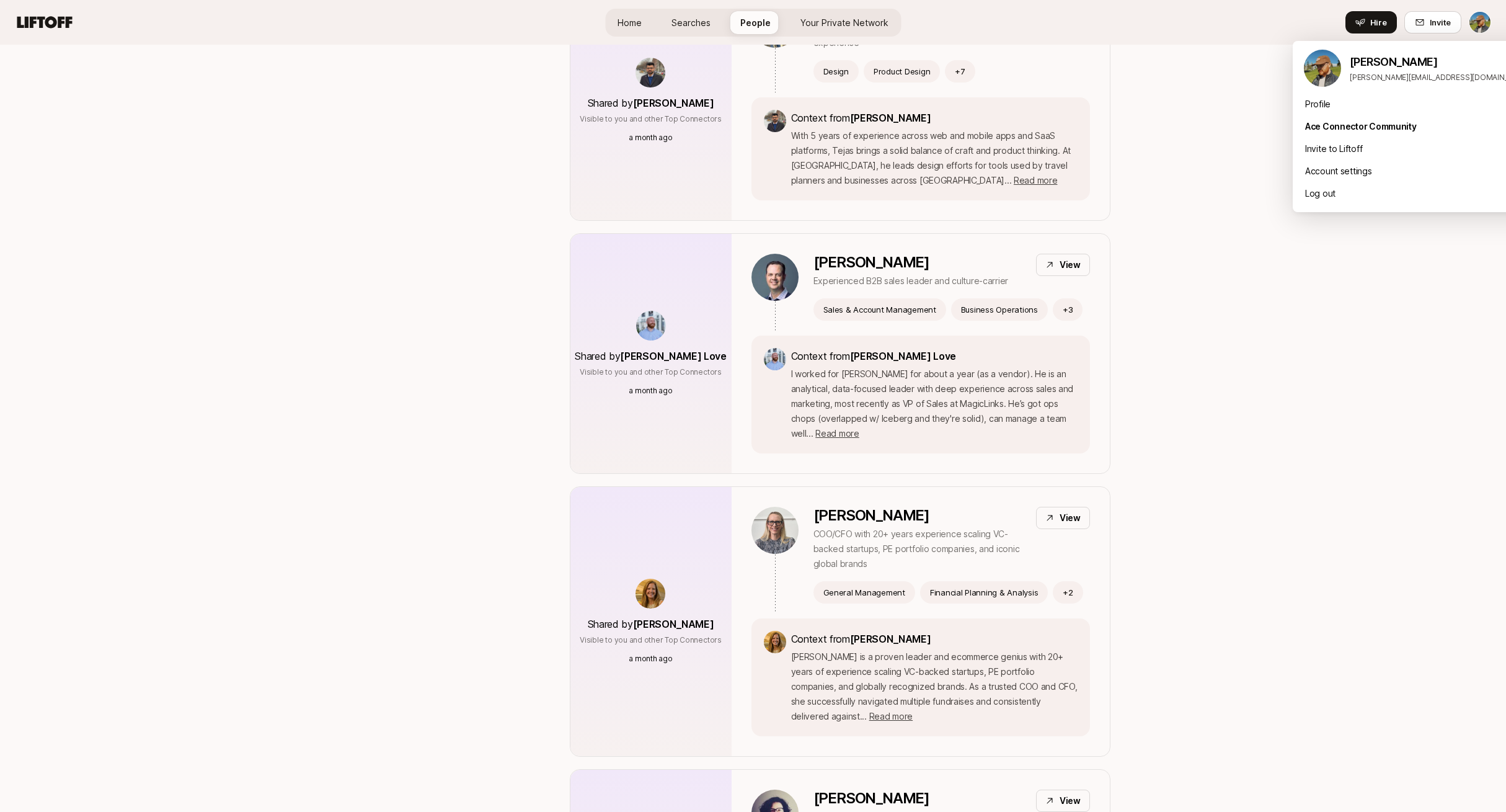
click at [1344, 104] on div "Profile" at bounding box center [1417, 104] width 248 height 23
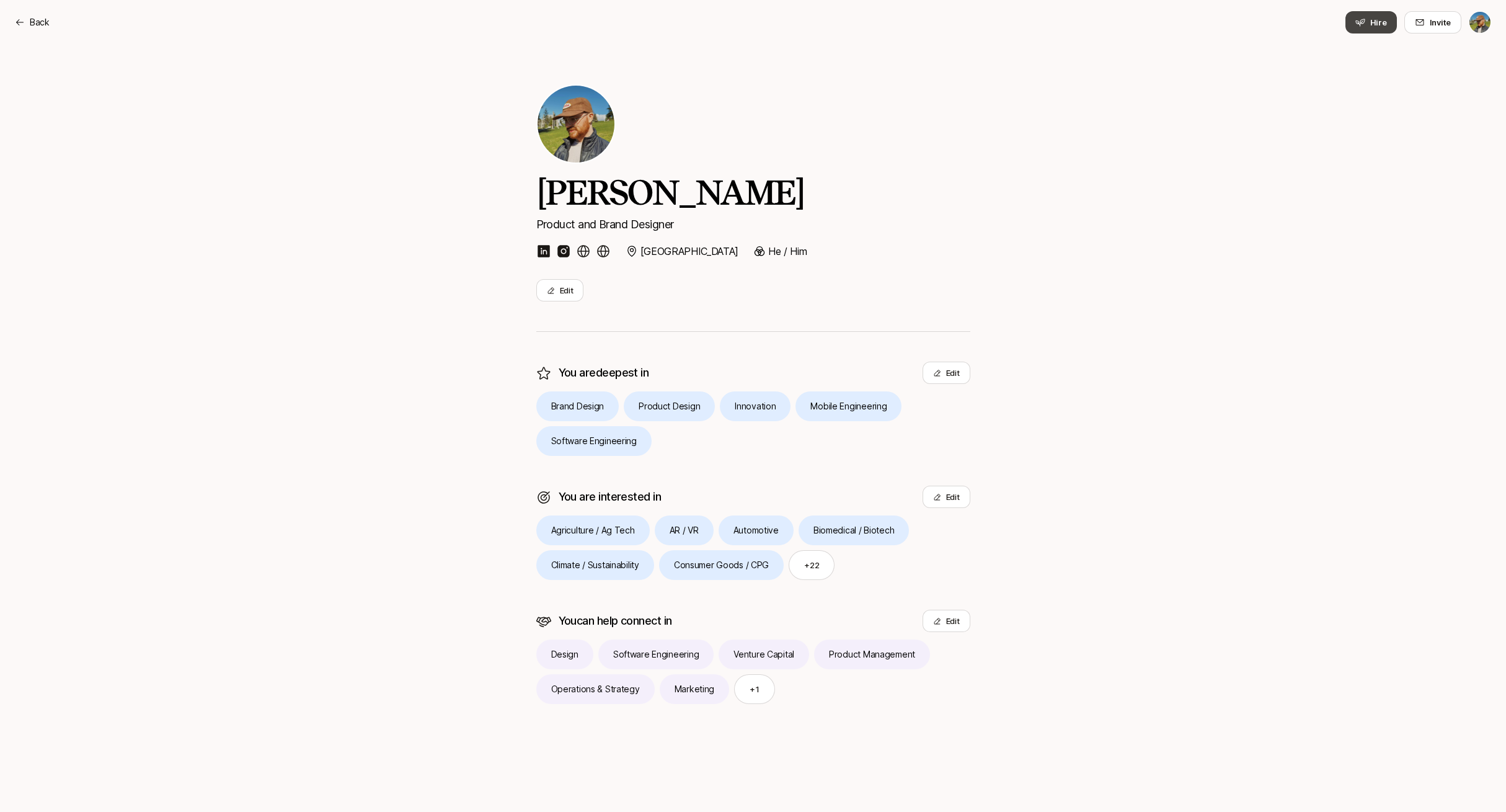
click at [1372, 20] on span "Hire" at bounding box center [1379, 23] width 17 height 13
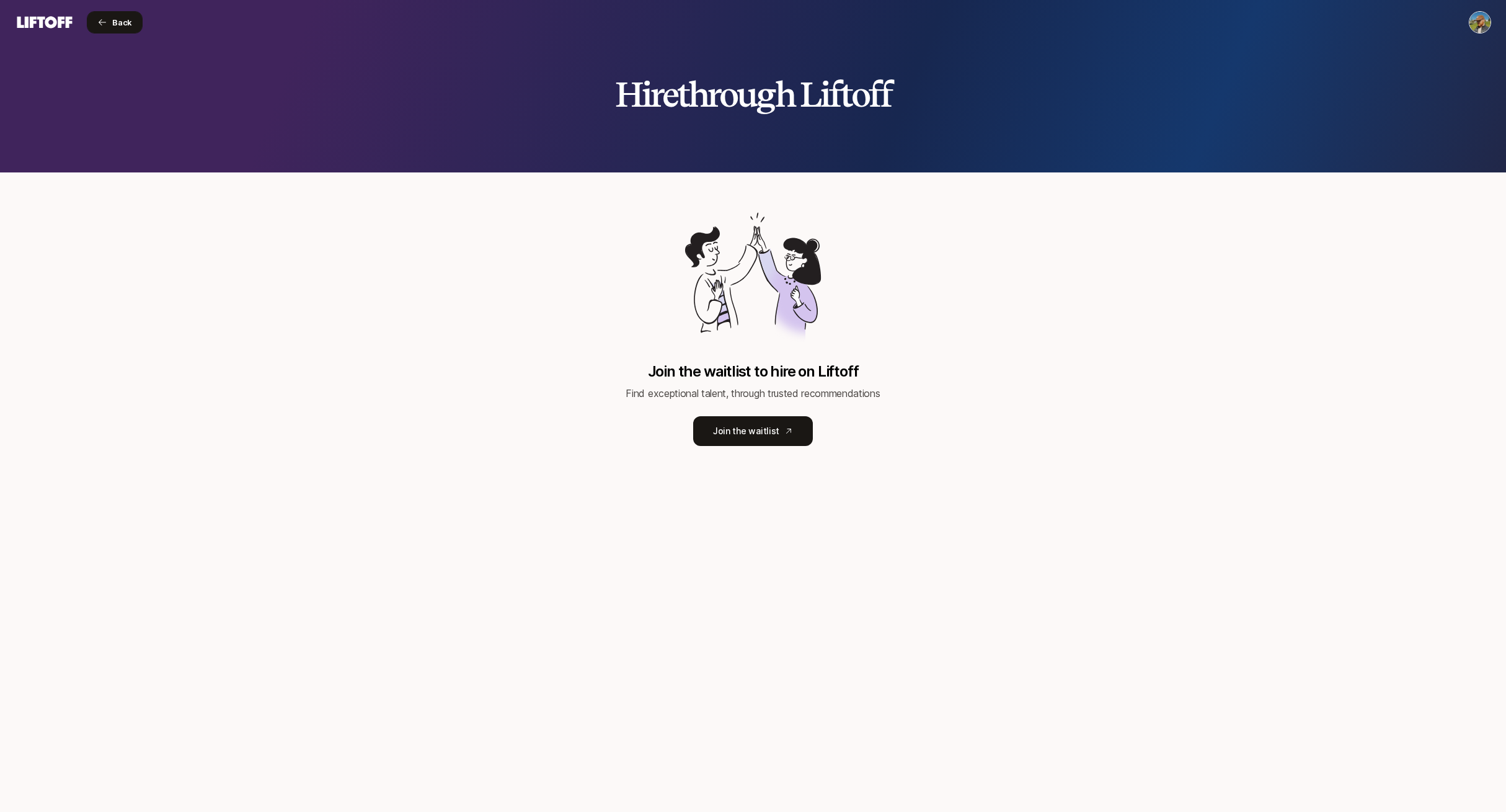
click at [123, 17] on span "Back" at bounding box center [122, 23] width 20 height 13
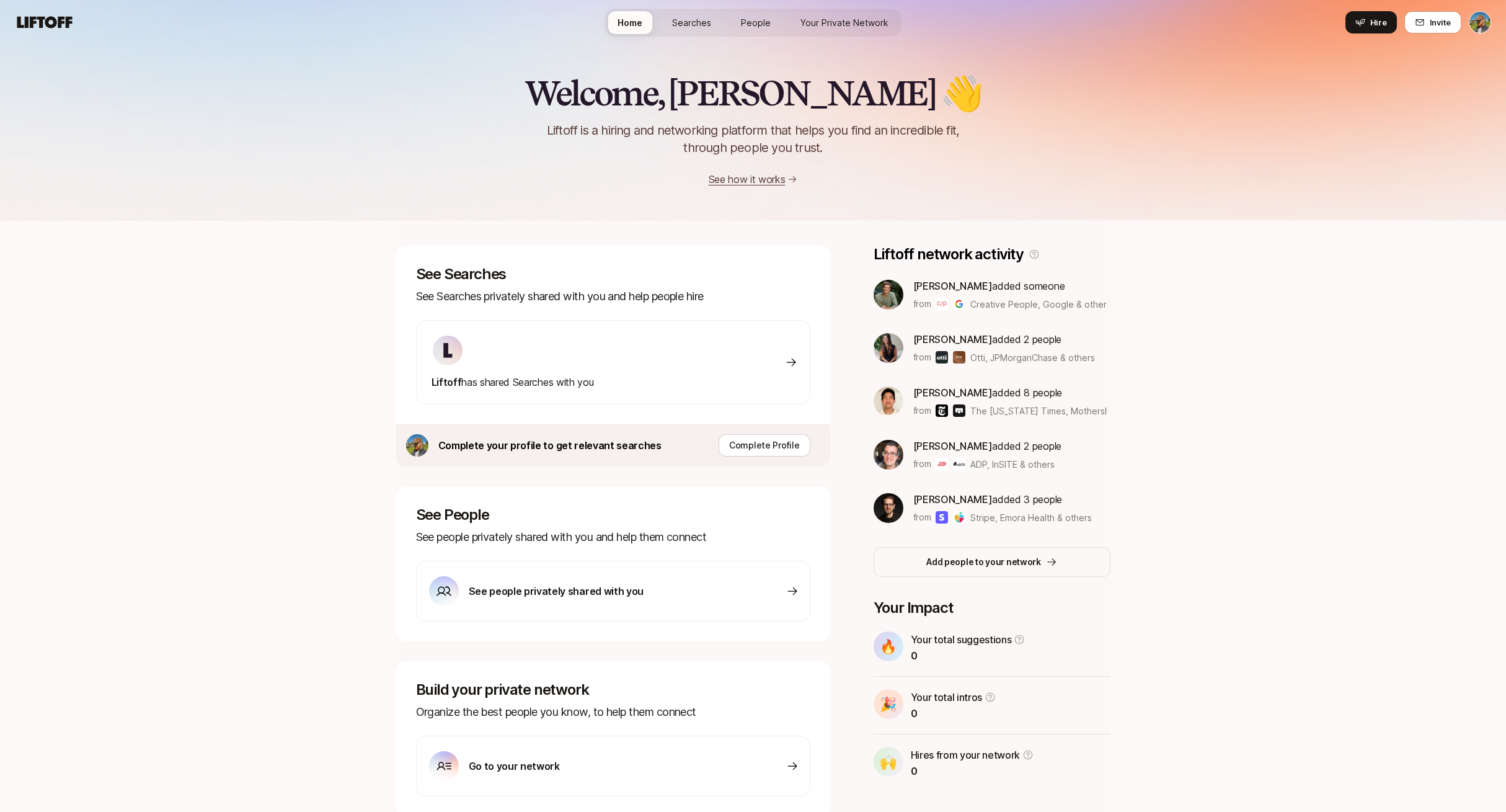
click at [37, 30] on icon at bounding box center [44, 22] width 60 height 17
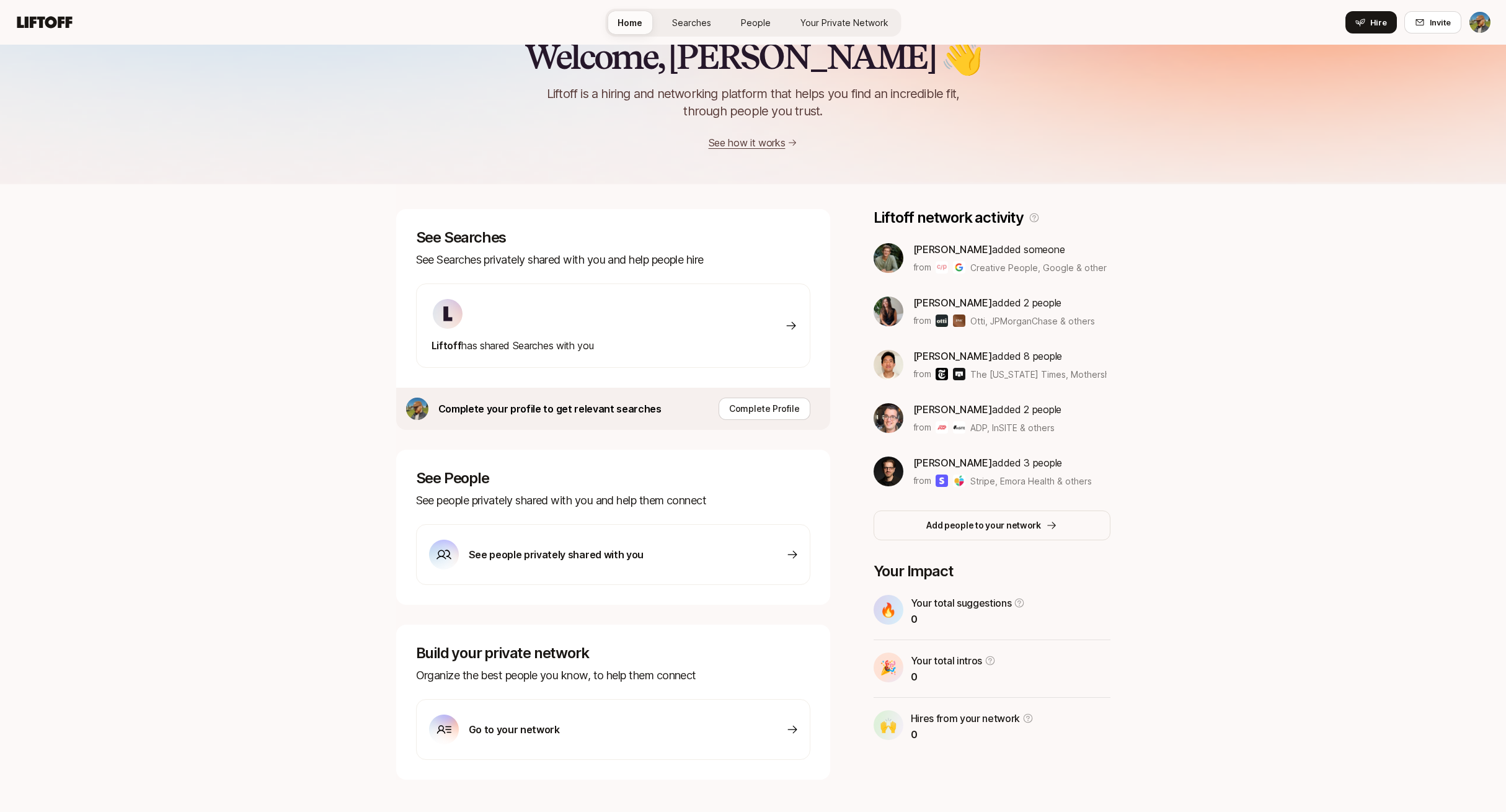
scroll to position [54, 0]
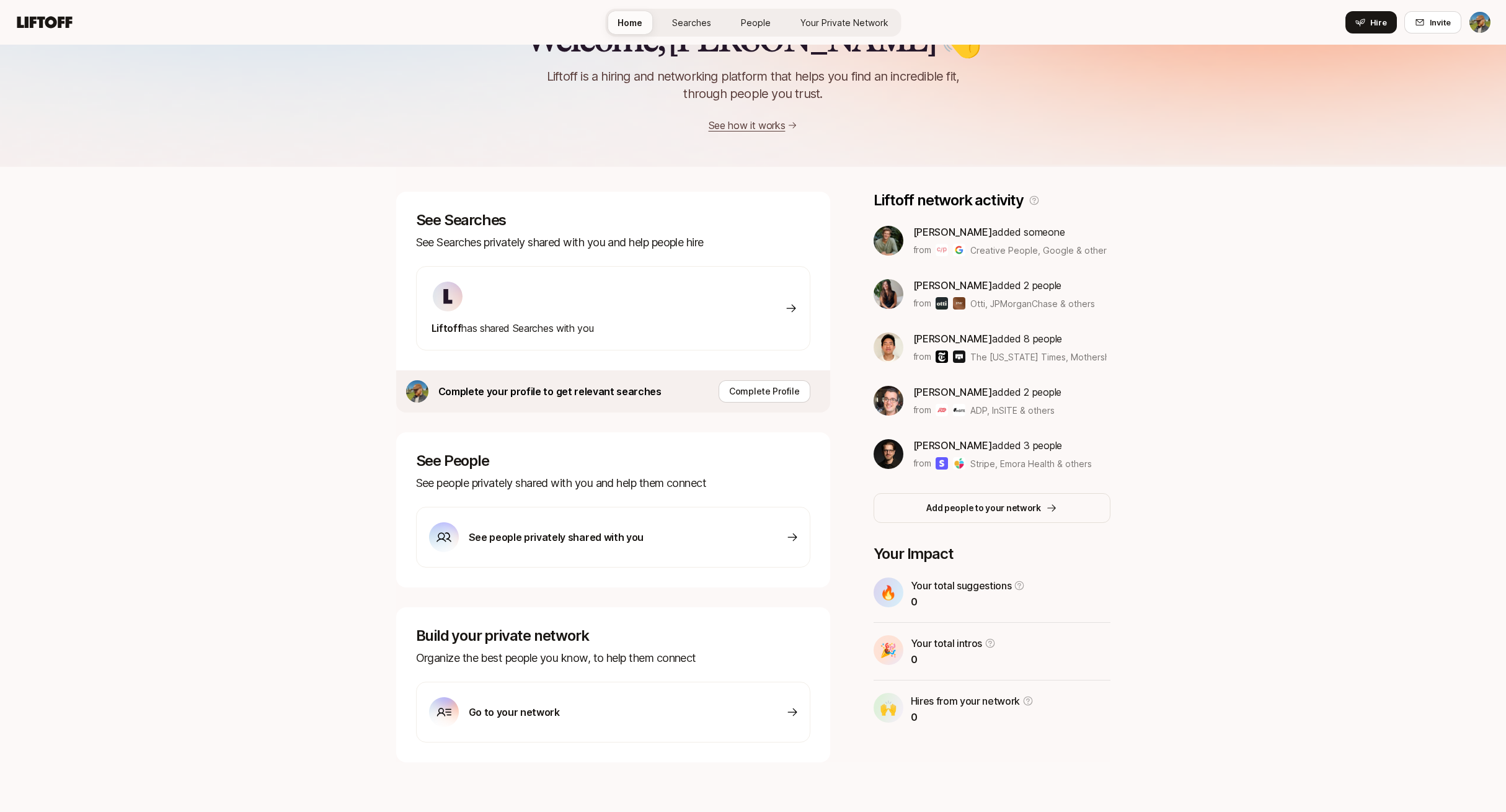
click at [505, 527] on div "See people privately shared with you" at bounding box center [537, 537] width 215 height 30
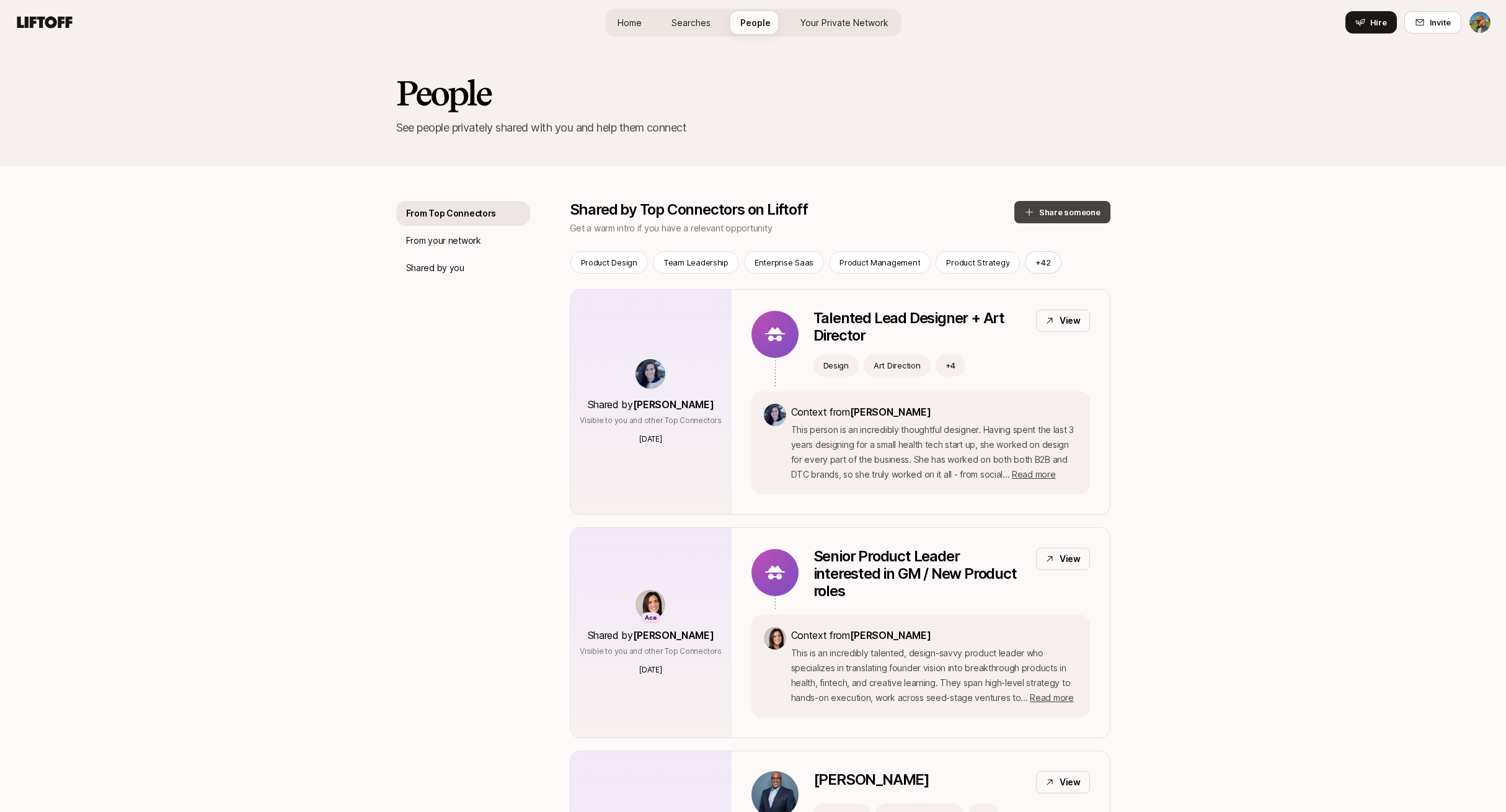
click at [1077, 205] on button "Share someone" at bounding box center [1062, 211] width 96 height 23
click at [687, 23] on span "Searches" at bounding box center [690, 23] width 39 height 13
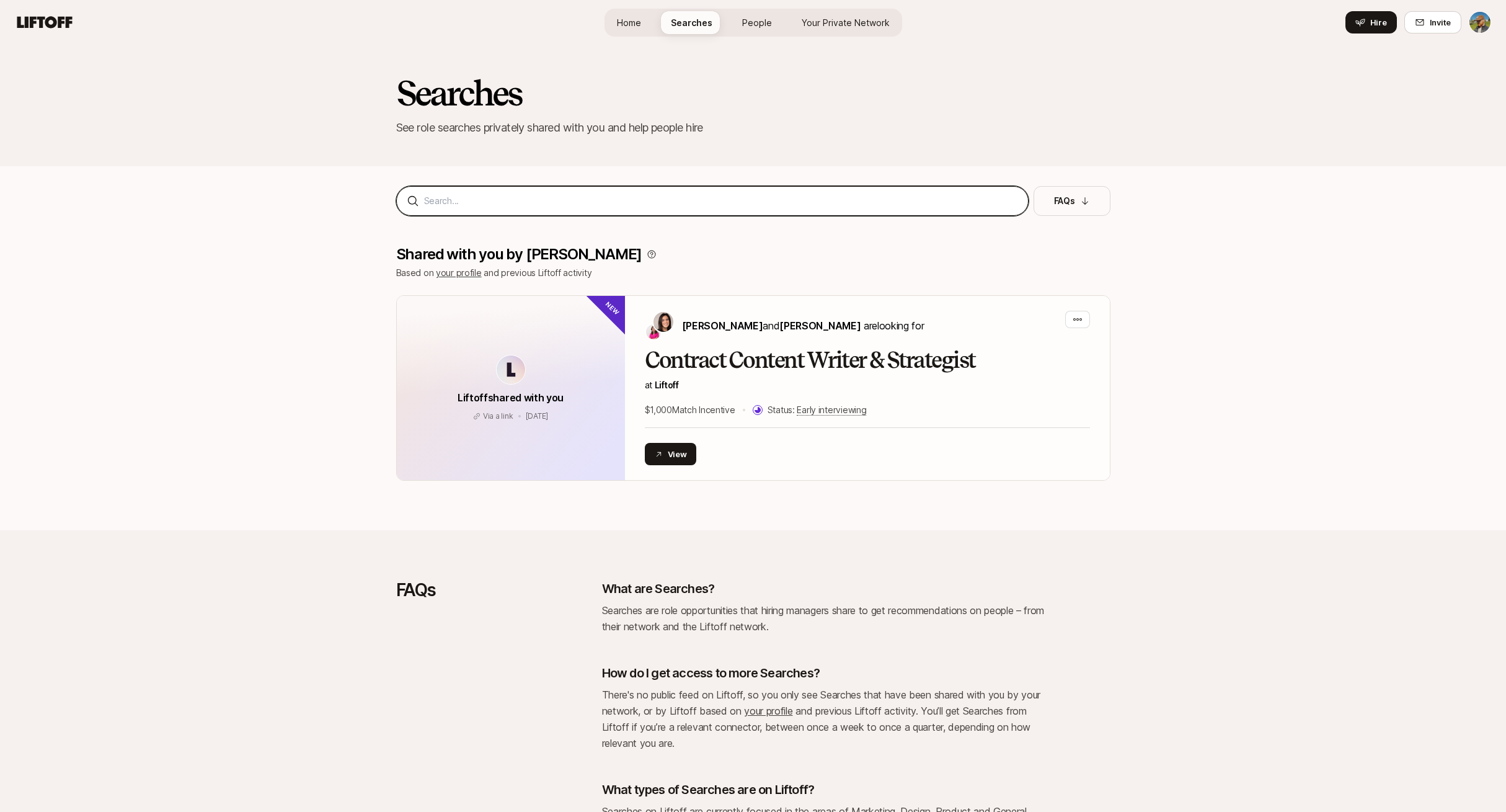
click at [610, 196] on input at bounding box center [722, 201] width 594 height 14
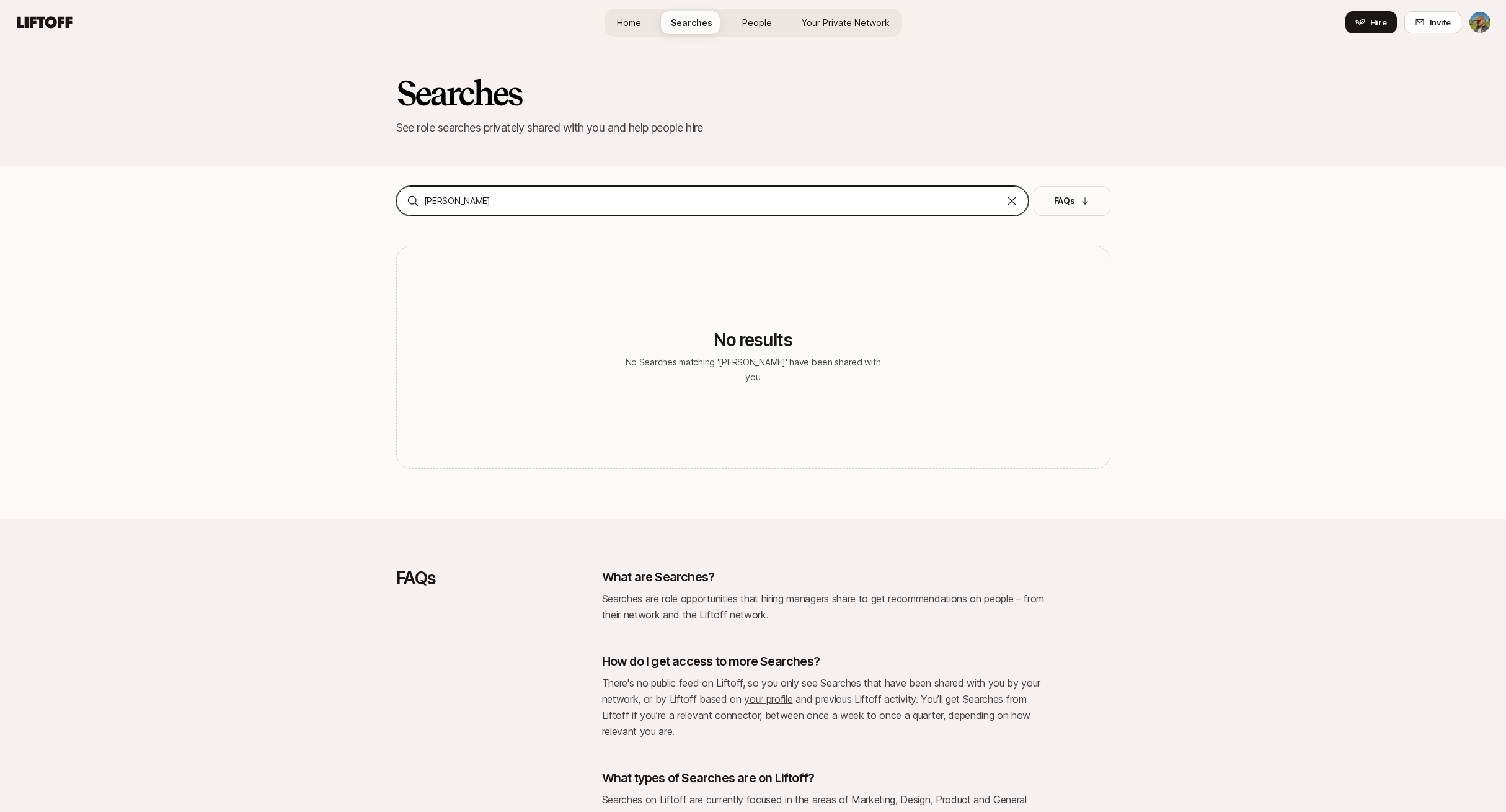
type input "[PERSON_NAME]"
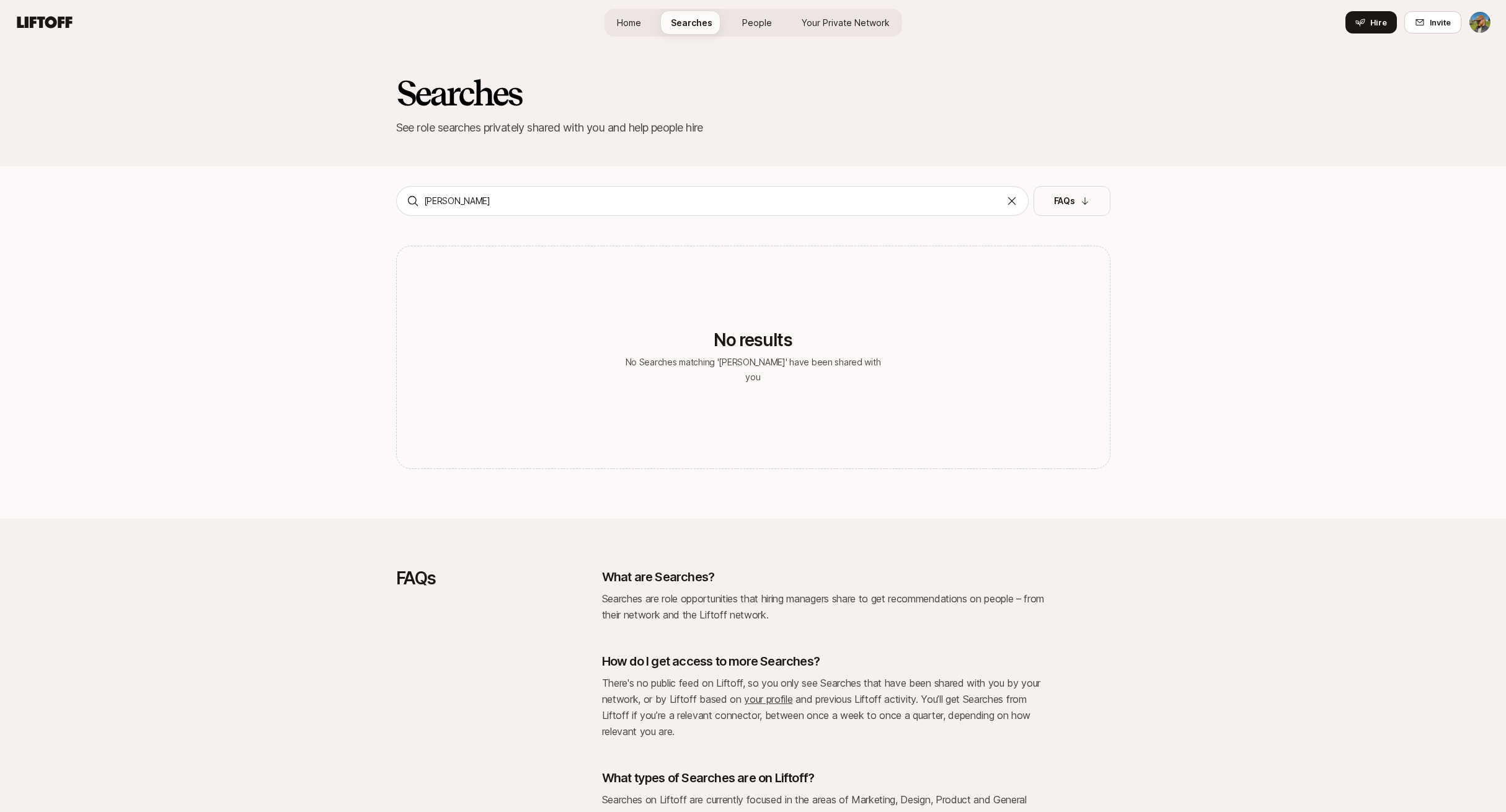
click at [1101, 216] on div "[PERSON_NAME] FAQs No results No Searches matching '[PERSON_NAME]' have been sh…" at bounding box center [753, 352] width 715 height 332
click at [1093, 205] on button "FAQs" at bounding box center [1071, 201] width 77 height 30
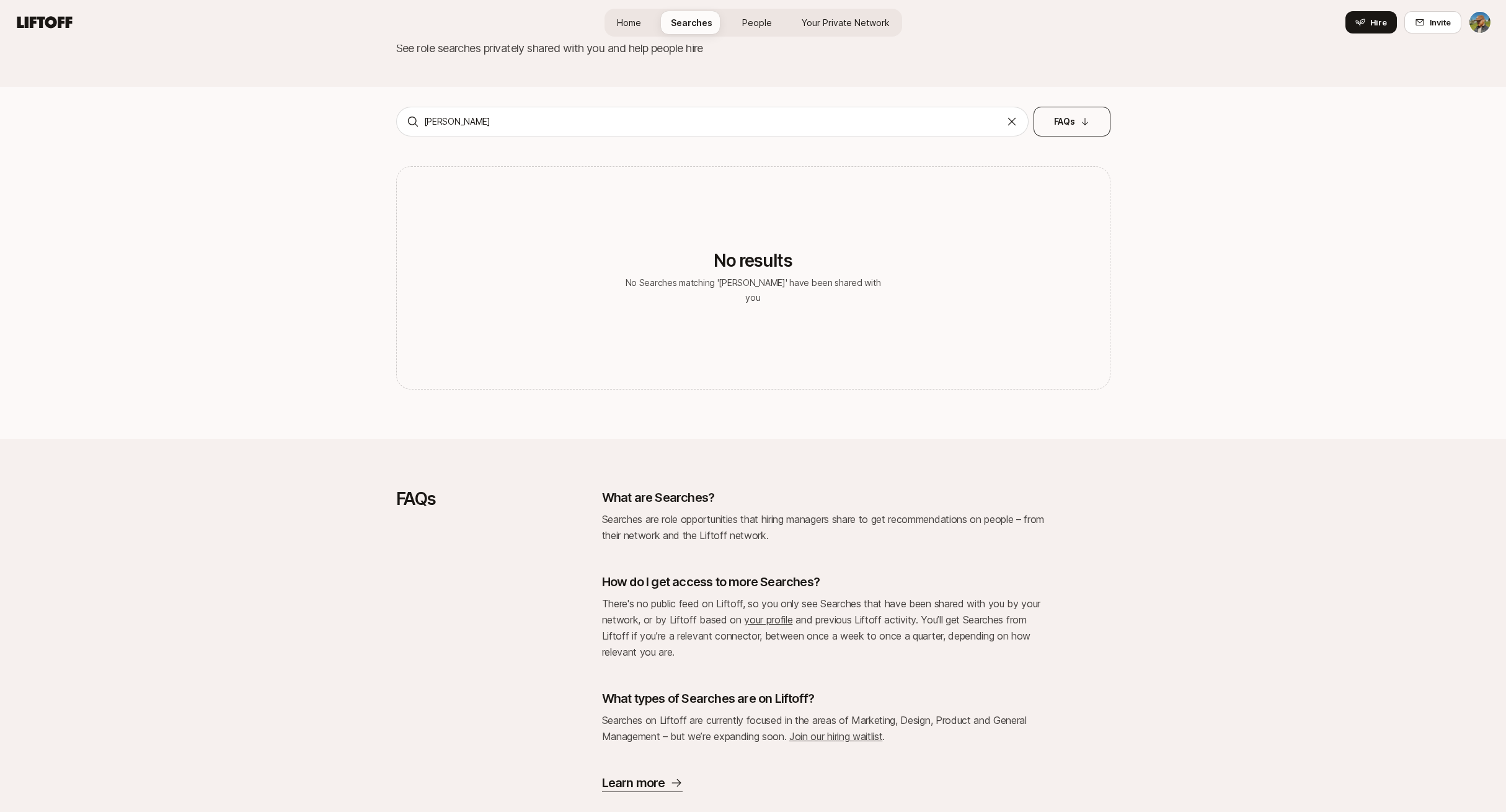
scroll to position [109, 0]
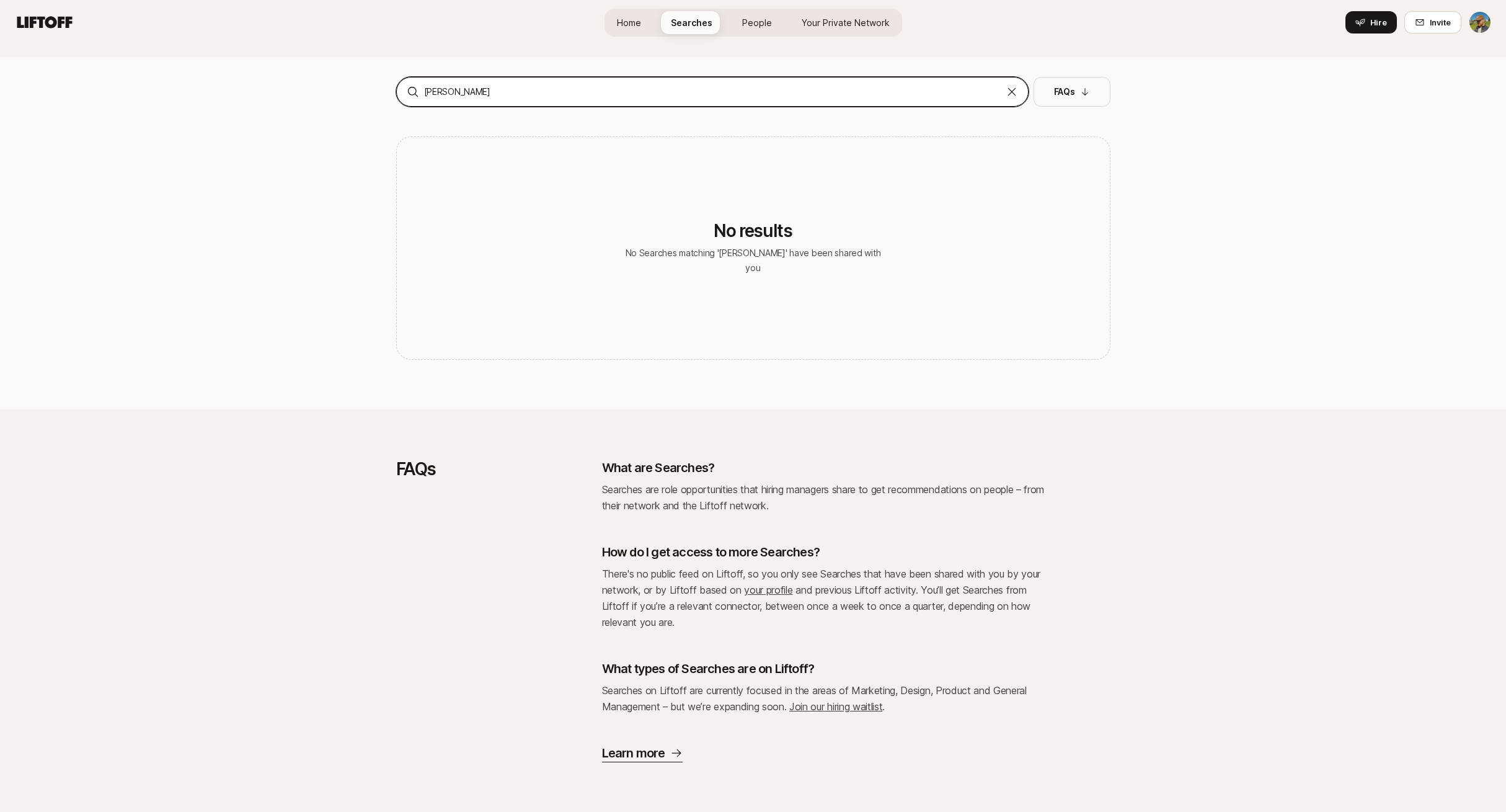
click at [493, 92] on input "[PERSON_NAME]" at bounding box center [713, 91] width 576 height 14
drag, startPoint x: 487, startPoint y: 89, endPoint x: 341, endPoint y: 73, distance: 146.9
click at [356, 76] on div "Searches See role searches privately shared with you and help people hire [PERS…" at bounding box center [753, 349] width 1506 height 826
type input "zero to one"
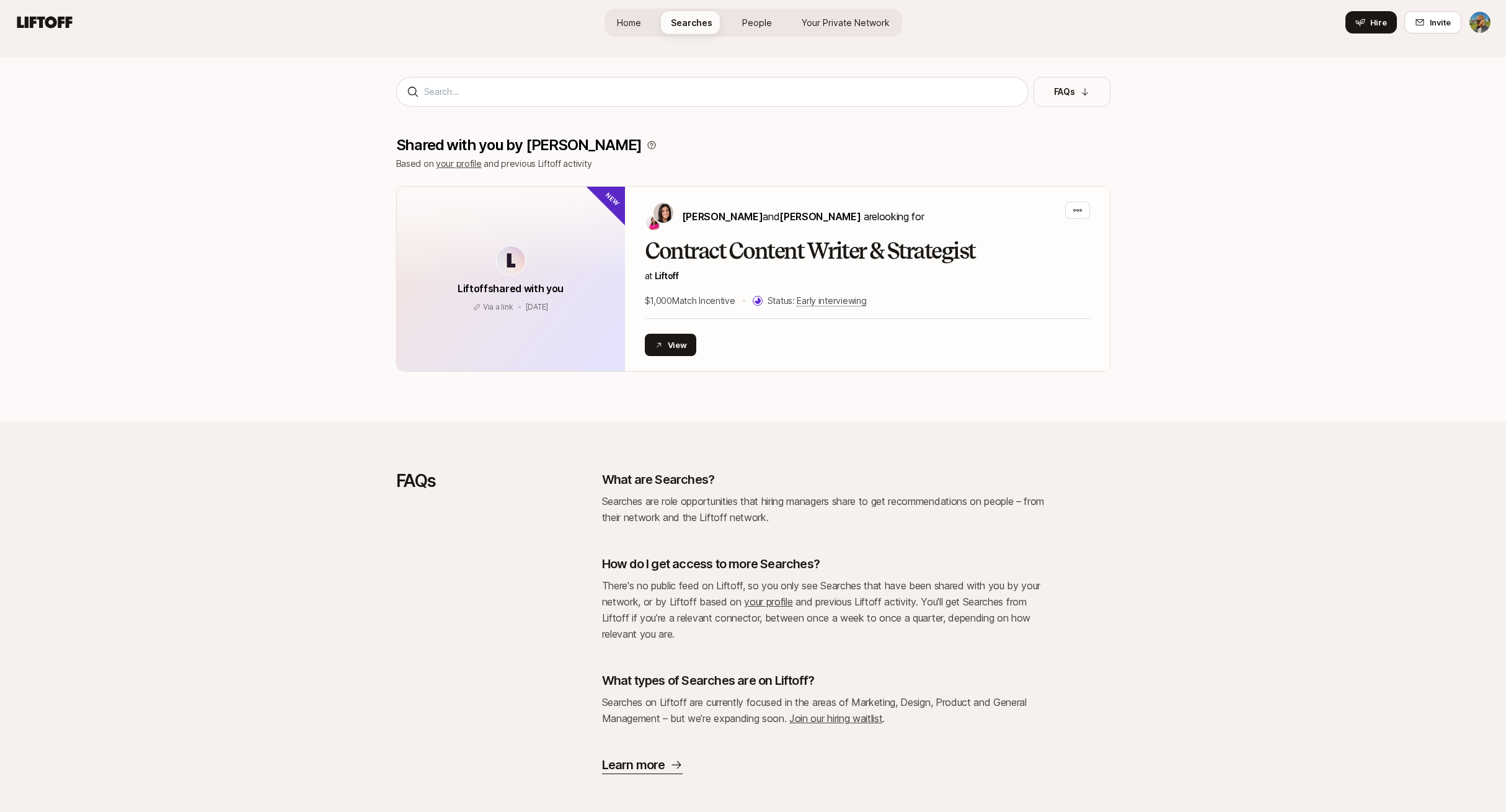
click at [1213, 227] on div "Searches See role searches privately shared with you and help people hire FAQs …" at bounding box center [753, 355] width 1506 height 838
click at [749, 348] on div "View" at bounding box center [867, 344] width 445 height 23
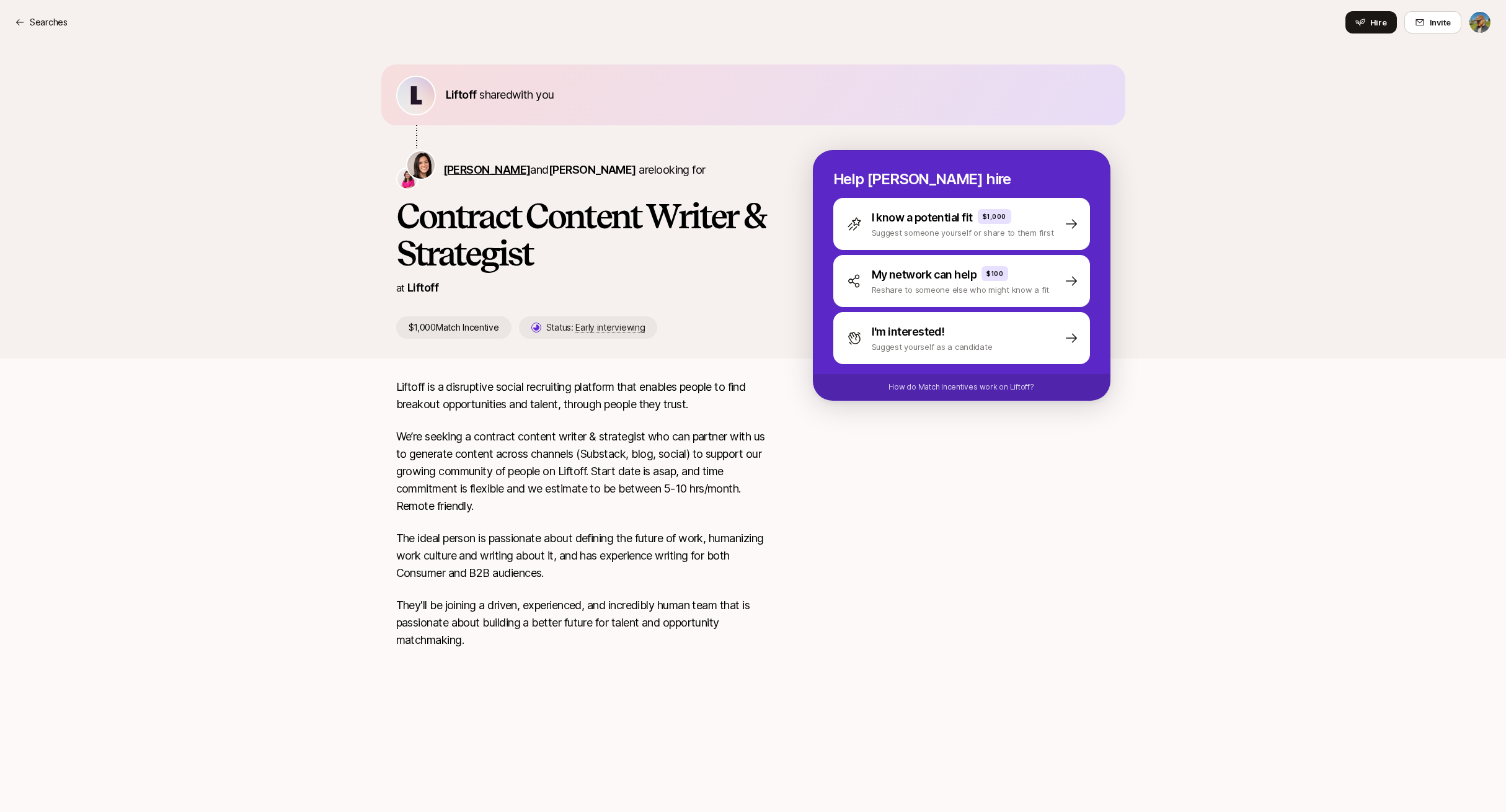
click at [477, 167] on span "[PERSON_NAME]" at bounding box center [487, 170] width 88 height 13
click at [452, 248] on h1 "Contract Content Writer & Strategist" at bounding box center [585, 234] width 377 height 74
click at [490, 223] on h1 "Contract Content Writer & Strategist" at bounding box center [585, 234] width 377 height 74
click at [907, 234] on p "Suggest someone yourself or share to them first" at bounding box center [963, 233] width 182 height 13
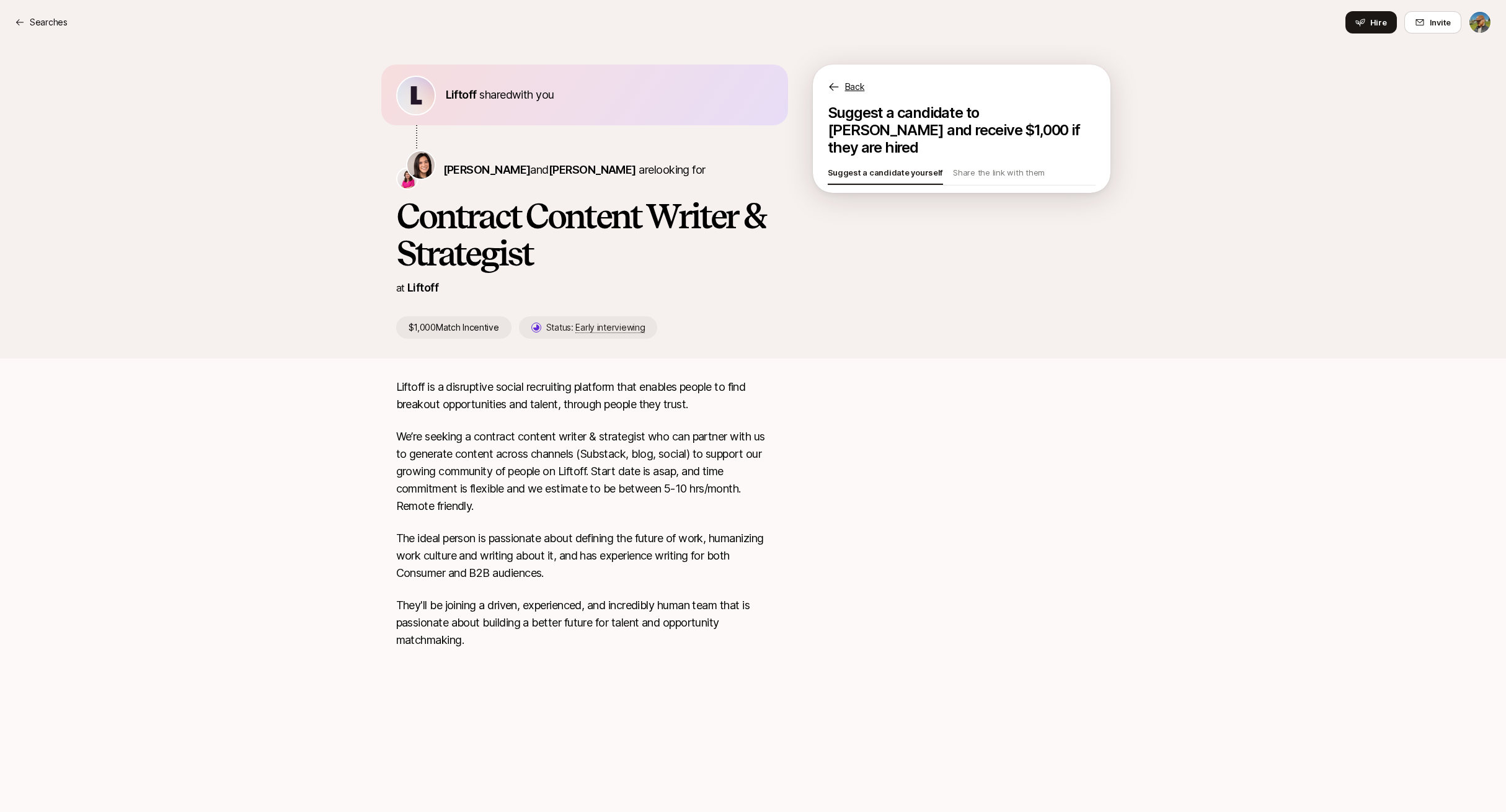
type textarea "x"
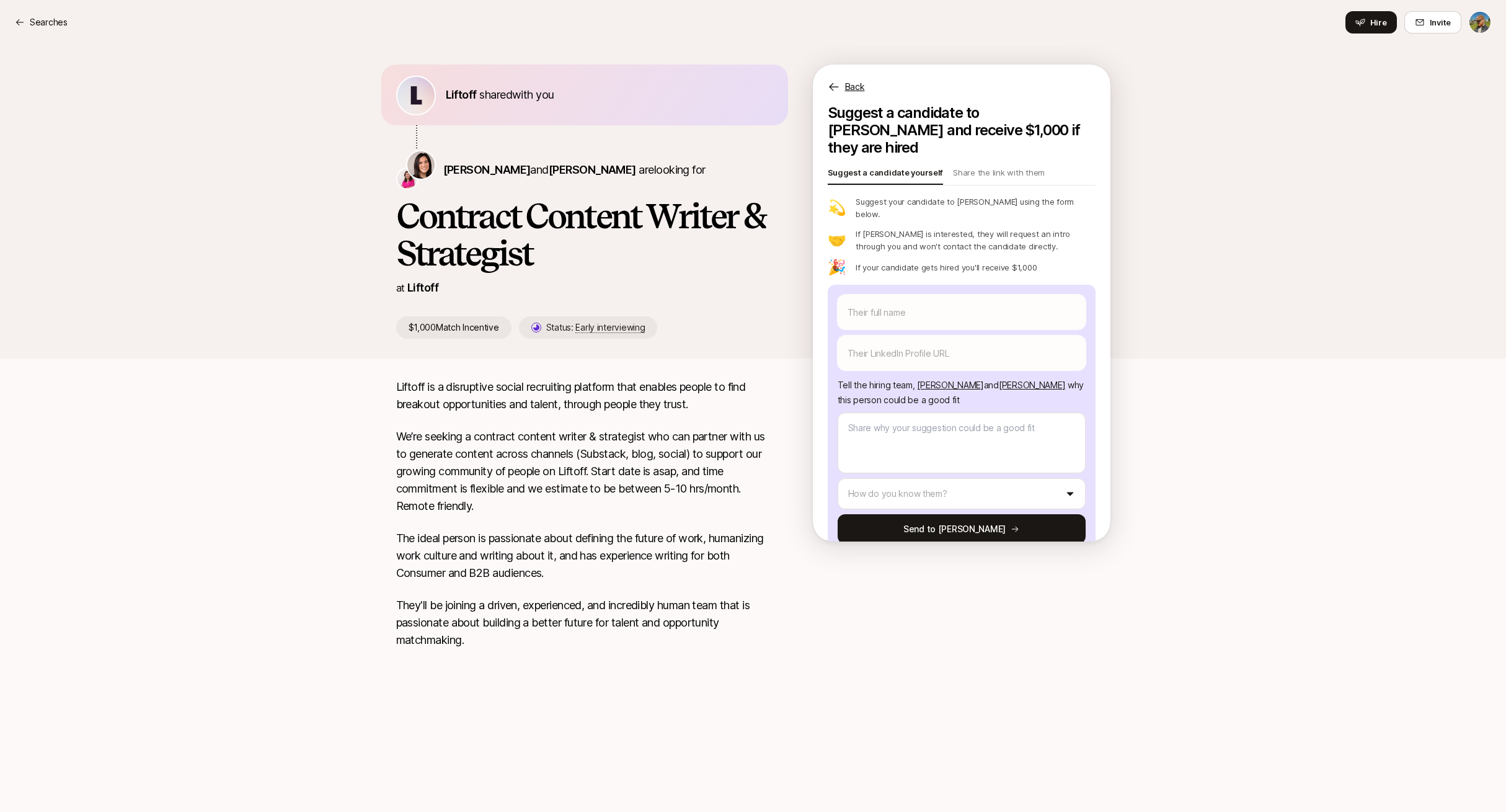
click at [834, 88] on icon at bounding box center [834, 87] width 13 height 13
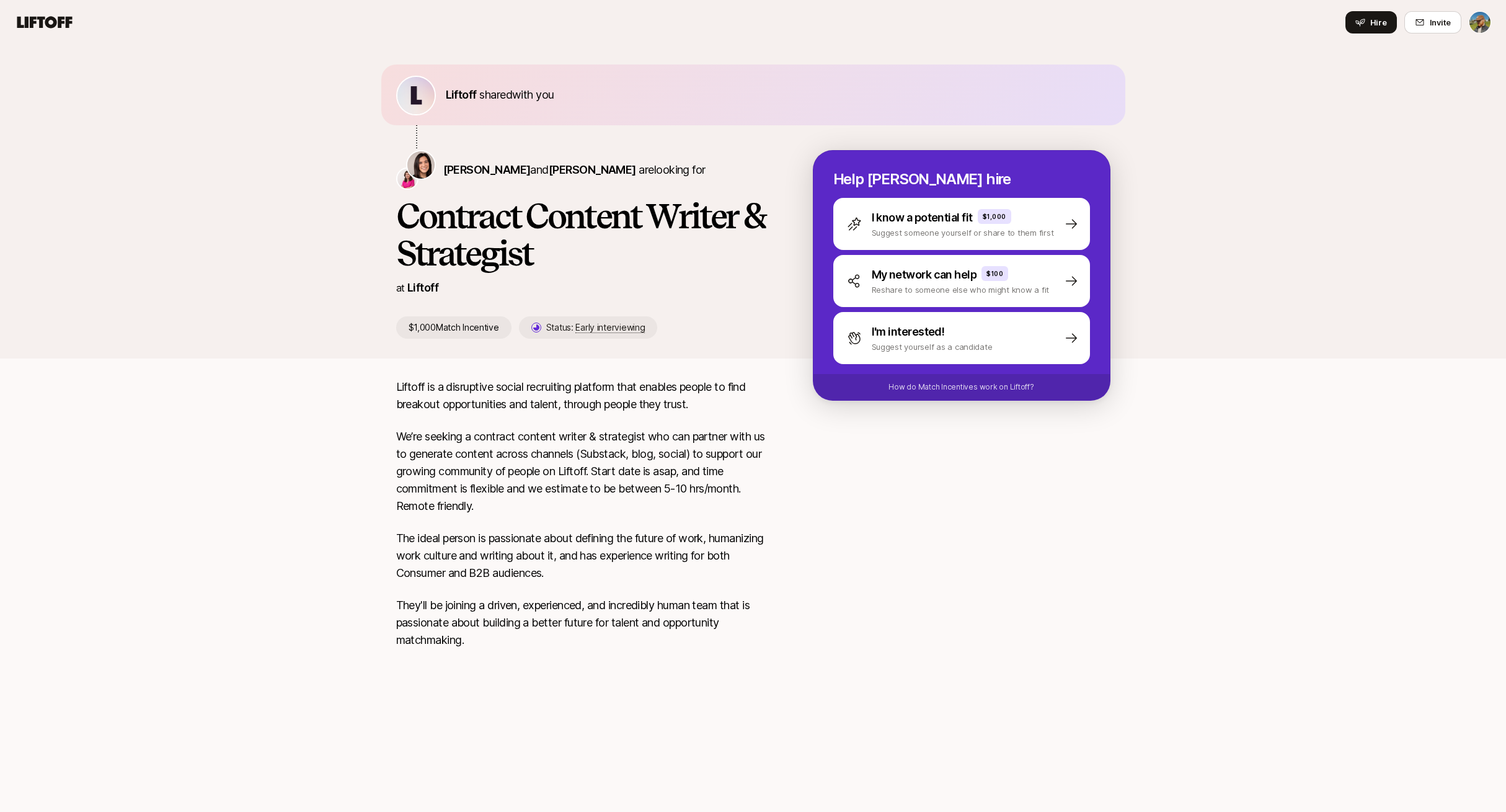
click at [1225, 539] on div "[PERSON_NAME] shared with you [PERSON_NAME] and [PERSON_NAME] are looking for C…" at bounding box center [753, 369] width 1506 height 649
click at [58, 16] on icon at bounding box center [44, 22] width 60 height 17
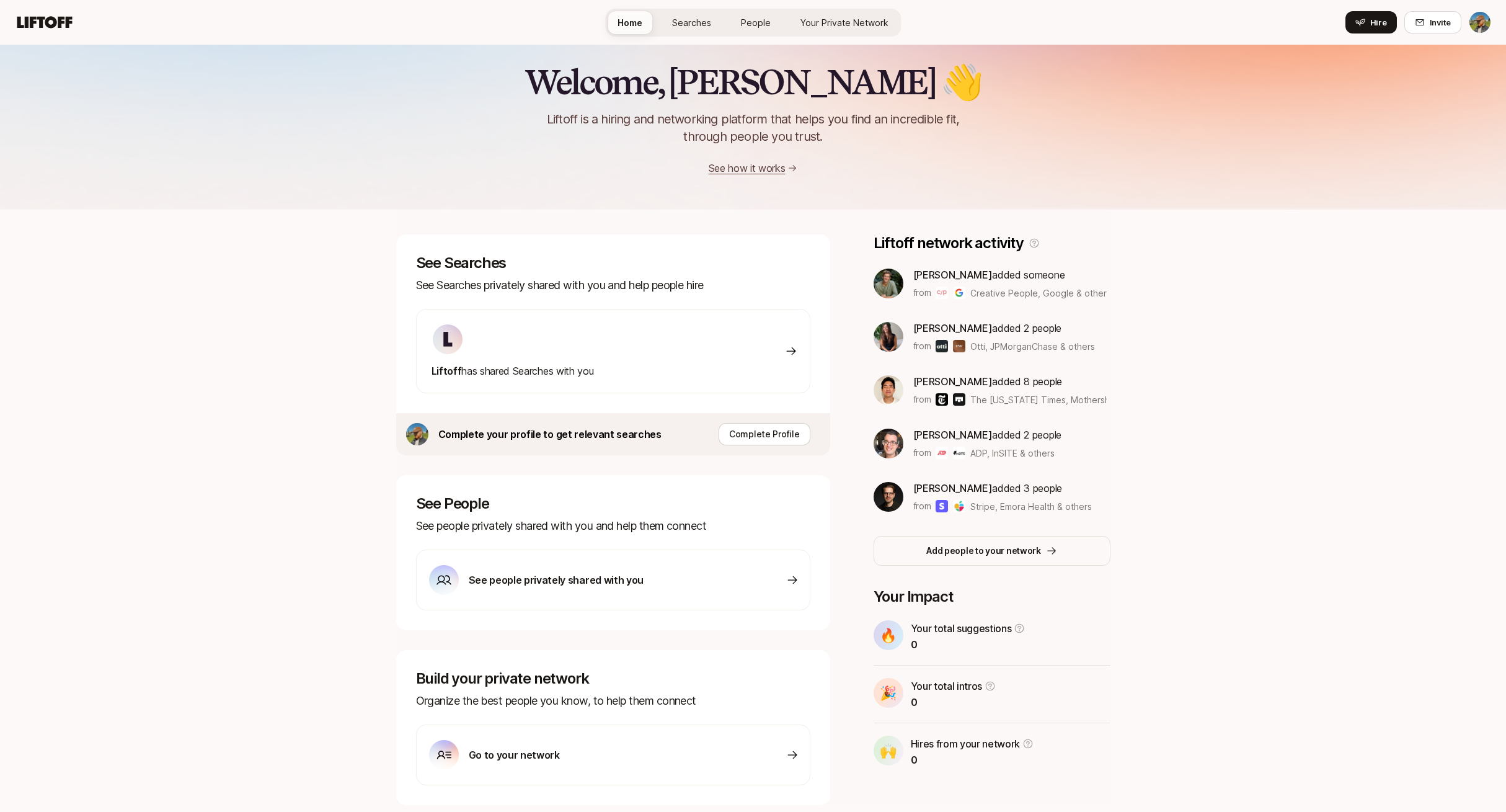
scroll to position [54, 0]
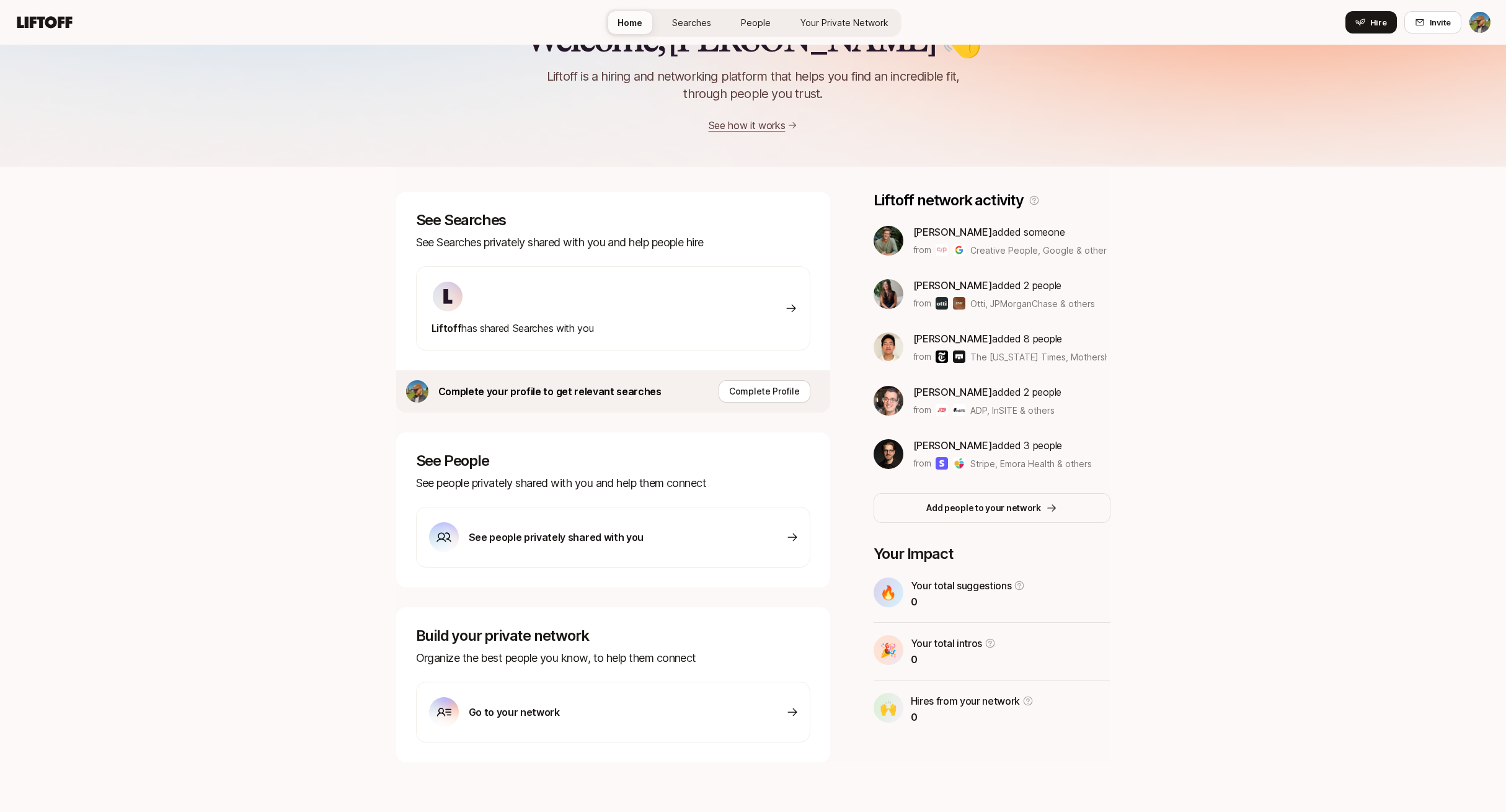
click at [658, 719] on div "Go to your network" at bounding box center [613, 711] width 395 height 61
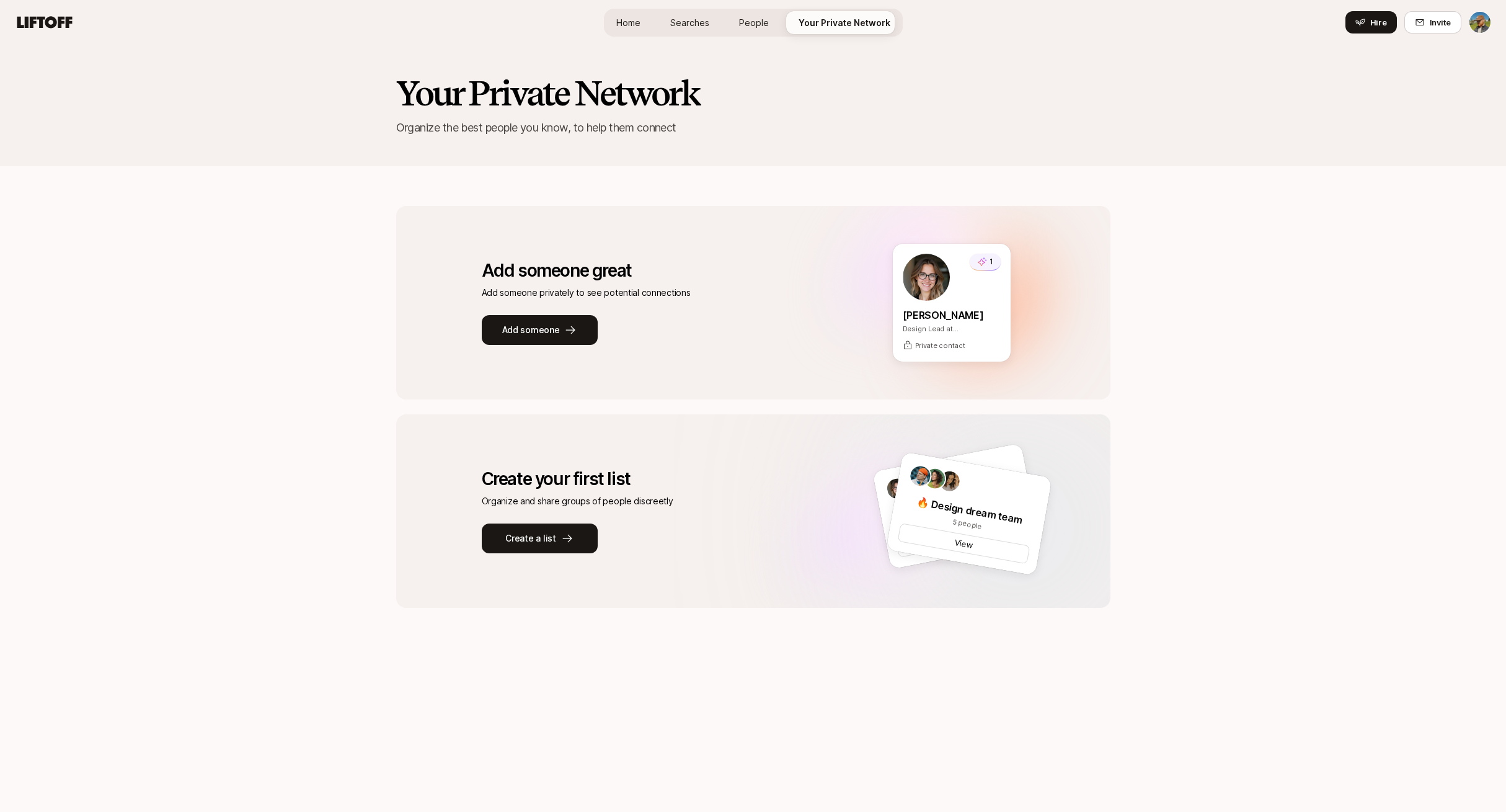
click at [636, 13] on link "Home" at bounding box center [628, 22] width 44 height 23
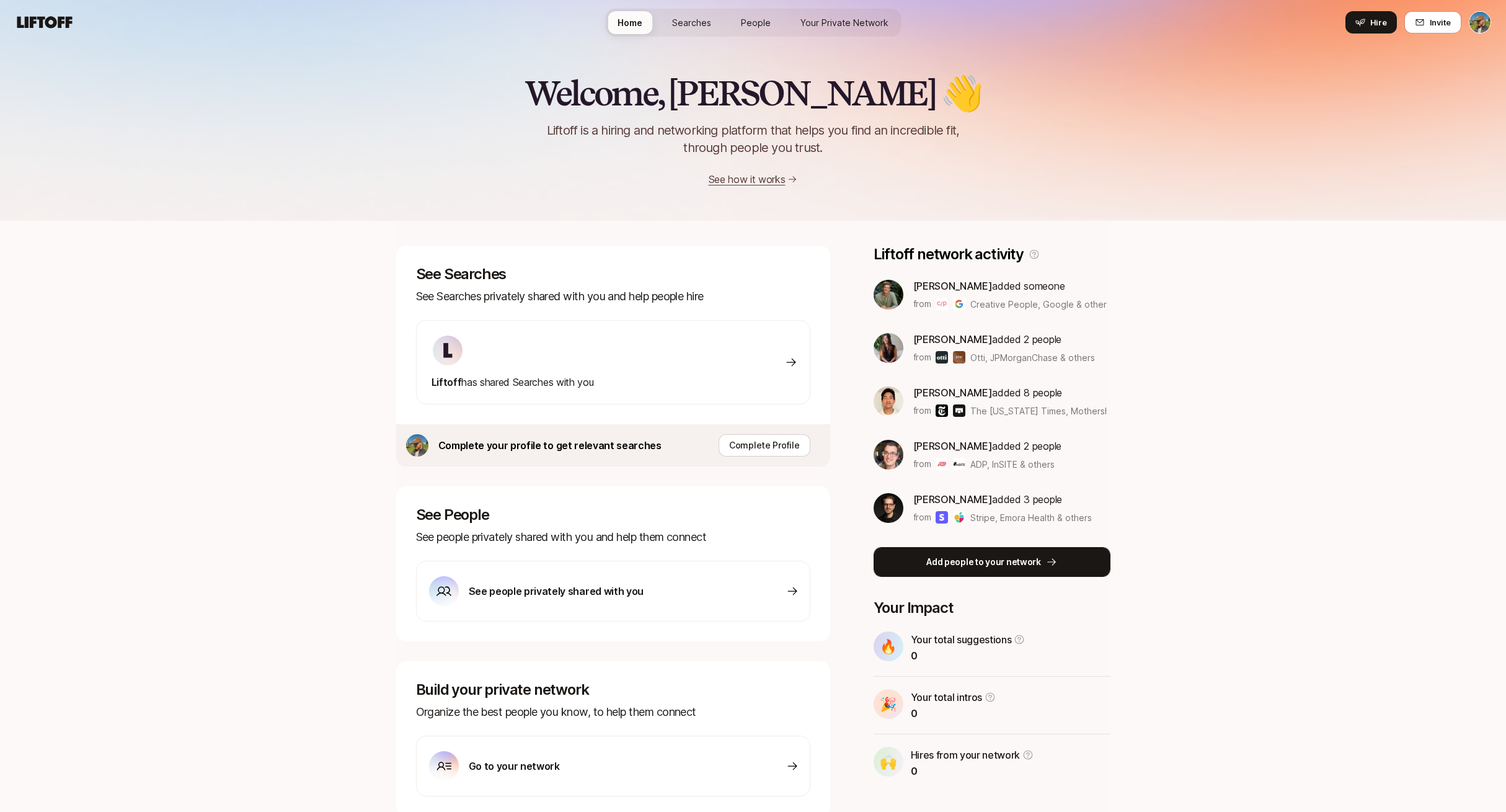
click at [1037, 557] on p "Add people to your network" at bounding box center [984, 562] width 115 height 14
click at [690, 19] on span "Searches" at bounding box center [691, 23] width 39 height 13
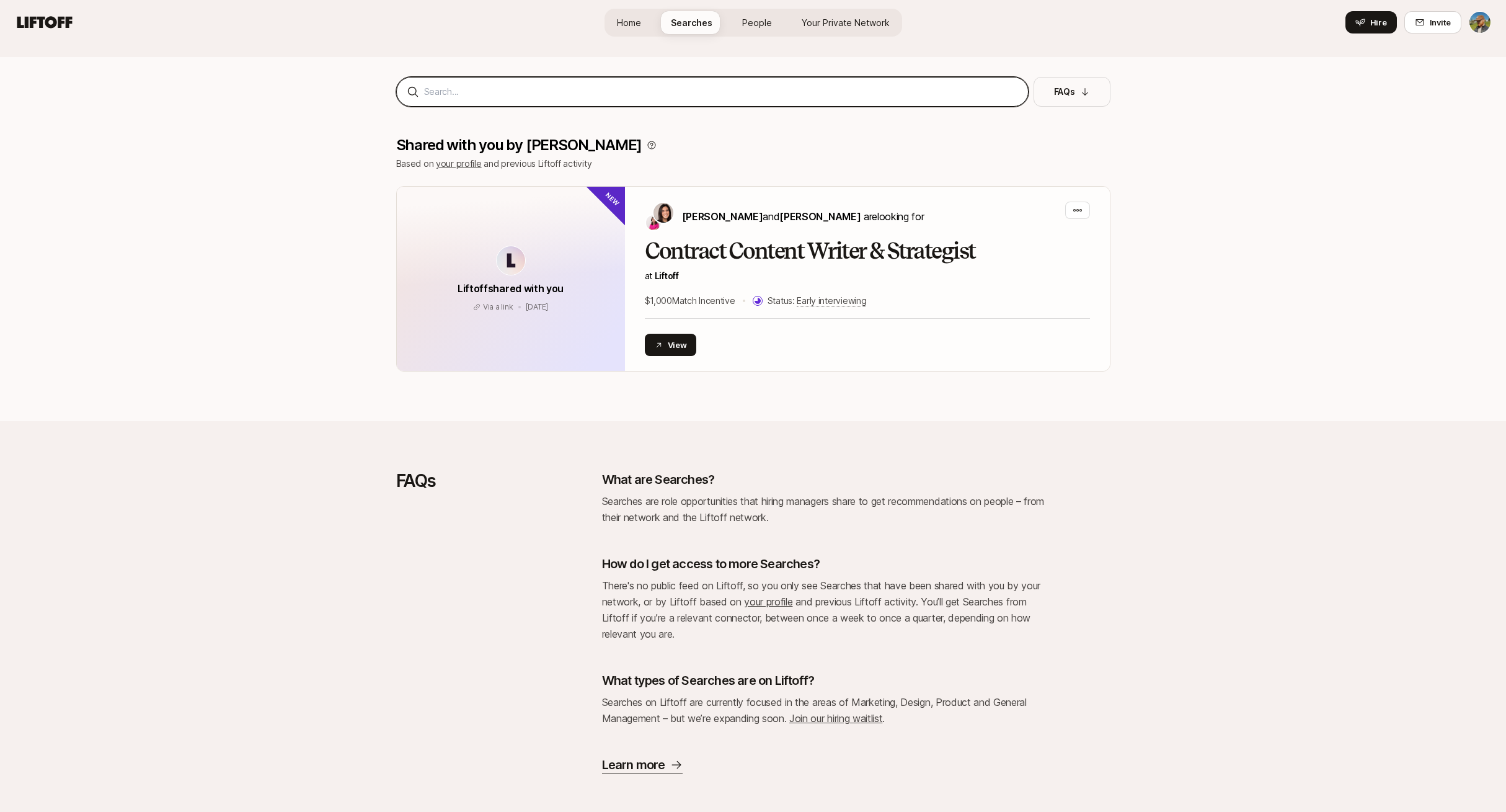
click at [656, 94] on input at bounding box center [722, 91] width 594 height 14
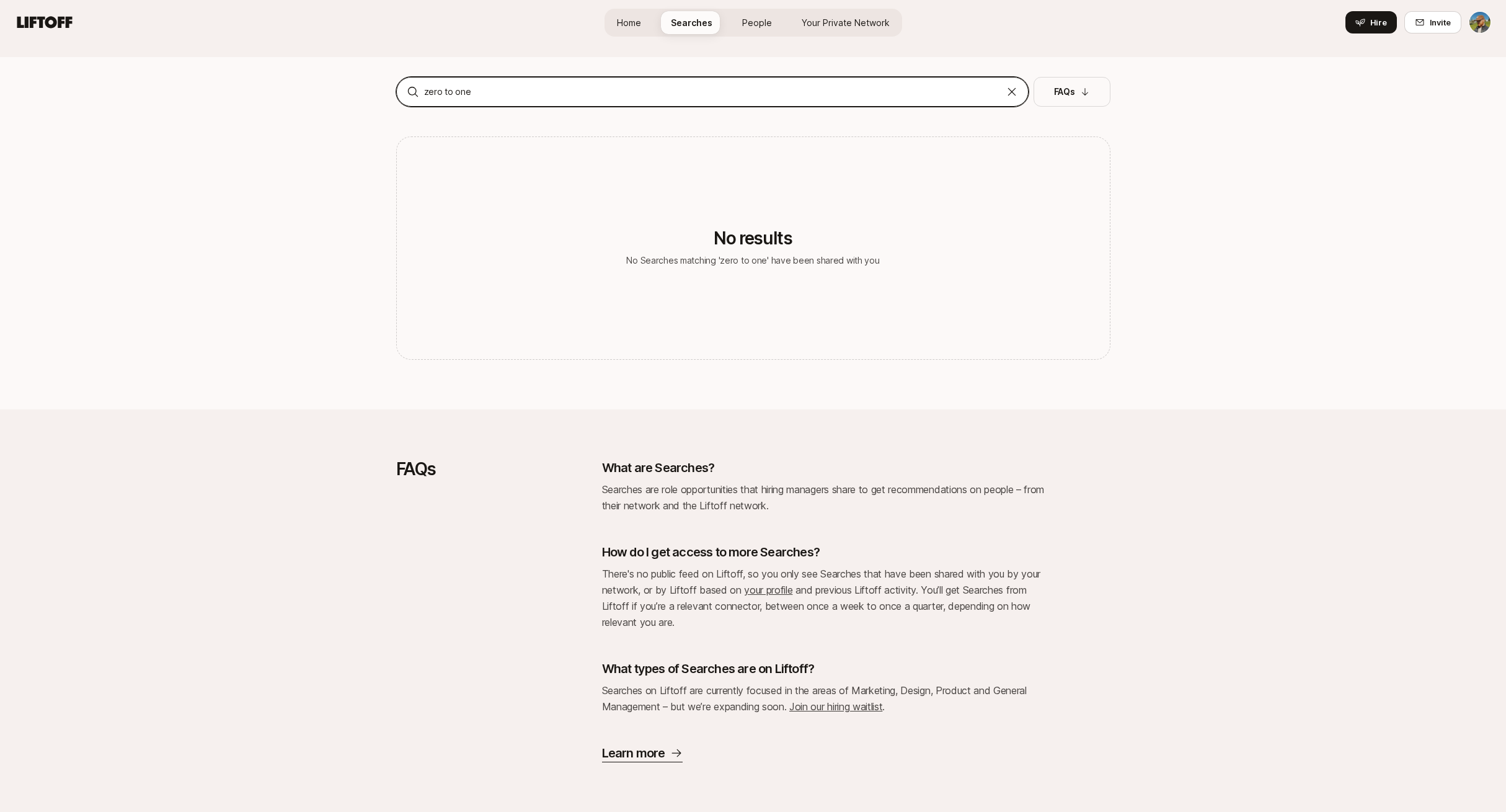
type input "zero to one"
type input "design"
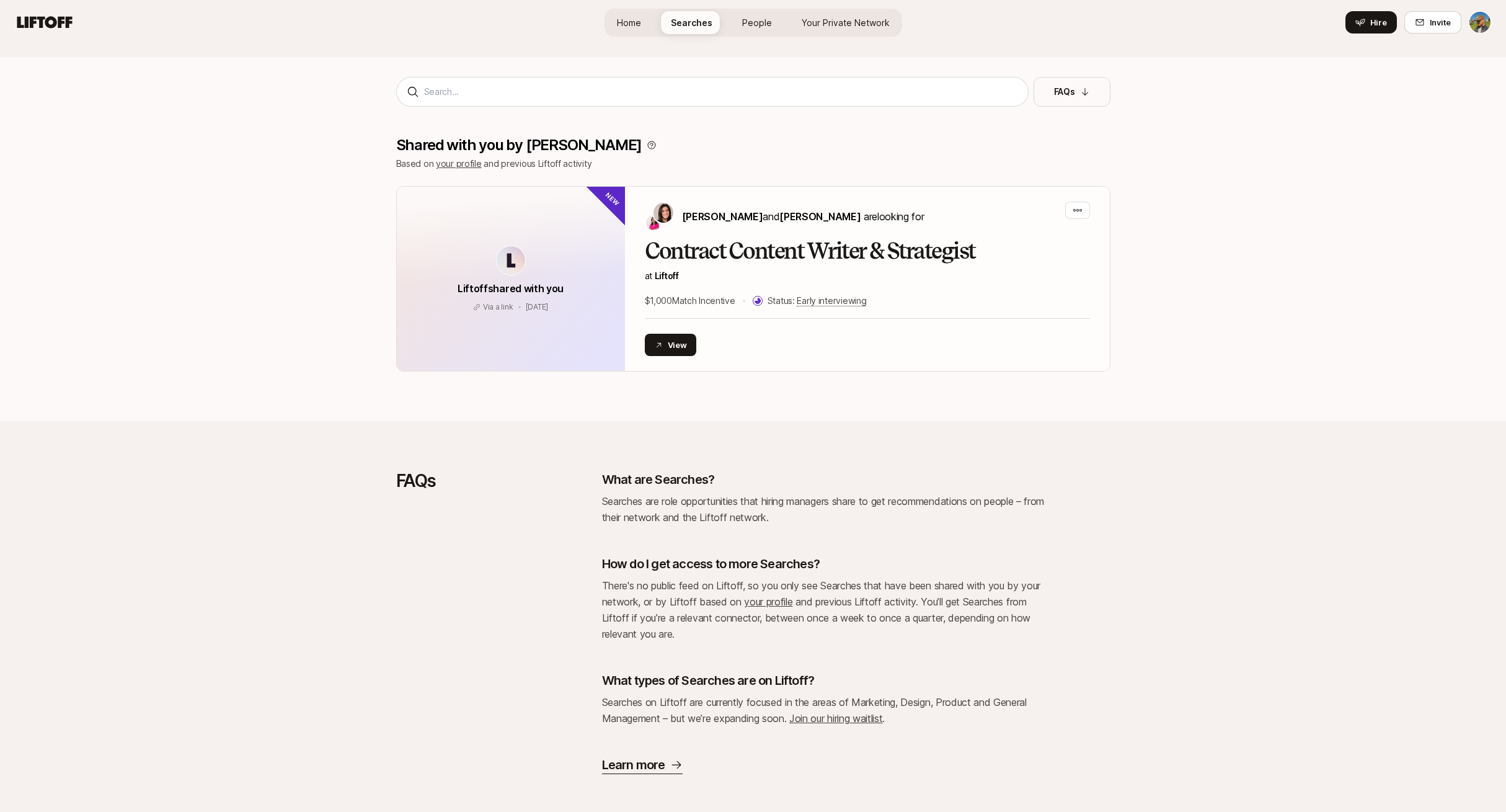
click at [466, 165] on link "your profile" at bounding box center [459, 163] width 46 height 11
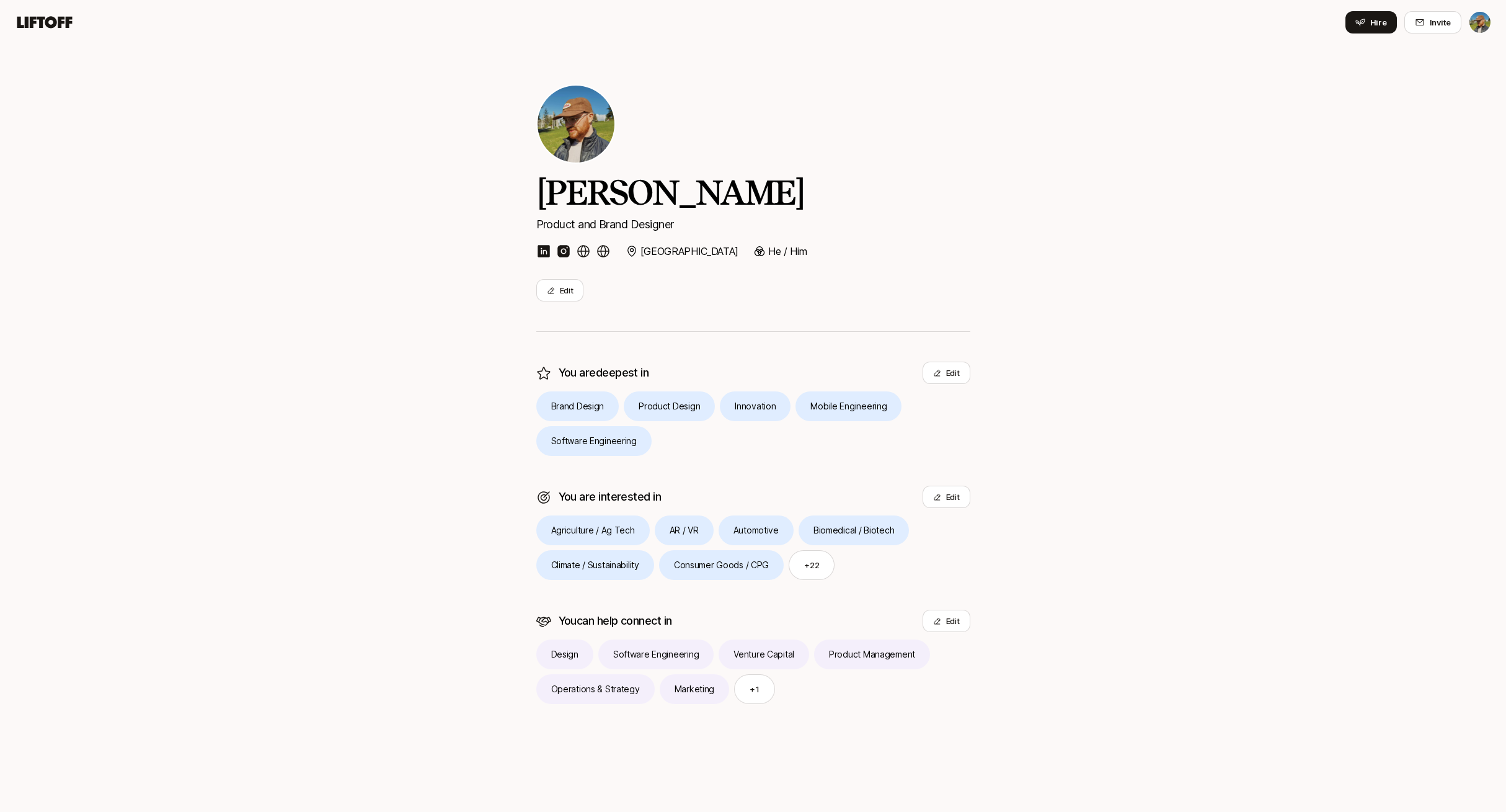
click at [35, 17] on icon at bounding box center [44, 22] width 55 height 12
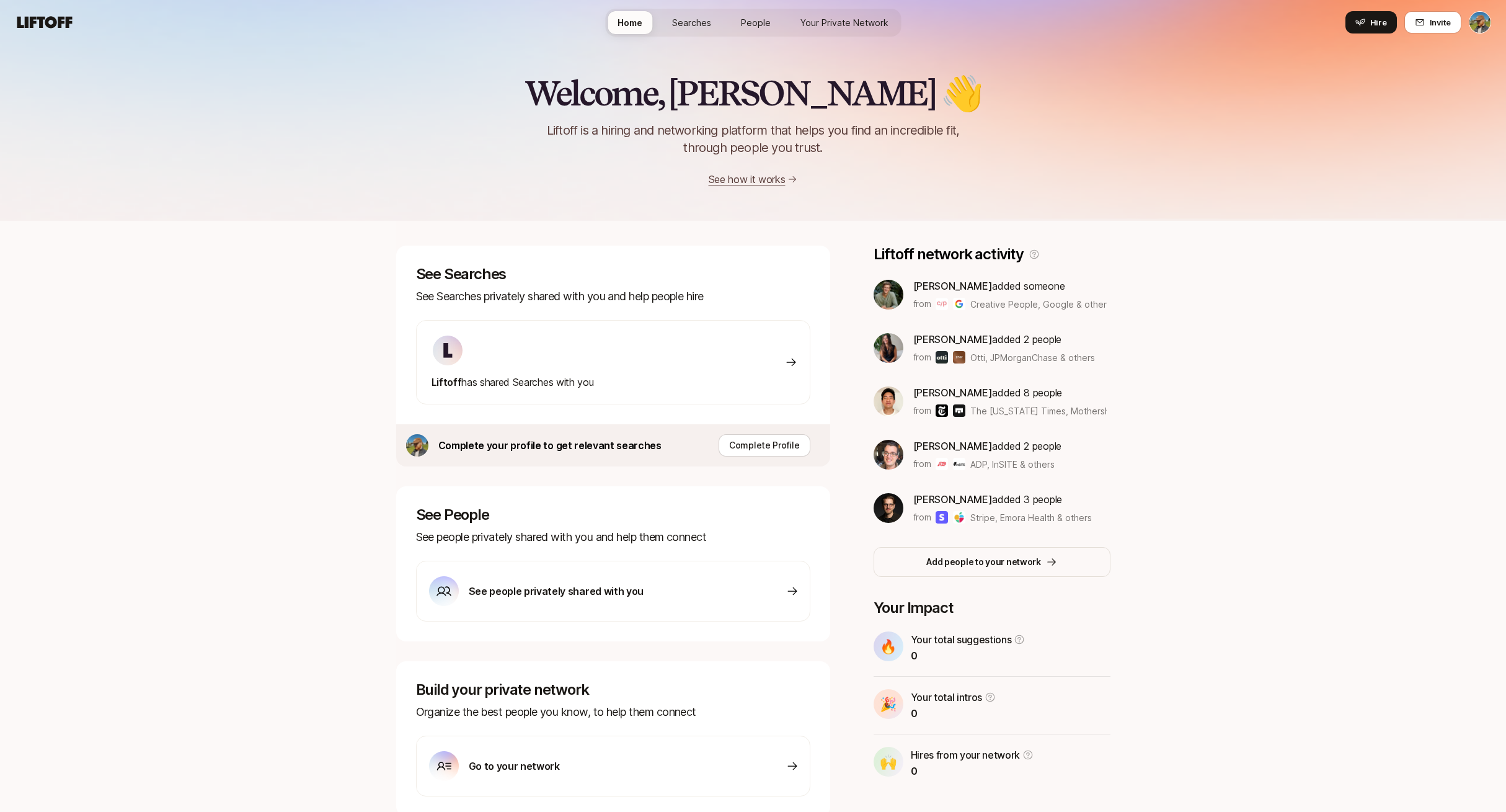
click at [669, 24] on link "Searches" at bounding box center [691, 22] width 59 height 23
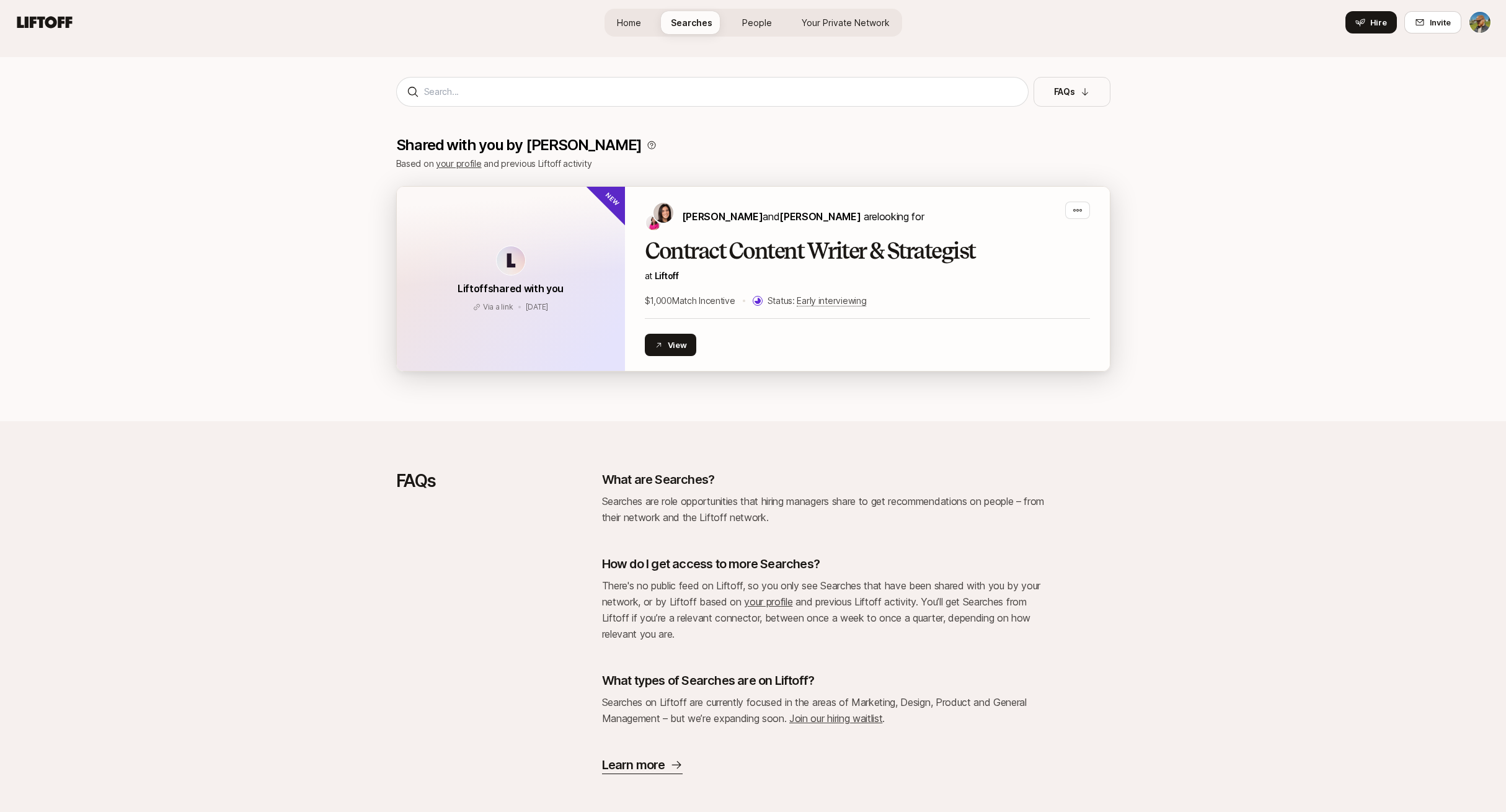
scroll to position [121, 0]
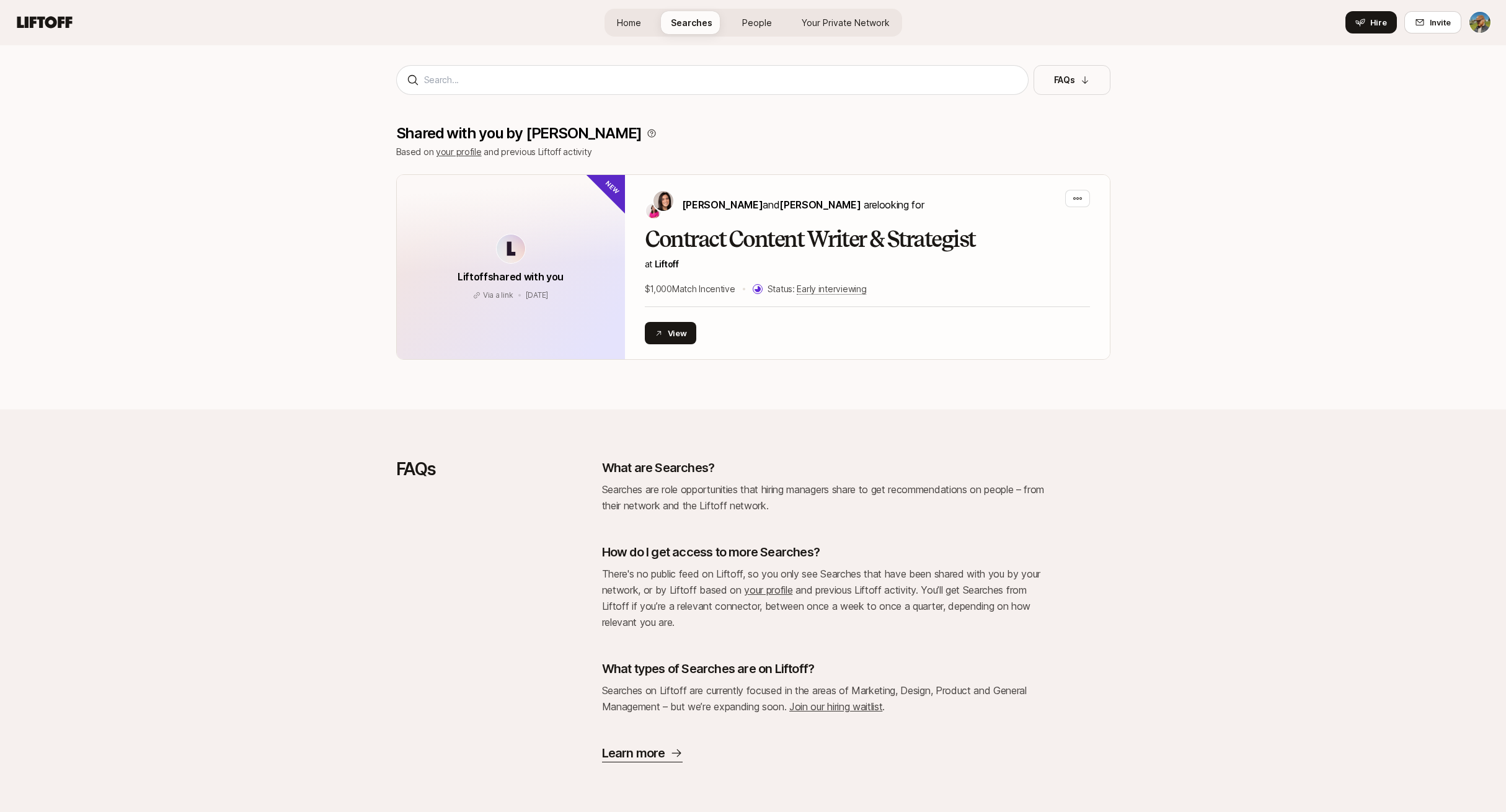
click at [630, 744] on p "Learn more" at bounding box center [634, 752] width 63 height 17
click at [748, 18] on span "People" at bounding box center [757, 23] width 30 height 13
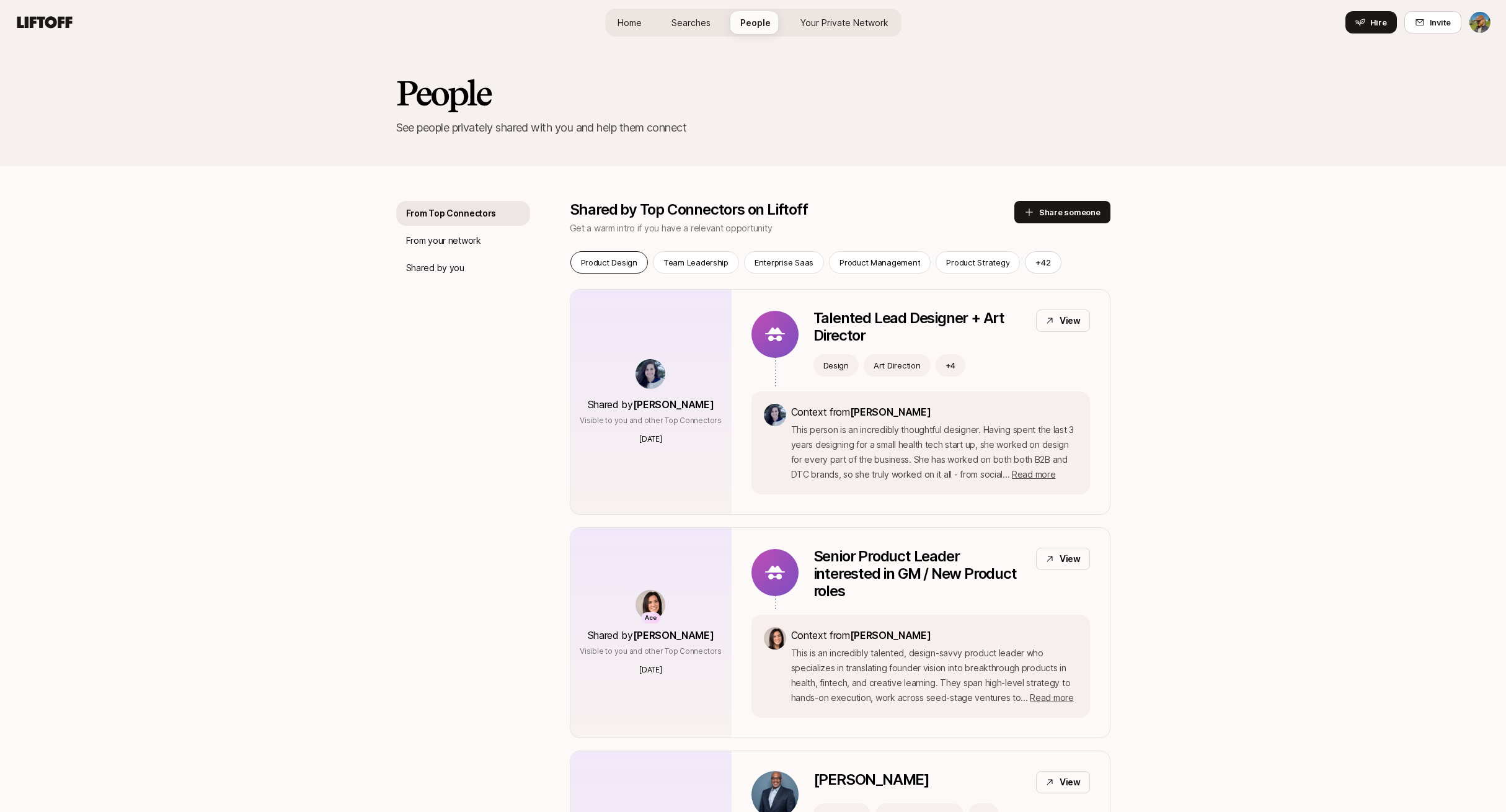
click at [595, 257] on p "Product Design" at bounding box center [609, 263] width 56 height 13
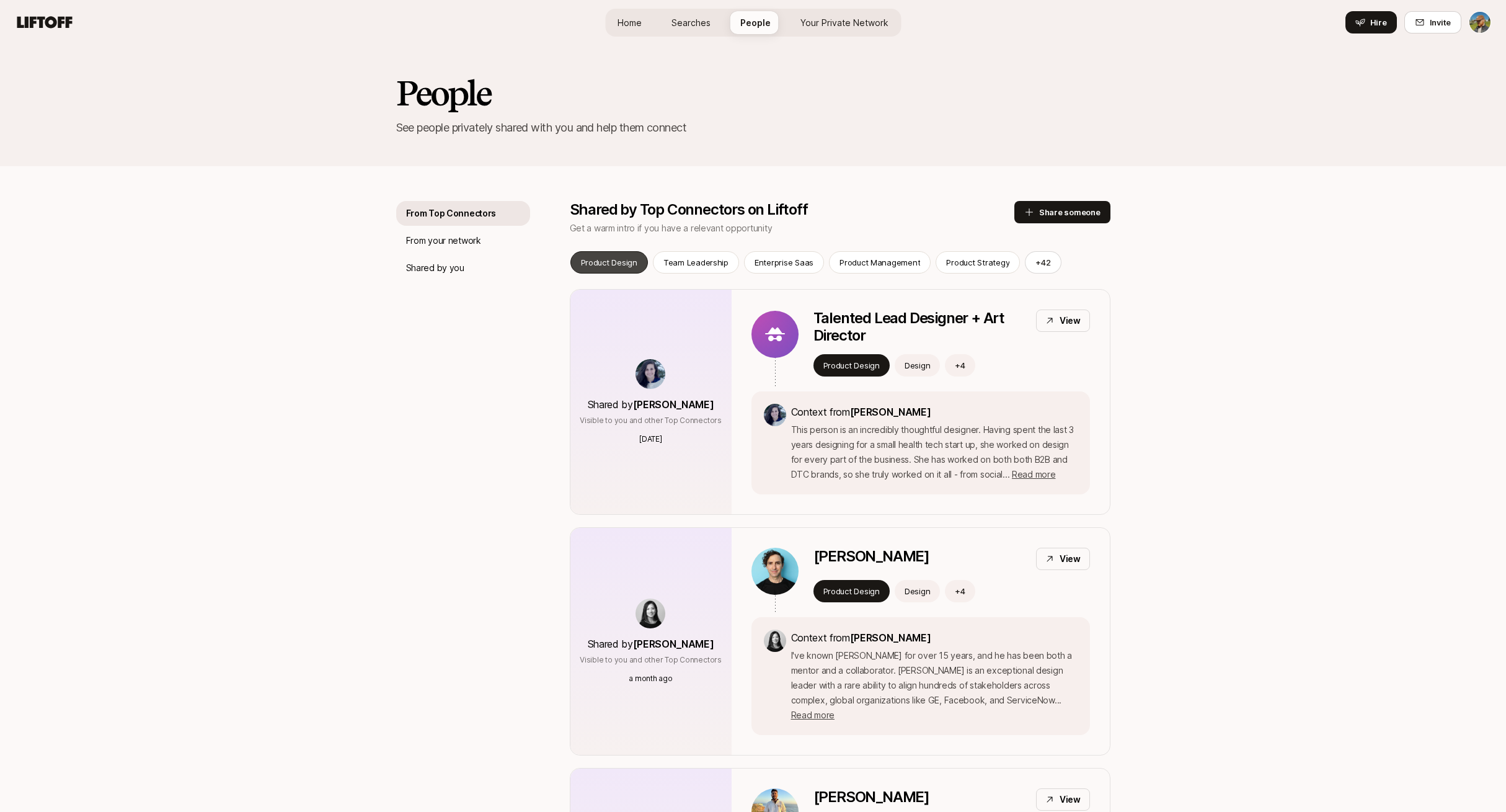
click at [613, 252] on div "Product Design" at bounding box center [610, 262] width 78 height 23
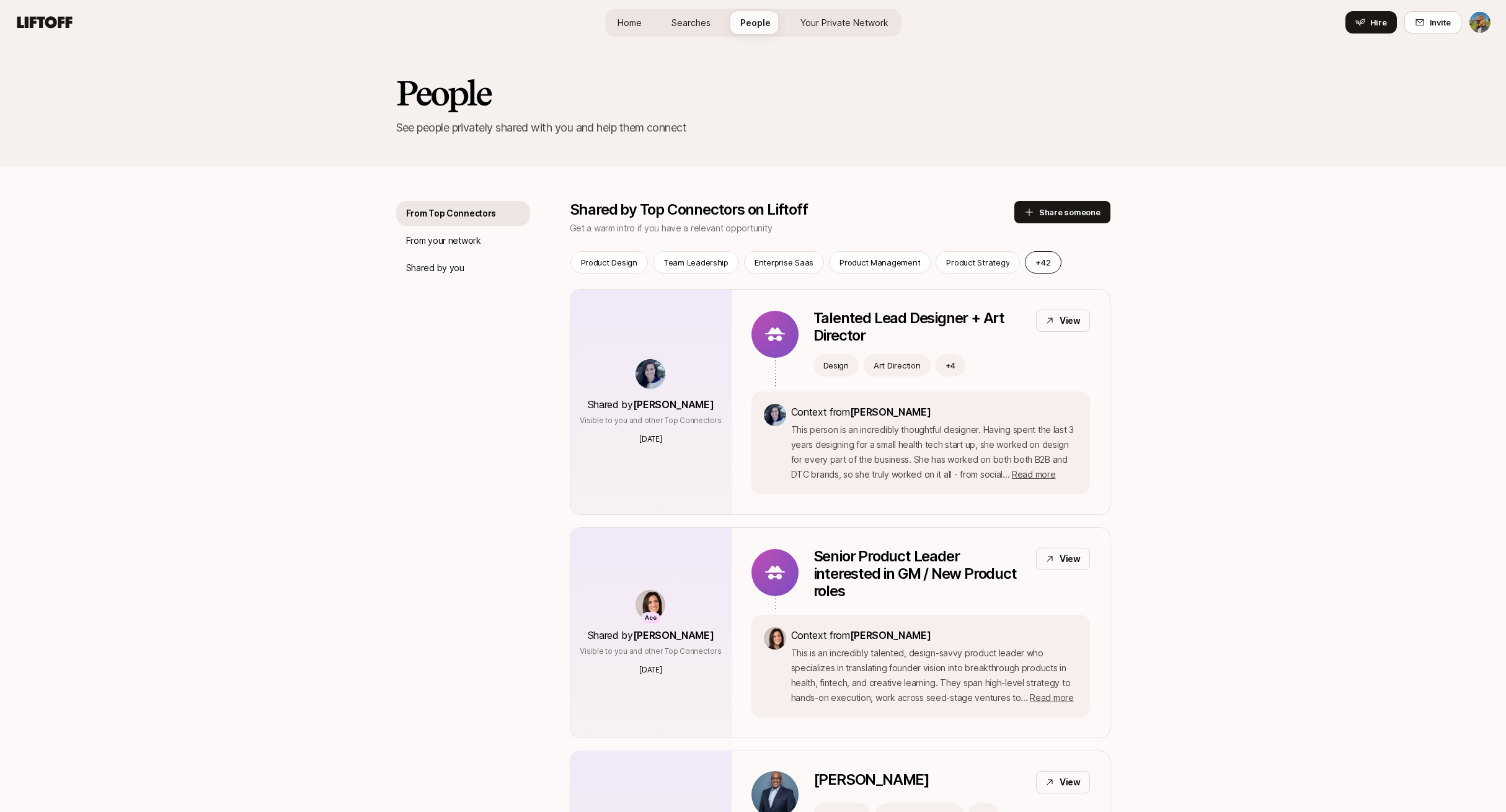
click at [1030, 262] on button "+ 42" at bounding box center [1043, 262] width 36 height 23
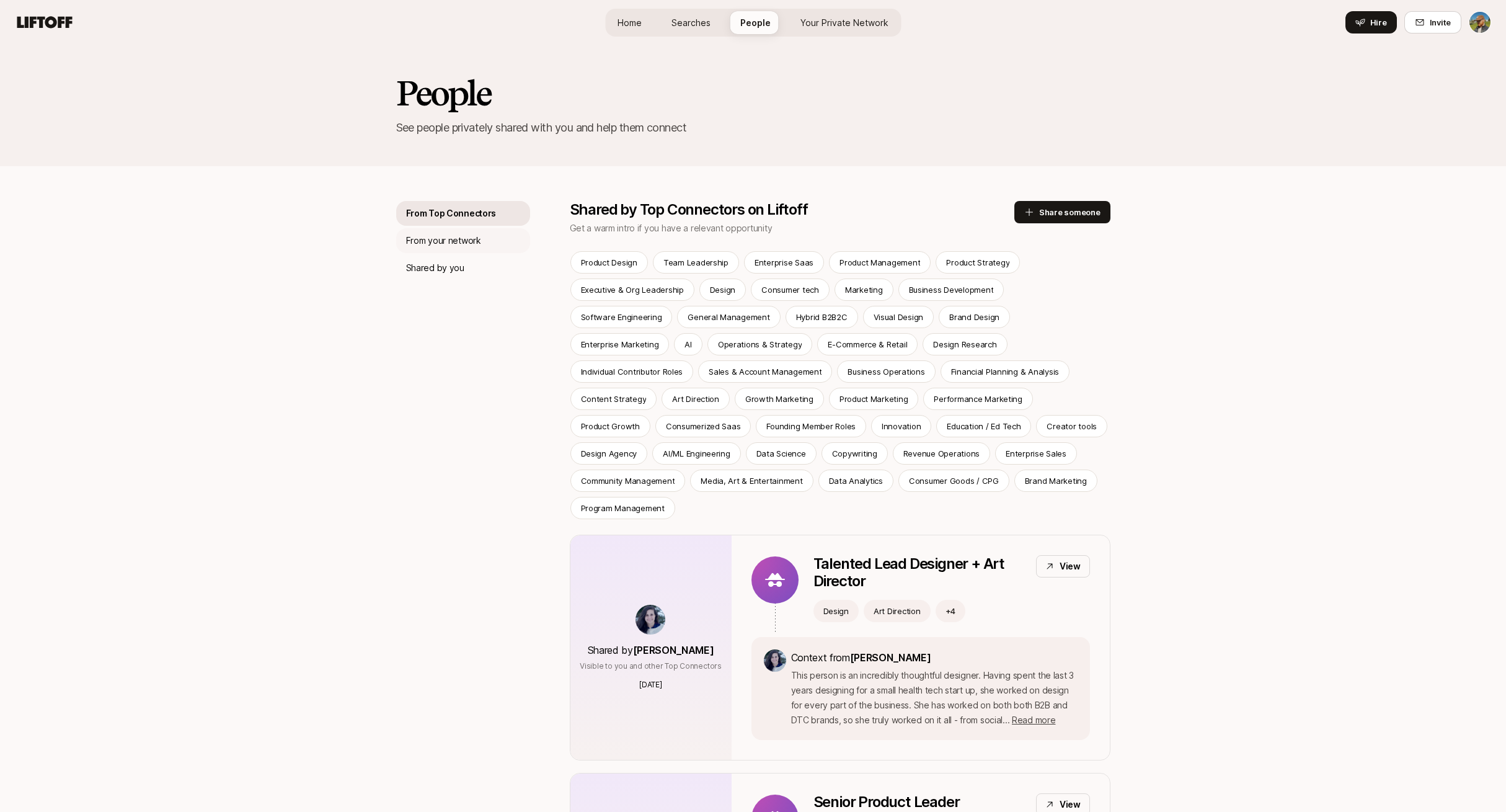
click at [446, 241] on p "From your network" at bounding box center [444, 240] width 75 height 14
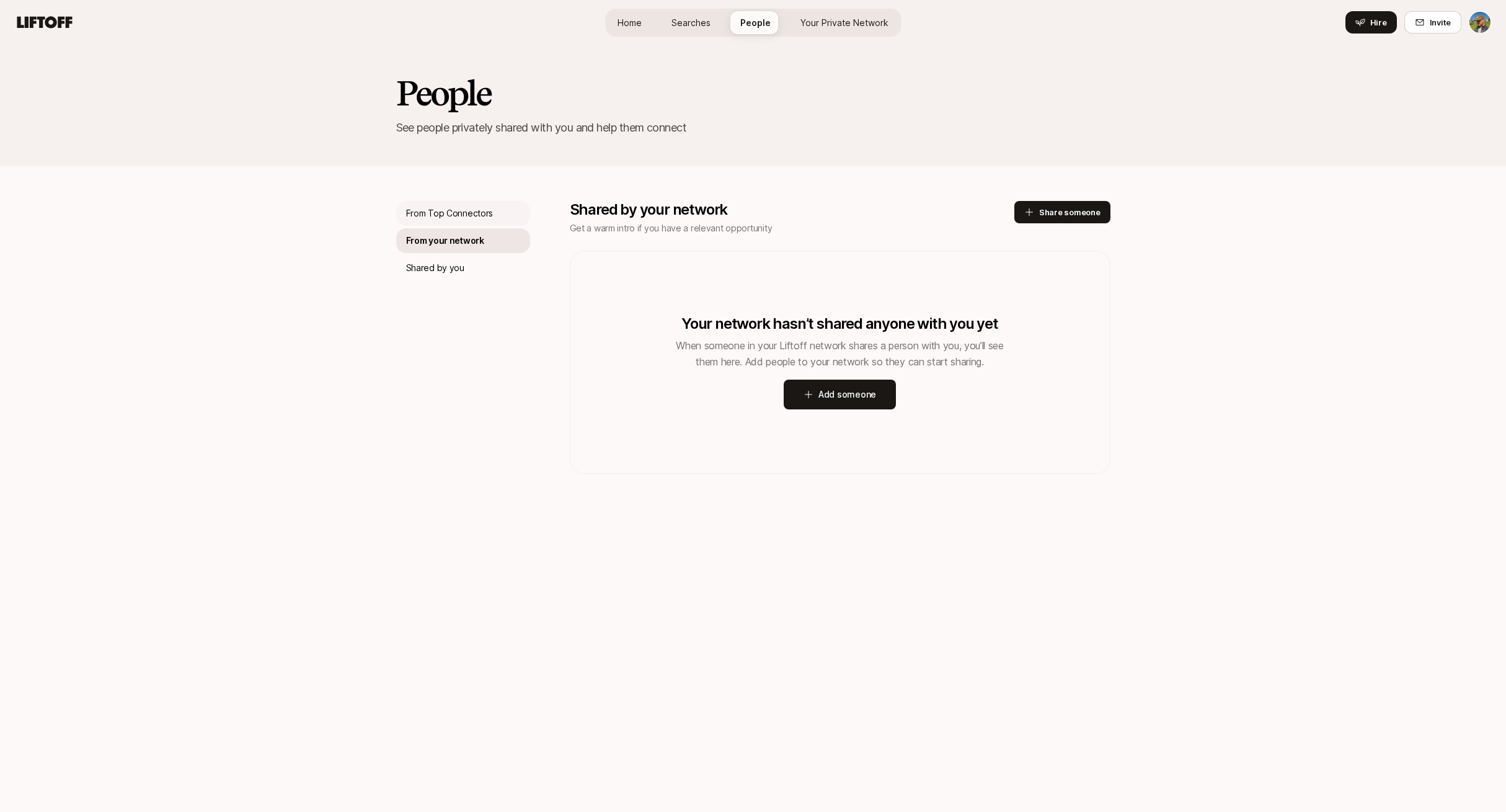
click at [452, 219] on p "From Top Connectors" at bounding box center [450, 213] width 88 height 14
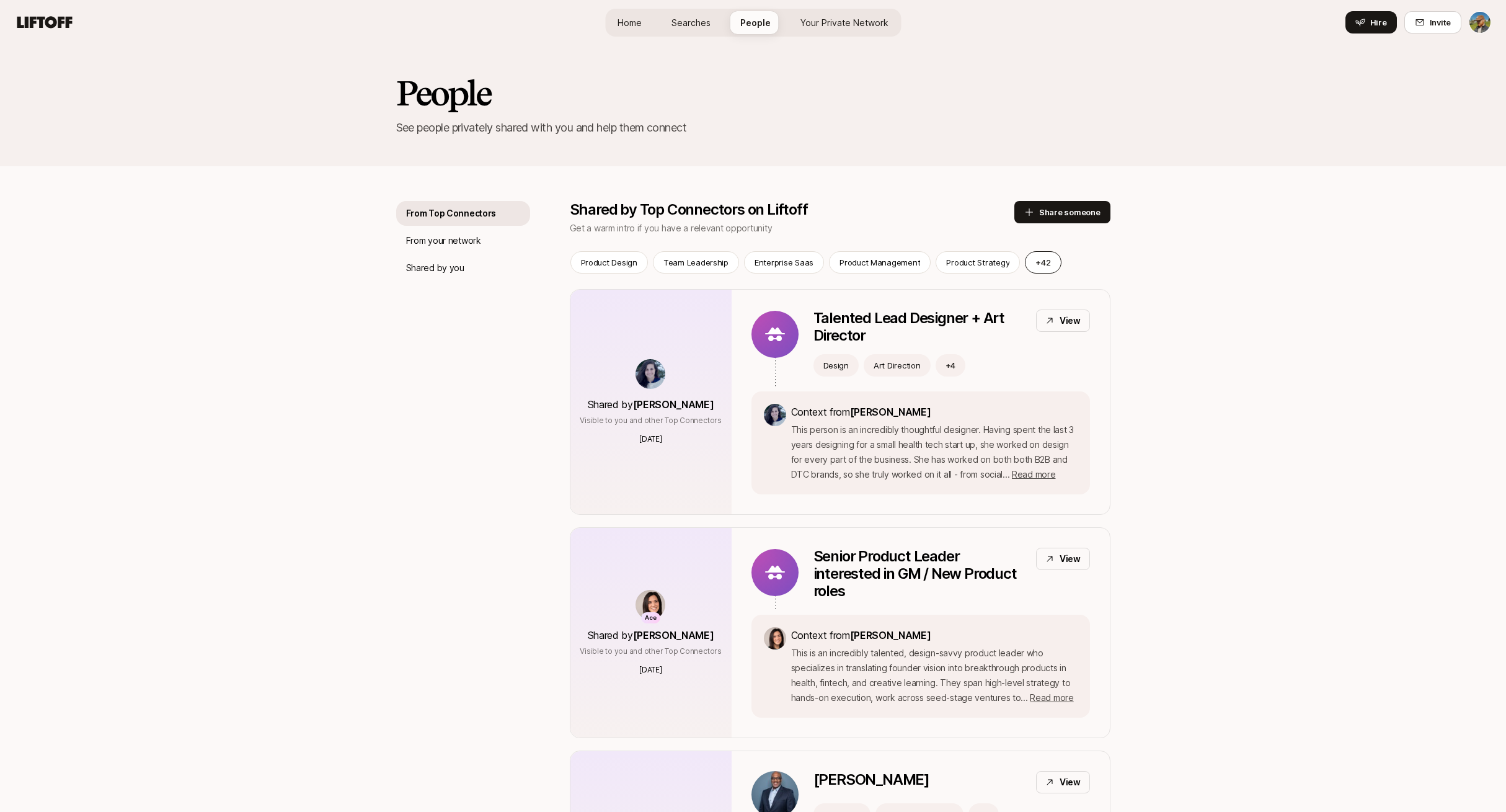
click at [1039, 264] on button "+ 42" at bounding box center [1043, 262] width 36 height 23
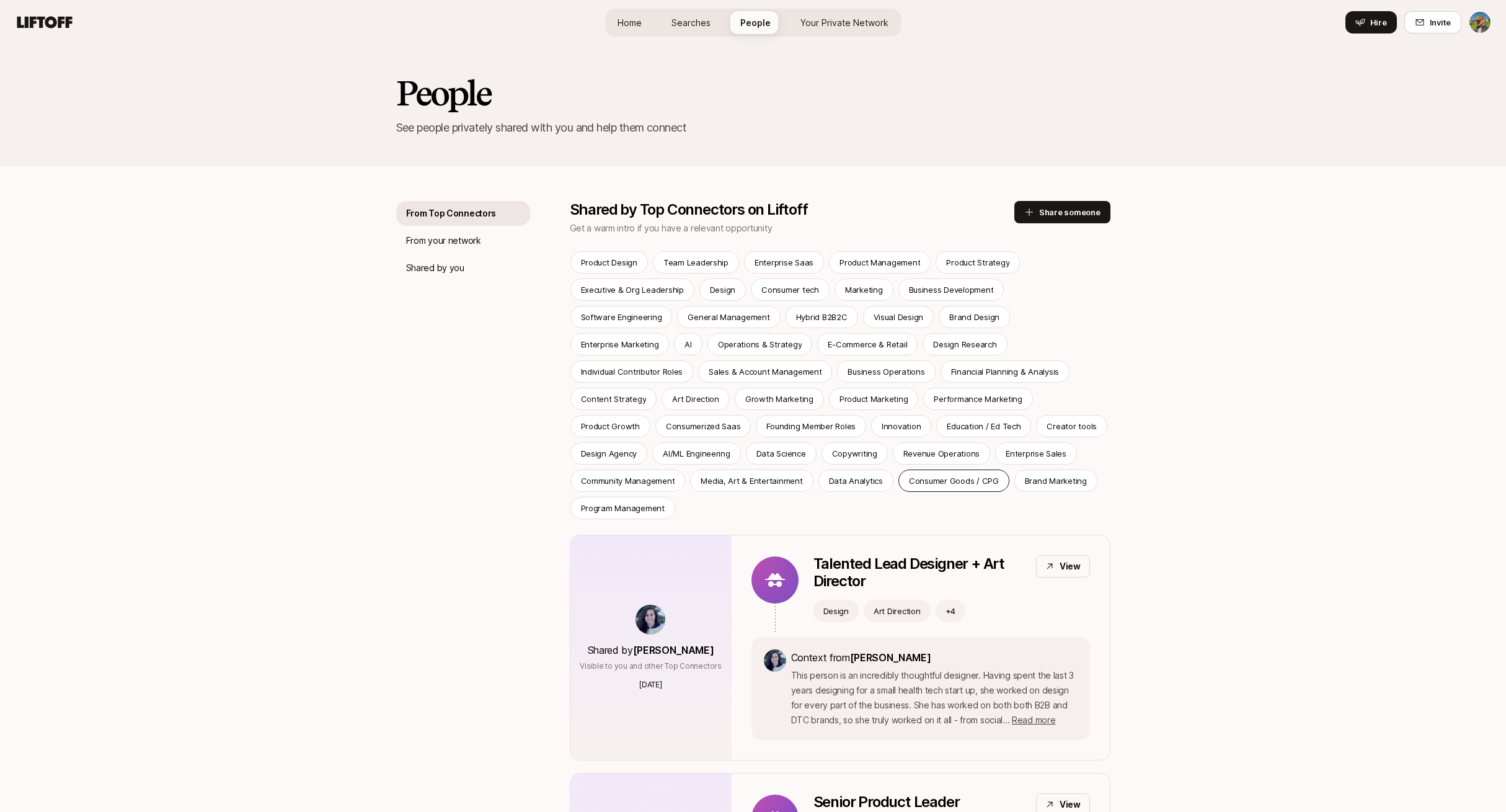
click at [909, 481] on p "Consumer Goods / CPG" at bounding box center [954, 481] width 90 height 13
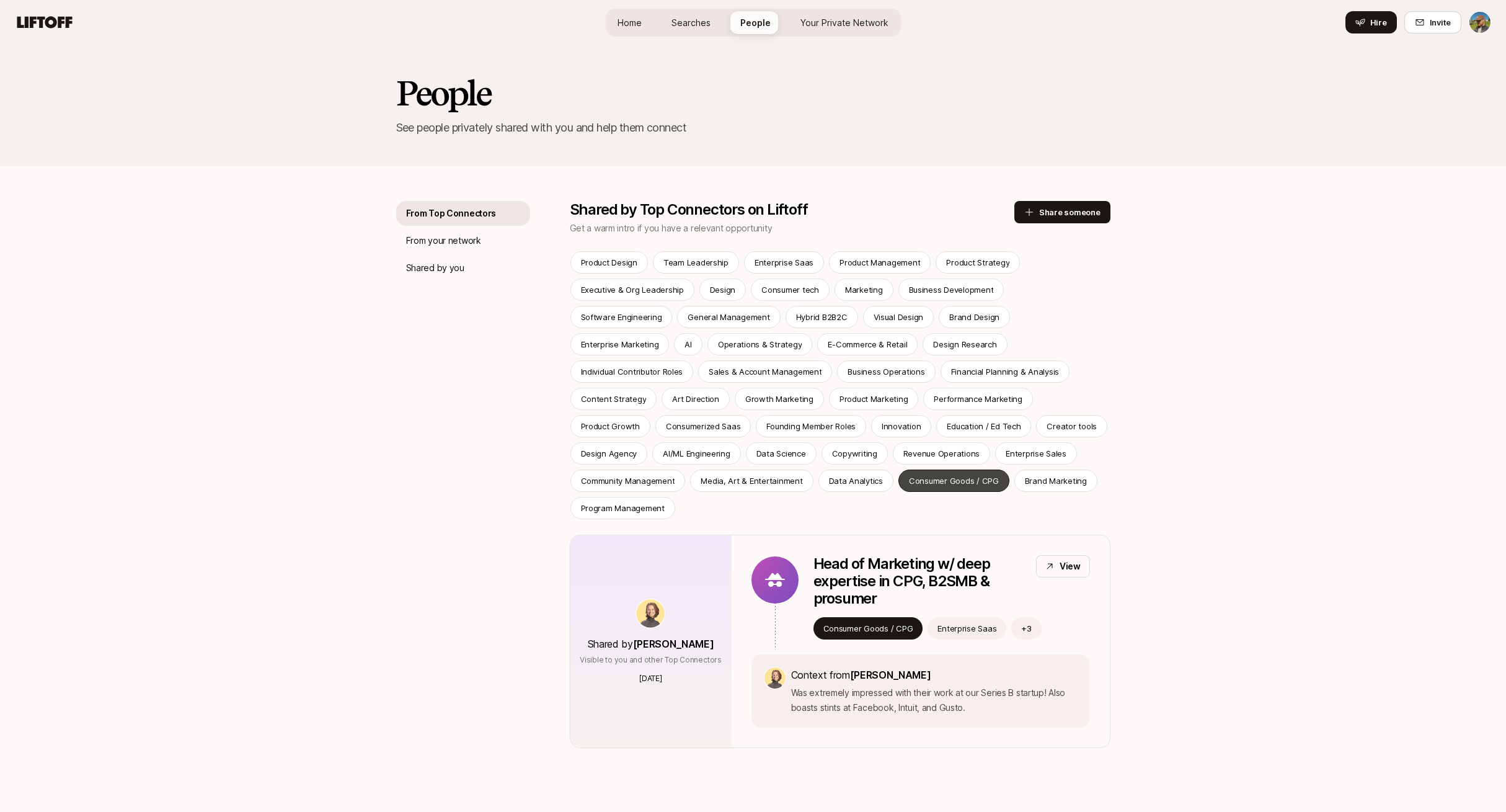
click at [899, 487] on div "Consumer Goods / CPG" at bounding box center [954, 481] width 111 height 23
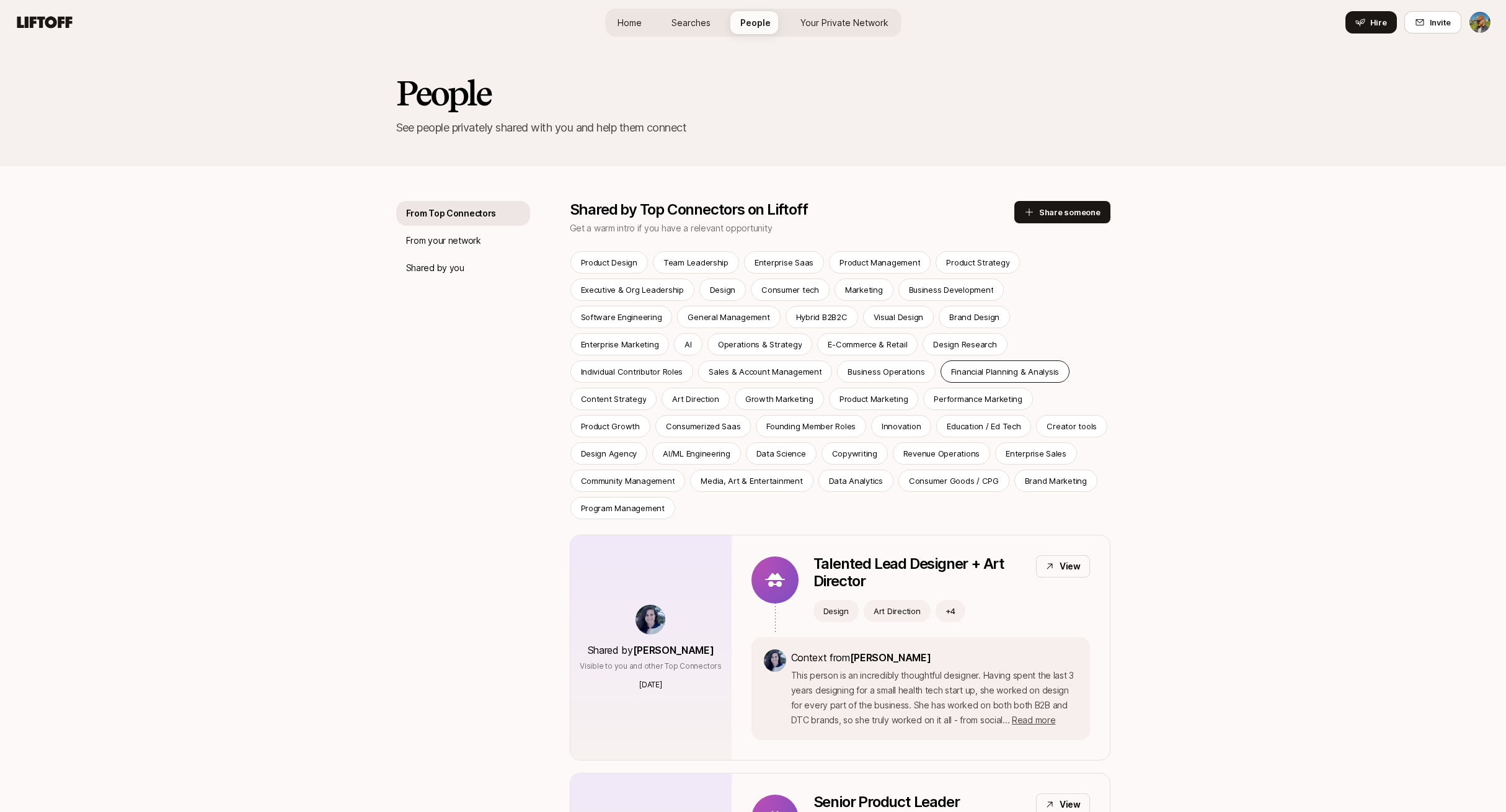
click at [951, 376] on p "Financial Planning & Analysis" at bounding box center [1005, 371] width 108 height 13
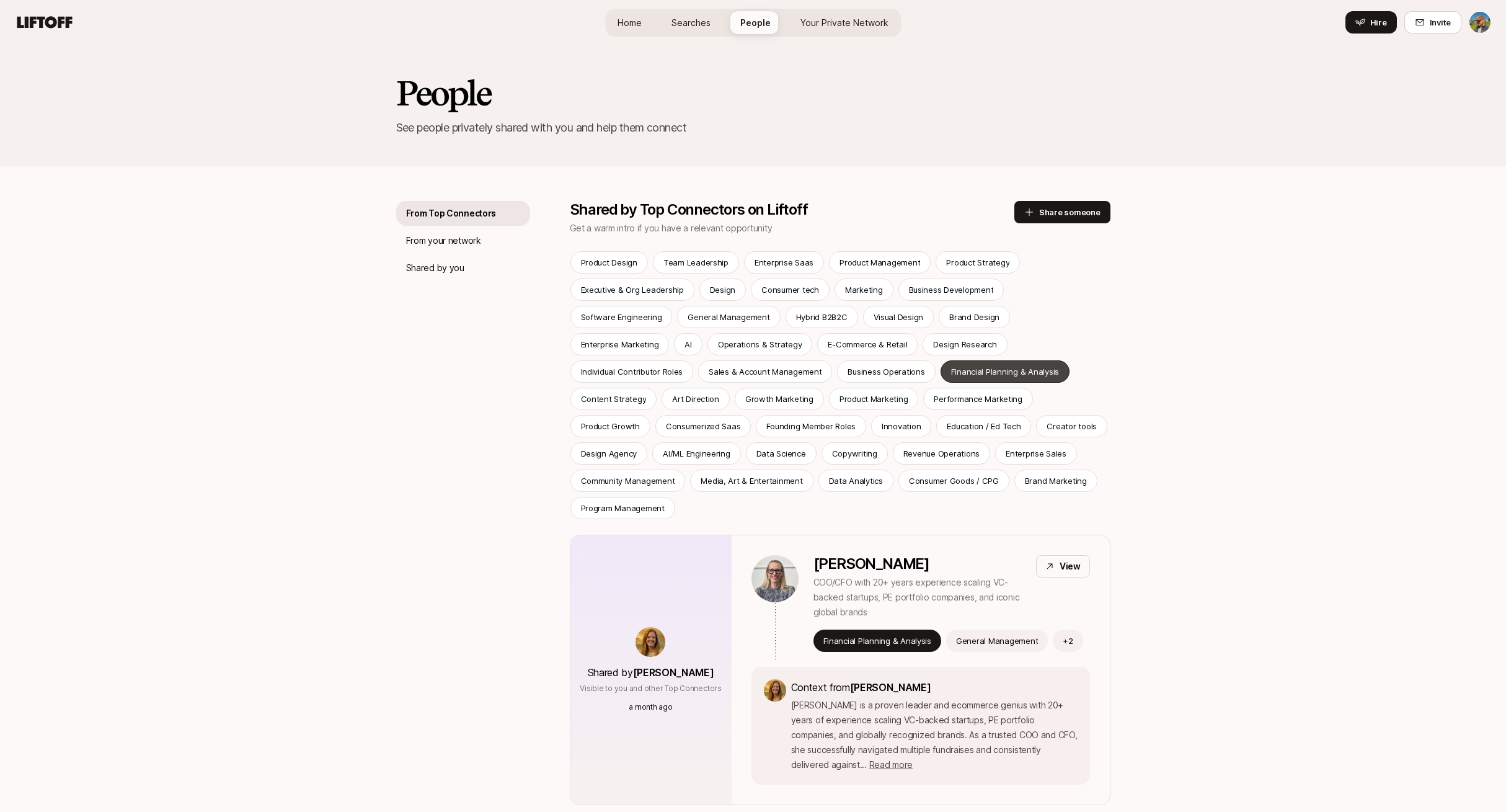
click at [951, 376] on p "Financial Planning & Analysis" at bounding box center [1005, 371] width 108 height 13
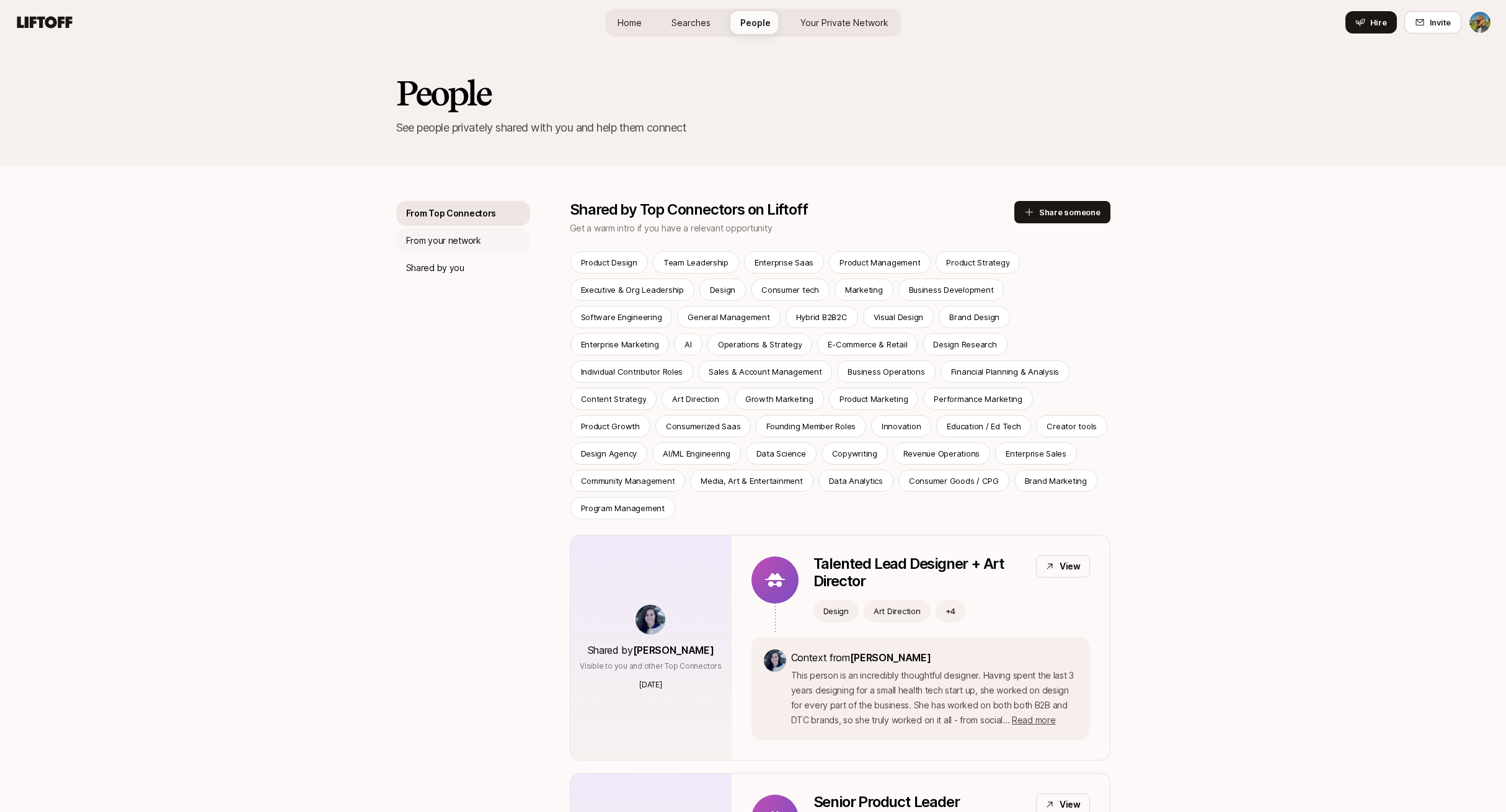
click at [470, 241] on p "From your network" at bounding box center [444, 240] width 75 height 14
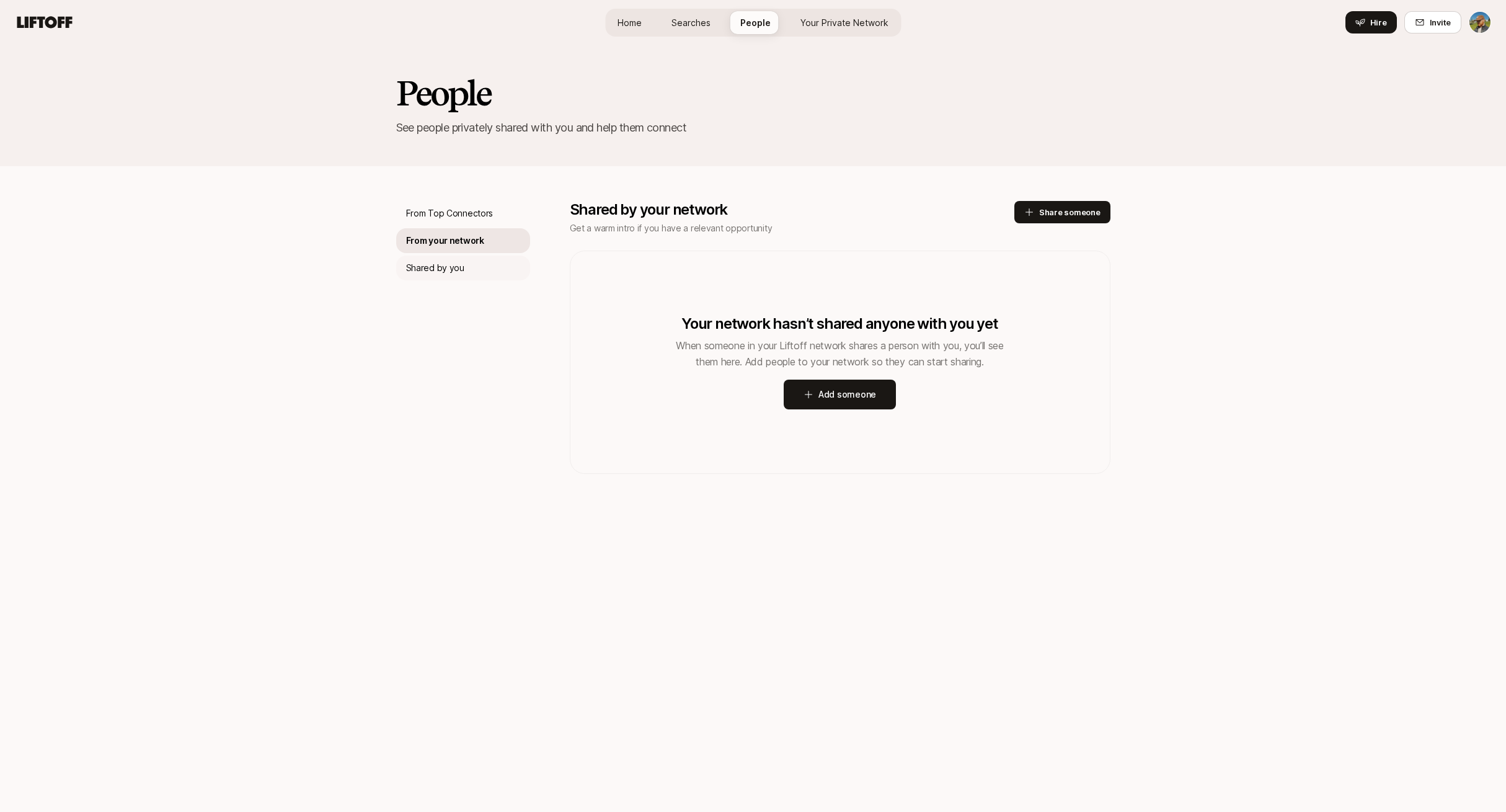
click at [436, 264] on p "Shared by you" at bounding box center [435, 267] width 59 height 14
click at [448, 244] on p "From your network" at bounding box center [444, 240] width 75 height 14
click at [456, 209] on p "From Top Connectors" at bounding box center [450, 213] width 88 height 14
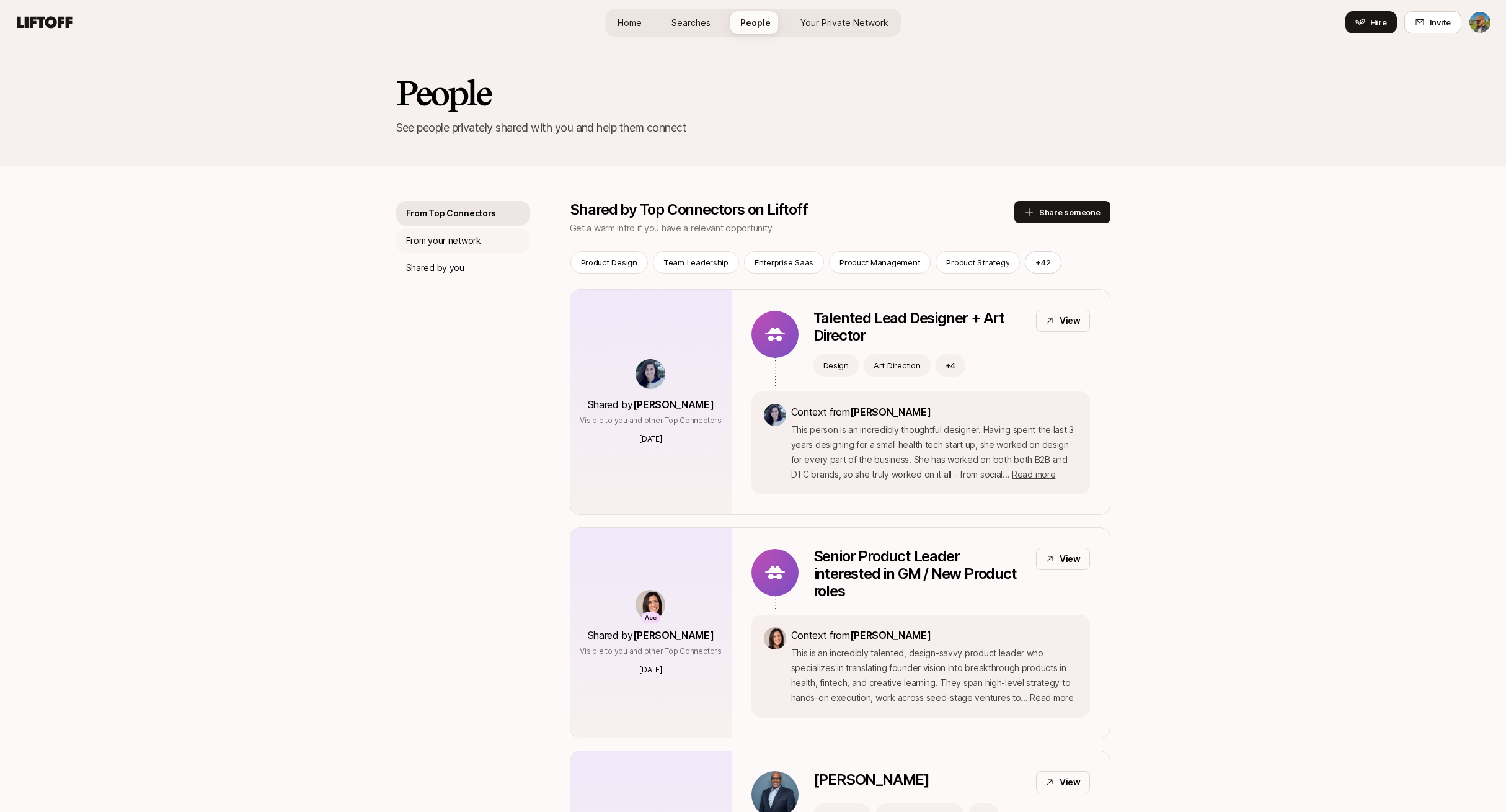
click at [418, 244] on p "From your network" at bounding box center [444, 240] width 75 height 14
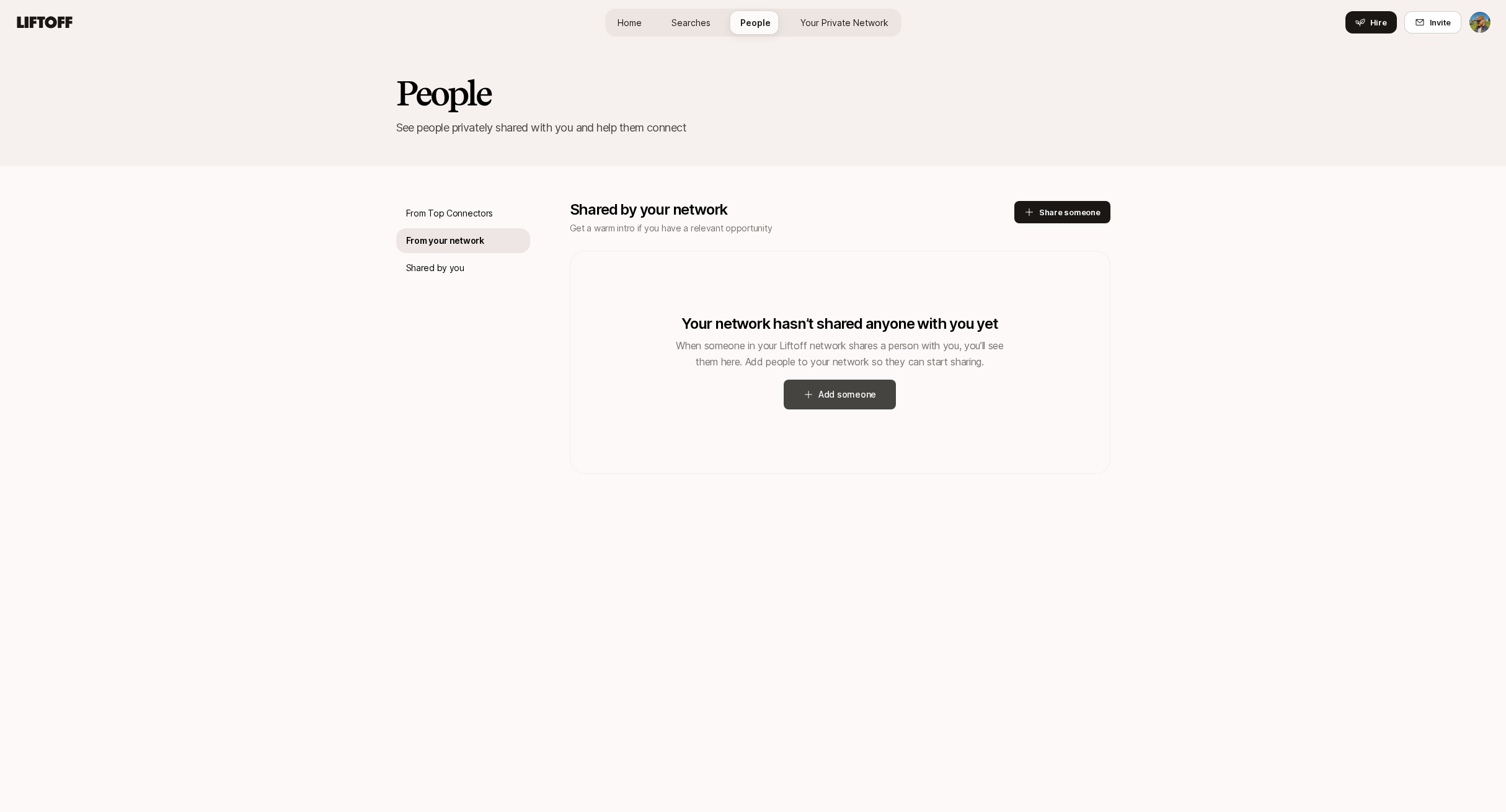
click at [835, 397] on button "Add someone" at bounding box center [840, 394] width 112 height 30
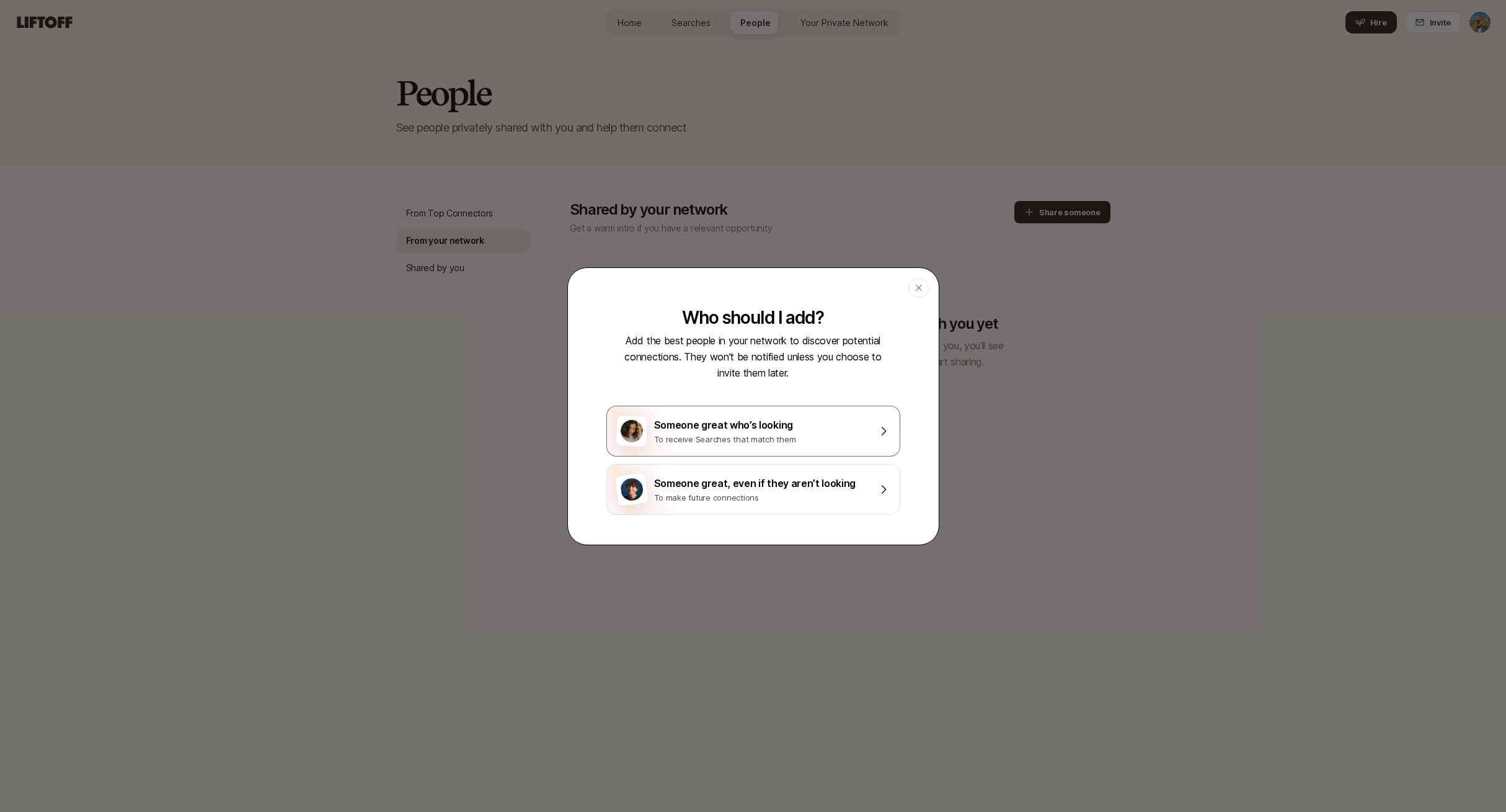
click at [816, 438] on div "To receive Searches that match them" at bounding box center [762, 439] width 216 height 13
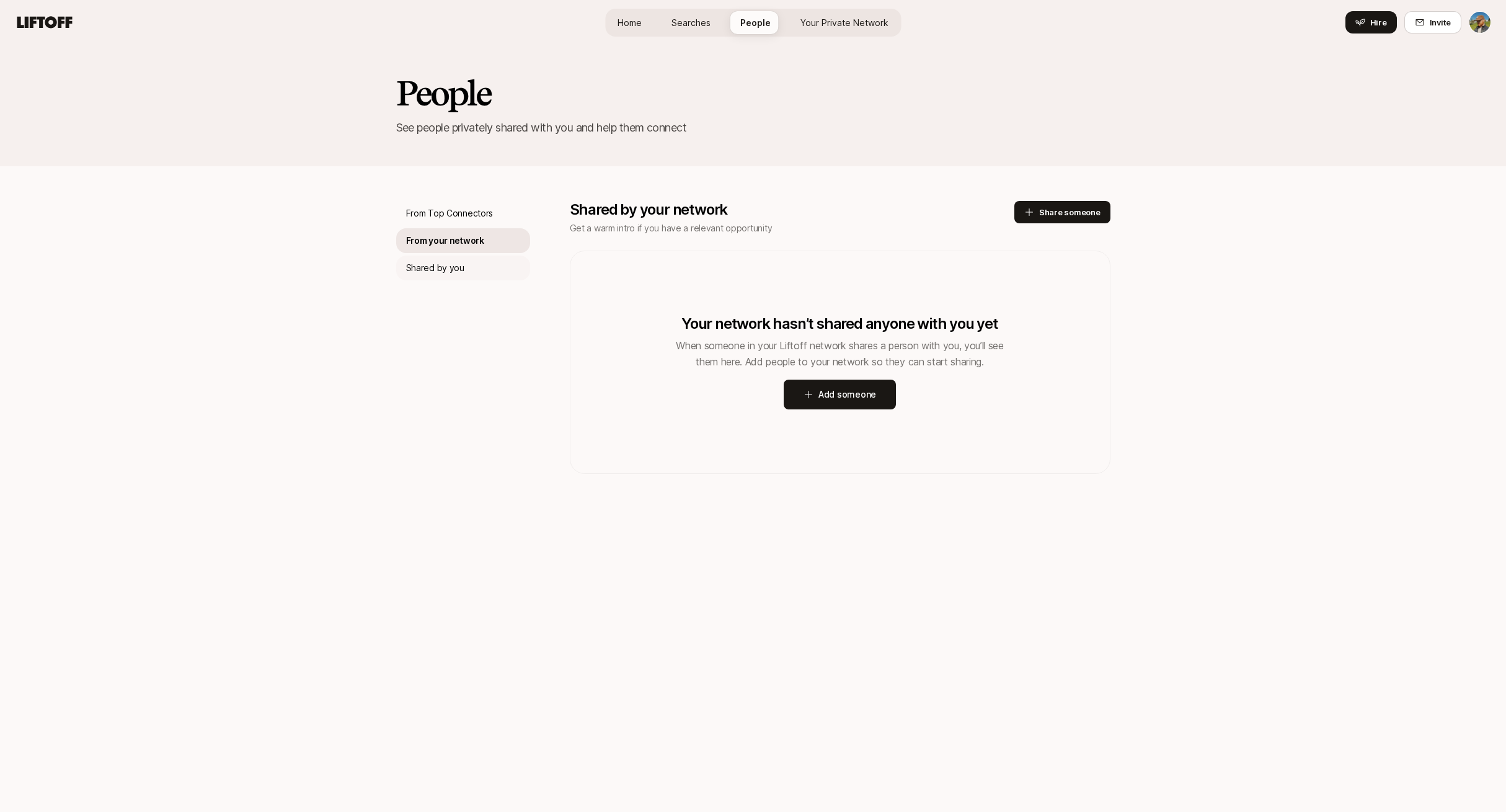
click at [472, 257] on div "Shared by you" at bounding box center [463, 267] width 134 height 24
click at [475, 208] on p "From Top Connectors" at bounding box center [450, 213] width 88 height 14
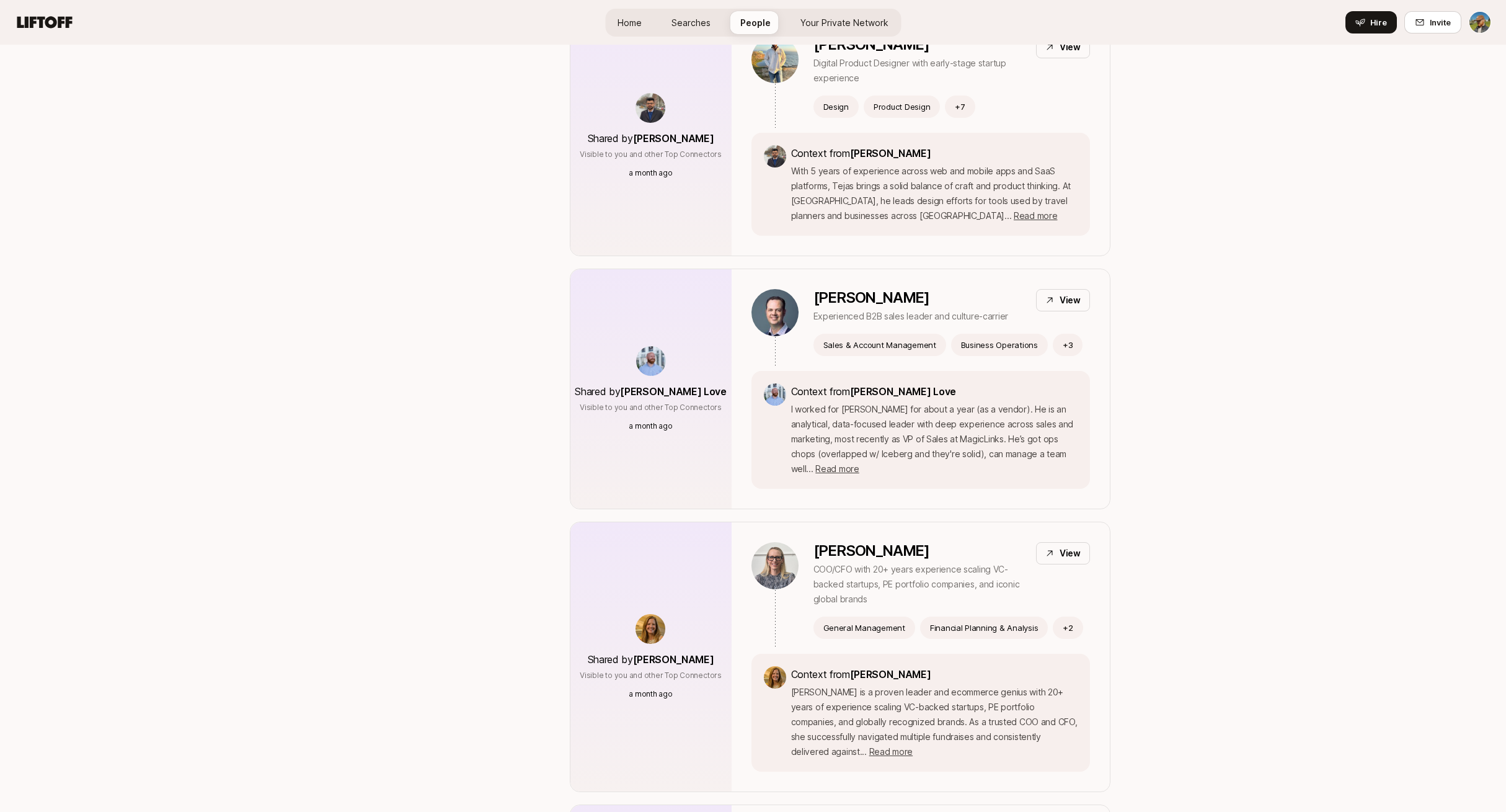
scroll to position [1737, 0]
click at [912, 745] on span "Read more" at bounding box center [891, 751] width 43 height 11
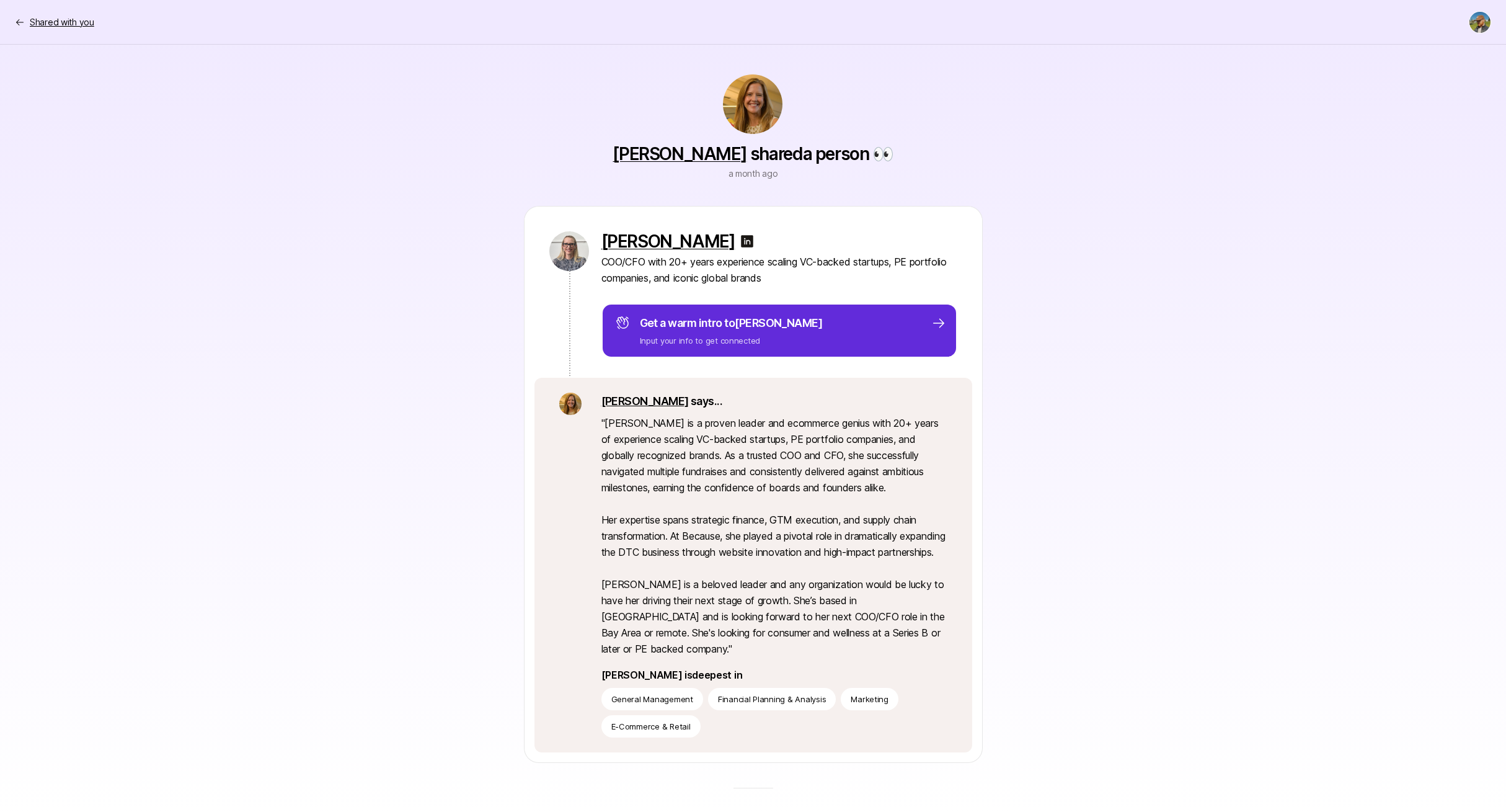
click at [37, 19] on p "Shared with you" at bounding box center [61, 22] width 64 height 14
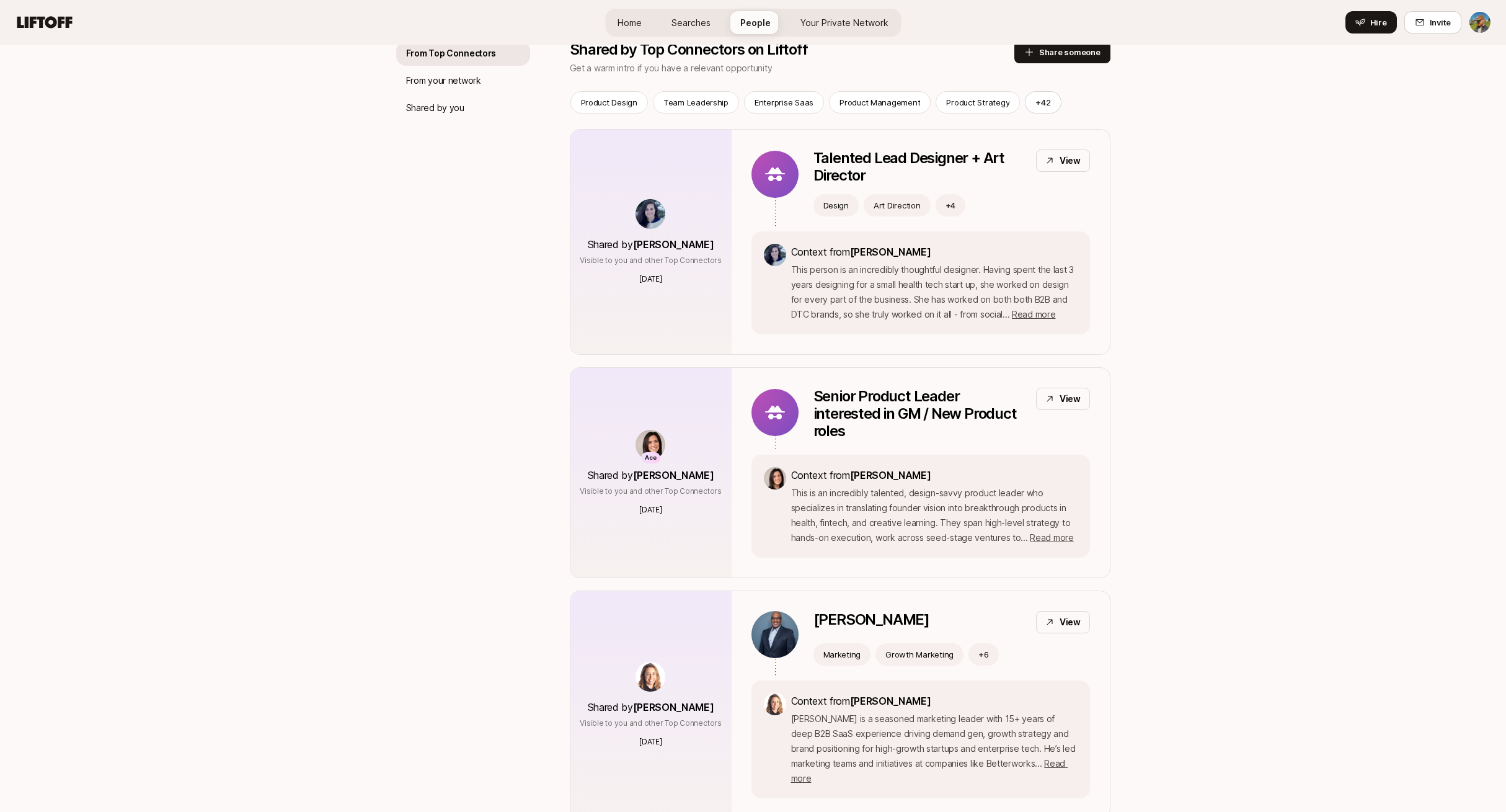
scroll to position [92, 0]
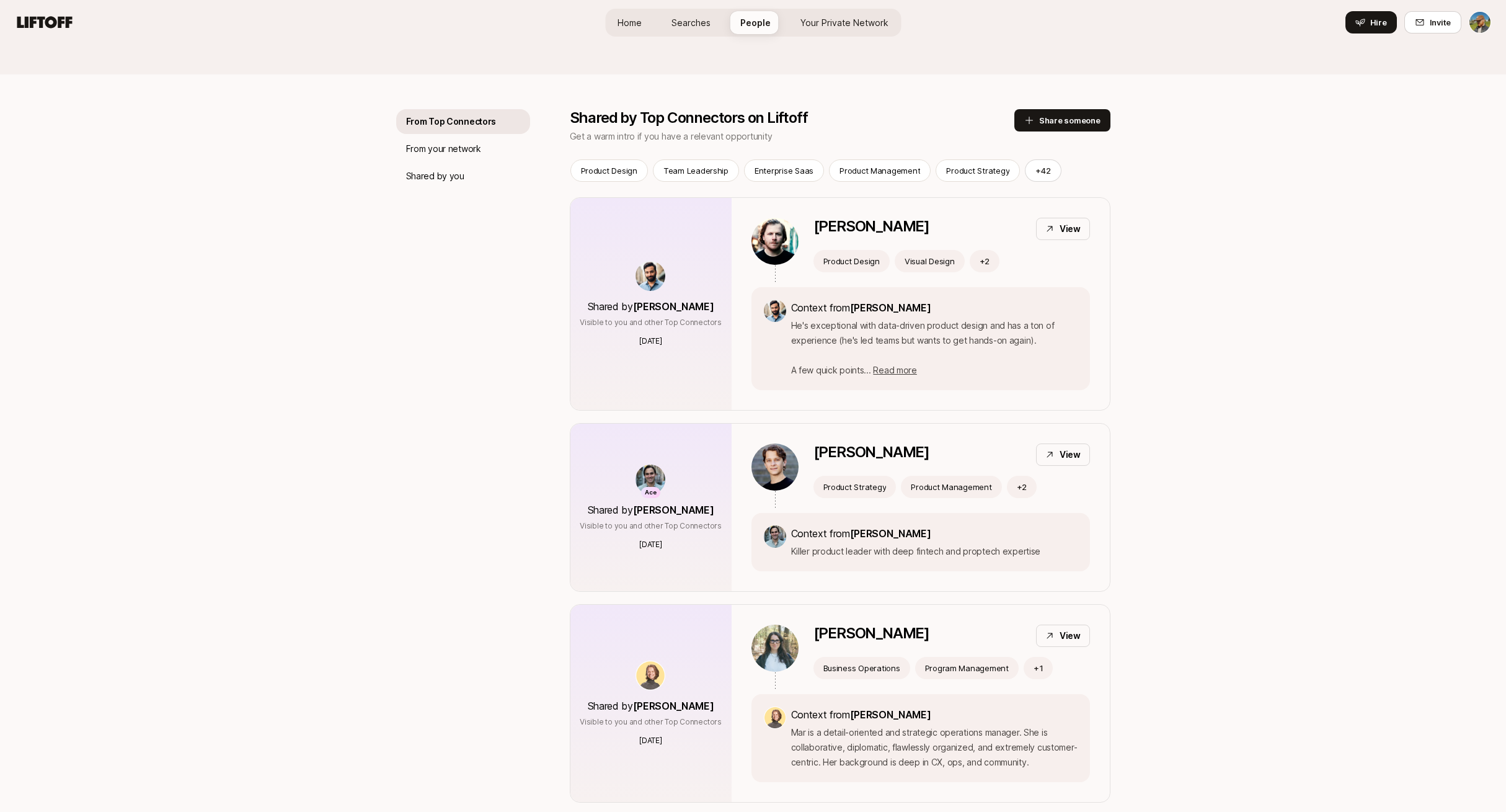
click at [641, 31] on link "Home" at bounding box center [630, 22] width 44 height 23
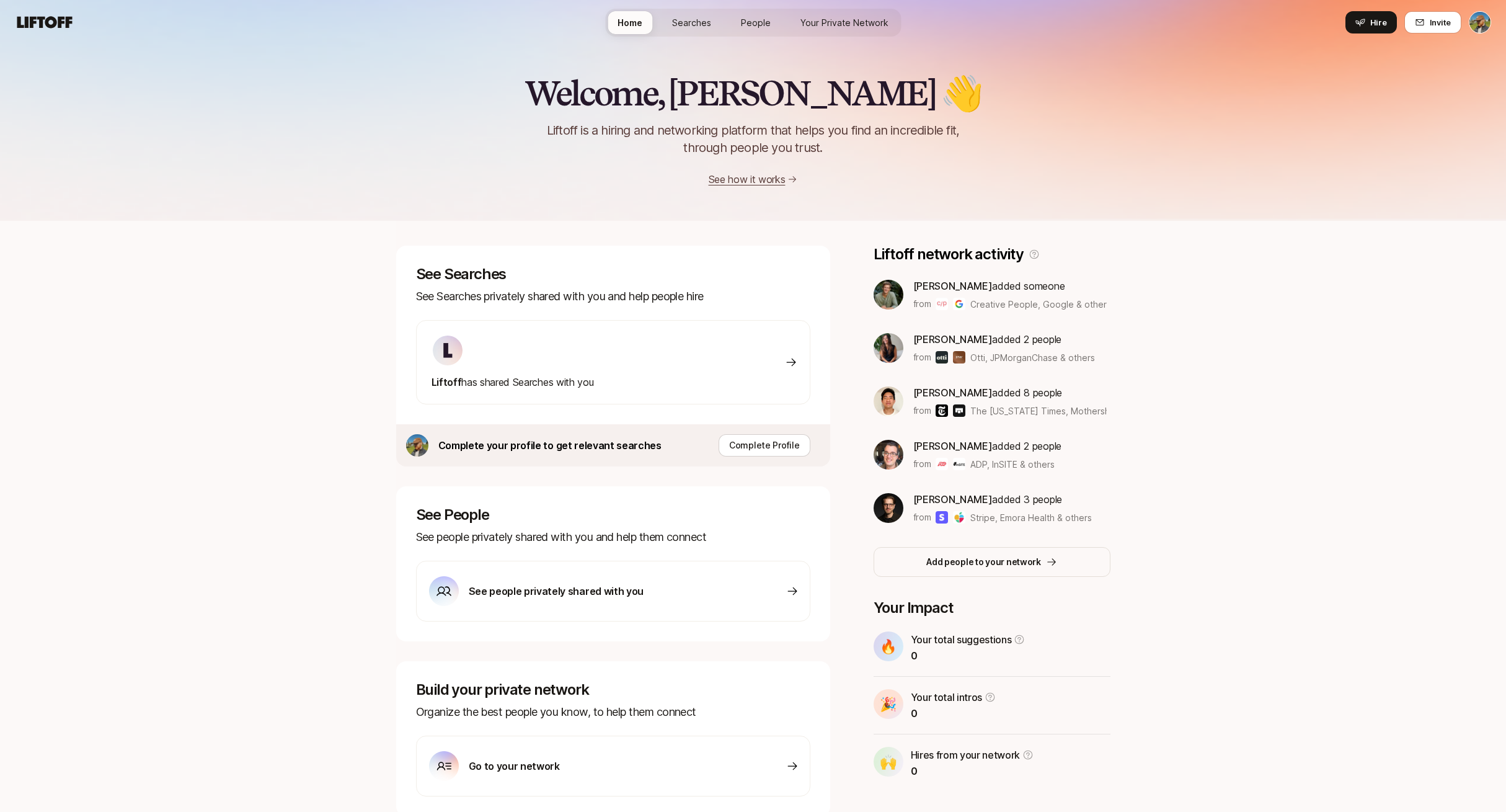
click at [683, 23] on span "Searches" at bounding box center [691, 23] width 39 height 13
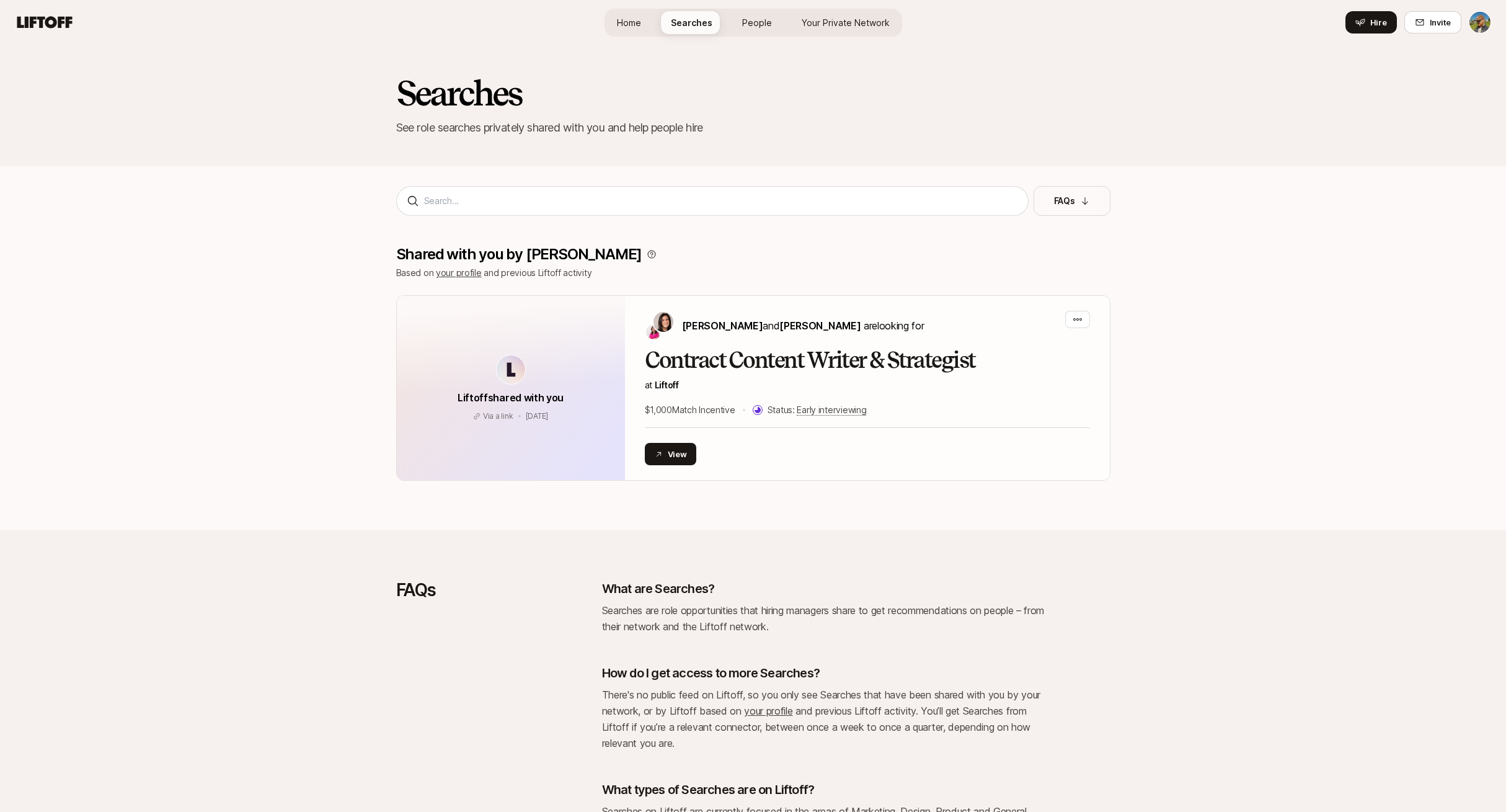
scroll to position [121, 0]
